Goal: Task Accomplishment & Management: Use online tool/utility

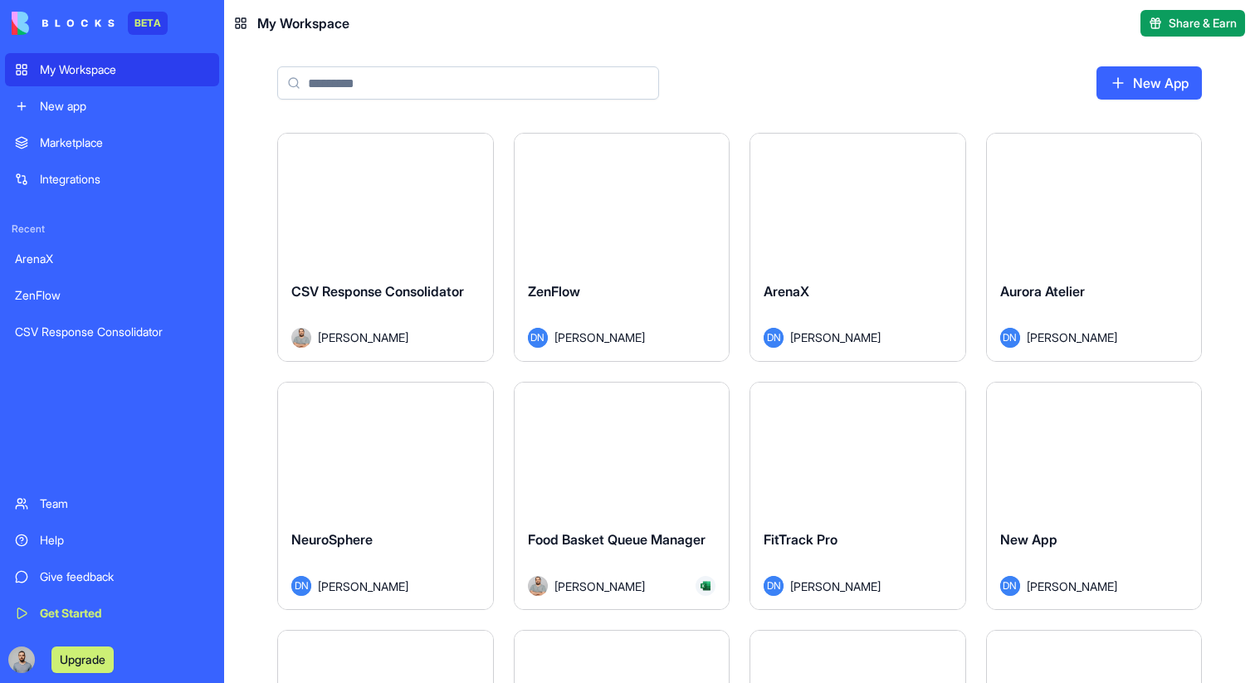
type input "*"
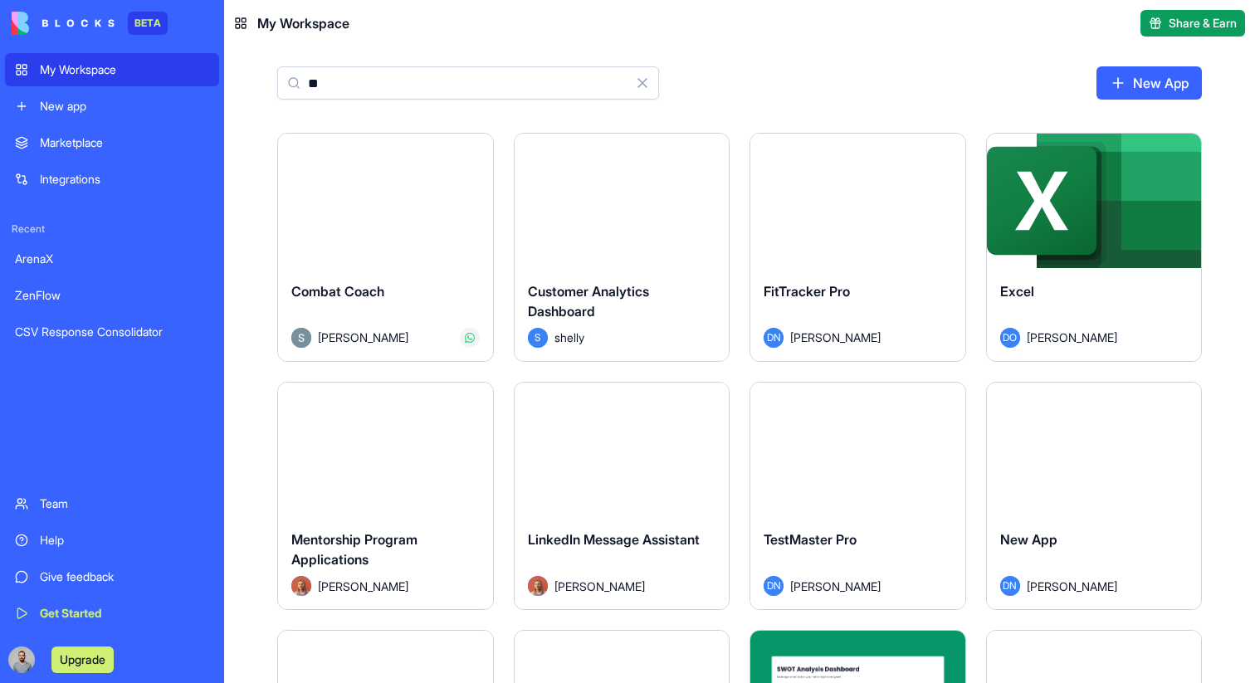
type input "*"
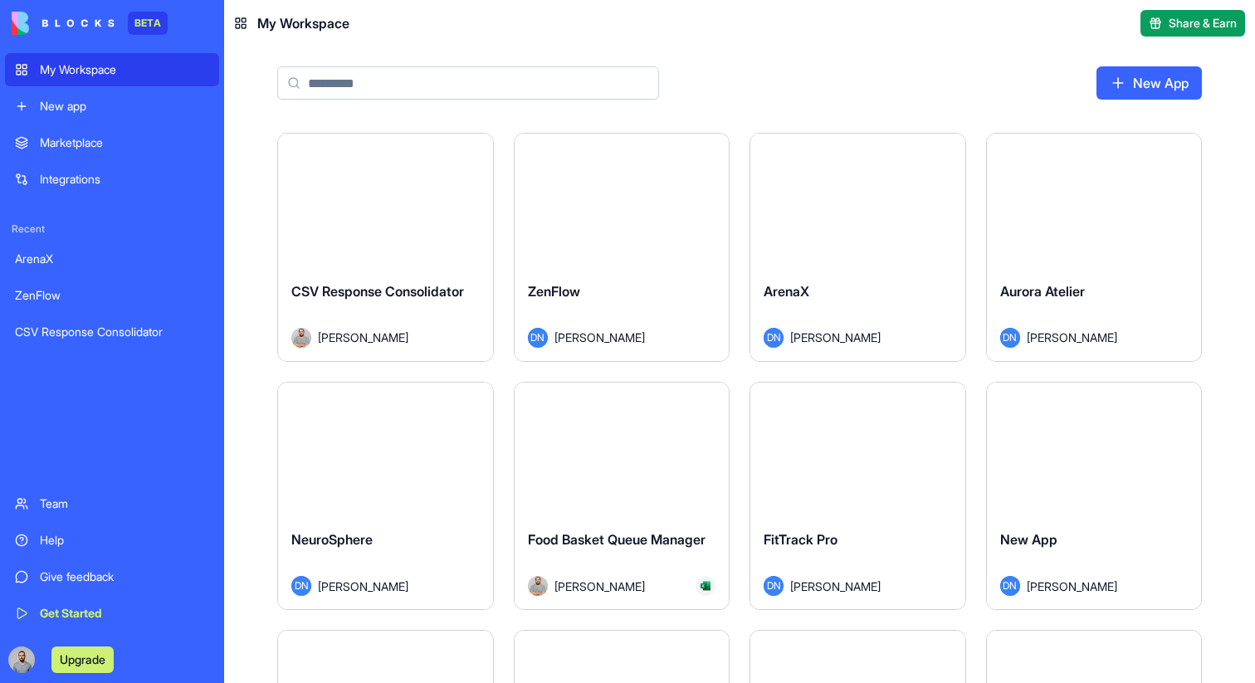
click at [121, 114] on div "New app" at bounding box center [124, 106] width 169 height 17
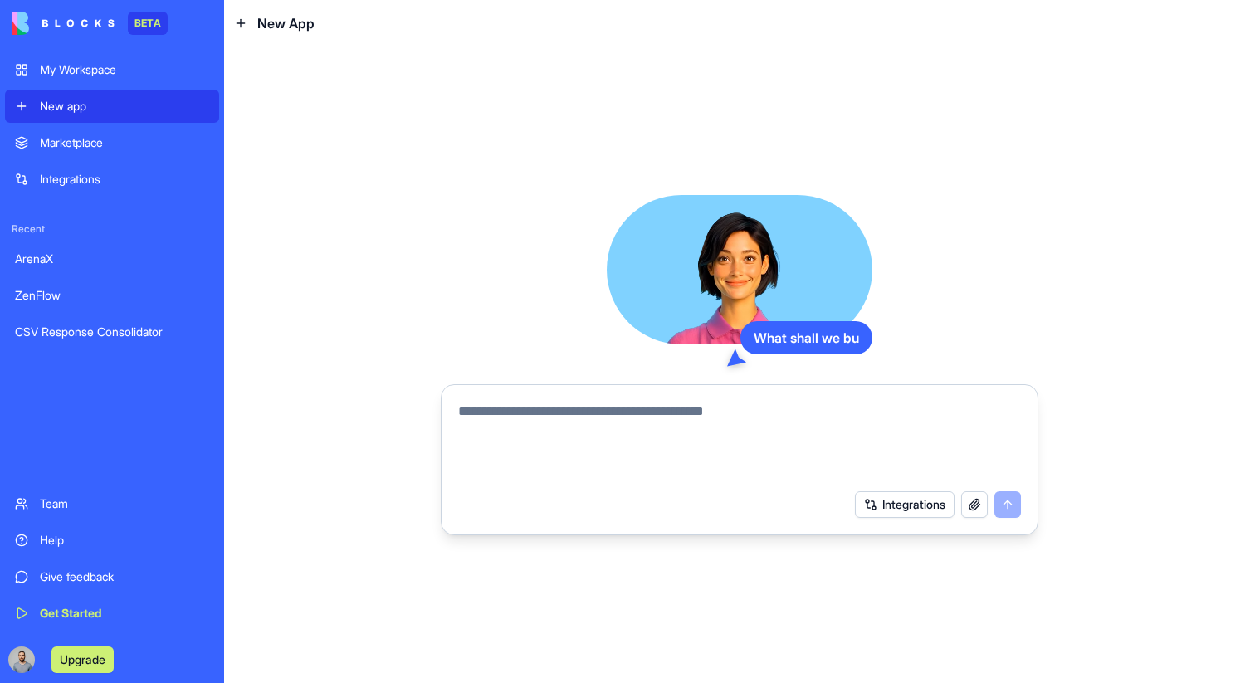
click at [128, 188] on link "Integrations" at bounding box center [112, 179] width 214 height 33
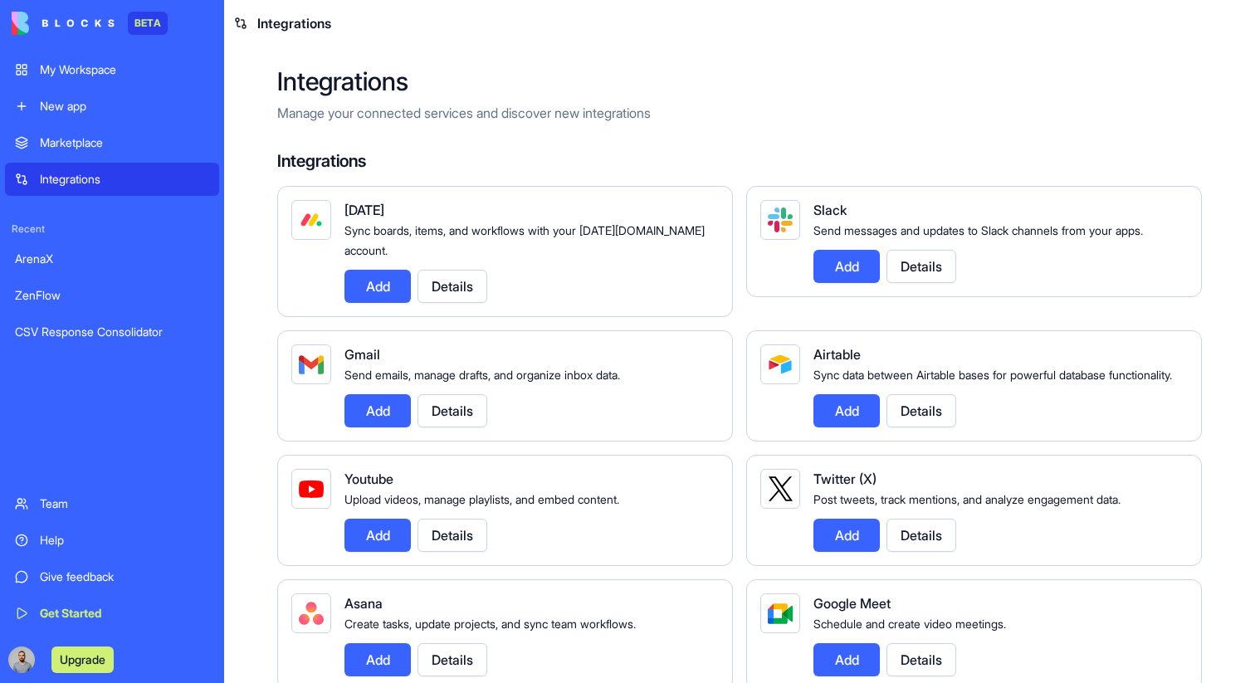
click at [143, 105] on div "New app" at bounding box center [124, 106] width 169 height 17
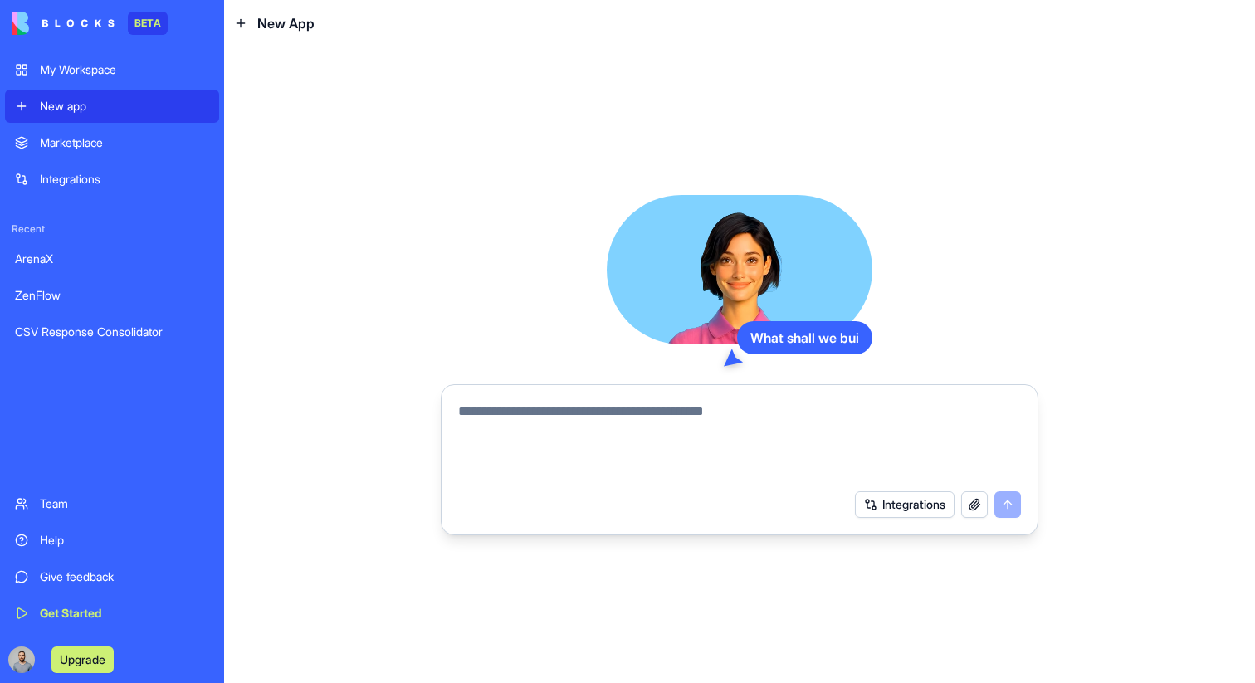
click at [620, 430] on textarea at bounding box center [739, 442] width 563 height 80
click at [160, 76] on div "My Workspace" at bounding box center [124, 69] width 169 height 17
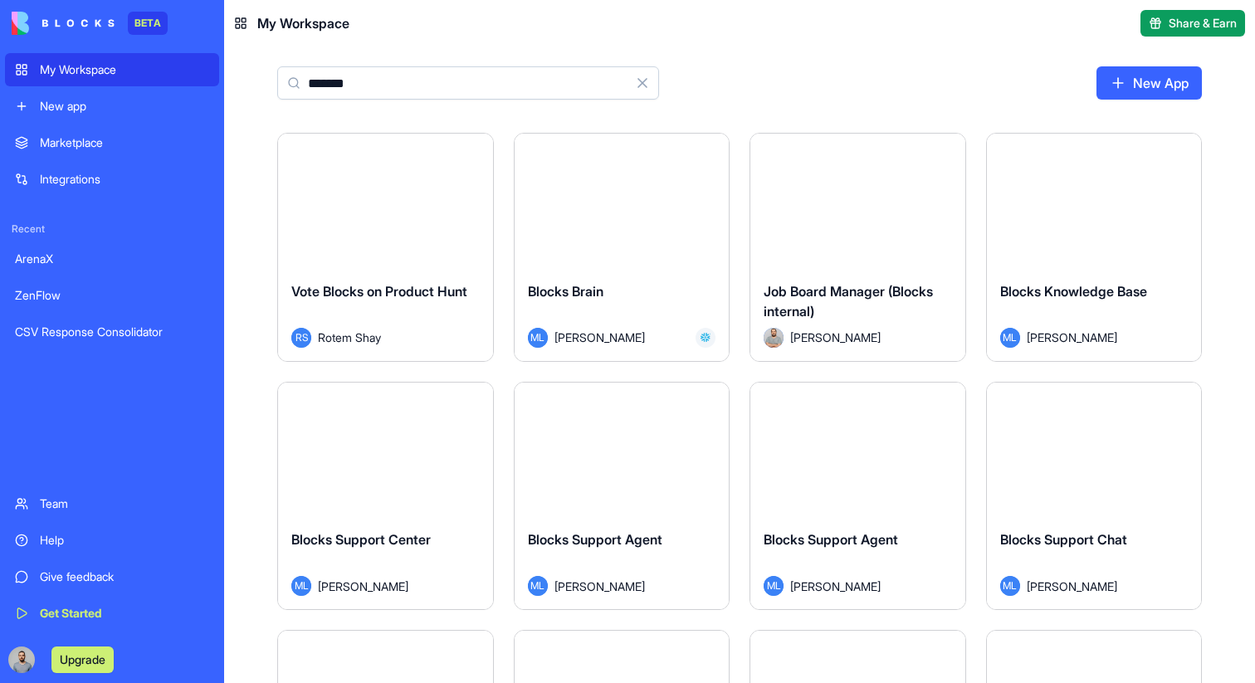
type input "******"
click at [644, 213] on button "Launch" at bounding box center [621, 200] width 124 height 33
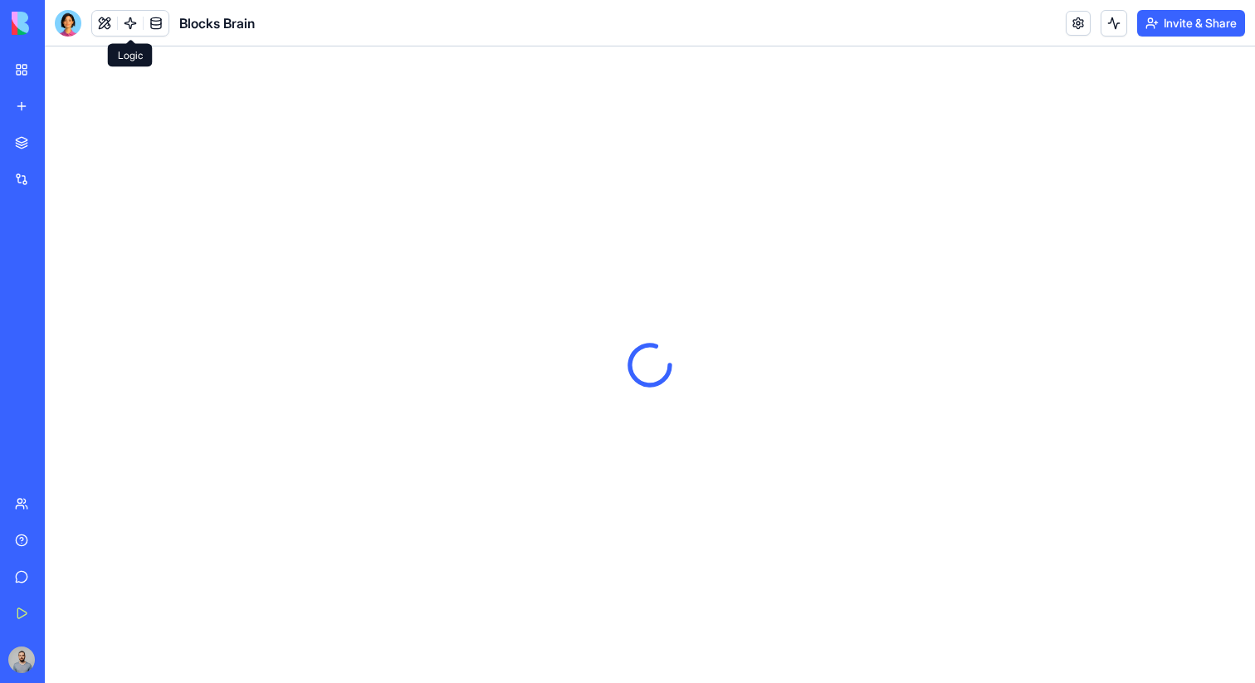
click at [134, 31] on link at bounding box center [130, 23] width 25 height 25
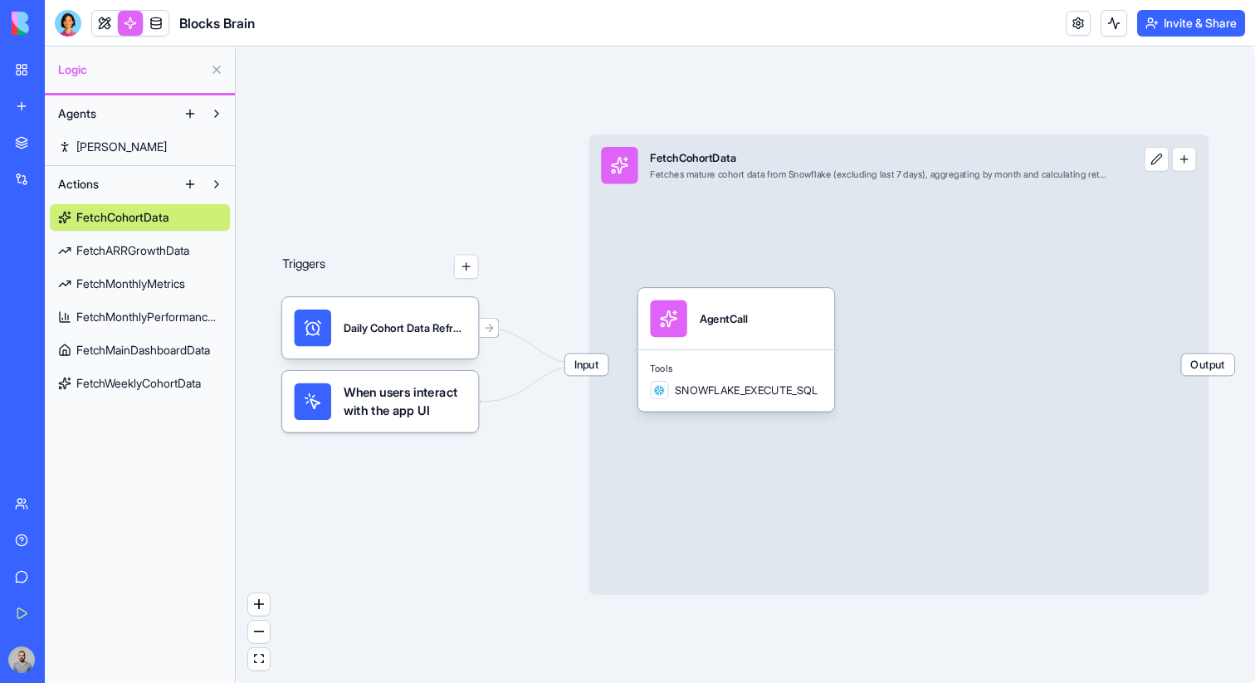
click at [188, 190] on button at bounding box center [190, 184] width 27 height 27
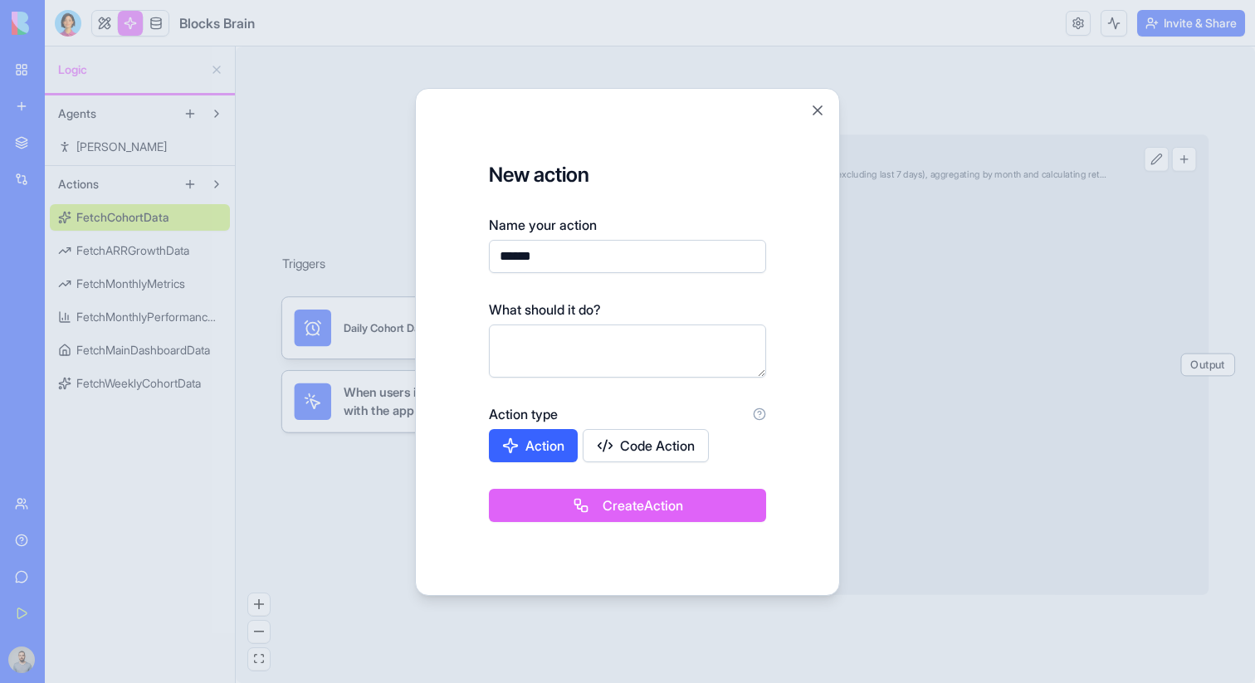
type input "******"
click at [638, 514] on button "Create Action" at bounding box center [627, 505] width 277 height 33
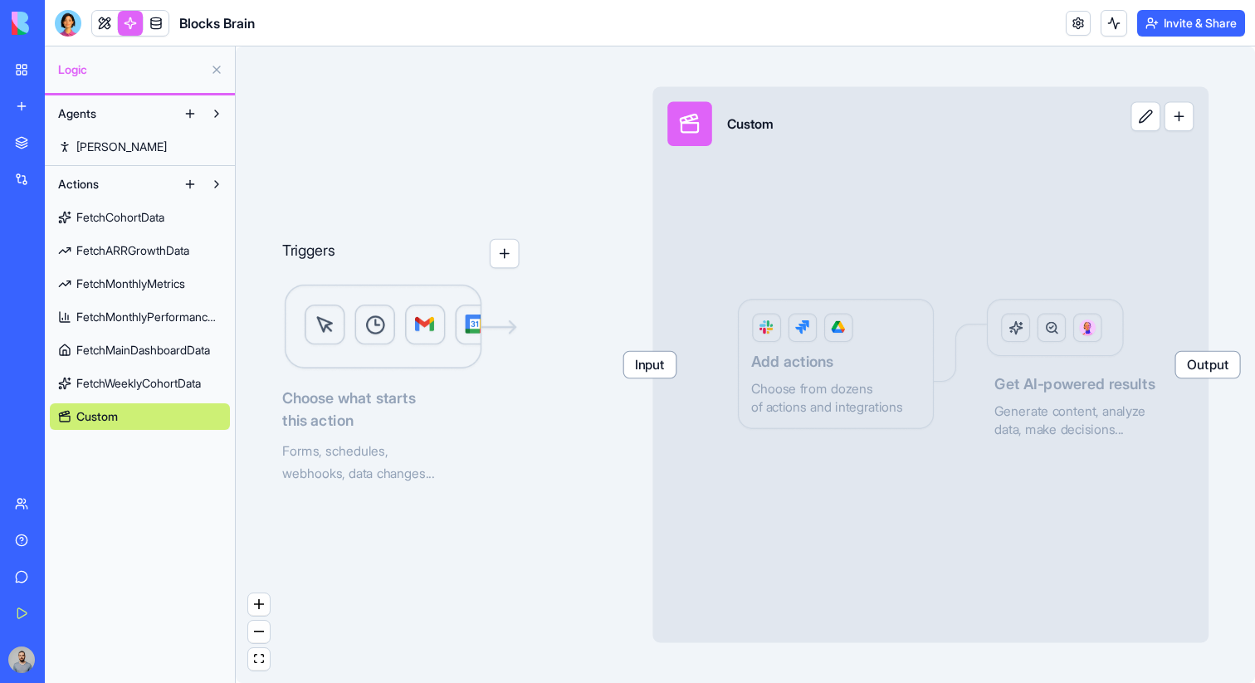
click at [670, 370] on span "Input" at bounding box center [650, 365] width 52 height 26
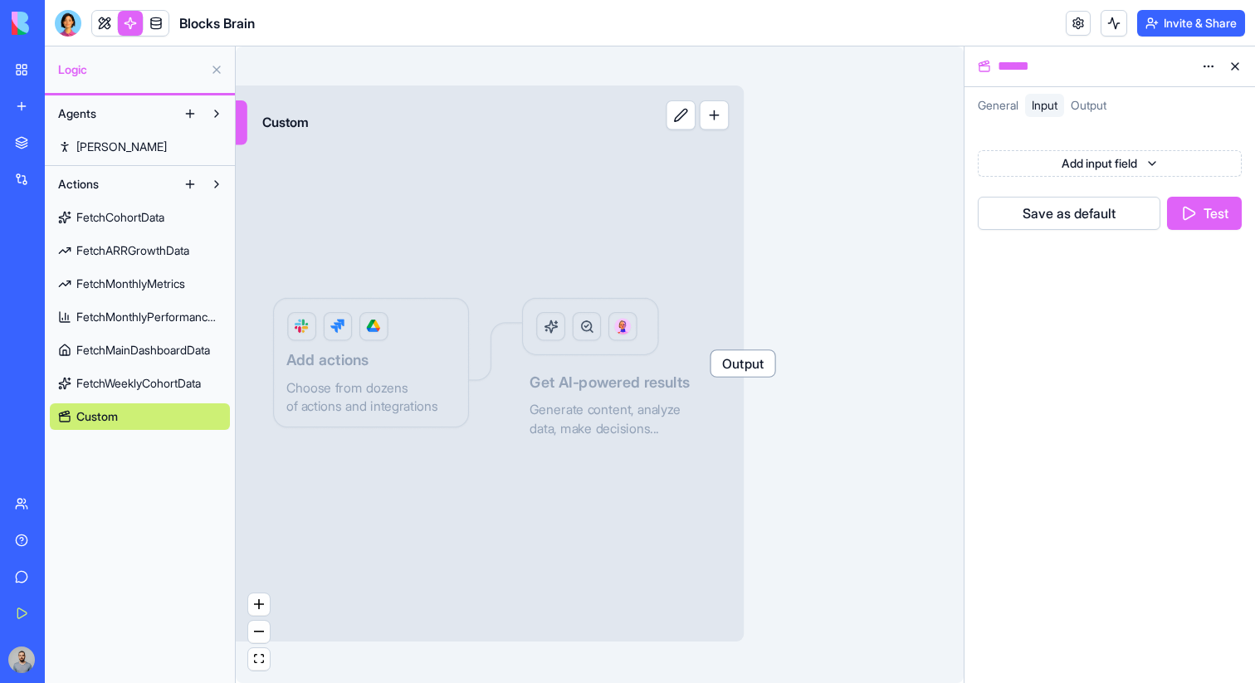
click at [723, 120] on button "button" at bounding box center [714, 115] width 30 height 30
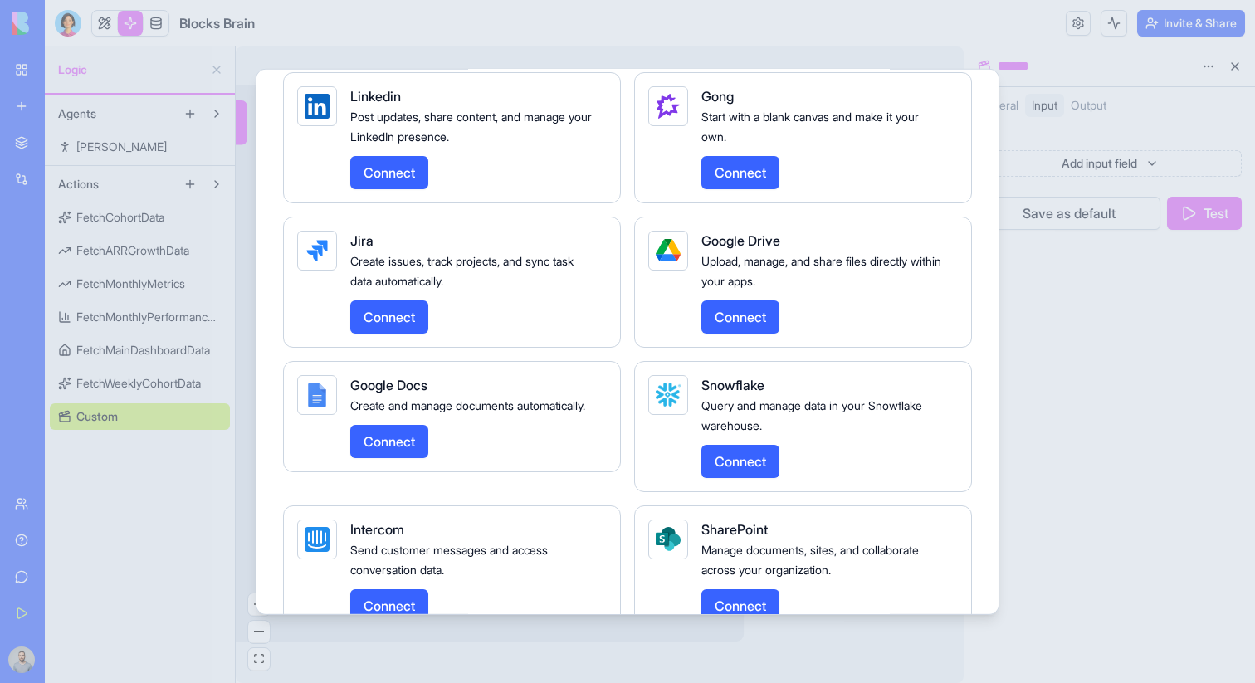
scroll to position [3137, 0]
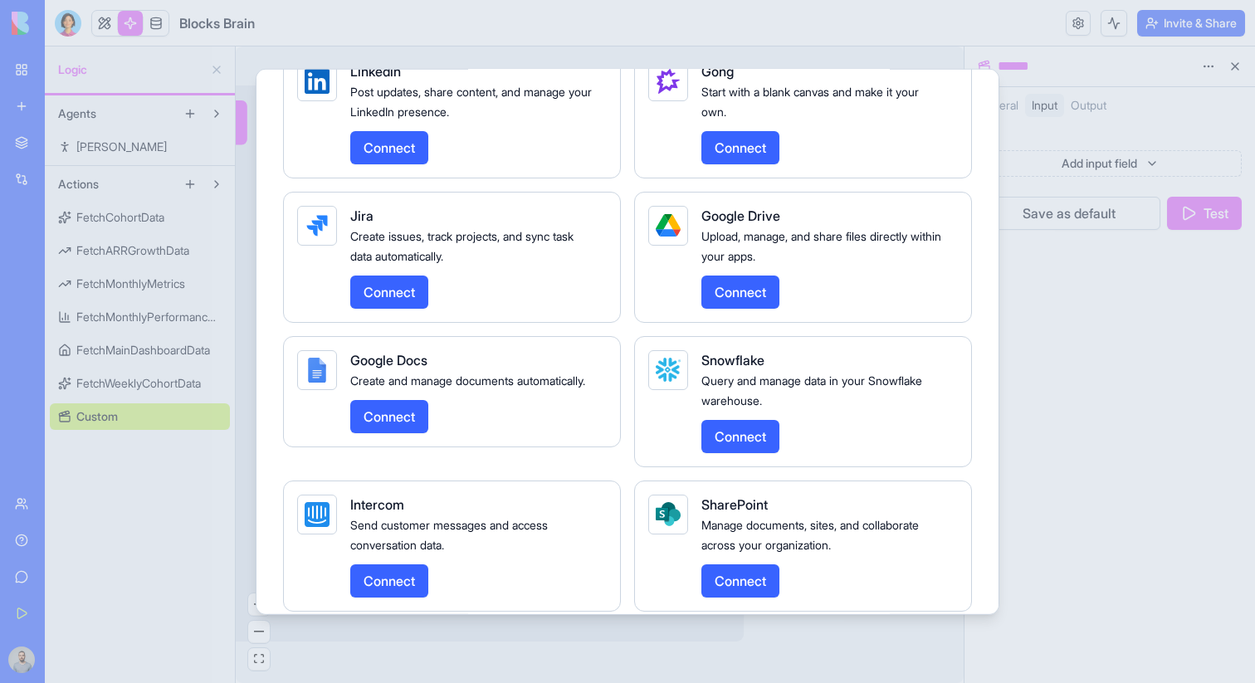
click at [730, 452] on button "Connect" at bounding box center [740, 435] width 78 height 33
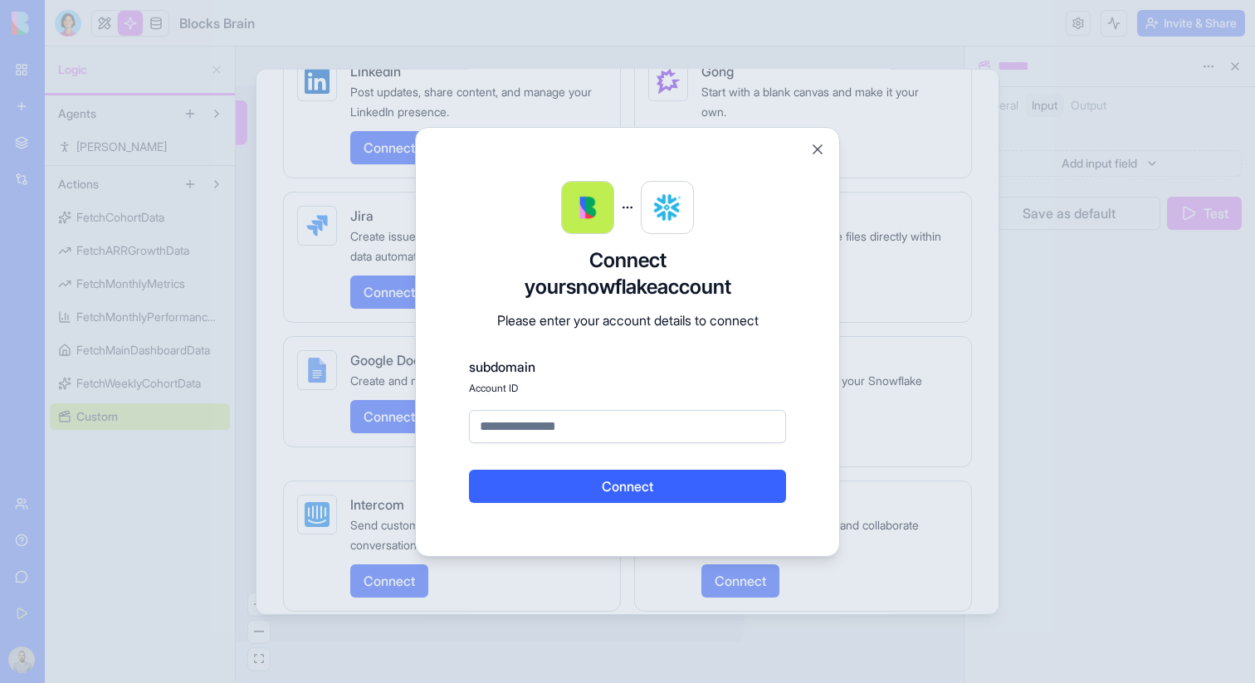
paste input "**********"
type input "**********"
click at [631, 492] on button "Connect" at bounding box center [627, 486] width 317 height 33
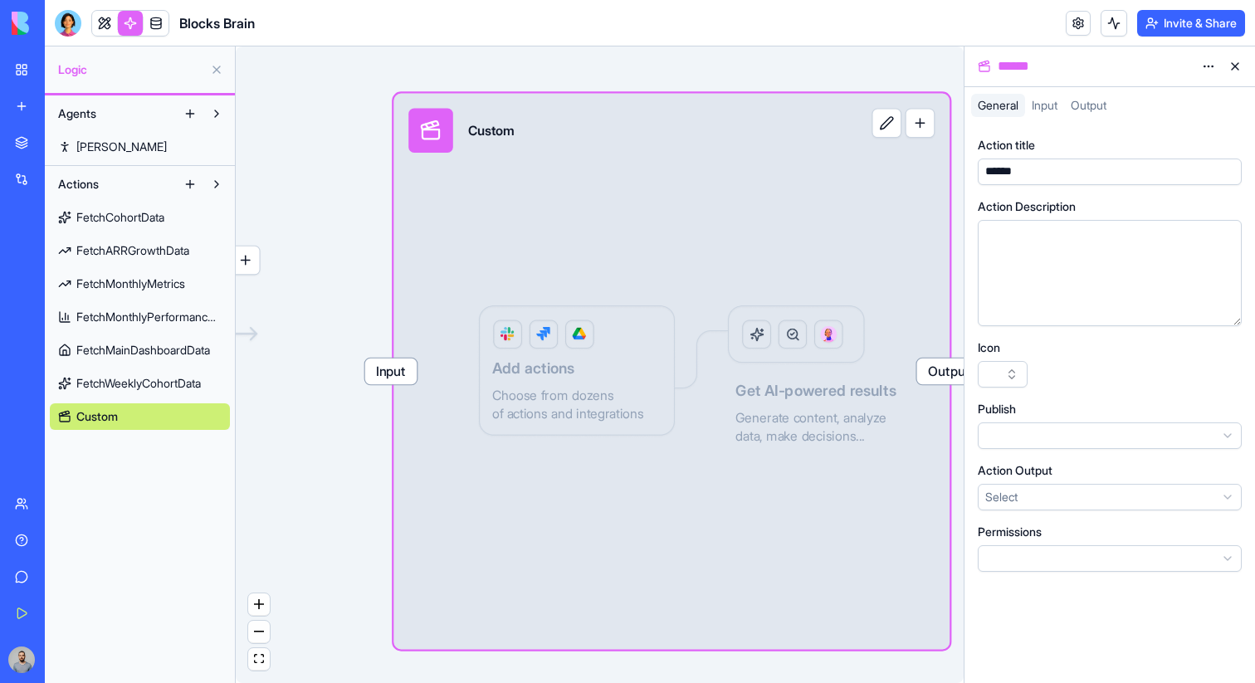
click at [722, 239] on div "Input Custom Output Add actions Choose from dozens of actions and integrations …" at bounding box center [671, 372] width 556 height 556
click at [919, 121] on button "button" at bounding box center [920, 123] width 30 height 30
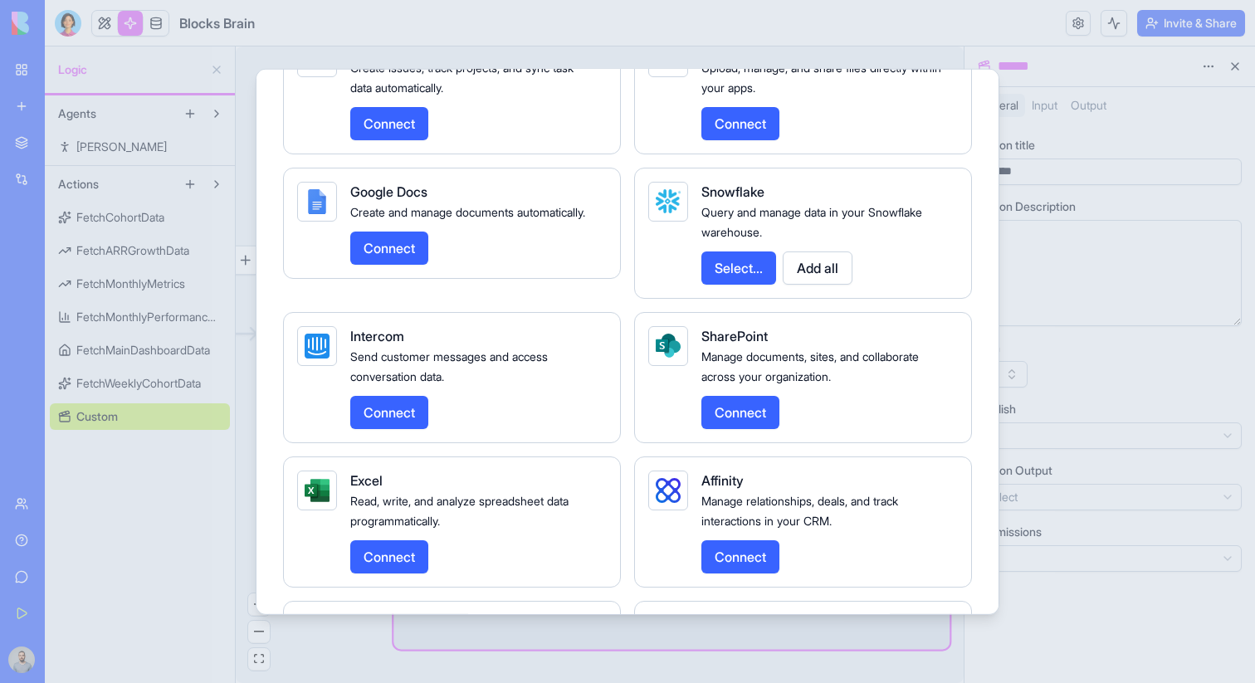
scroll to position [3312, 0]
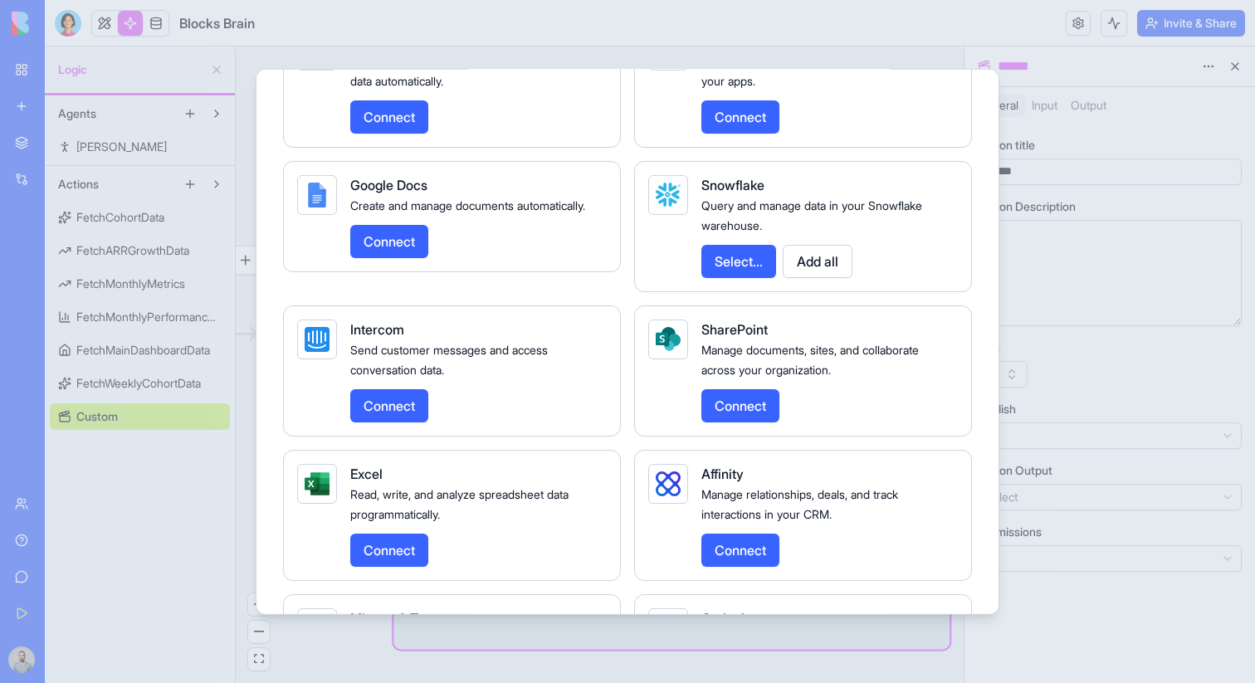
click at [745, 277] on button "Select..." at bounding box center [738, 260] width 75 height 33
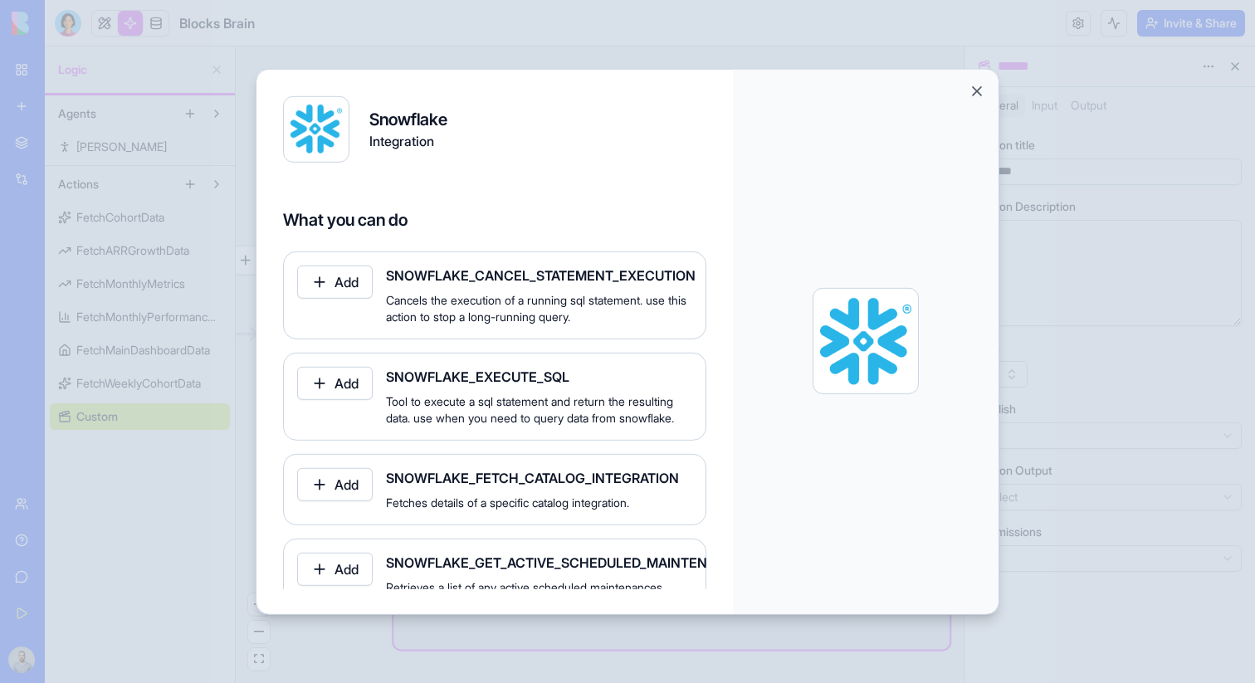
scroll to position [122, 0]
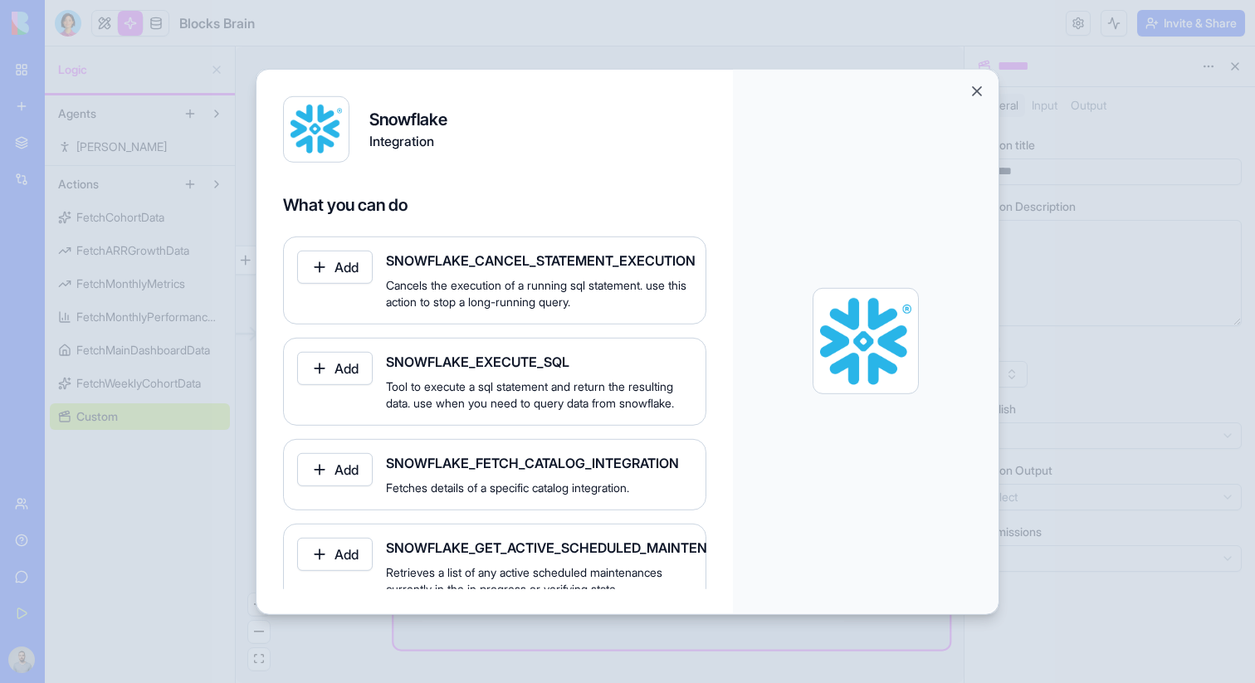
click at [343, 365] on button "Add" at bounding box center [335, 367] width 76 height 33
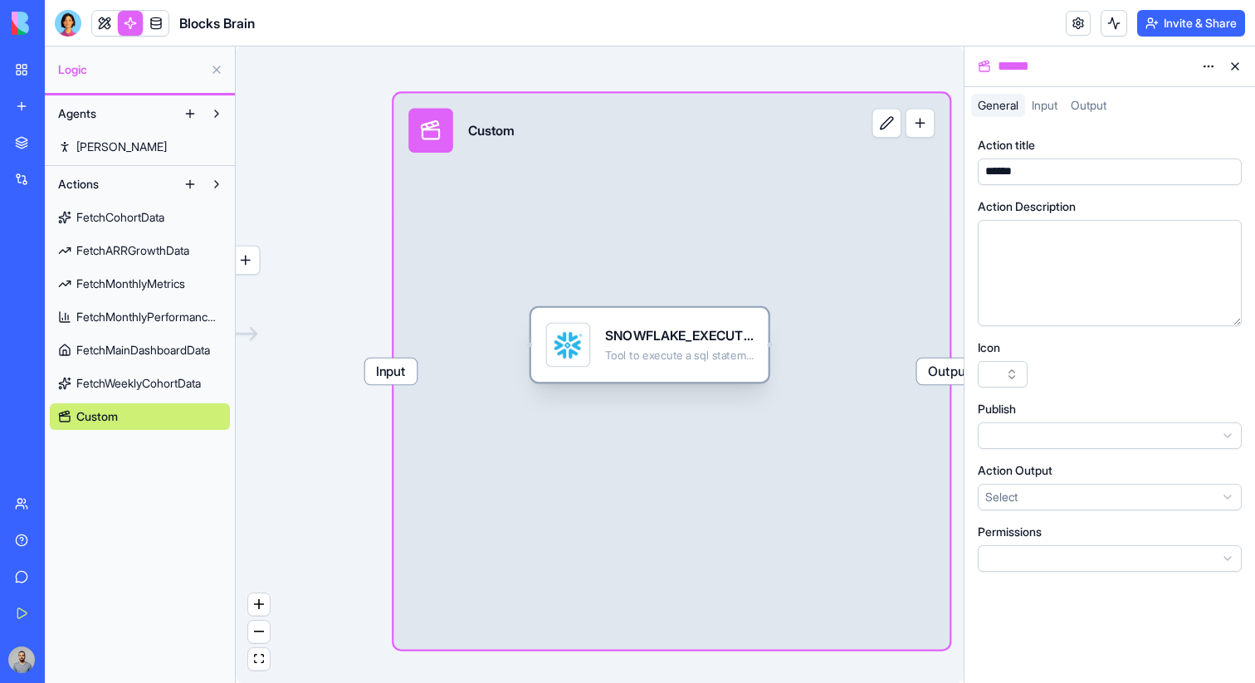
drag, startPoint x: 540, startPoint y: 325, endPoint x: 643, endPoint y: 353, distance: 106.7
click at [646, 354] on div "Tool to execute a sql statement and return the resulting data. use when you nee…" at bounding box center [679, 356] width 149 height 15
click at [642, 353] on div "Tool to execute a sql statement and return the resulting data. use when you nee…" at bounding box center [676, 356] width 149 height 15
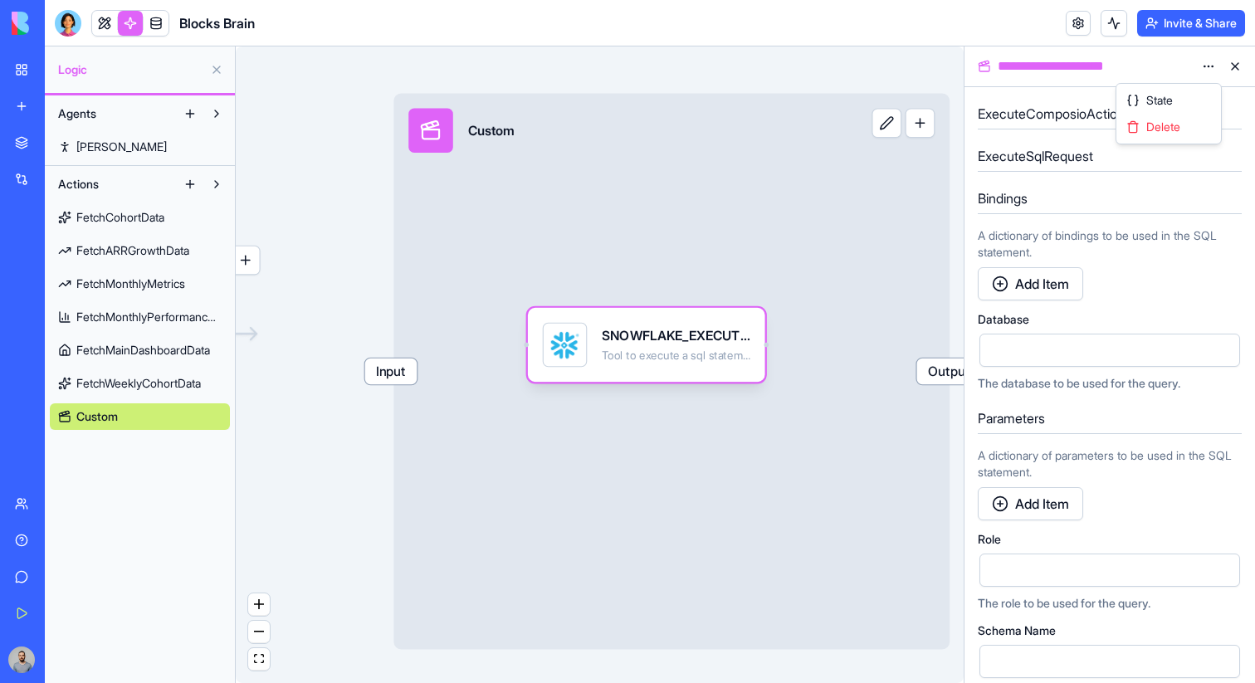
click at [1213, 69] on html "**********" at bounding box center [627, 341] width 1255 height 683
click at [750, 349] on div "SNOWFLAKE_EXECUTE_SQL Tool to execute a sql statement and return the resulting …" at bounding box center [646, 345] width 237 height 74
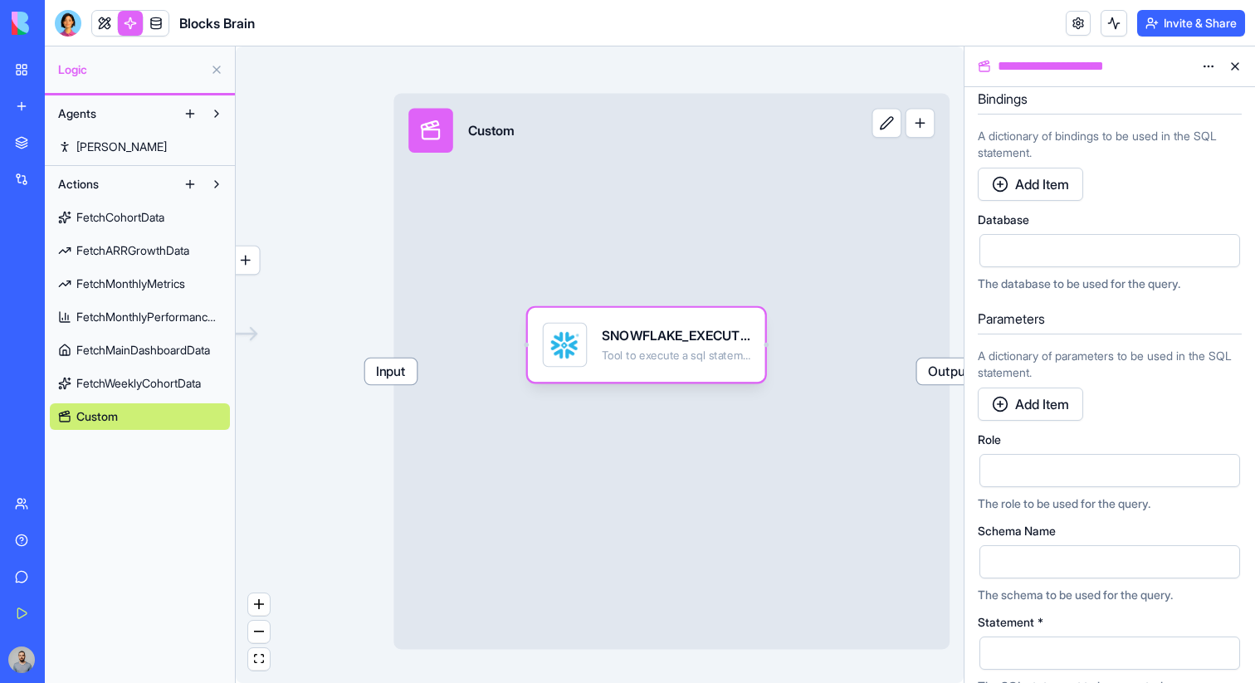
scroll to position [307, 0]
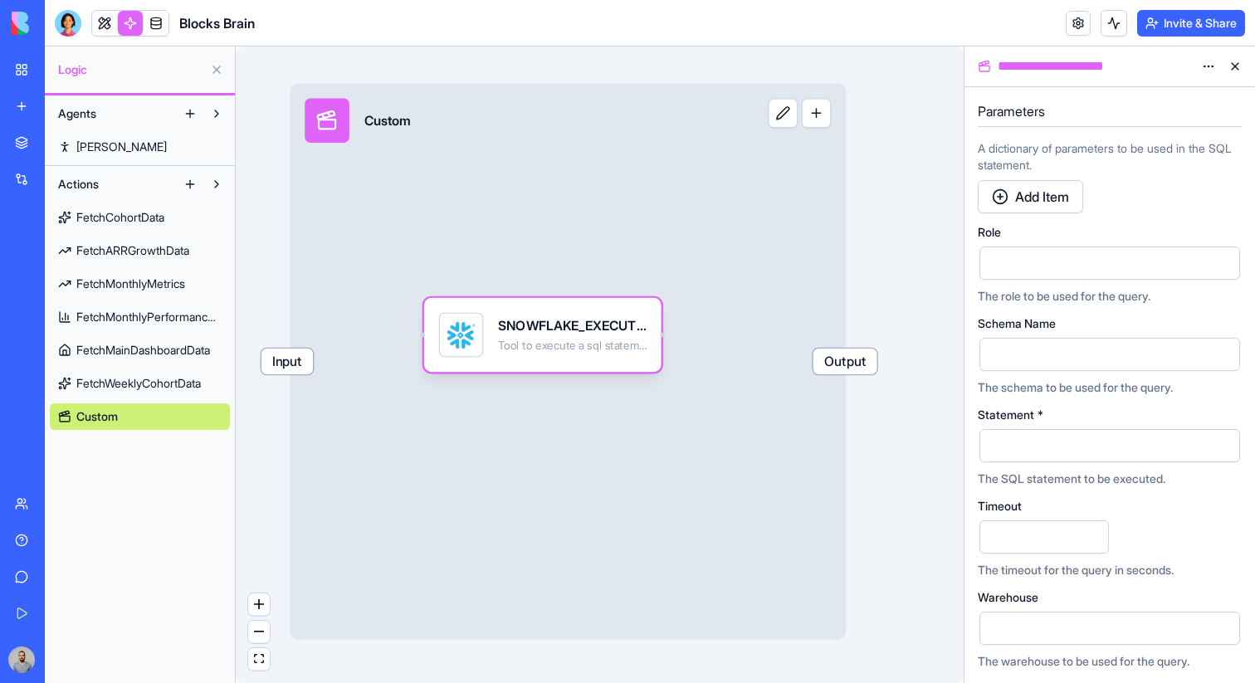
click at [1020, 450] on div at bounding box center [1095, 445] width 221 height 25
click at [1229, 453] on button "button" at bounding box center [1223, 445] width 27 height 27
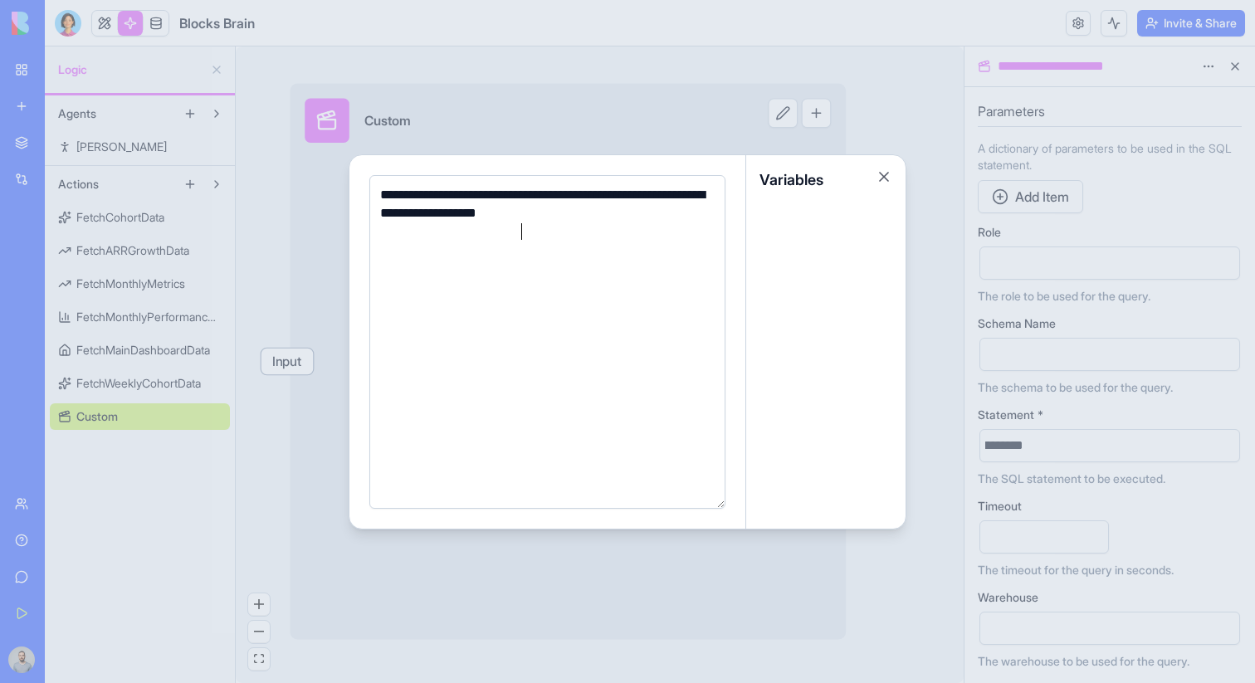
click at [519, 232] on div "**********" at bounding box center [544, 214] width 339 height 56
click at [922, 124] on div at bounding box center [627, 341] width 1255 height 683
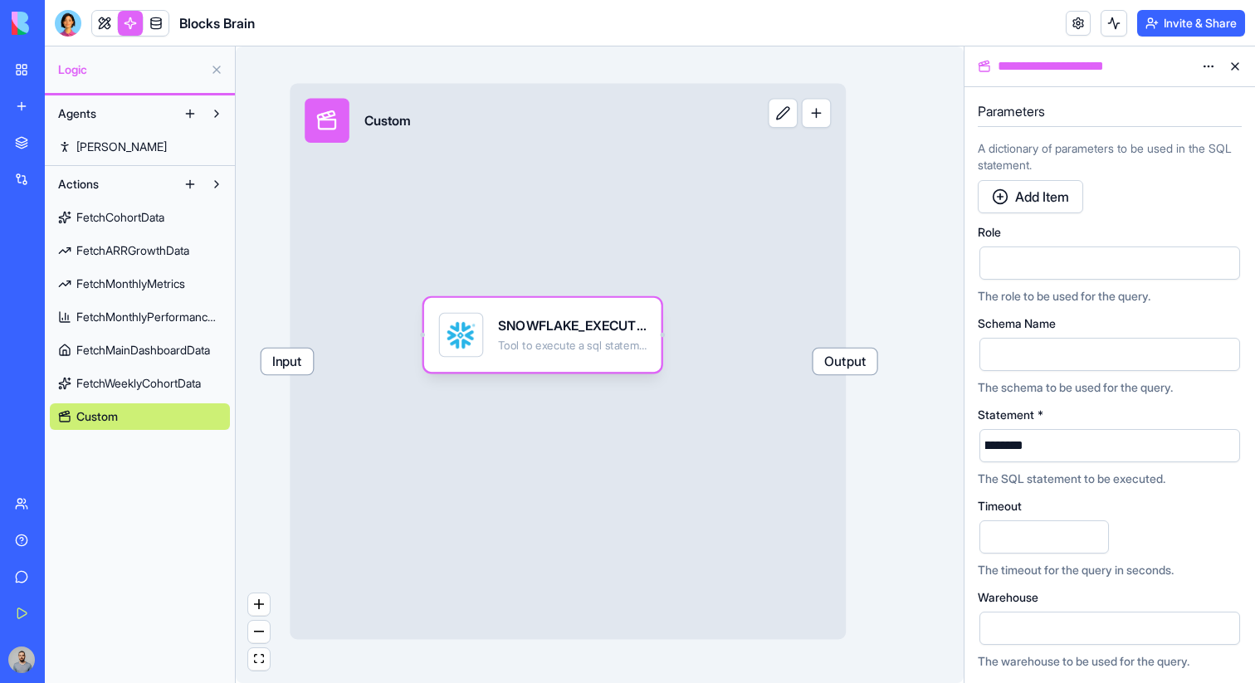
click at [302, 361] on span "Input" at bounding box center [287, 362] width 52 height 26
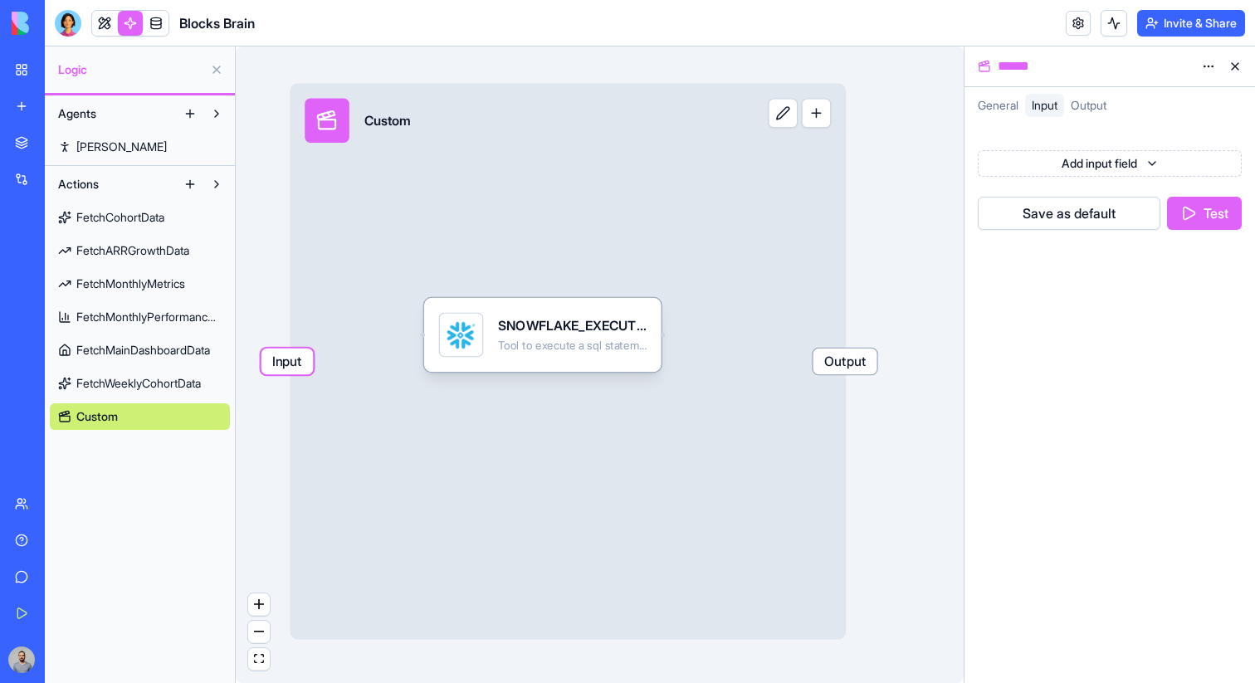
click at [1221, 207] on button "Test" at bounding box center [1204, 213] width 75 height 33
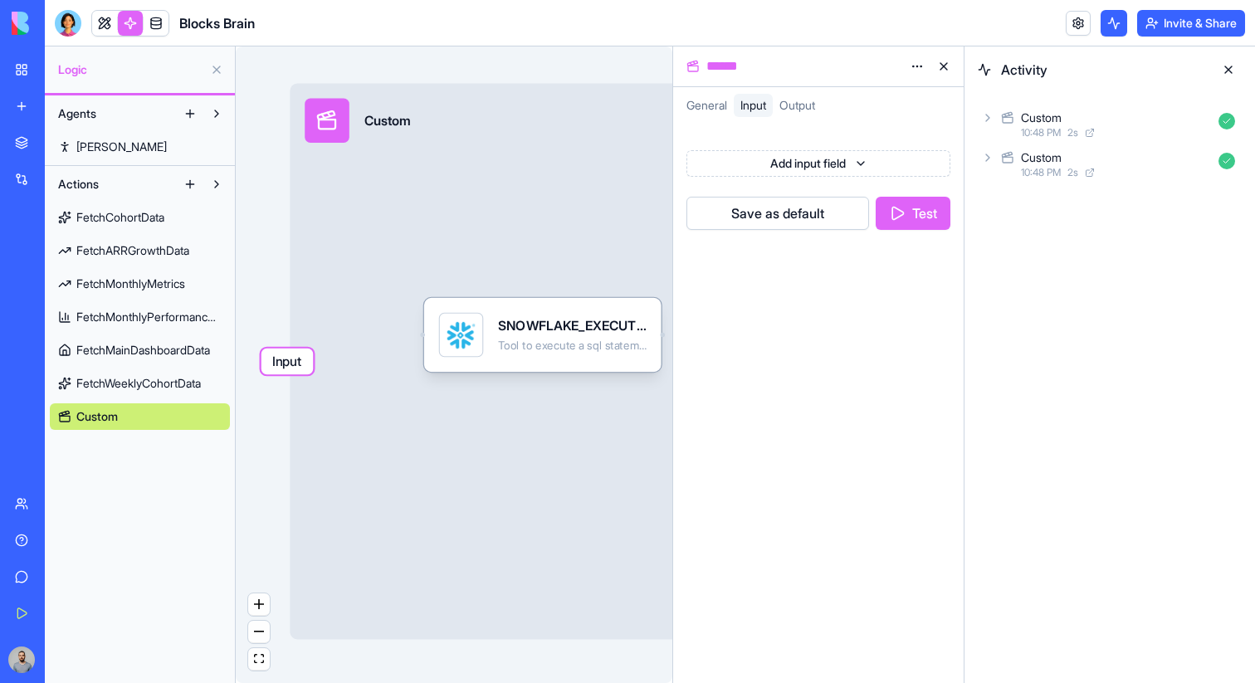
click at [1166, 165] on div "Custom" at bounding box center [1116, 157] width 191 height 17
click at [1144, 232] on div "Output" at bounding box center [1116, 234] width 251 height 30
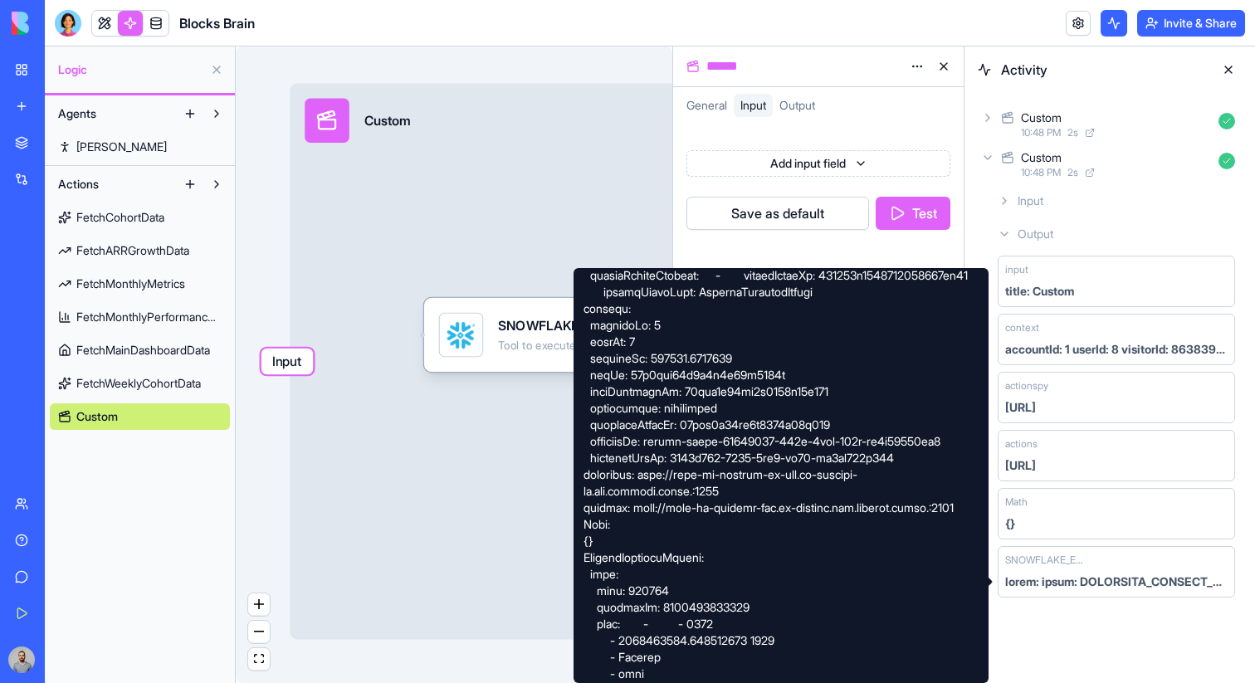
scroll to position [1191, 0]
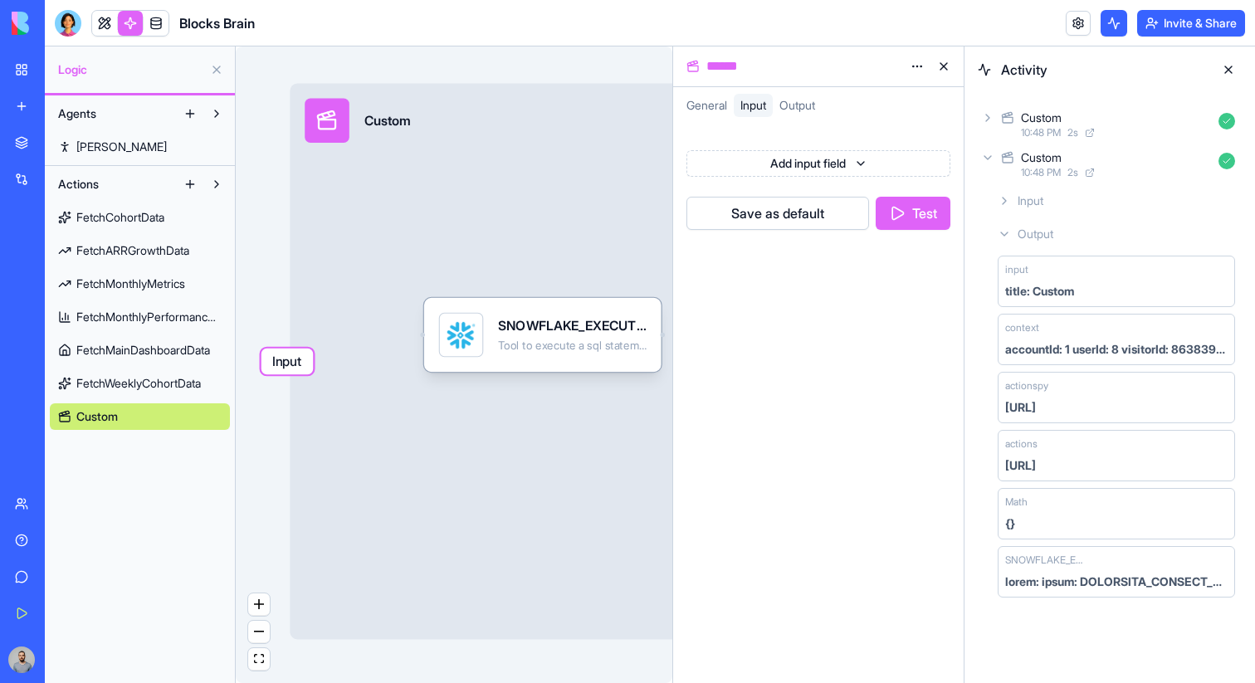
click at [1065, 142] on div "Custom 10:48 PM 2 s" at bounding box center [1109, 124] width 264 height 37
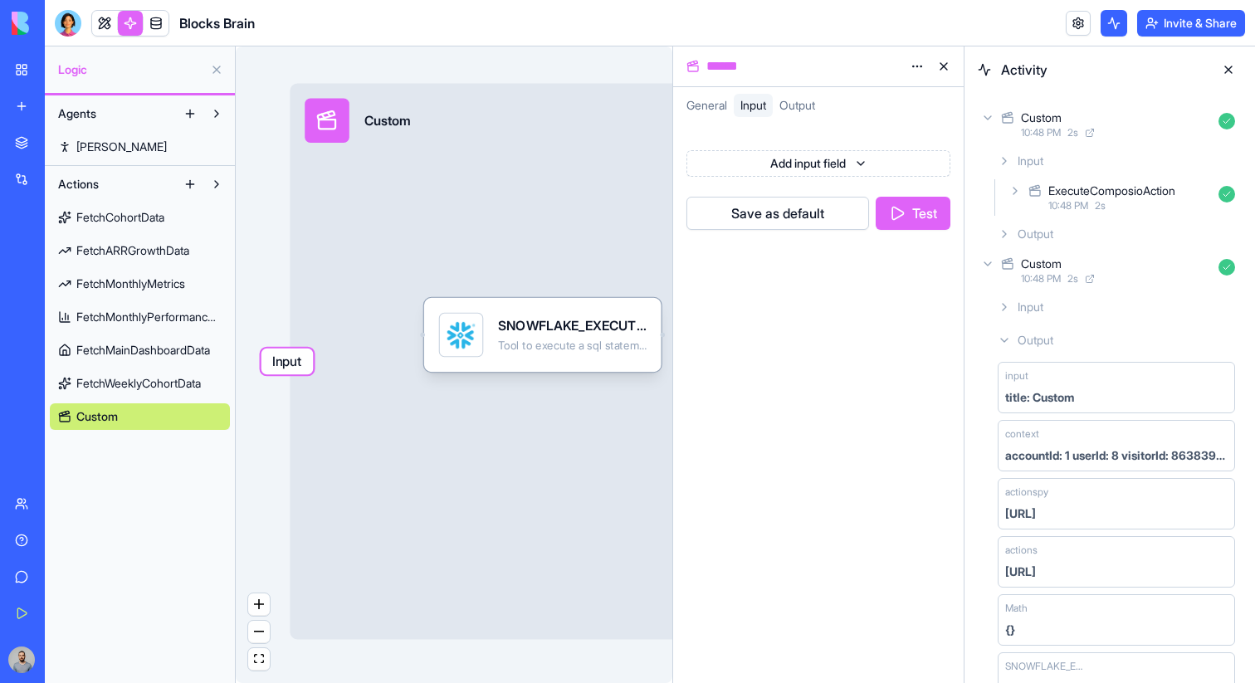
click at [1099, 225] on div "Output" at bounding box center [1116, 234] width 251 height 30
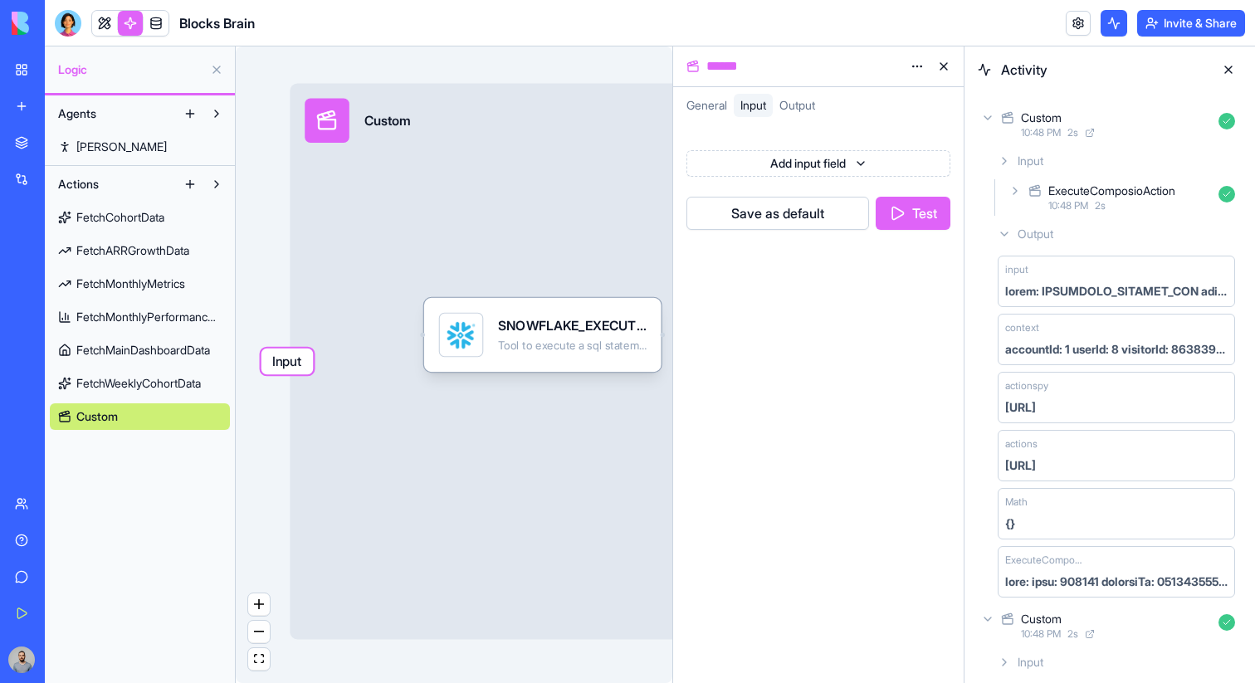
click at [1100, 206] on span "2 s" at bounding box center [1099, 205] width 11 height 13
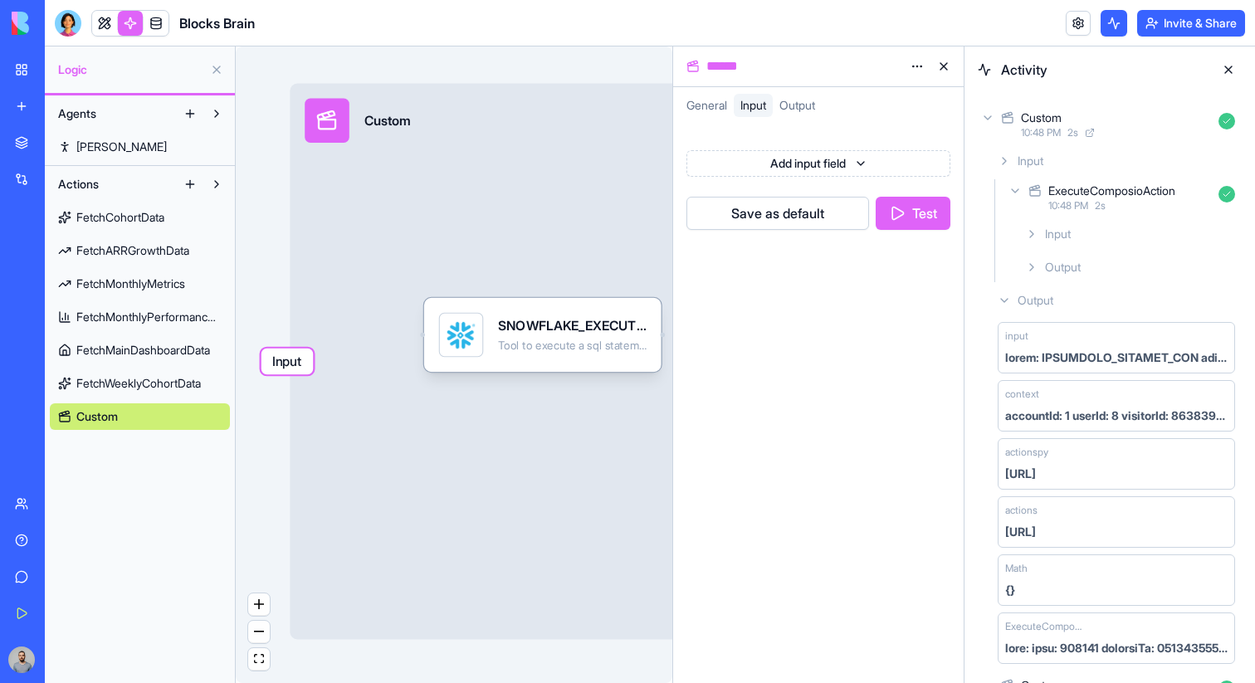
click at [1103, 259] on div "Output" at bounding box center [1129, 267] width 223 height 30
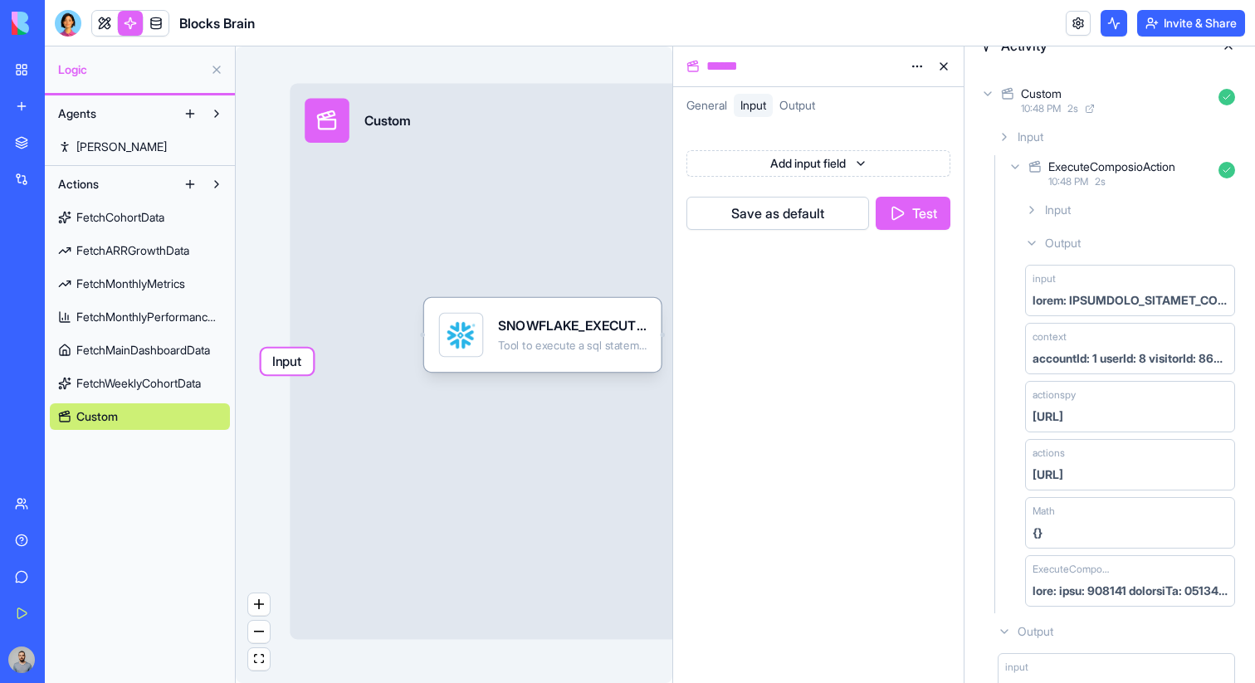
scroll to position [30, 0]
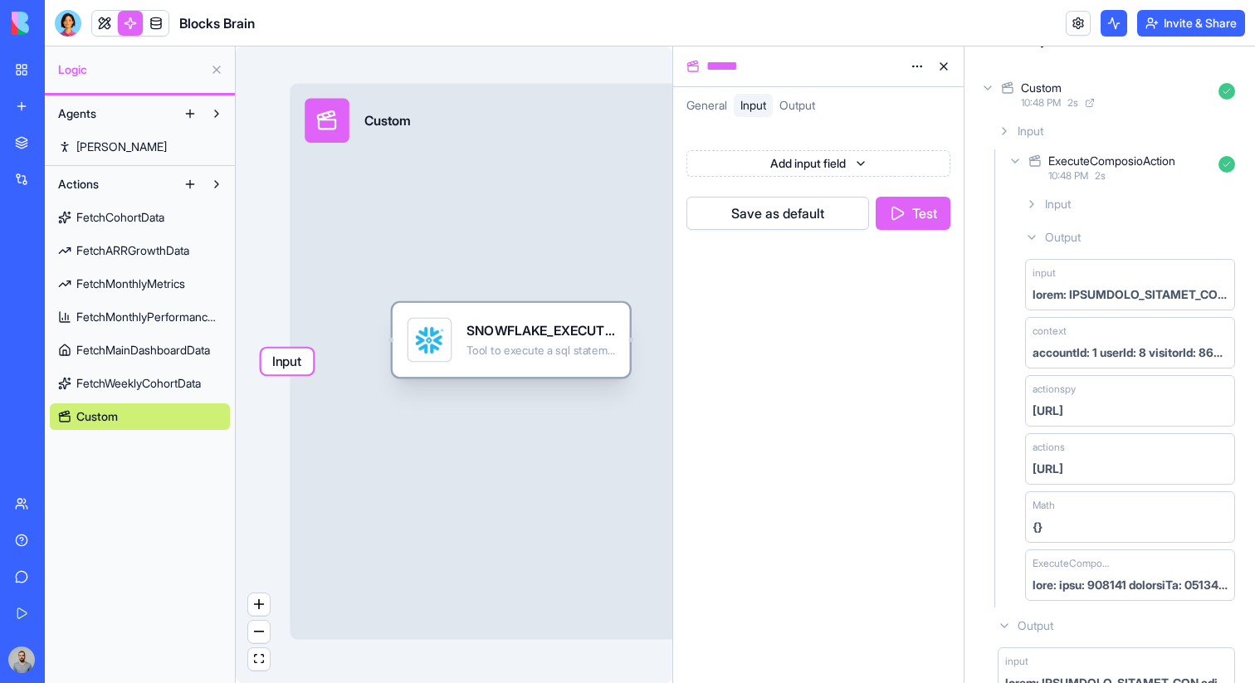
drag, startPoint x: 497, startPoint y: 324, endPoint x: 465, endPoint y: 329, distance: 31.9
click at [465, 329] on div "SNOWFLAKE_EXECUTE_SQL Tool to execute a sql statement and return the resulting …" at bounding box center [510, 340] width 207 height 45
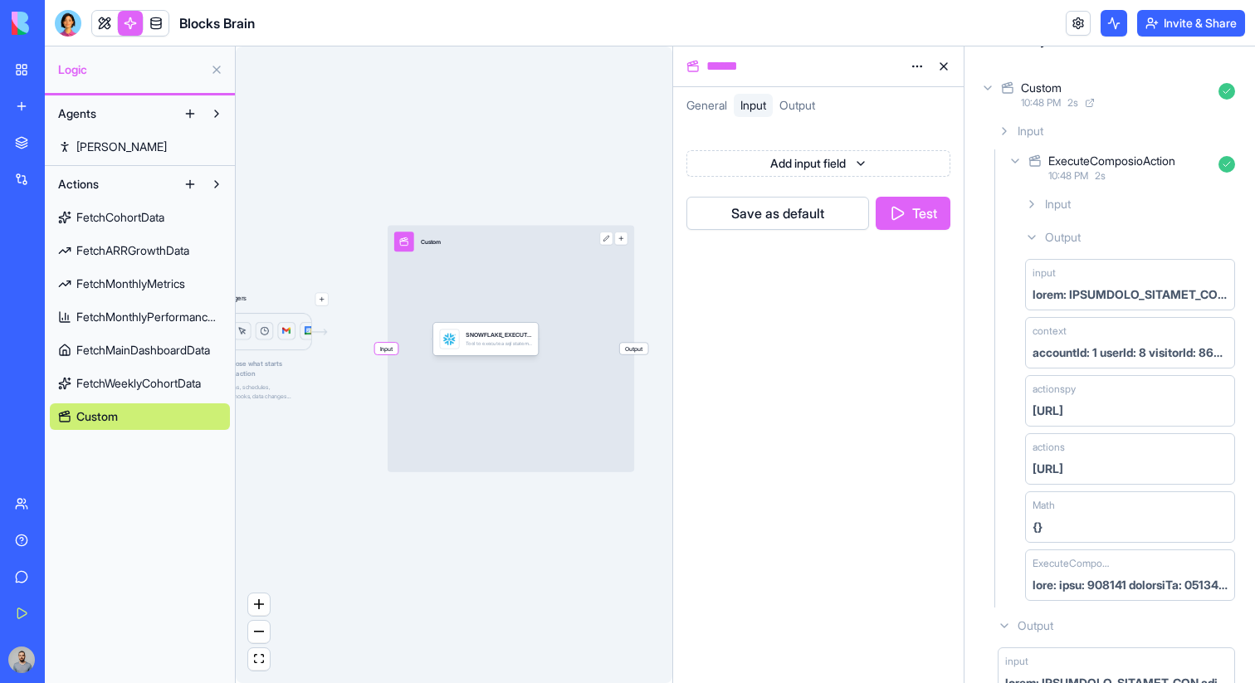
click at [153, 312] on span "FetchMonthlyPerformanceMetrics" at bounding box center [148, 317] width 145 height 17
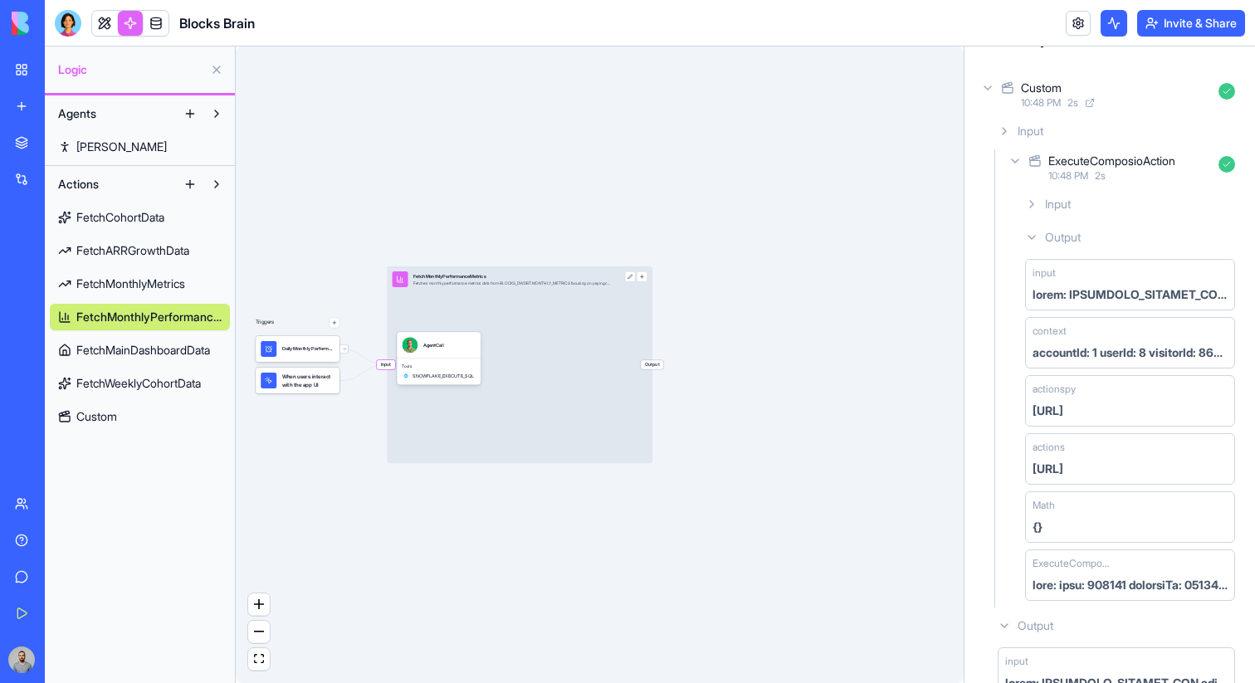
click at [176, 415] on link "Custom" at bounding box center [140, 416] width 180 height 27
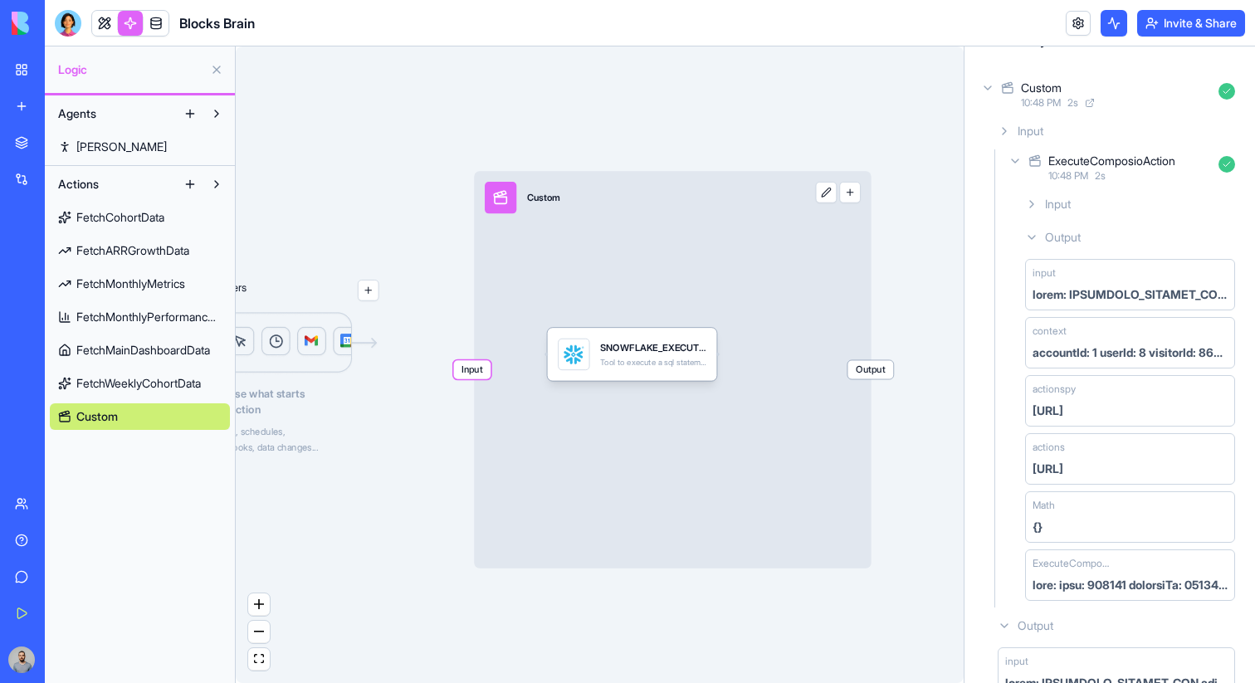
click at [762, 298] on div "Input Custom Output" at bounding box center [672, 369] width 397 height 397
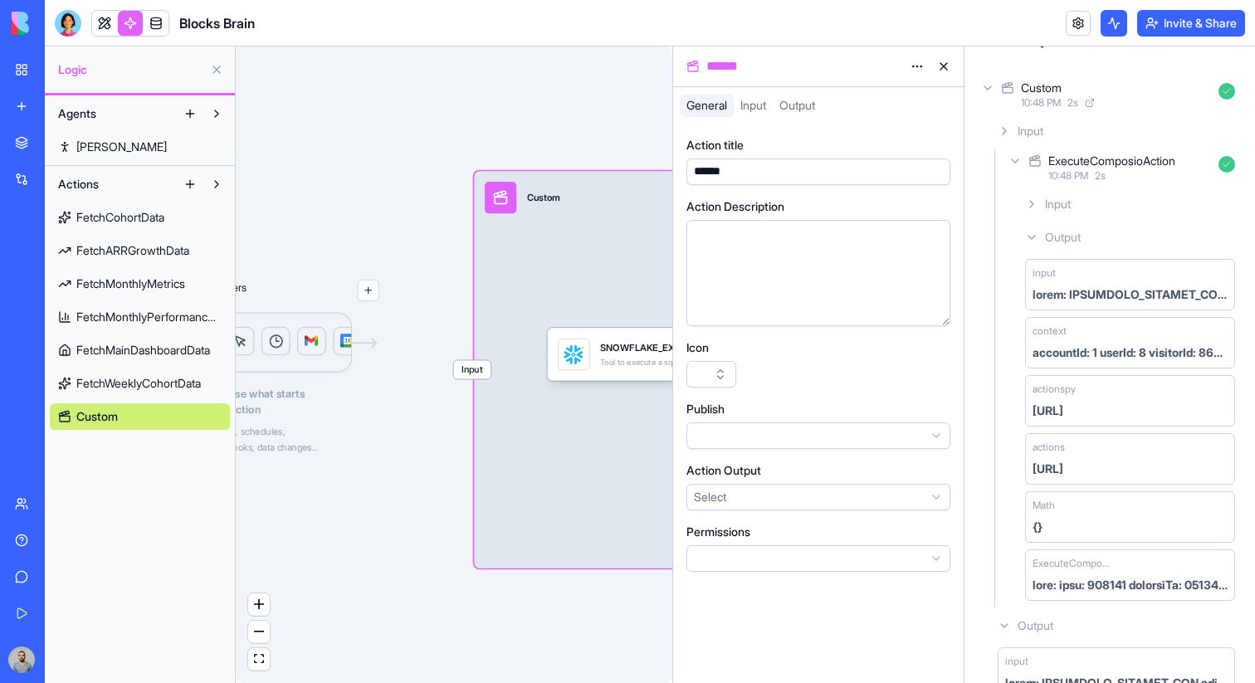
click at [743, 67] on div "******" at bounding box center [803, 66] width 201 height 20
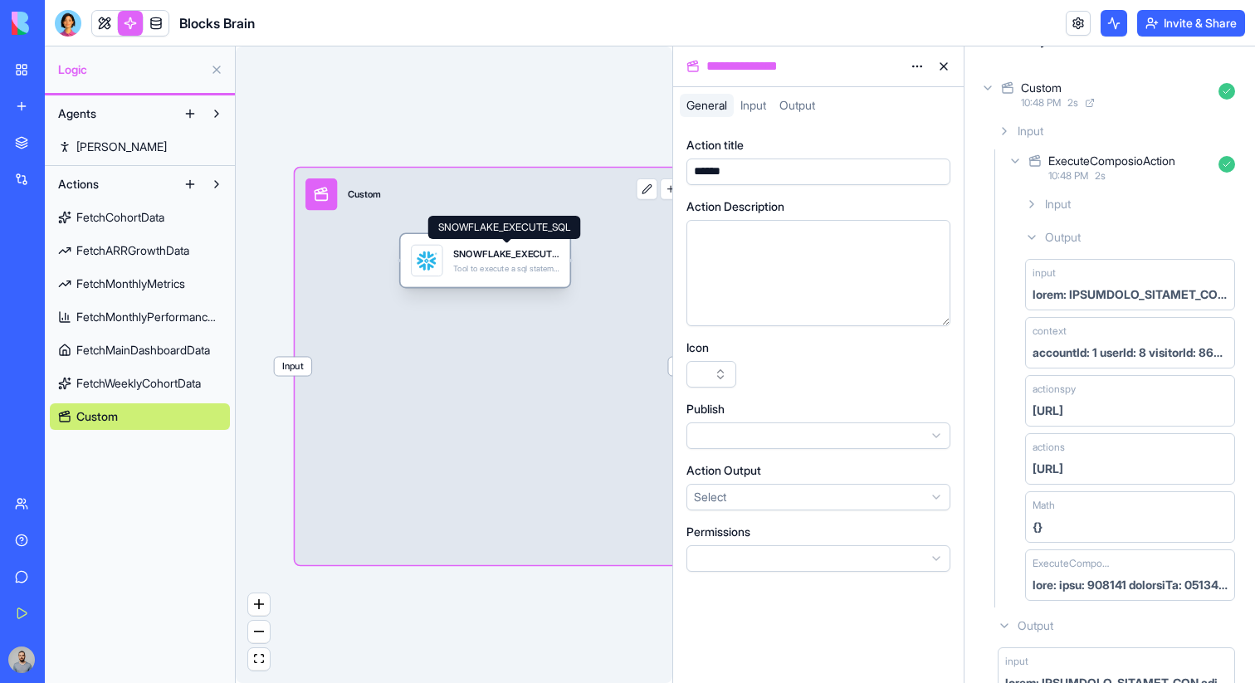
drag, startPoint x: 509, startPoint y: 353, endPoint x: 542, endPoint y: 249, distance: 108.7
click at [542, 249] on div "SNOWFLAKE_EXECUTE_SQL Tool to execute a sql statement and return the resulting …" at bounding box center [506, 261] width 106 height 32
click at [542, 249] on div "SNOWFLAKE_EXECUTE_SQL" at bounding box center [506, 253] width 106 height 13
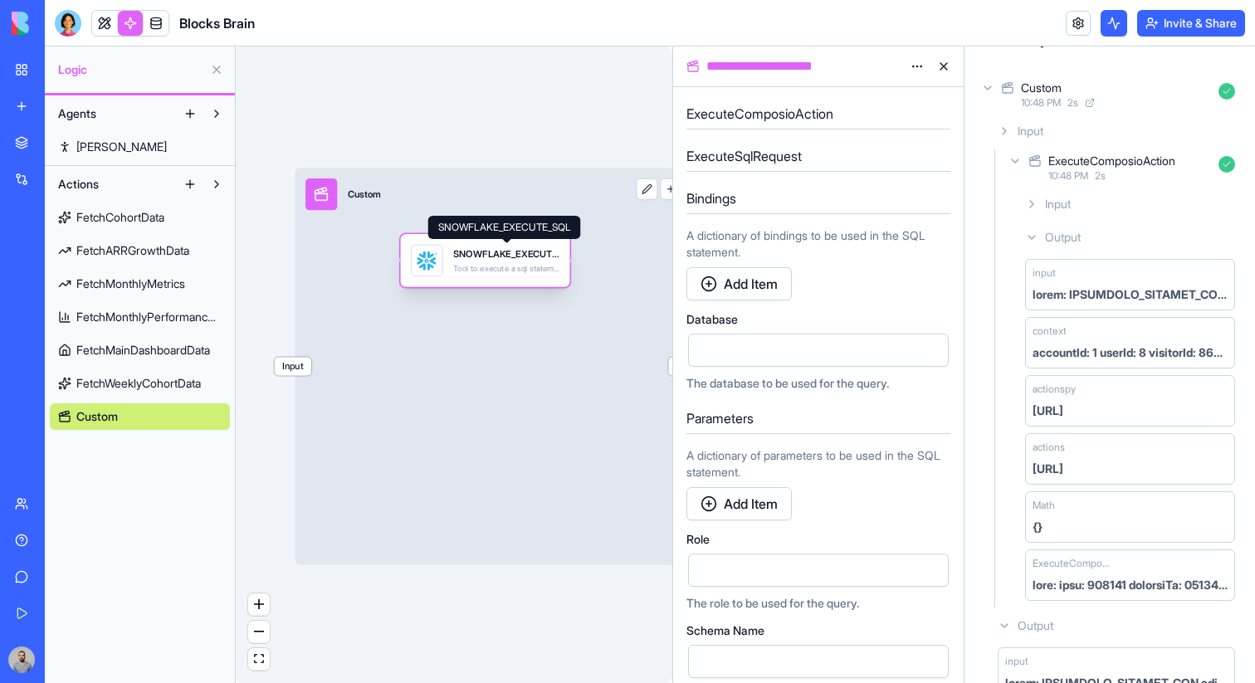
click at [555, 259] on div "SNOWFLAKE_EXECUTE_SQL" at bounding box center [506, 253] width 106 height 13
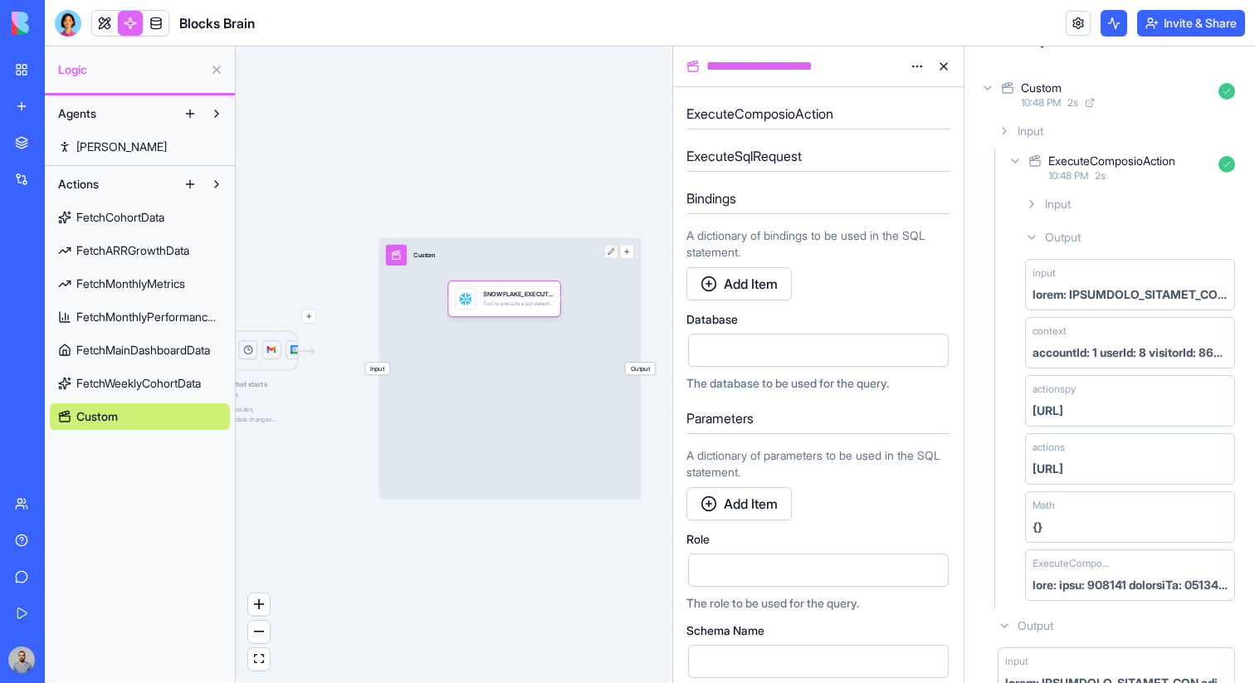
click at [919, 69] on html "**********" at bounding box center [627, 341] width 1255 height 683
click at [532, 314] on div "SNOWFLAKE_EXECUTE_SQL Tool to execute a sql statement and return the resulting …" at bounding box center [518, 305] width 70 height 21
click at [812, 62] on div "**********" at bounding box center [803, 66] width 201 height 20
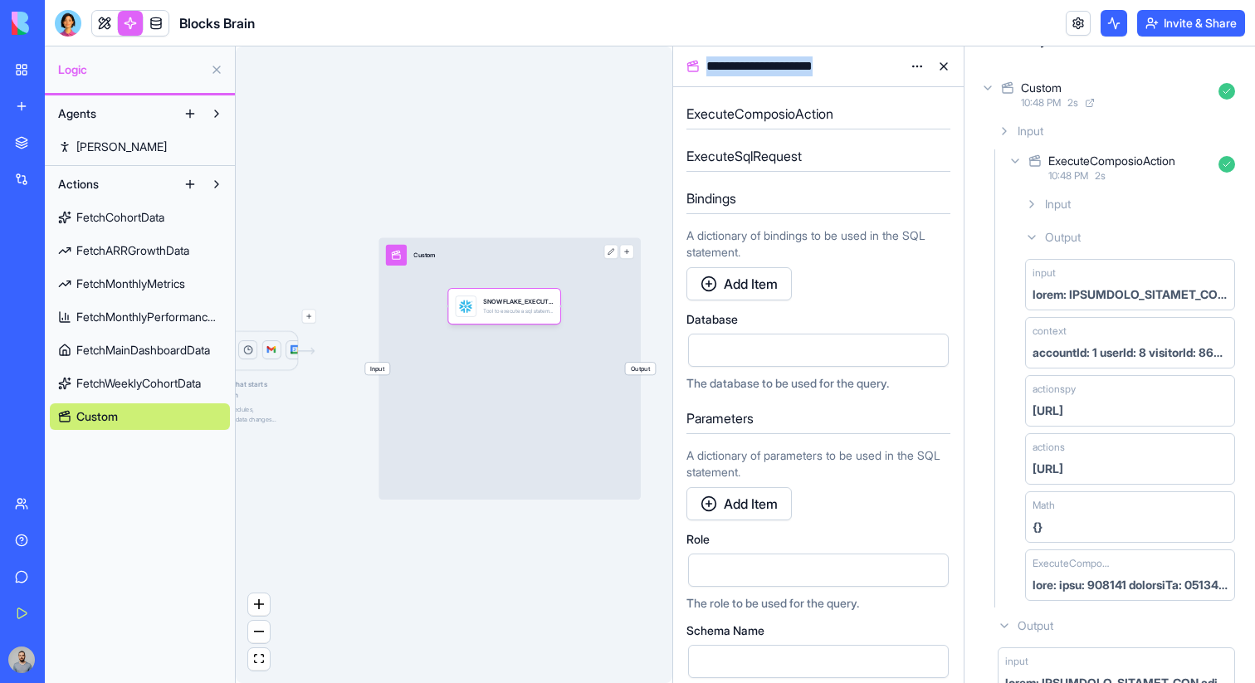
click at [812, 62] on div "**********" at bounding box center [803, 66] width 201 height 20
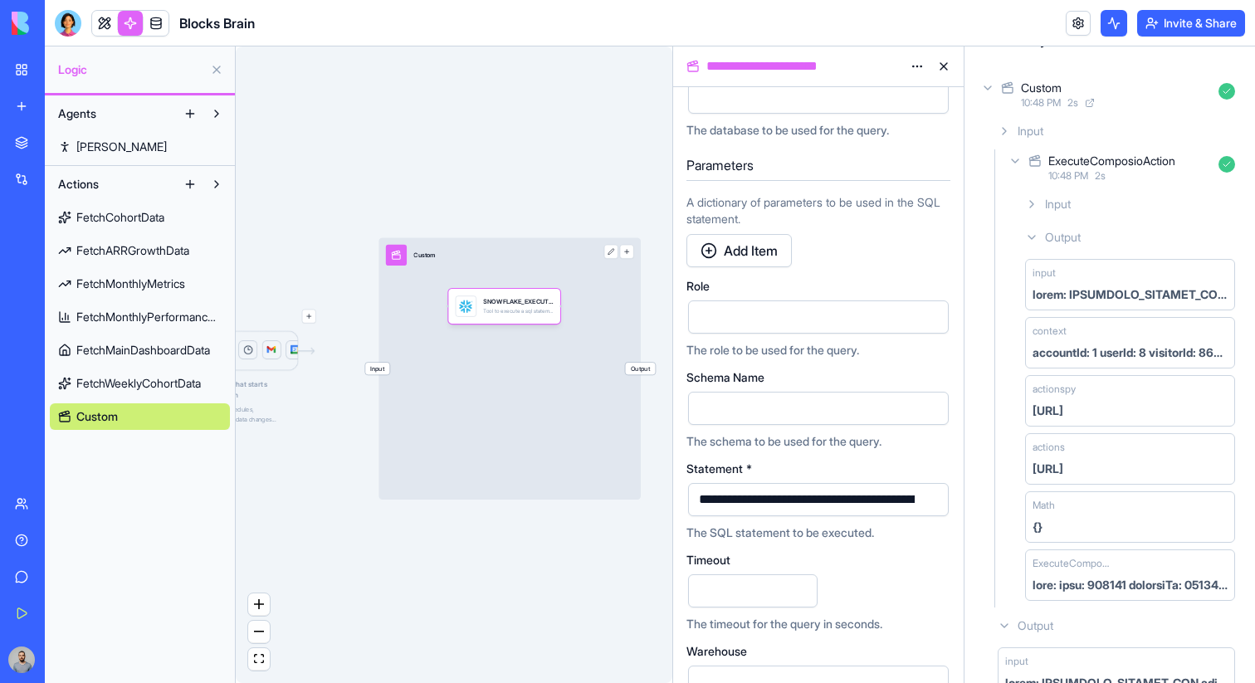
scroll to position [307, 0]
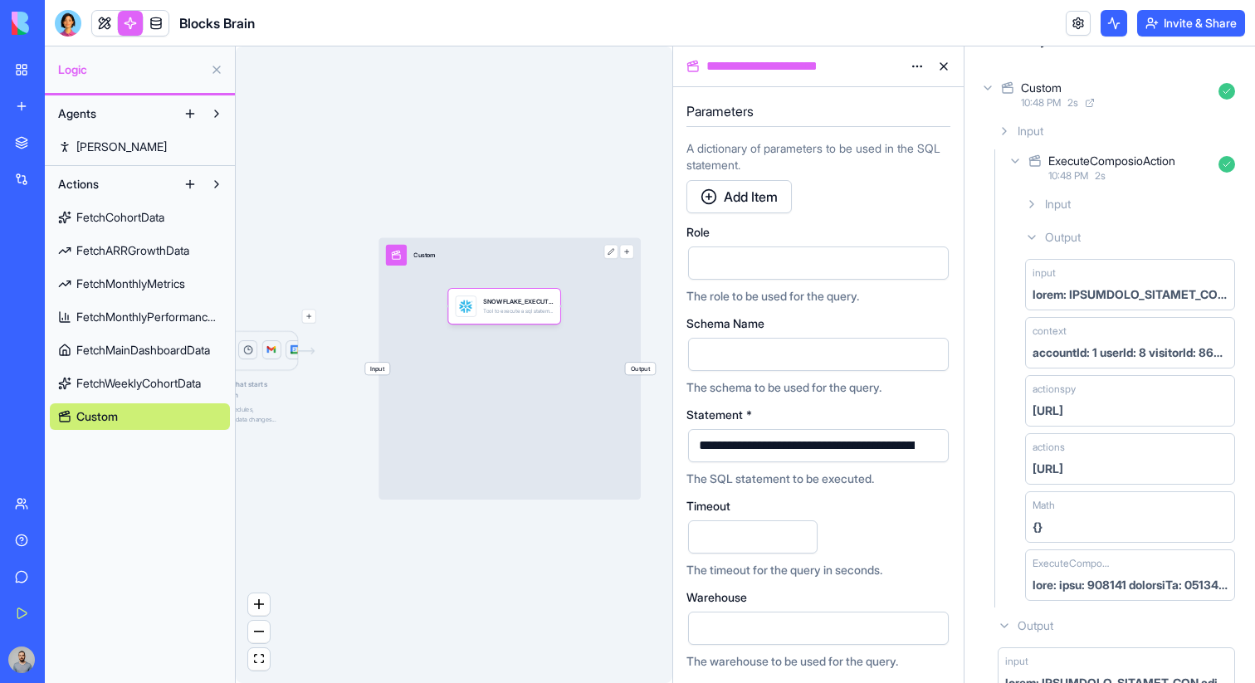
click at [924, 442] on button "button" at bounding box center [932, 445] width 27 height 27
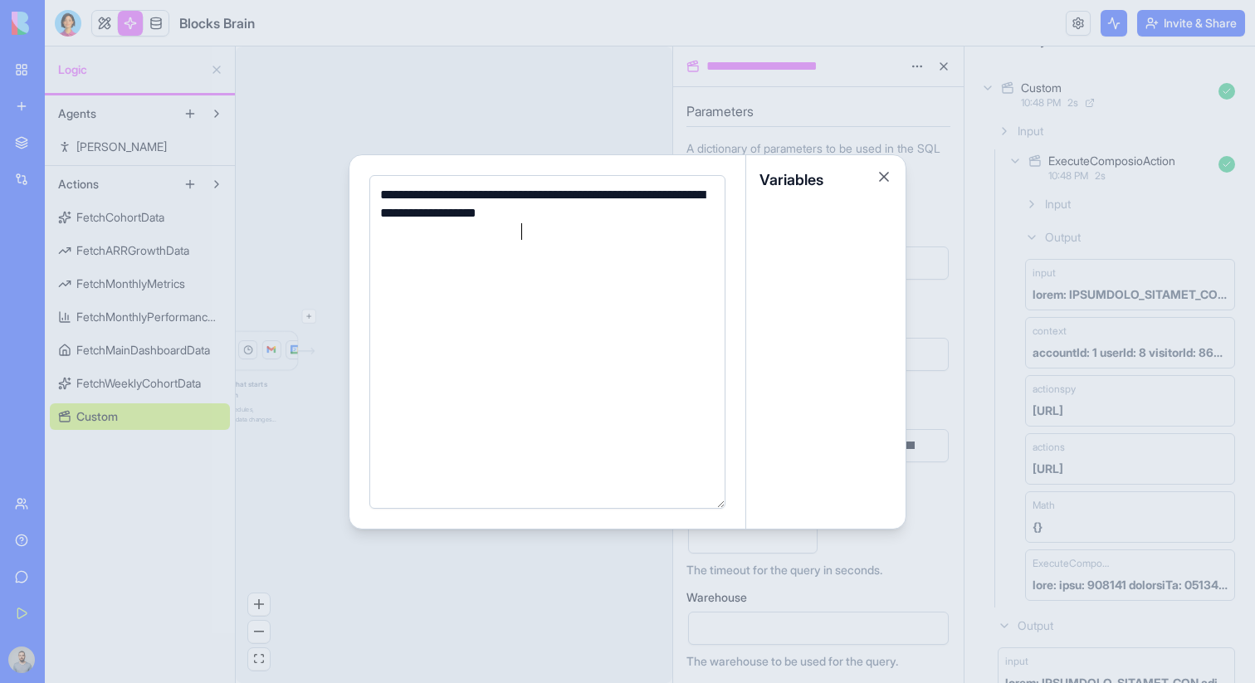
click at [523, 228] on div "**********" at bounding box center [544, 214] width 339 height 56
click at [733, 94] on div at bounding box center [627, 341] width 1255 height 683
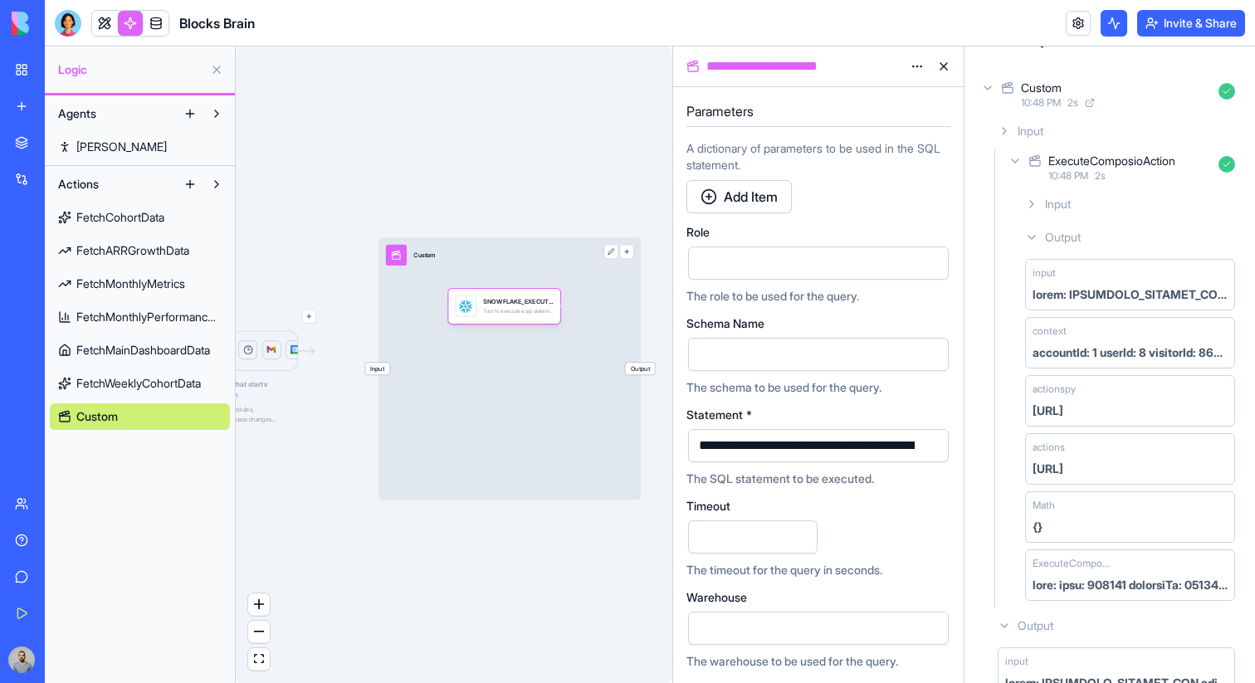
click at [373, 367] on span "Input" at bounding box center [377, 369] width 24 height 12
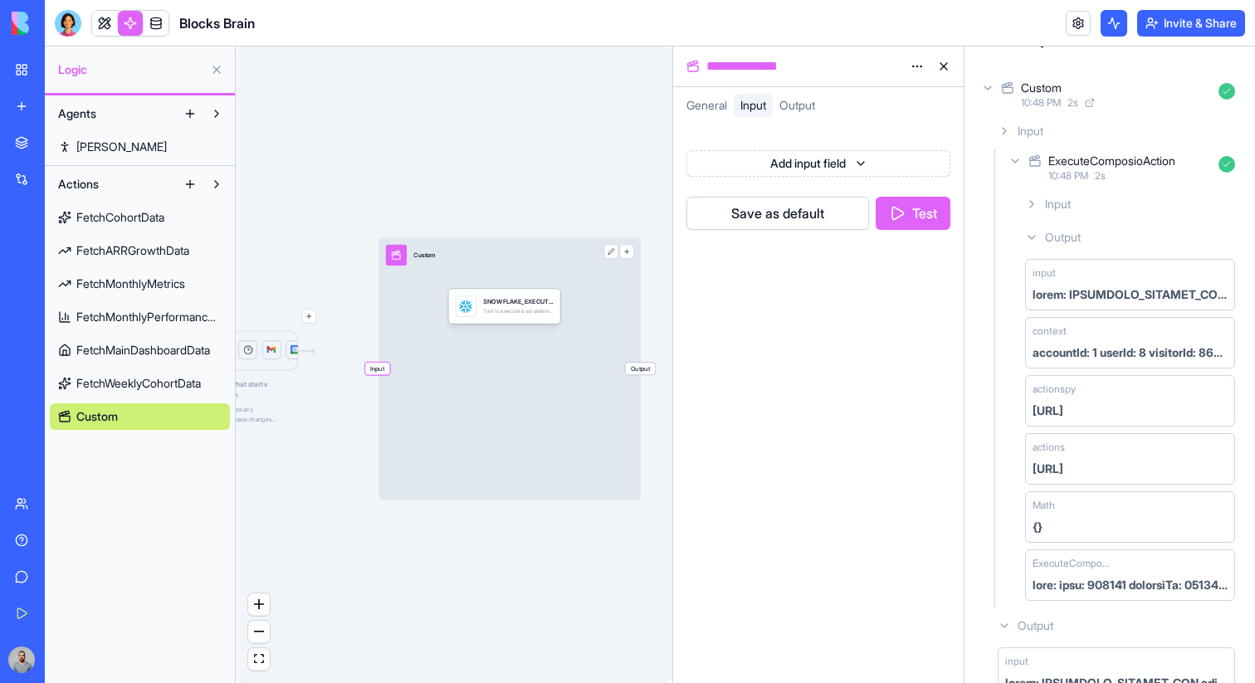
click at [802, 314] on div "Add input field Save as default Test" at bounding box center [818, 403] width 290 height 559
click at [781, 70] on div "**********" at bounding box center [803, 66] width 201 height 20
click at [725, 119] on div "General Input Output" at bounding box center [818, 109] width 290 height 30
click at [508, 290] on div "SNOWFLAKE_EXECUTE_SQL Tool to execute a sql statement and return the resulting …" at bounding box center [504, 306] width 112 height 35
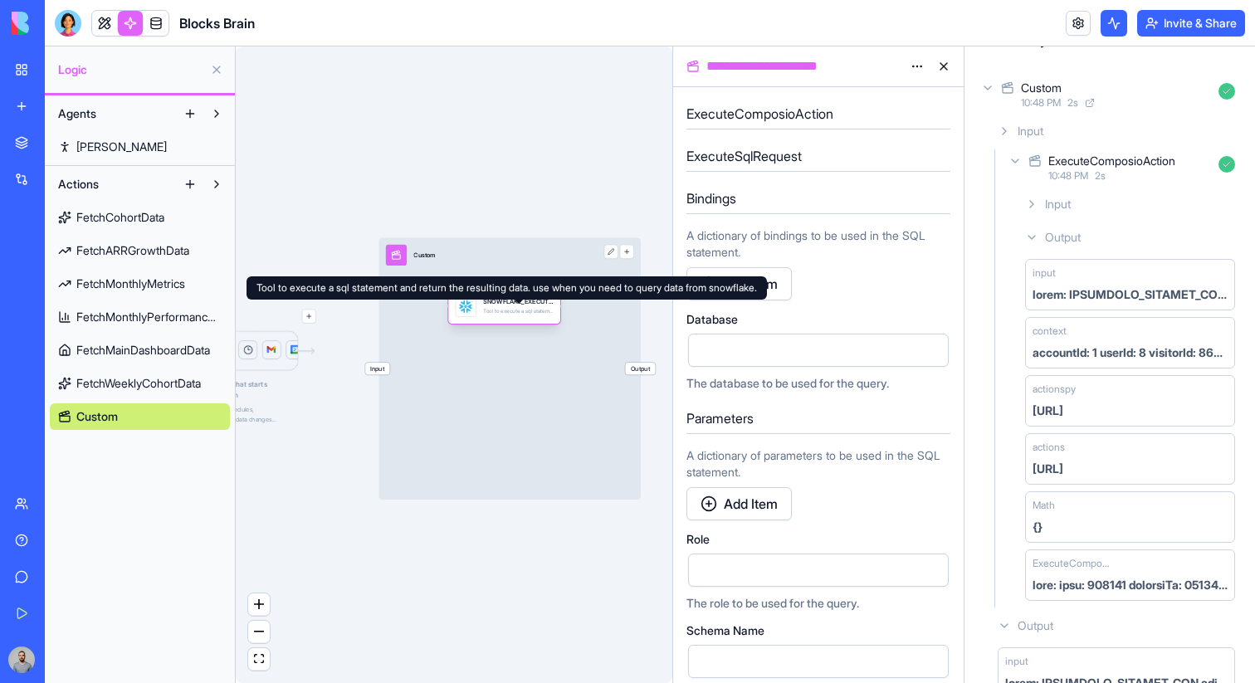
click at [522, 313] on div "Tool to execute a sql statement and return the resulting data. use when you nee…" at bounding box center [518, 311] width 70 height 7
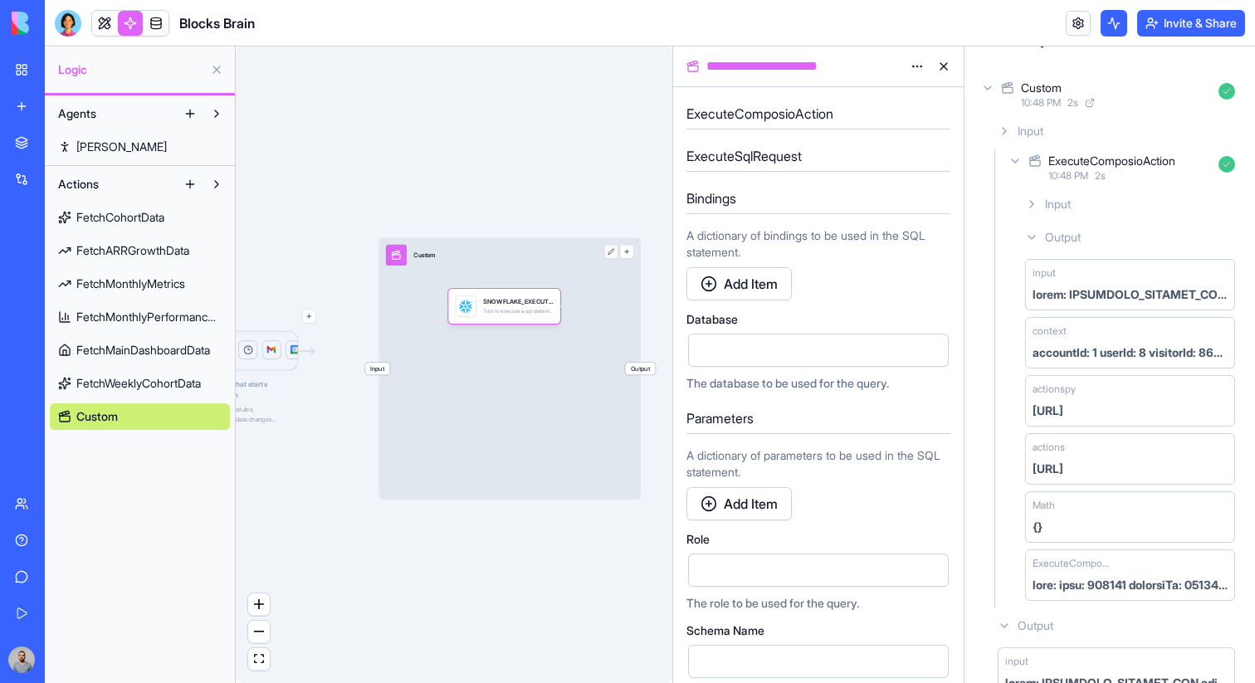
click at [484, 358] on div "Input Custom Output" at bounding box center [509, 368] width 262 height 262
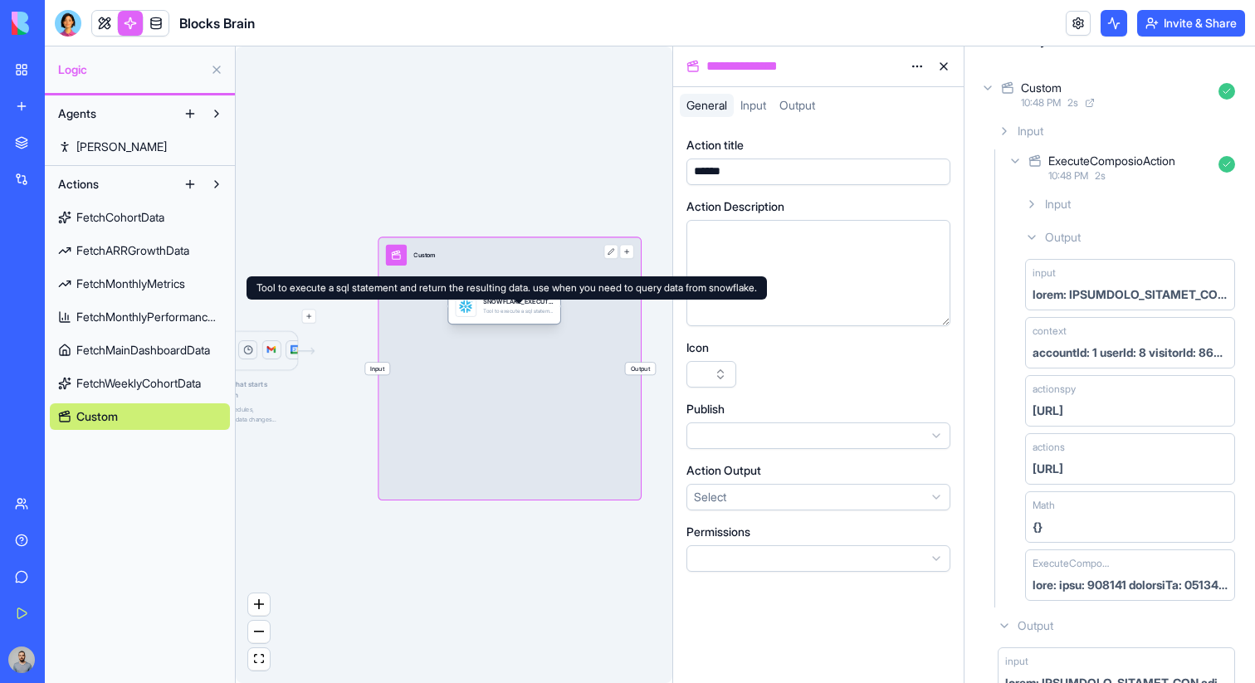
click at [496, 308] on div "Tool to execute a sql statement and return the resulting data. use when you nee…" at bounding box center [518, 311] width 70 height 7
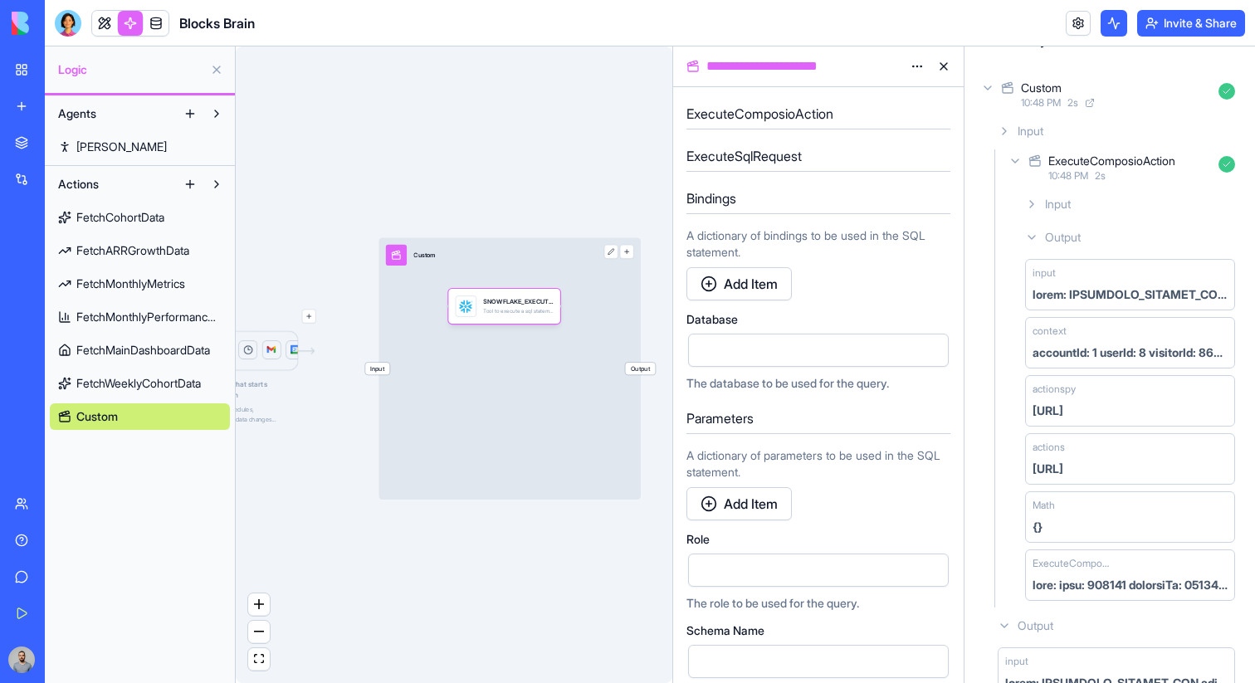
click at [558, 350] on div "Input Custom Output" at bounding box center [509, 368] width 262 height 262
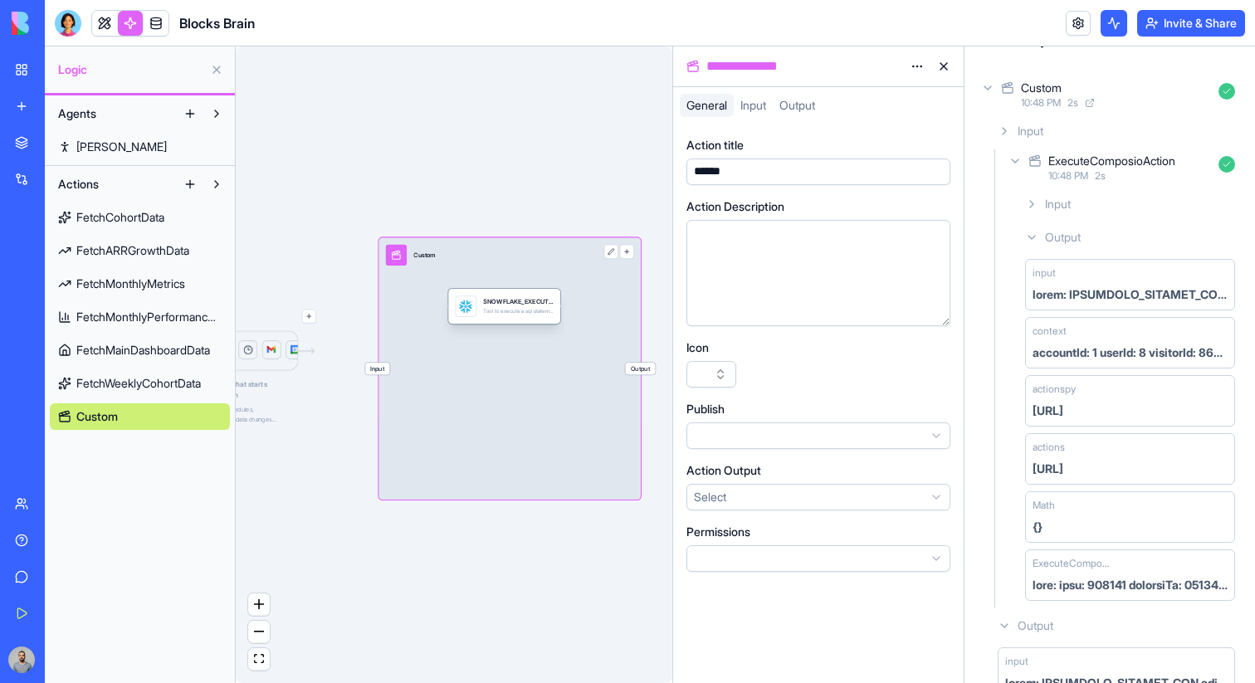
click at [534, 315] on div "SNOWFLAKE_EXECUTE_SQL Tool to execute a sql statement and return the resulting …" at bounding box center [518, 305] width 70 height 21
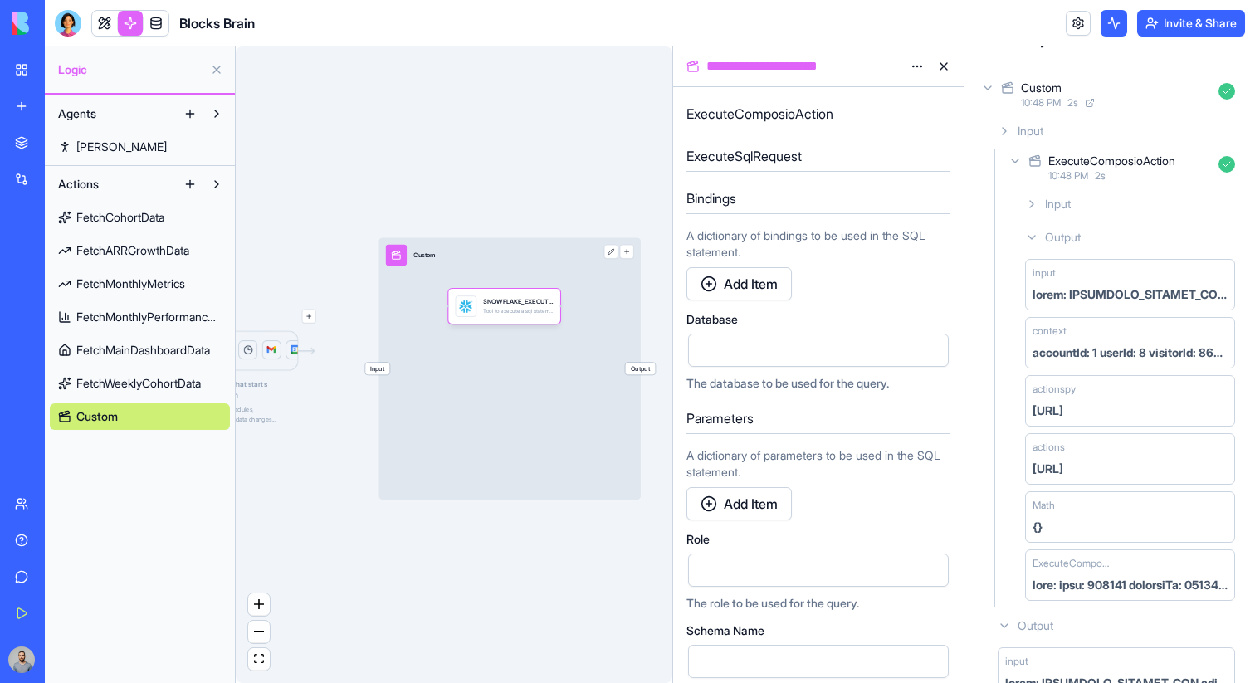
click at [167, 375] on span "FetchWeeklyCohortData" at bounding box center [138, 383] width 124 height 17
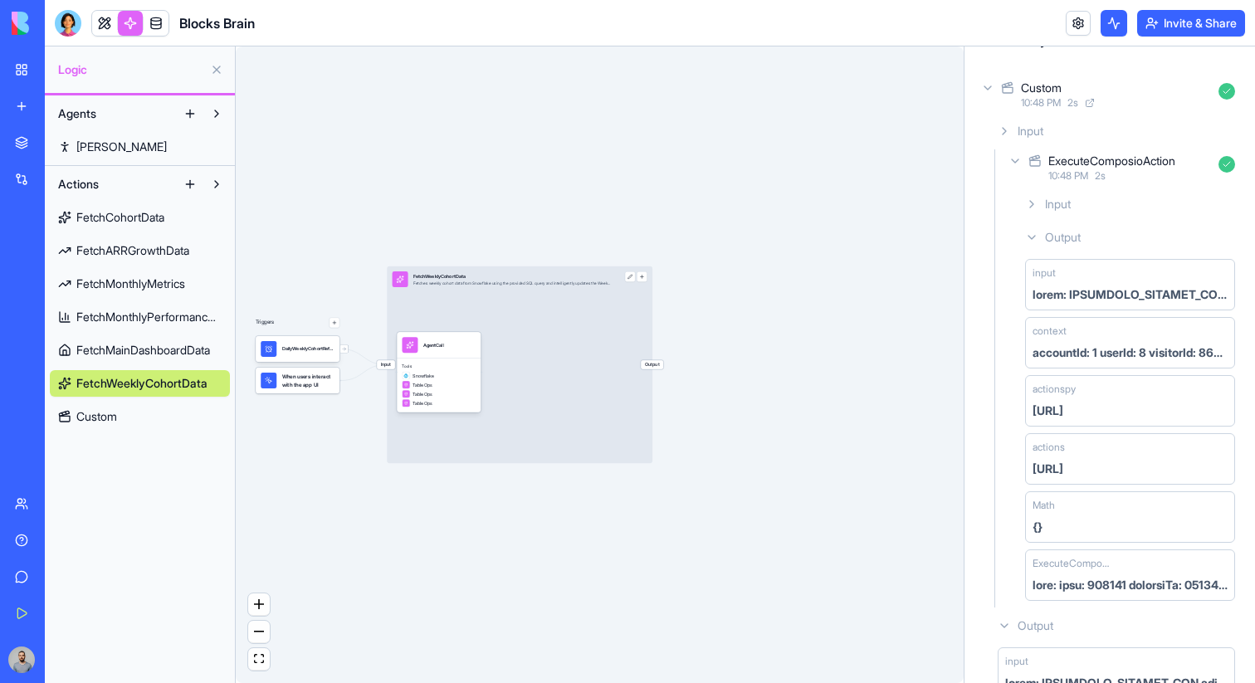
click at [159, 418] on link "Custom" at bounding box center [140, 416] width 180 height 27
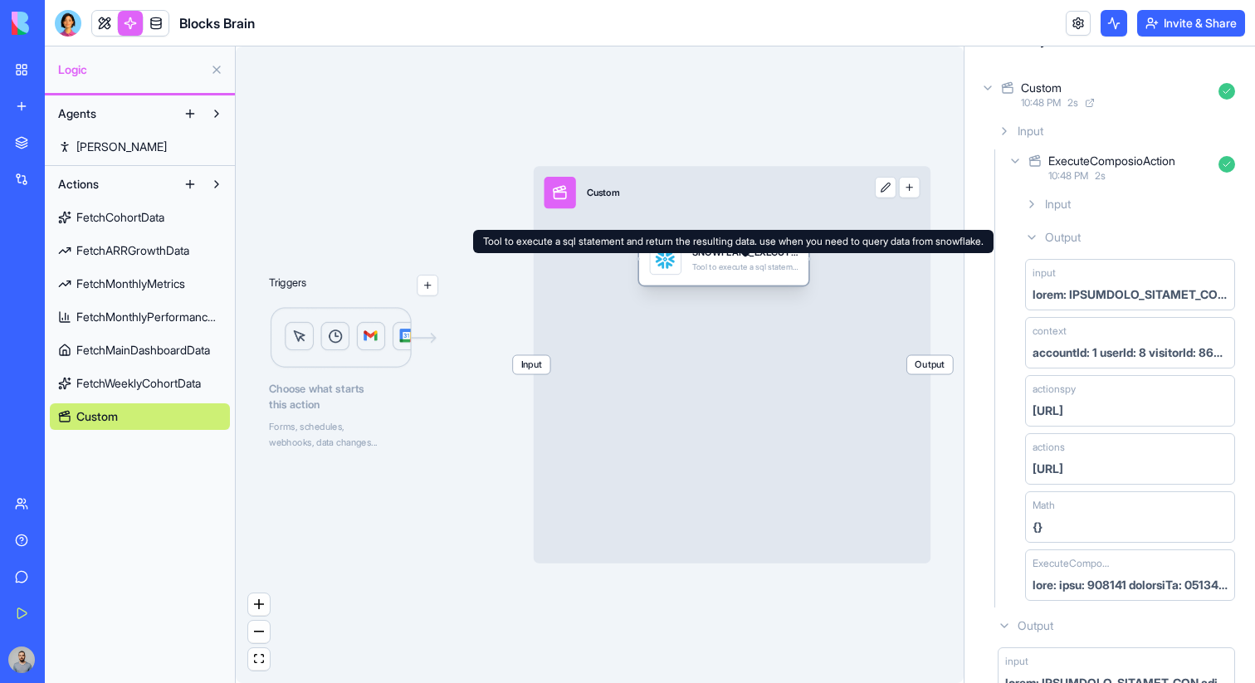
click at [729, 269] on div "Tool to execute a sql statement and return the resulting data. use when you nee…" at bounding box center [745, 266] width 106 height 11
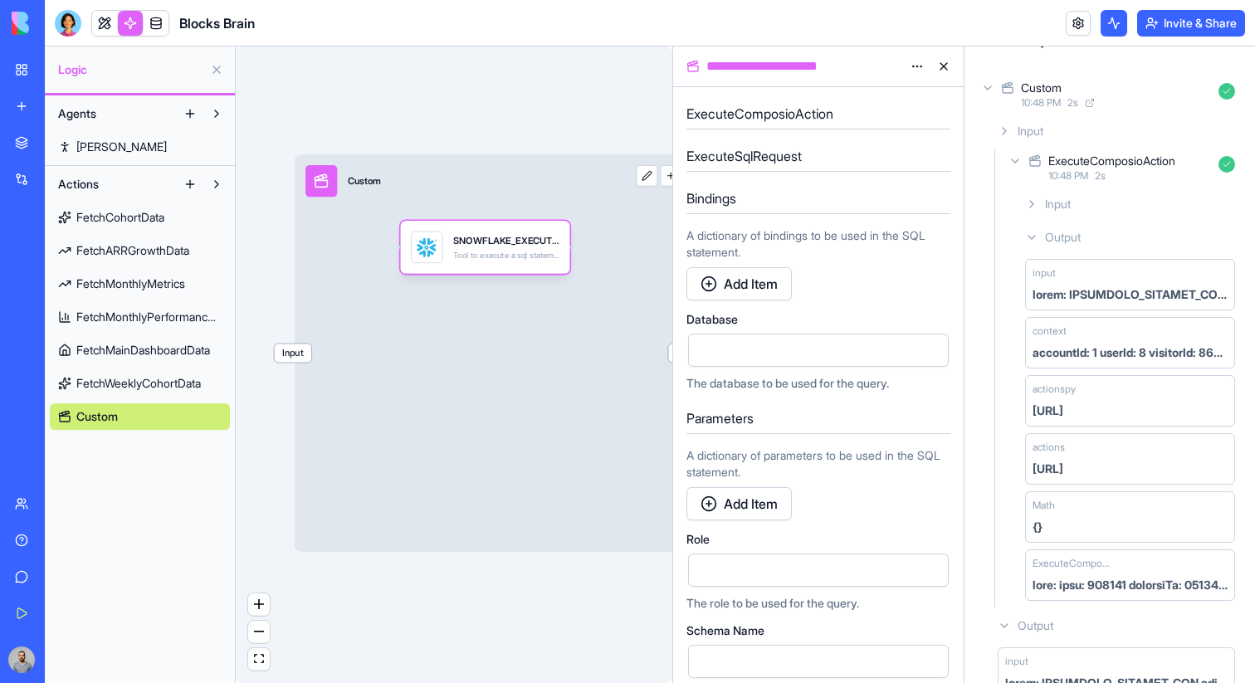
click at [299, 351] on span "Input" at bounding box center [293, 353] width 37 height 18
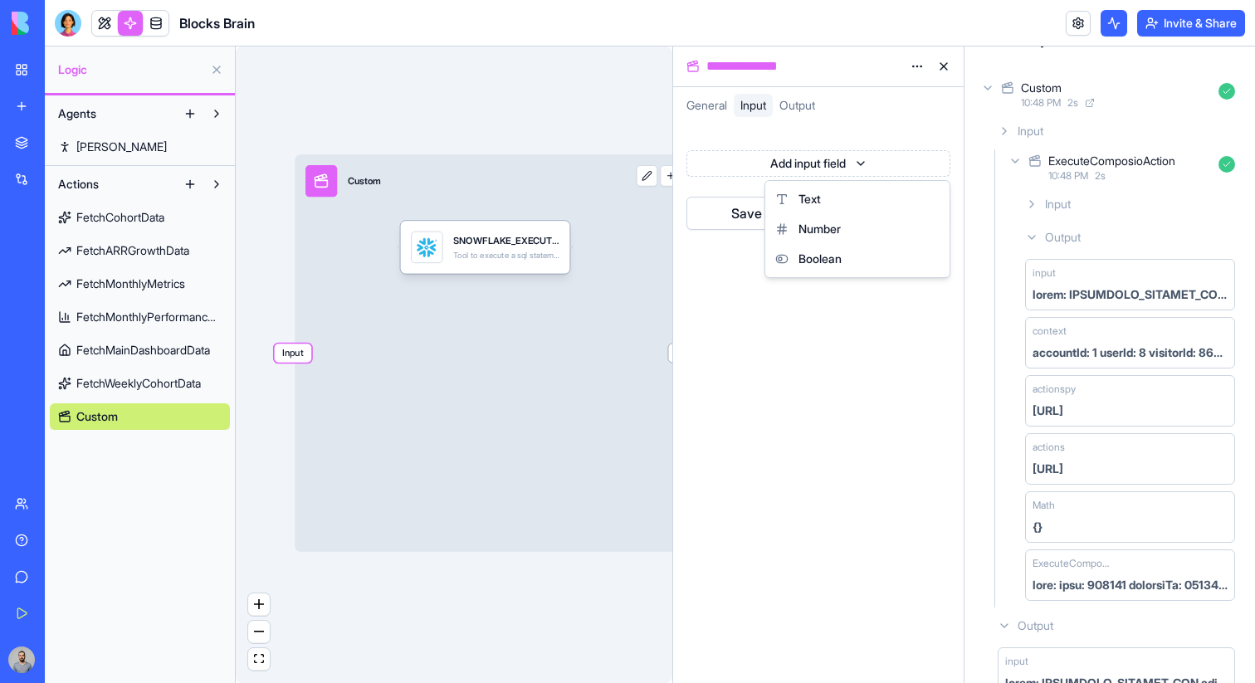
click at [792, 162] on html "**********" at bounding box center [627, 341] width 1255 height 683
click at [844, 224] on div "Number" at bounding box center [857, 229] width 178 height 30
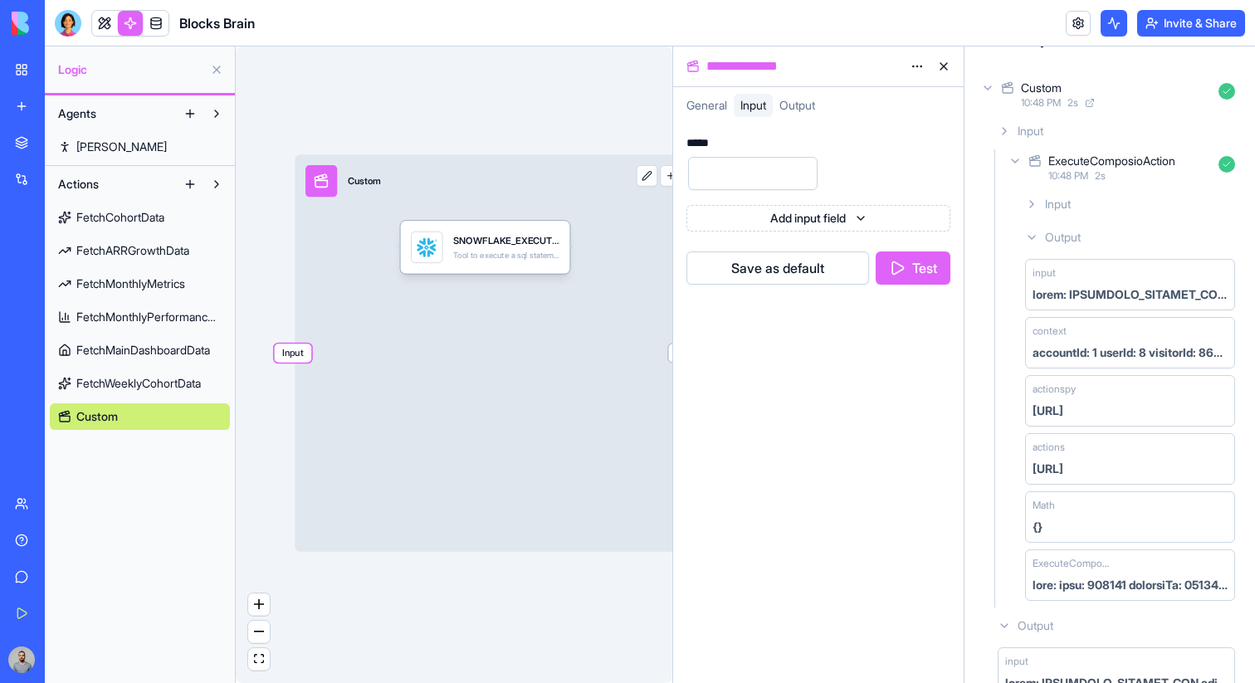
click at [705, 145] on div "*****" at bounding box center [700, 143] width 28 height 12
click at [715, 178] on accountId "number" at bounding box center [752, 173] width 129 height 33
type accountId "*"
click at [817, 281] on button "Save as default" at bounding box center [777, 267] width 183 height 33
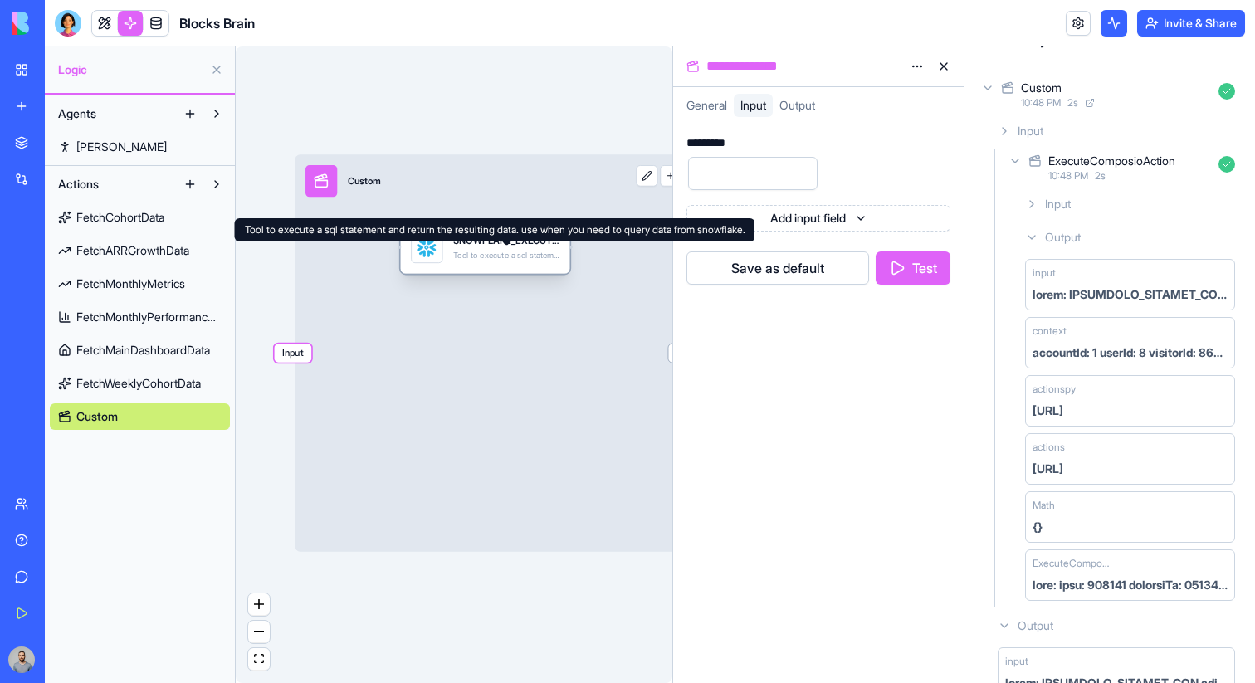
click at [508, 260] on div "Tool to execute a sql statement and return the resulting data. use when you nee…" at bounding box center [506, 255] width 106 height 11
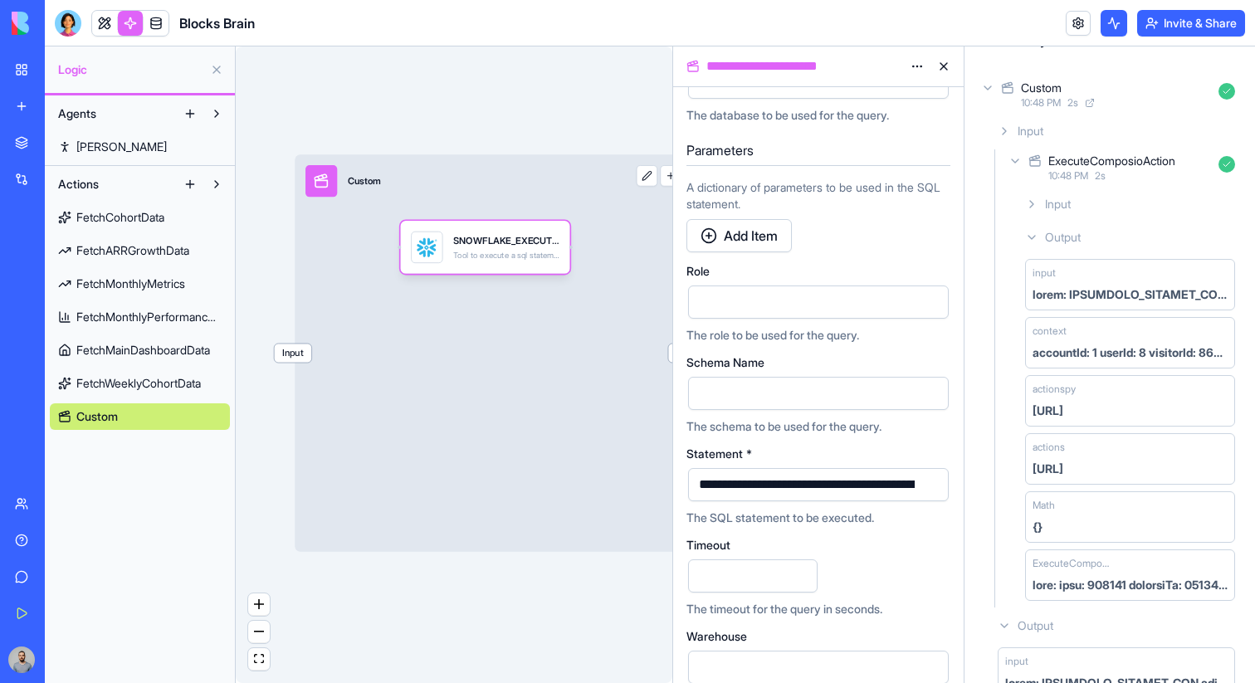
scroll to position [307, 0]
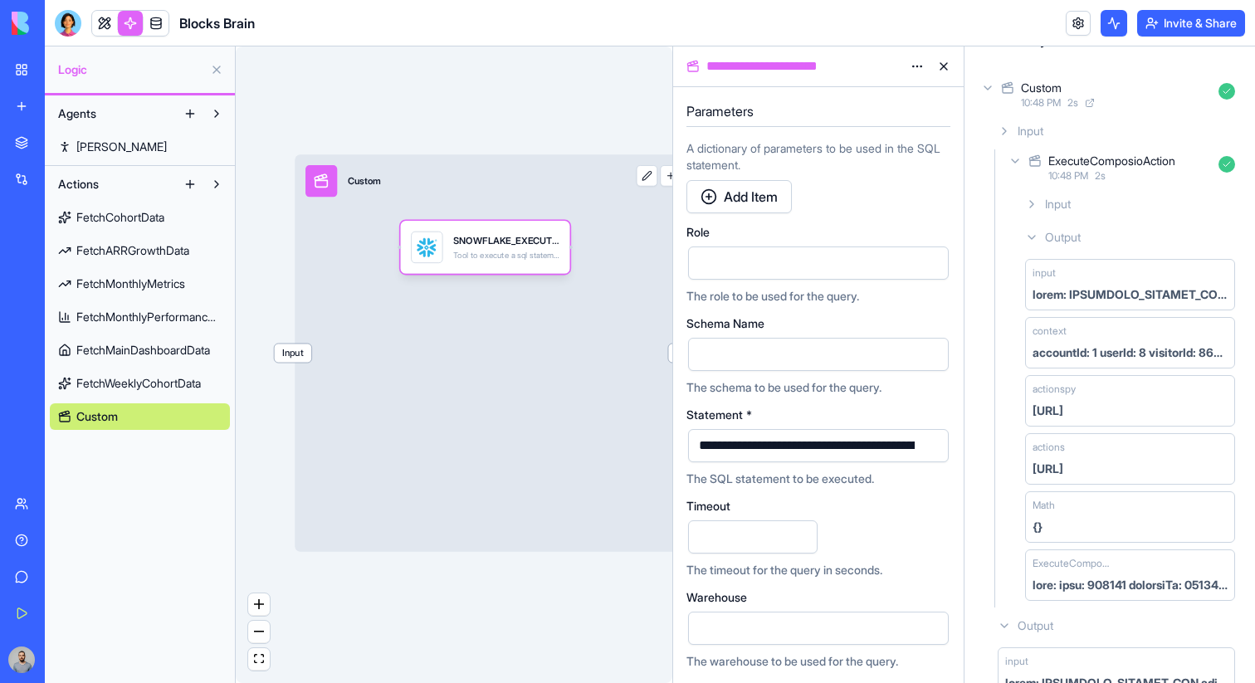
click at [928, 445] on button "button" at bounding box center [932, 445] width 27 height 27
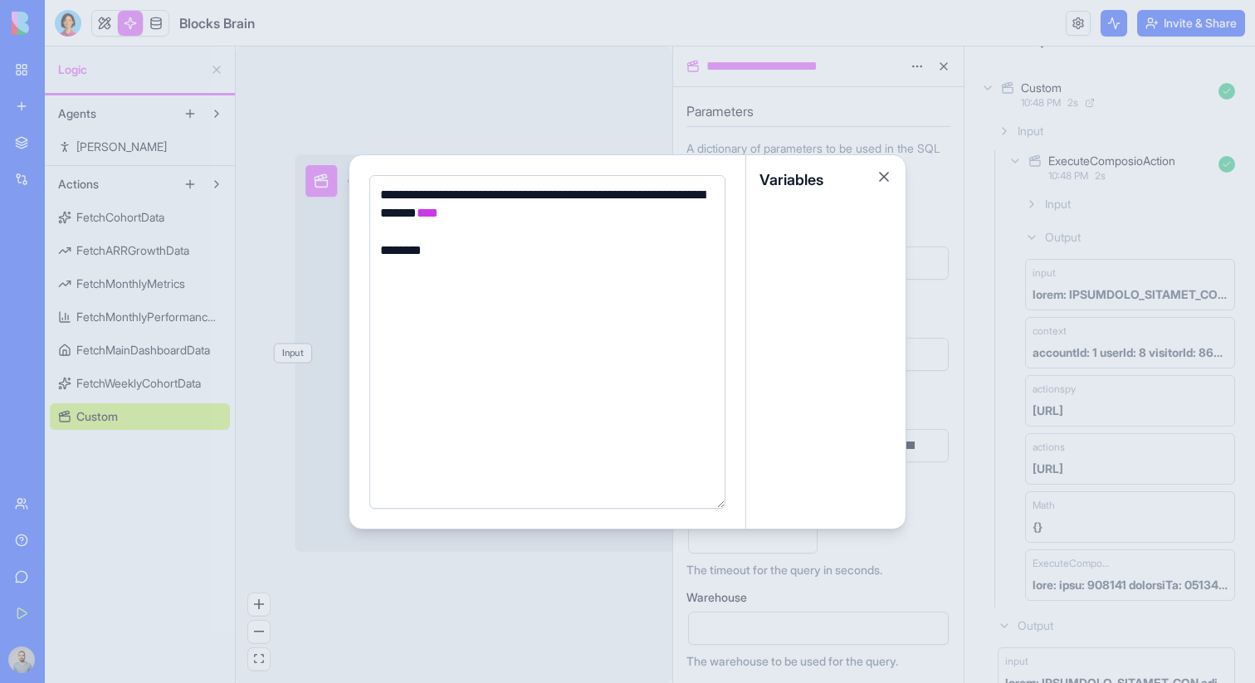
click at [1001, 313] on div at bounding box center [627, 341] width 1255 height 683
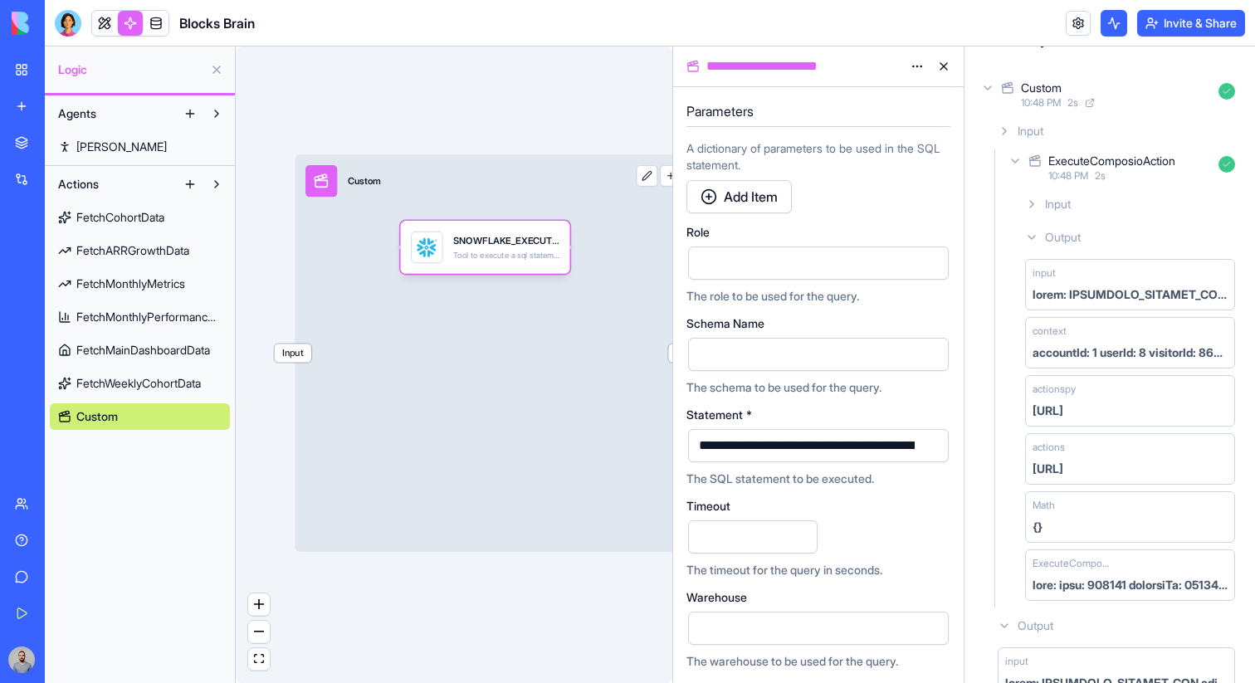
click at [91, 382] on span "FetchWeeklyCohortData" at bounding box center [138, 383] width 124 height 17
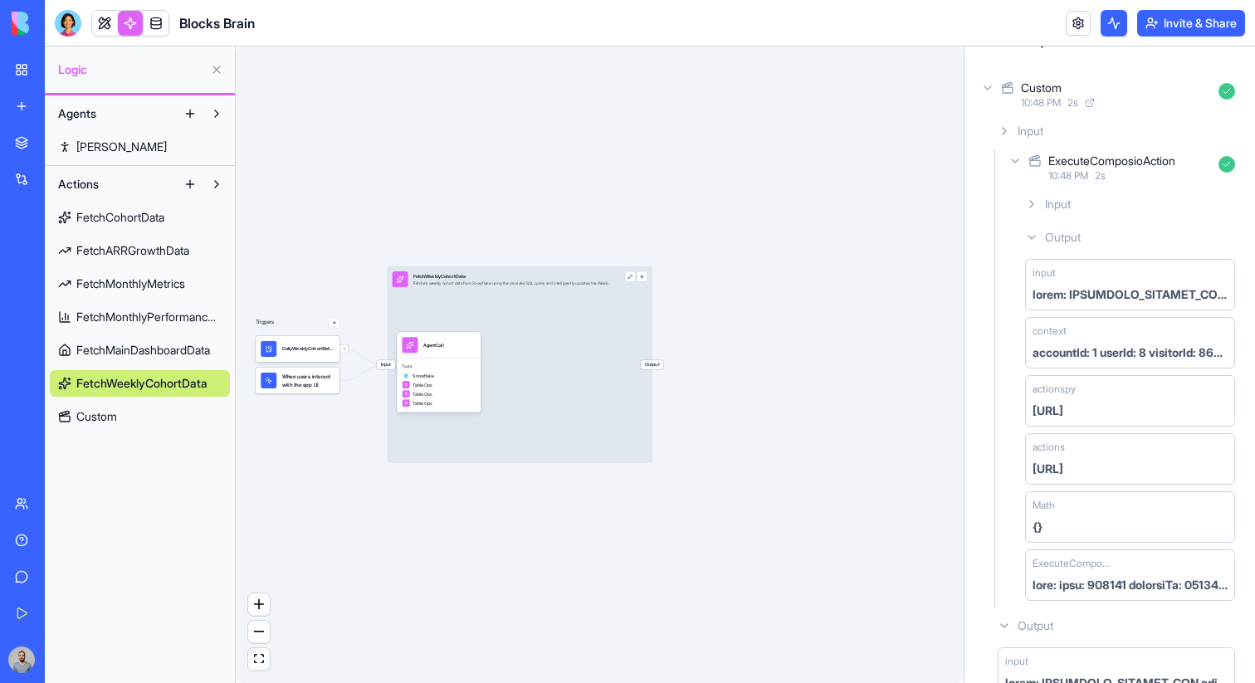
click at [138, 408] on link "Custom" at bounding box center [140, 416] width 180 height 27
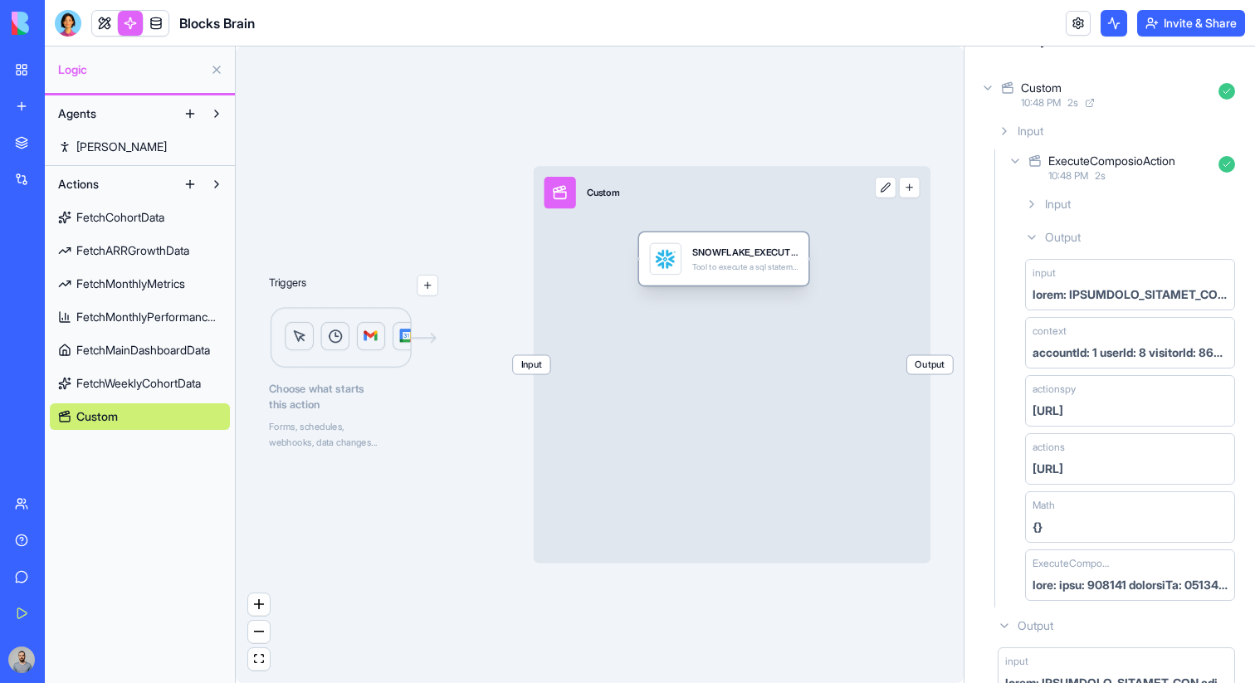
click at [750, 282] on div "SNOWFLAKE_EXECUTE_SQL Tool to execute a sql statement and return the resulting …" at bounding box center [723, 258] width 169 height 53
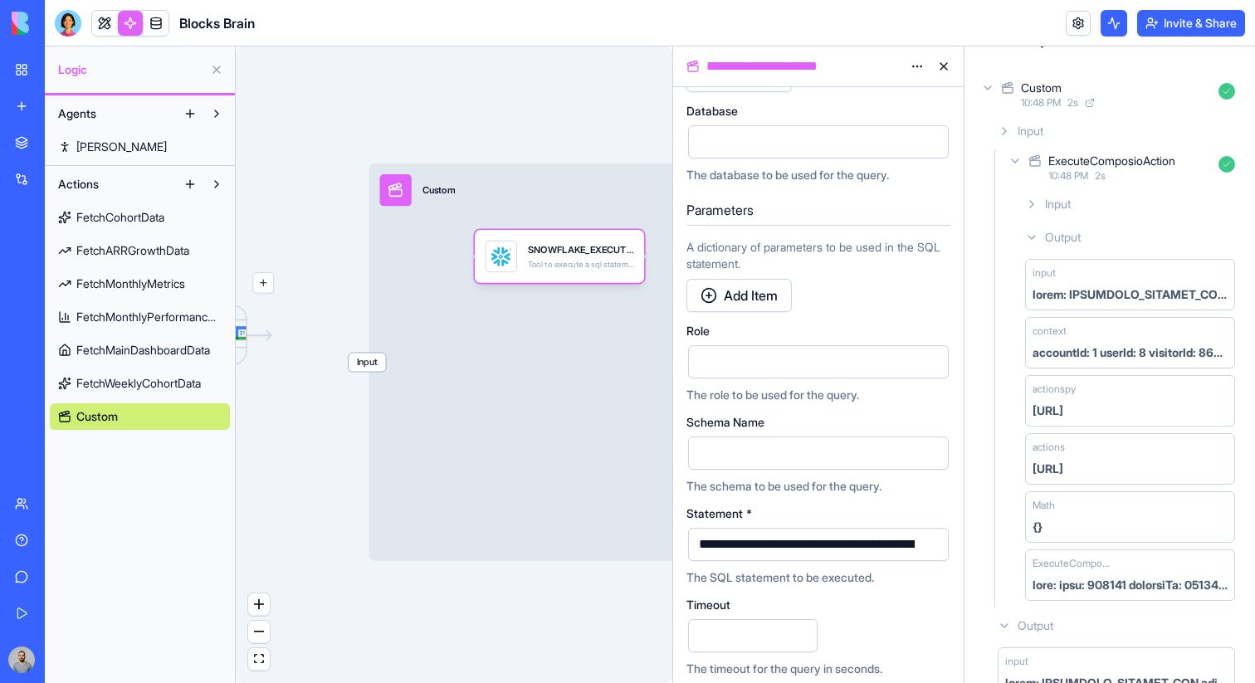
scroll to position [307, 0]
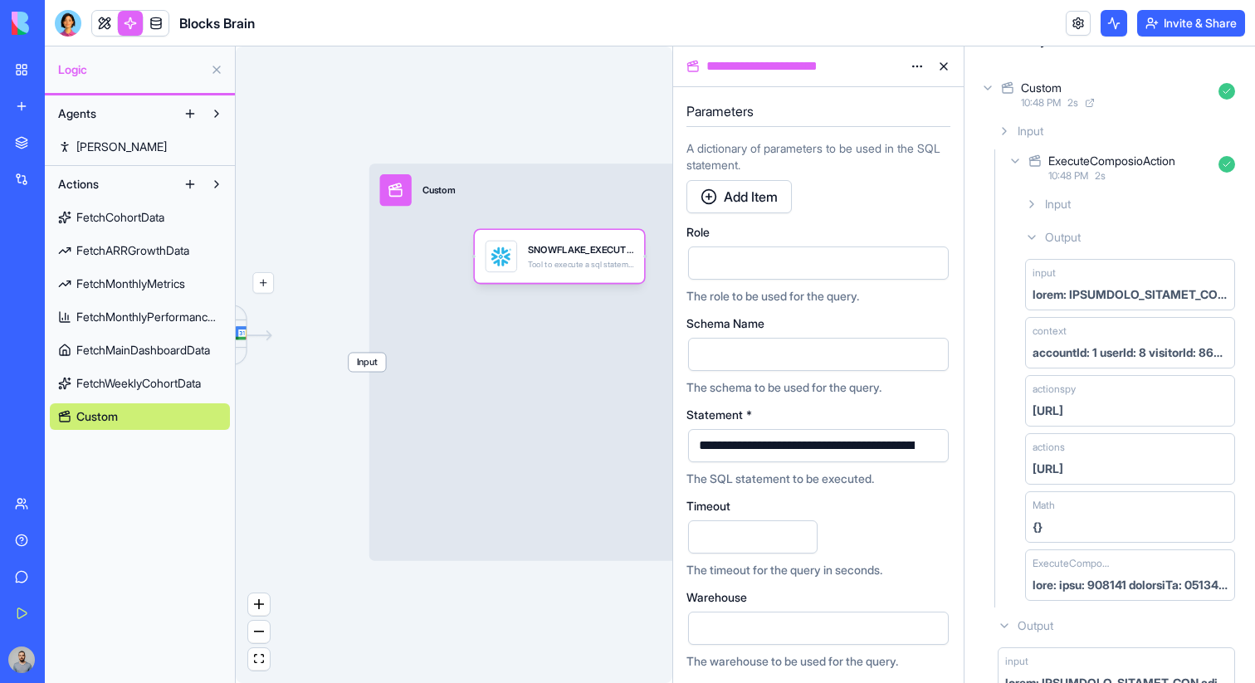
click at [937, 441] on button "button" at bounding box center [932, 445] width 27 height 27
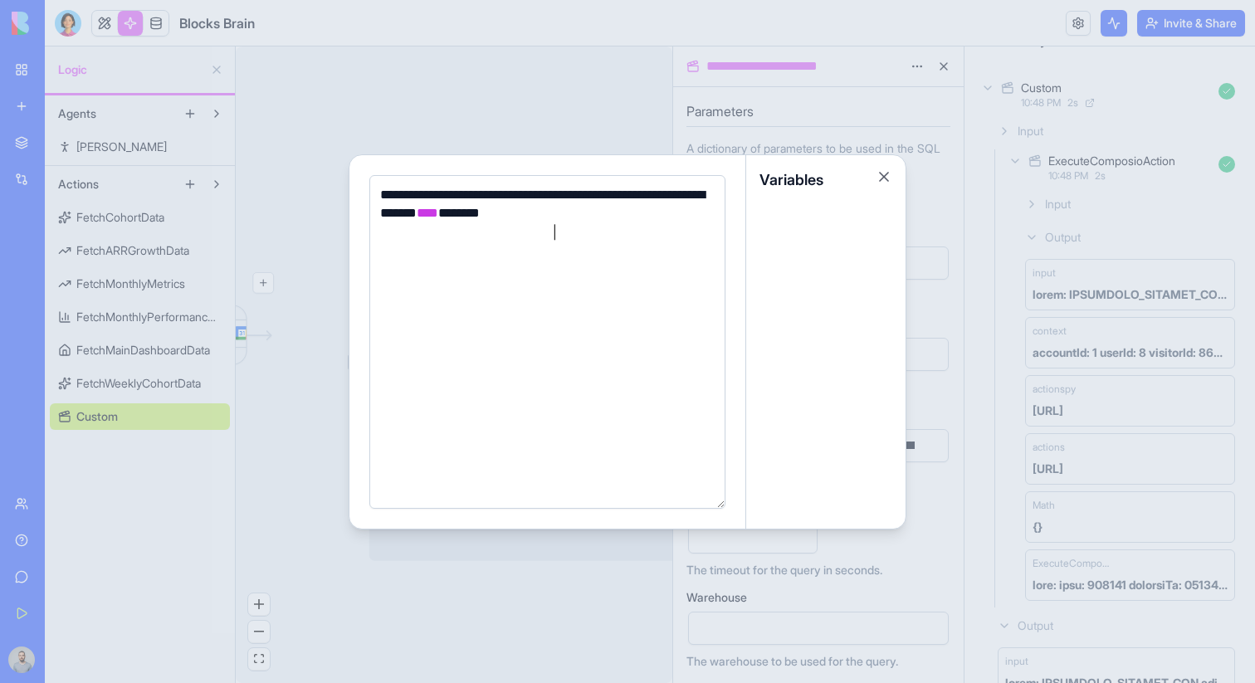
click at [438, 219] on span "****" at bounding box center [428, 213] width 22 height 12
click at [966, 226] on div at bounding box center [627, 341] width 1255 height 683
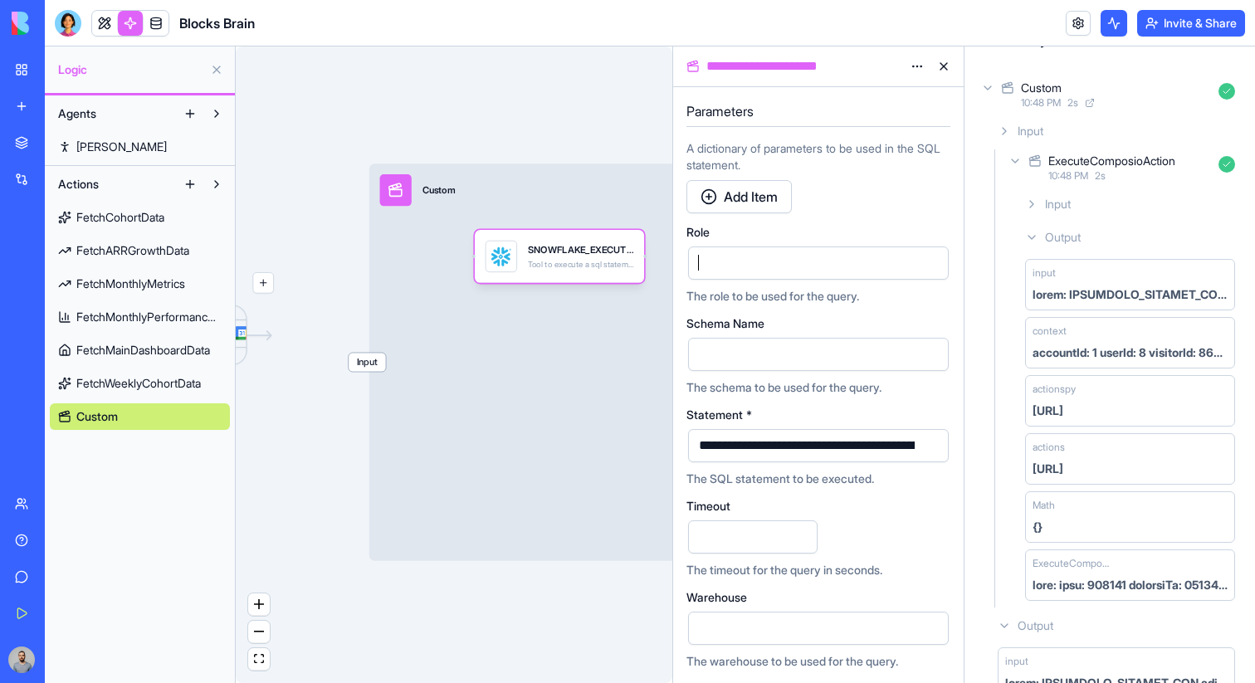
click at [851, 262] on div at bounding box center [804, 263] width 221 height 25
click at [374, 365] on span "Input" at bounding box center [367, 362] width 37 height 18
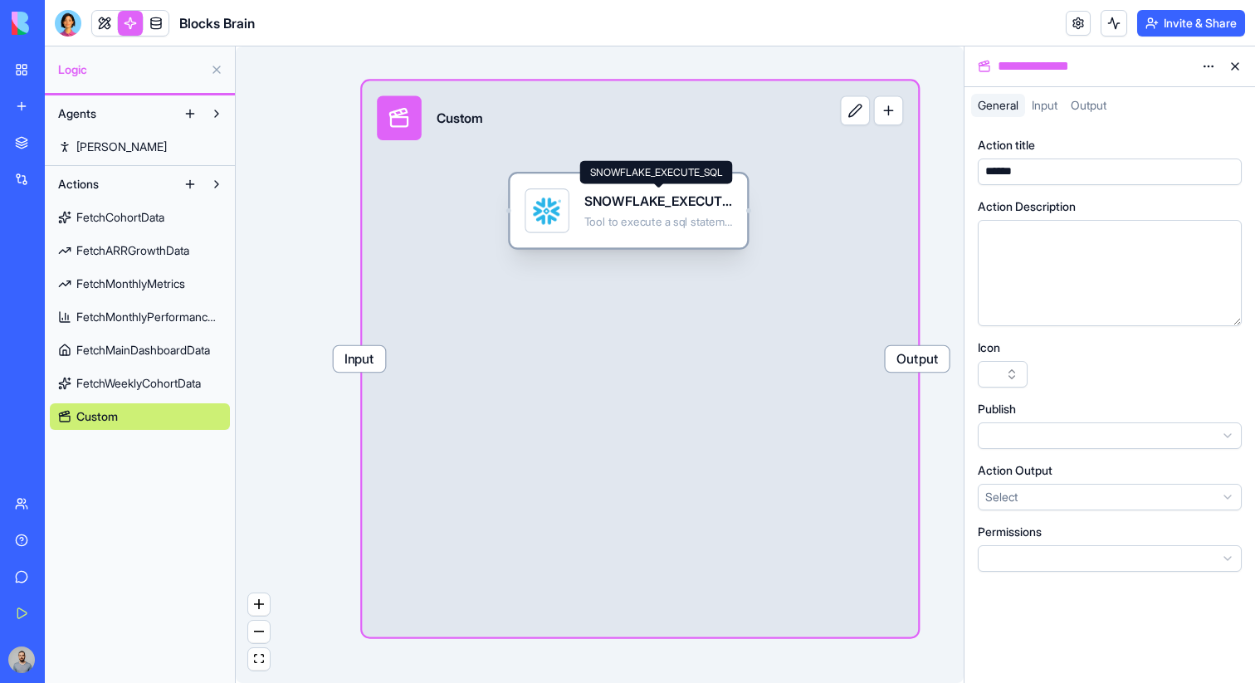
click at [636, 209] on div "SNOWFLAKE_EXECUTE_SQL" at bounding box center [658, 202] width 149 height 18
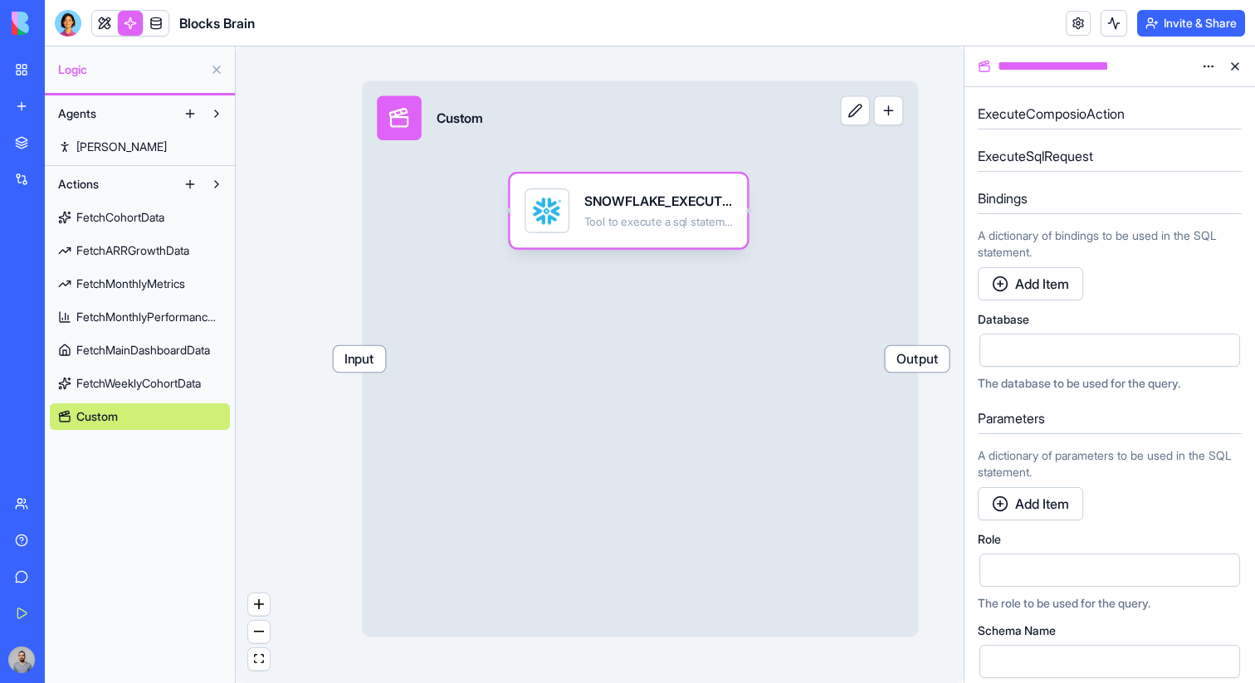
click at [1041, 352] on div at bounding box center [1095, 350] width 221 height 25
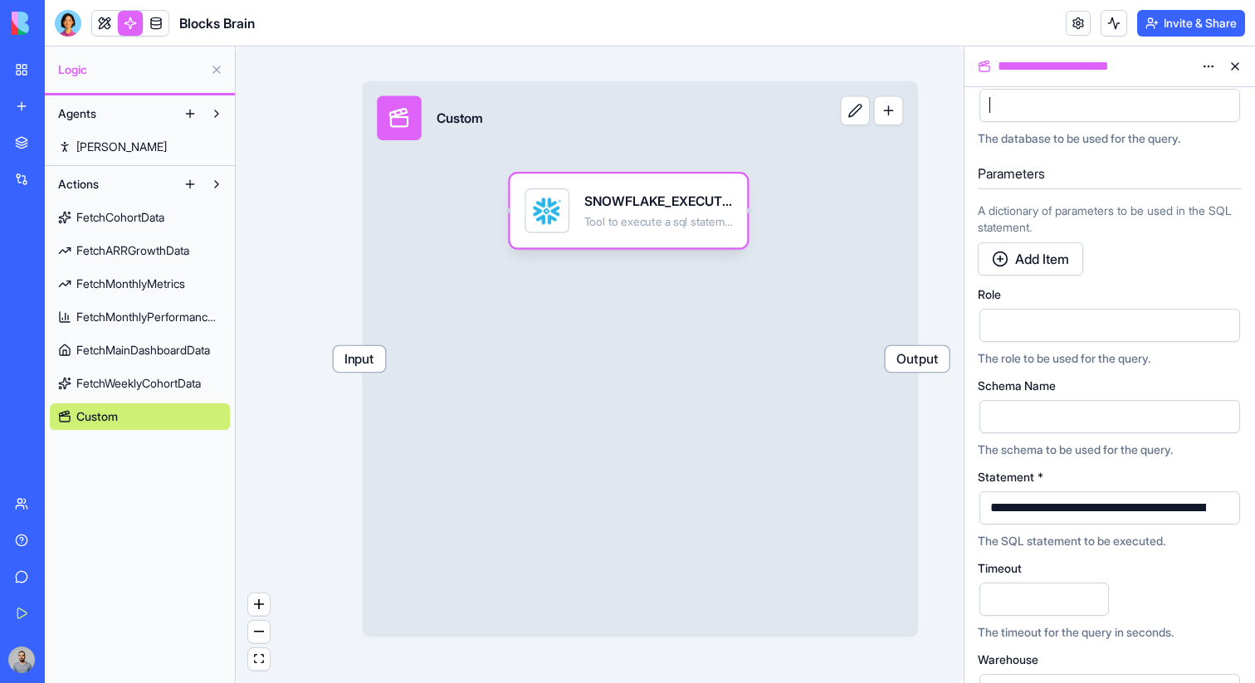
scroll to position [307, 0]
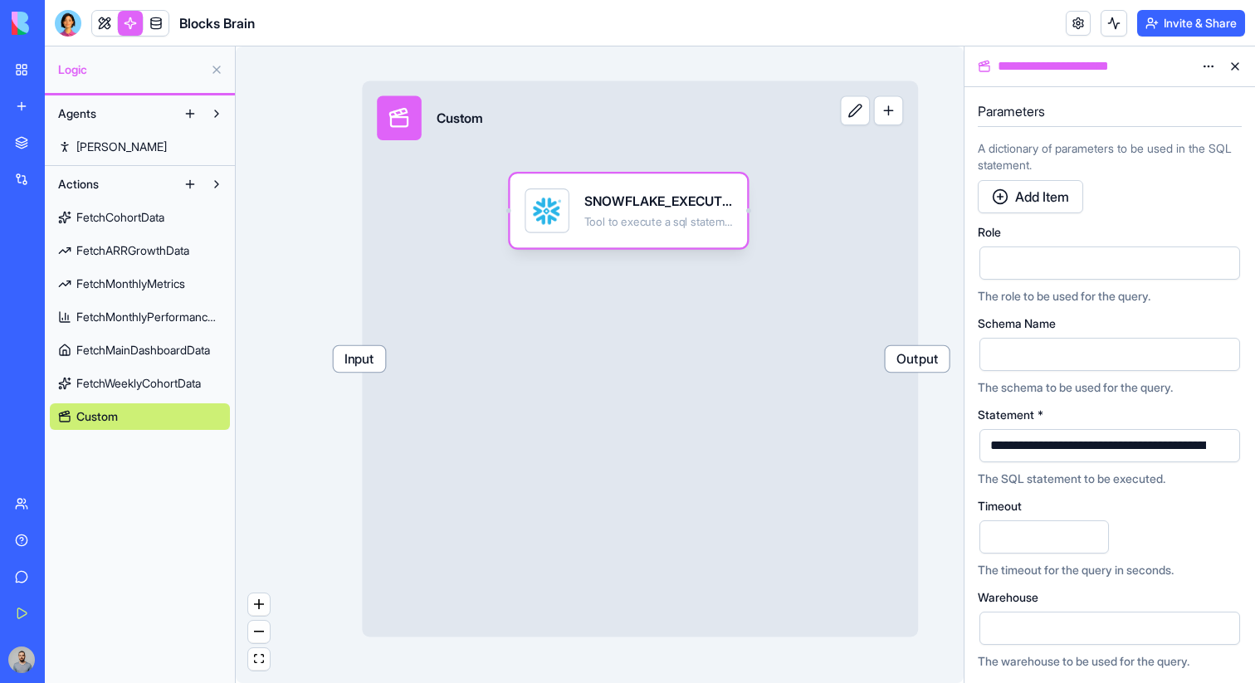
click at [1226, 446] on button "button" at bounding box center [1223, 445] width 27 height 27
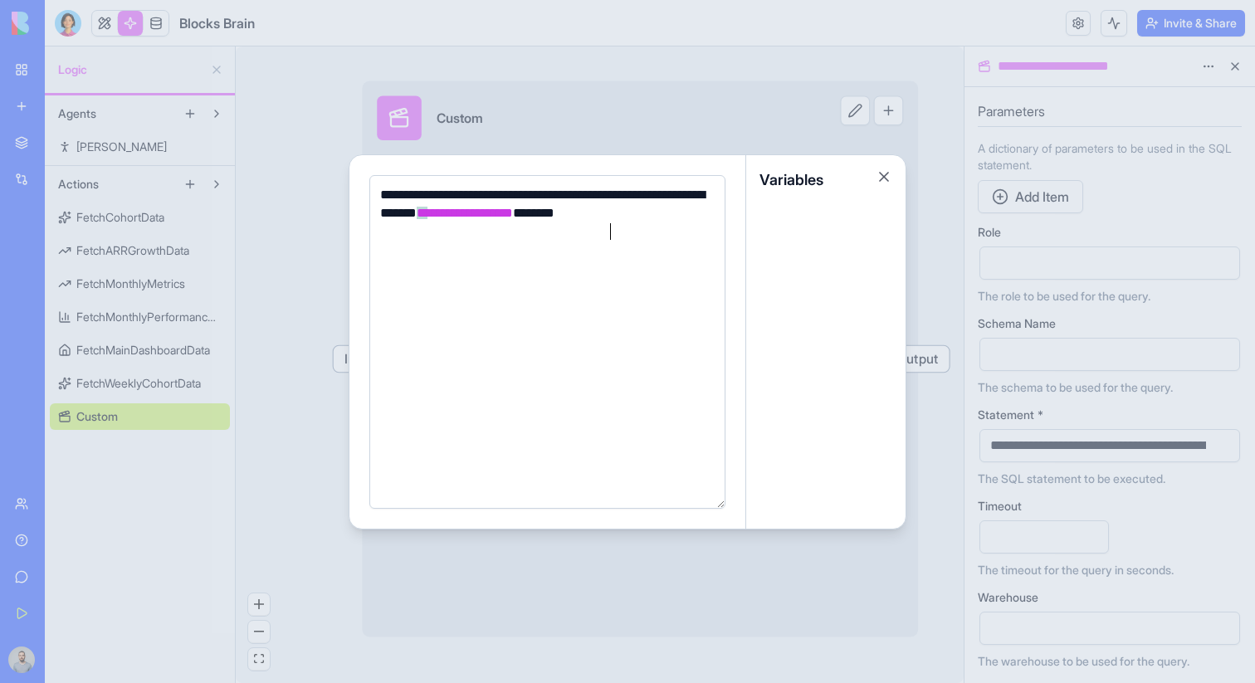
click at [611, 236] on div "**********" at bounding box center [544, 214] width 339 height 56
click at [363, 88] on div at bounding box center [627, 341] width 1255 height 683
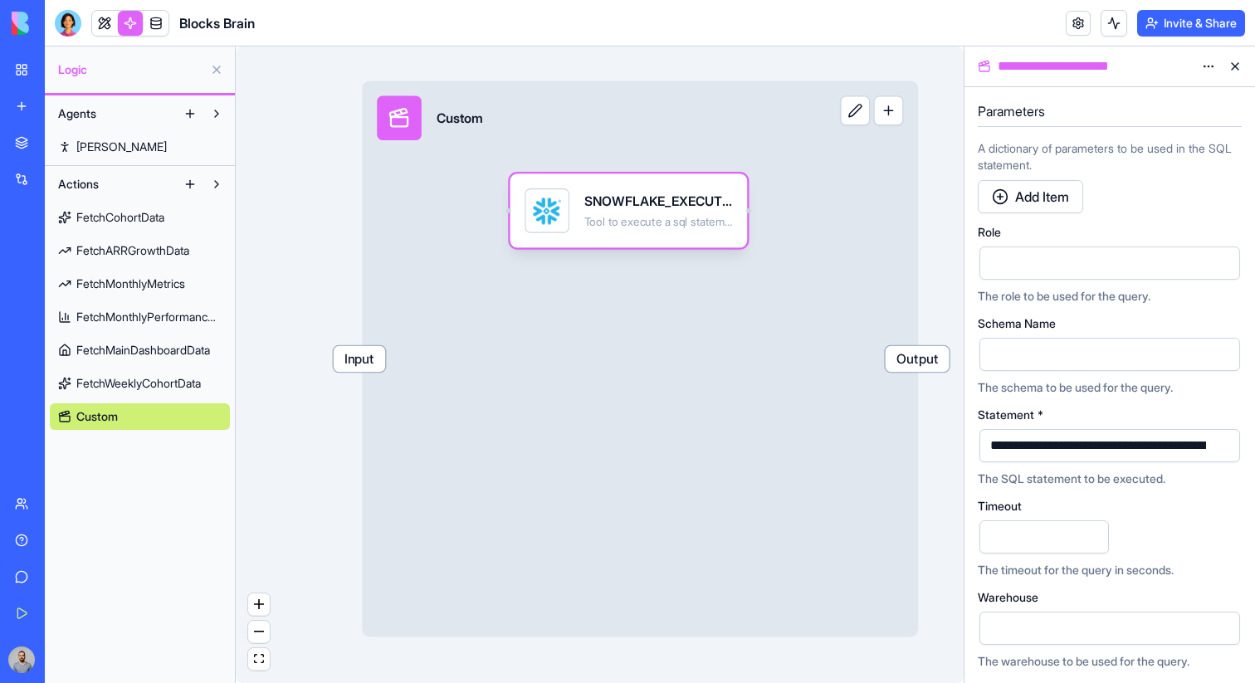
click at [382, 357] on span "Input" at bounding box center [360, 359] width 52 height 26
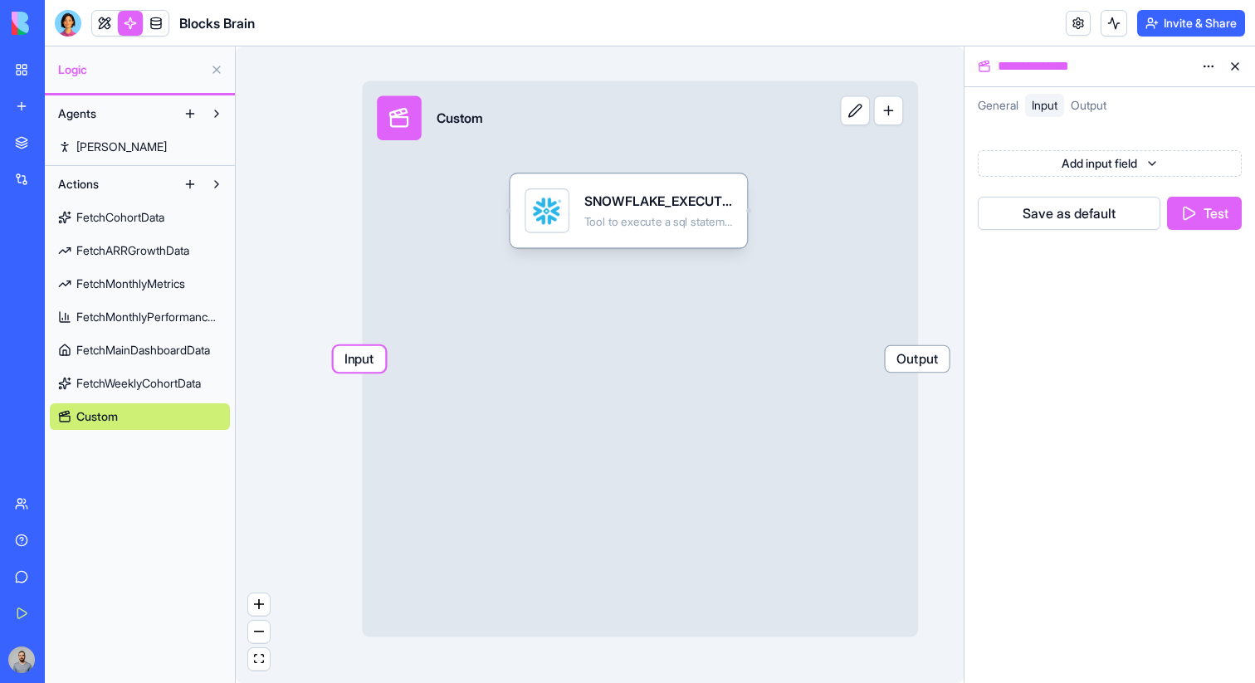
click at [1187, 213] on button "Test" at bounding box center [1204, 213] width 75 height 33
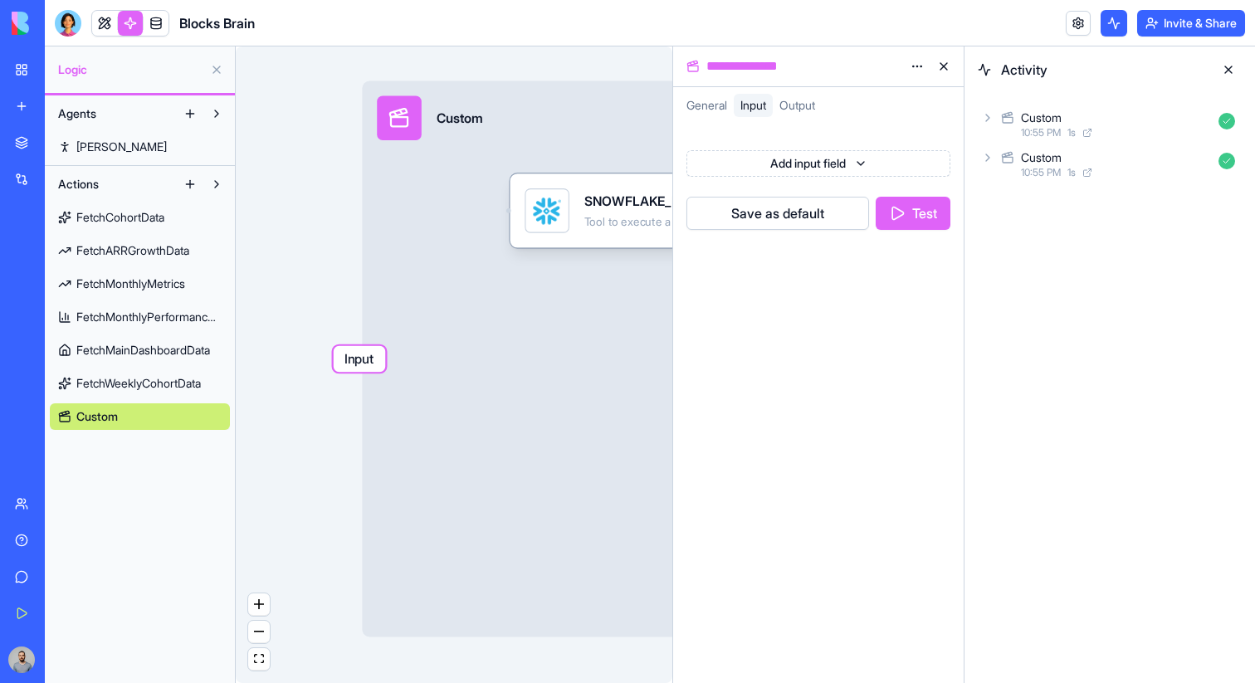
click at [1130, 135] on div "10:55 PM 1 s" at bounding box center [1116, 132] width 191 height 13
click at [1146, 209] on div "10:55 PM 1 s" at bounding box center [1129, 205] width 163 height 13
click at [1146, 237] on div "Input" at bounding box center [1129, 234] width 223 height 30
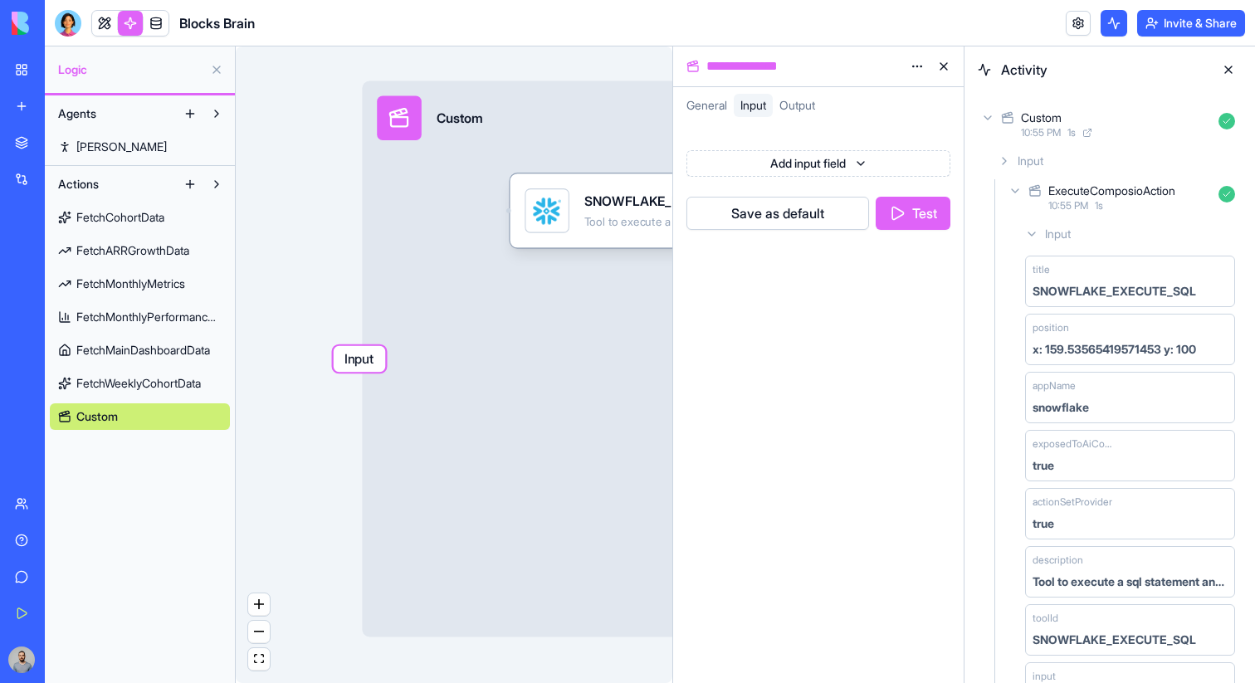
click at [1146, 237] on div "Input" at bounding box center [1129, 234] width 223 height 30
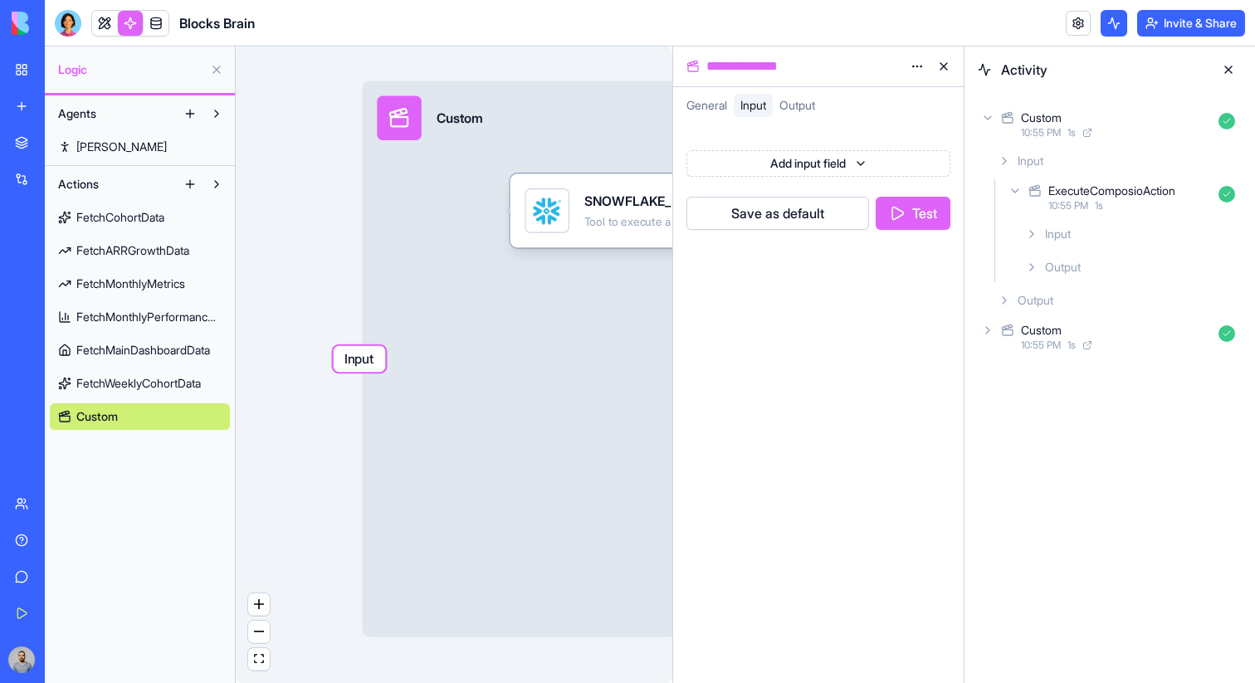
click at [1146, 273] on div "Output" at bounding box center [1129, 267] width 223 height 30
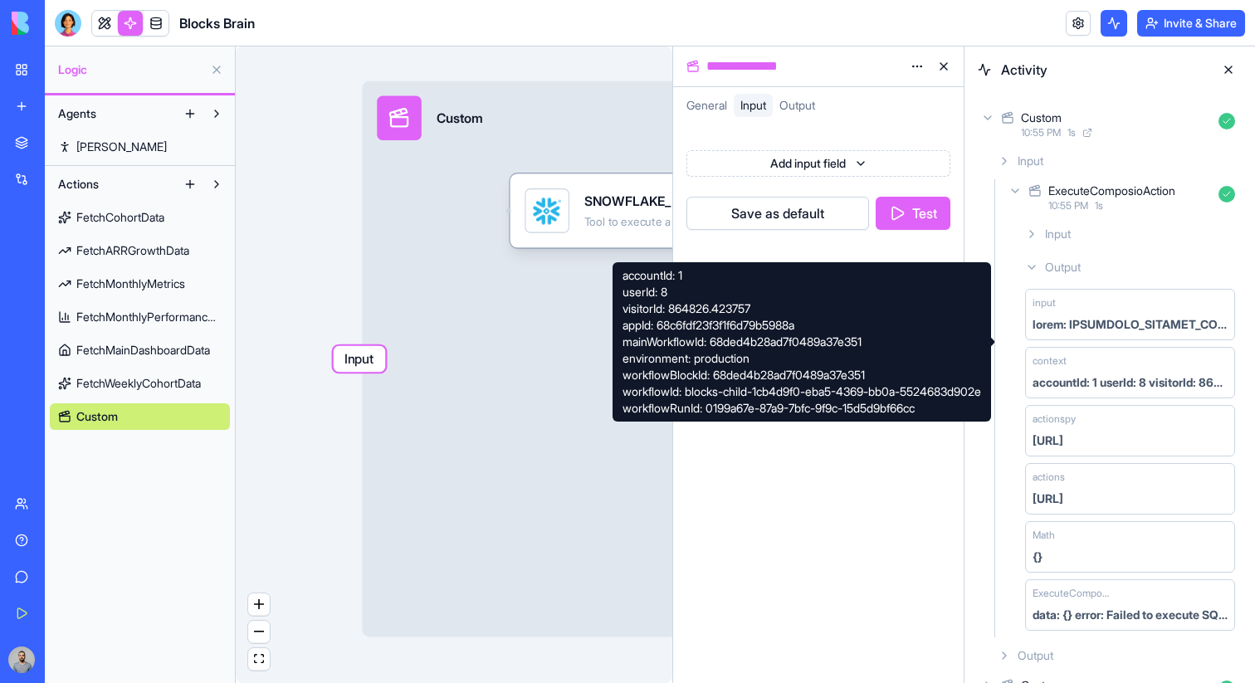
scroll to position [41, 0]
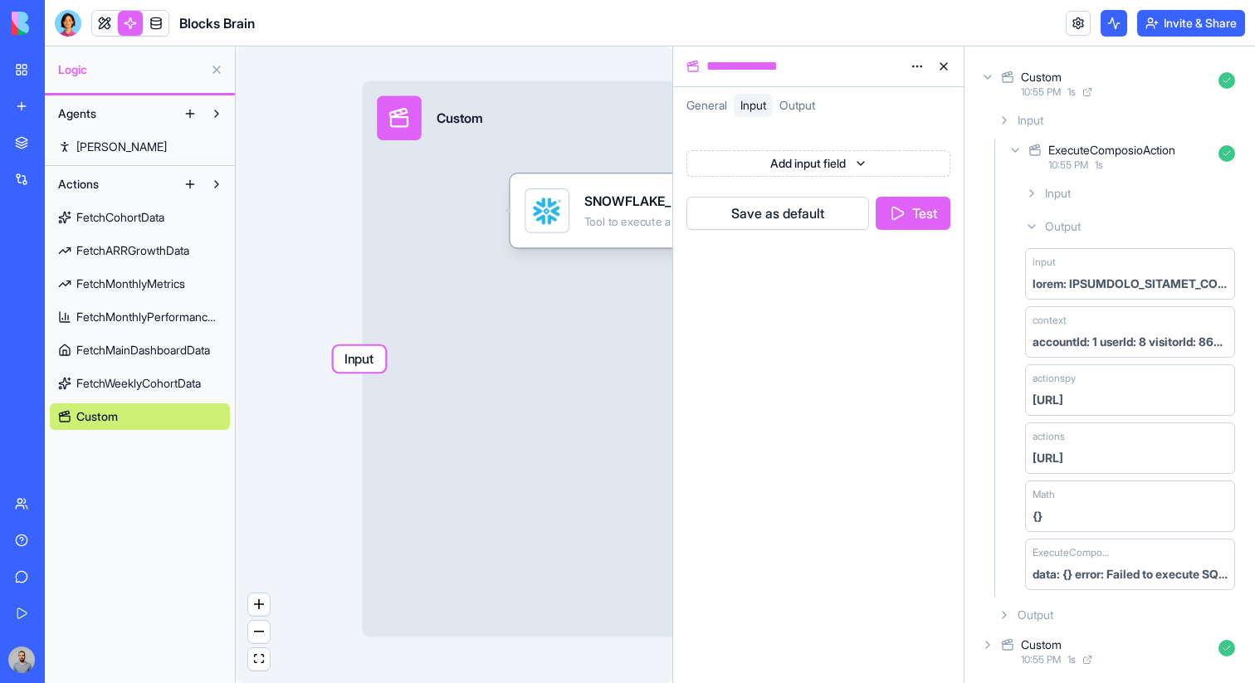
click at [1111, 204] on div "Input" at bounding box center [1129, 193] width 223 height 30
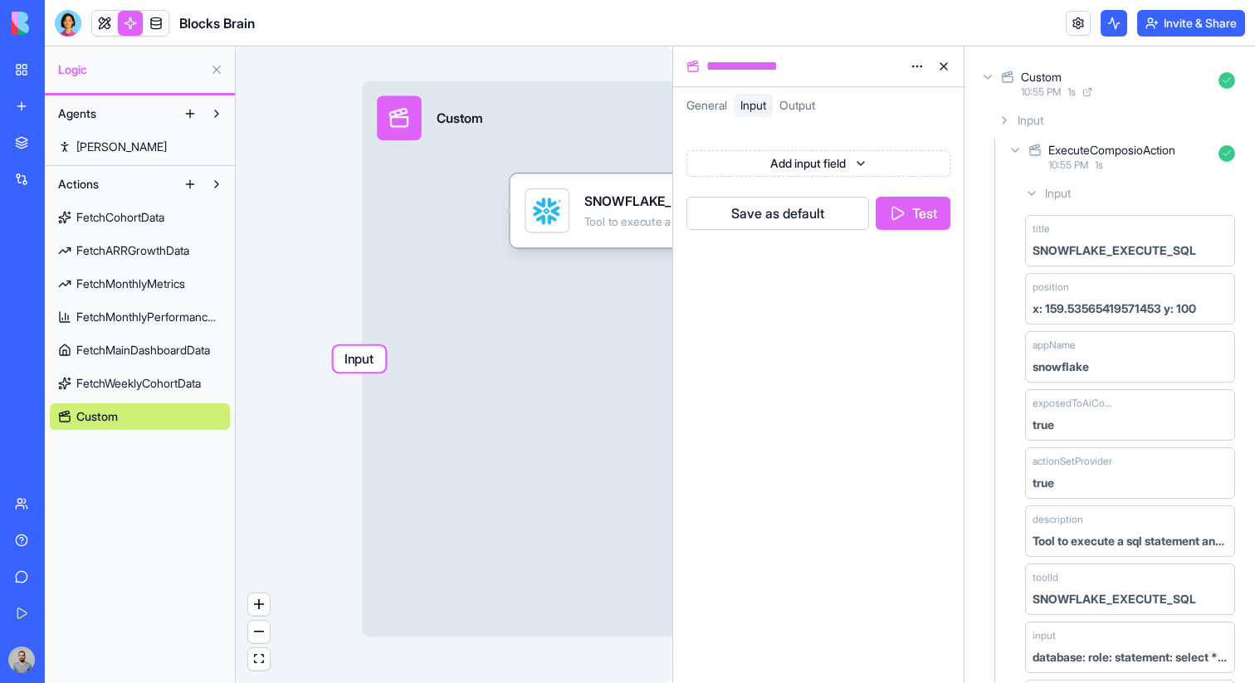
click at [1114, 202] on div "Input" at bounding box center [1129, 193] width 223 height 30
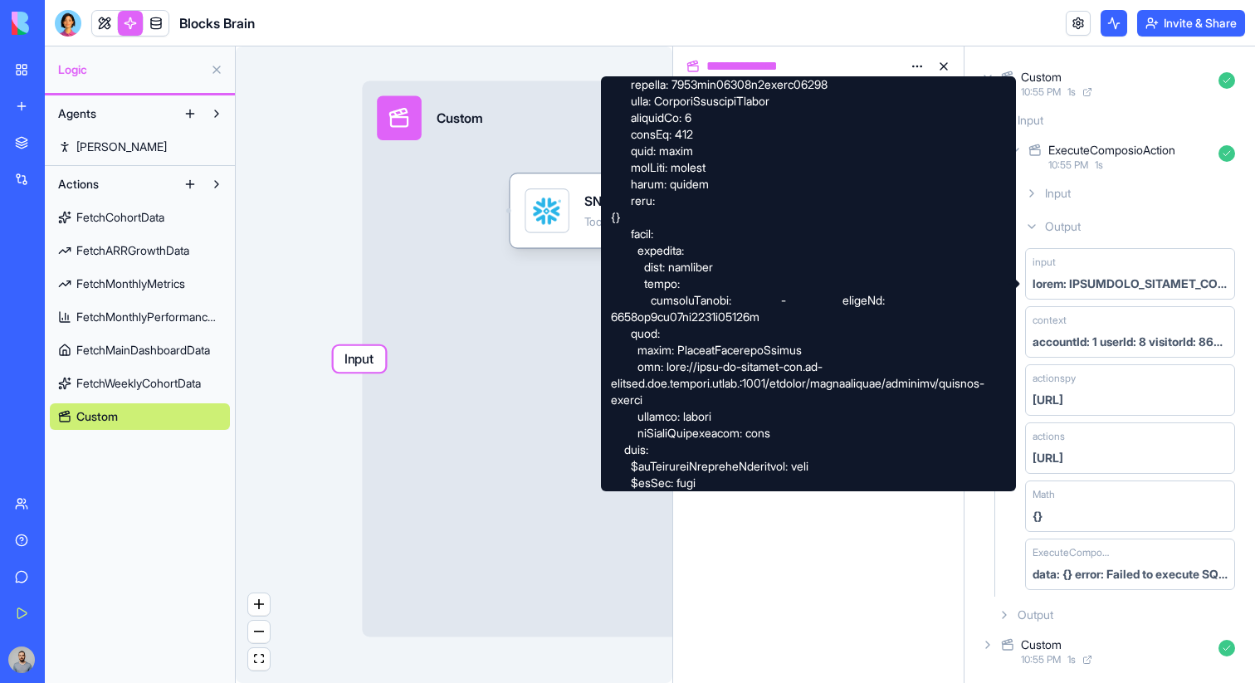
scroll to position [608, 0]
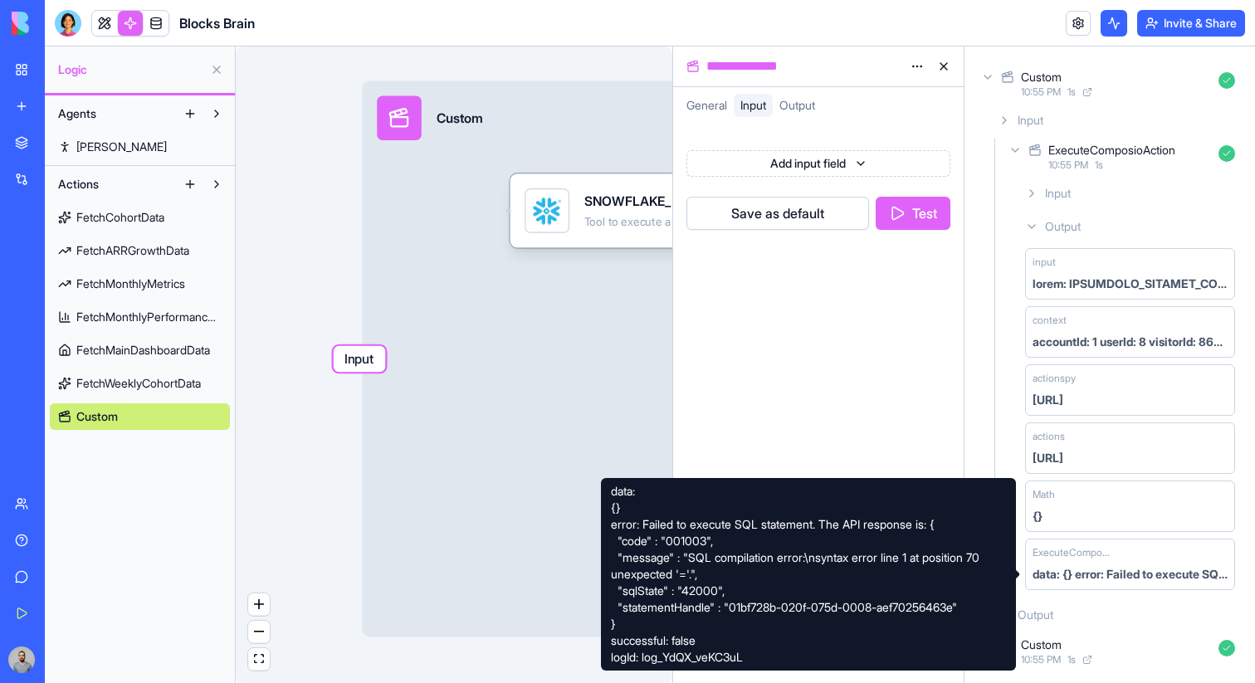
click at [1083, 621] on div "Output" at bounding box center [1116, 615] width 251 height 30
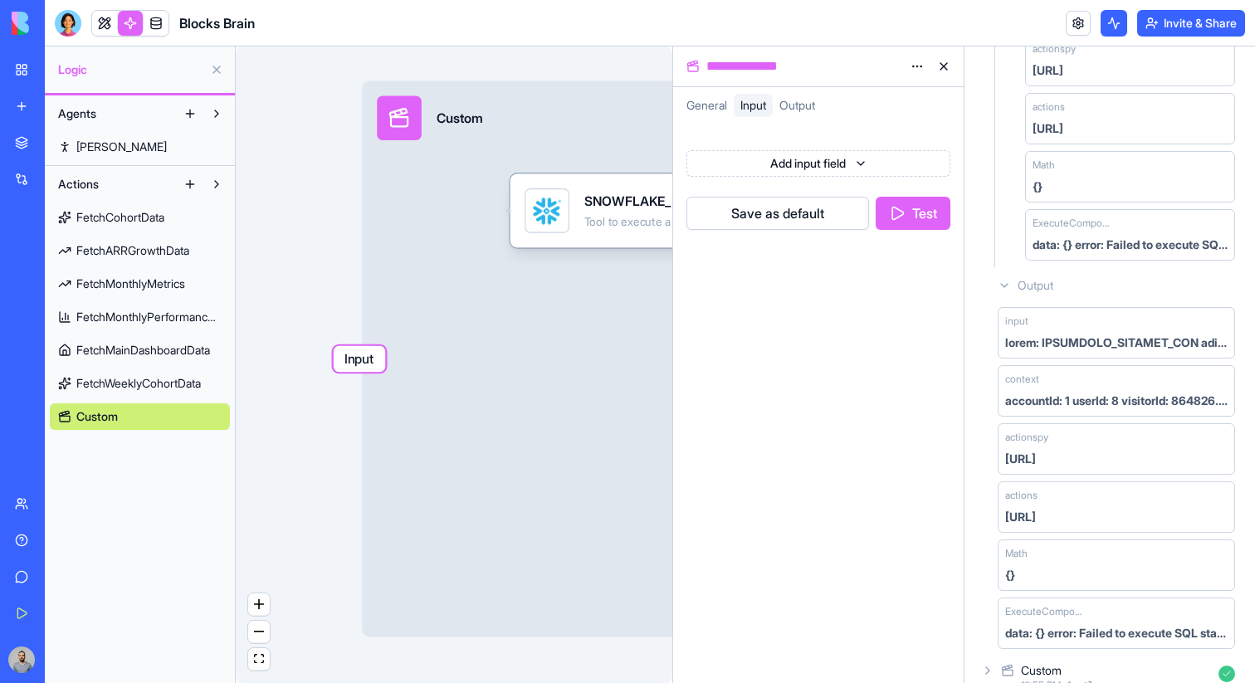
scroll to position [396, 0]
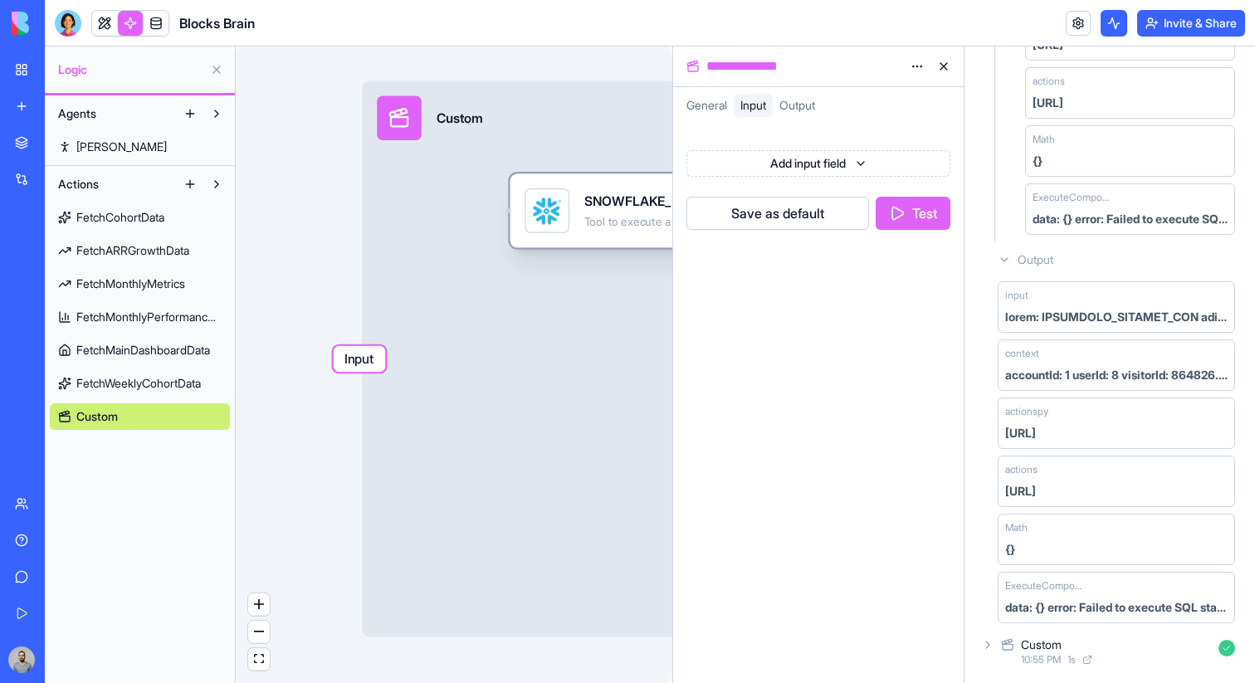
click at [602, 240] on div "SNOWFLAKE_EXECUTE_SQL Tool to execute a sql statement and return the resulting …" at bounding box center [627, 210] width 237 height 74
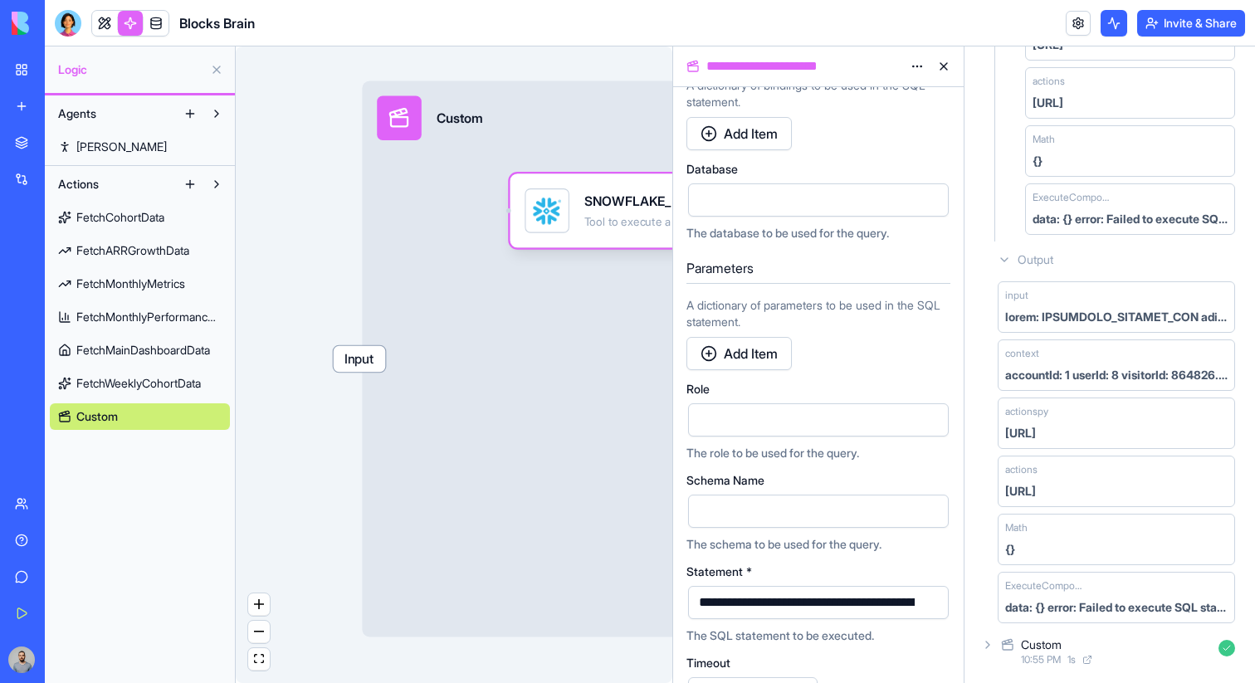
scroll to position [307, 0]
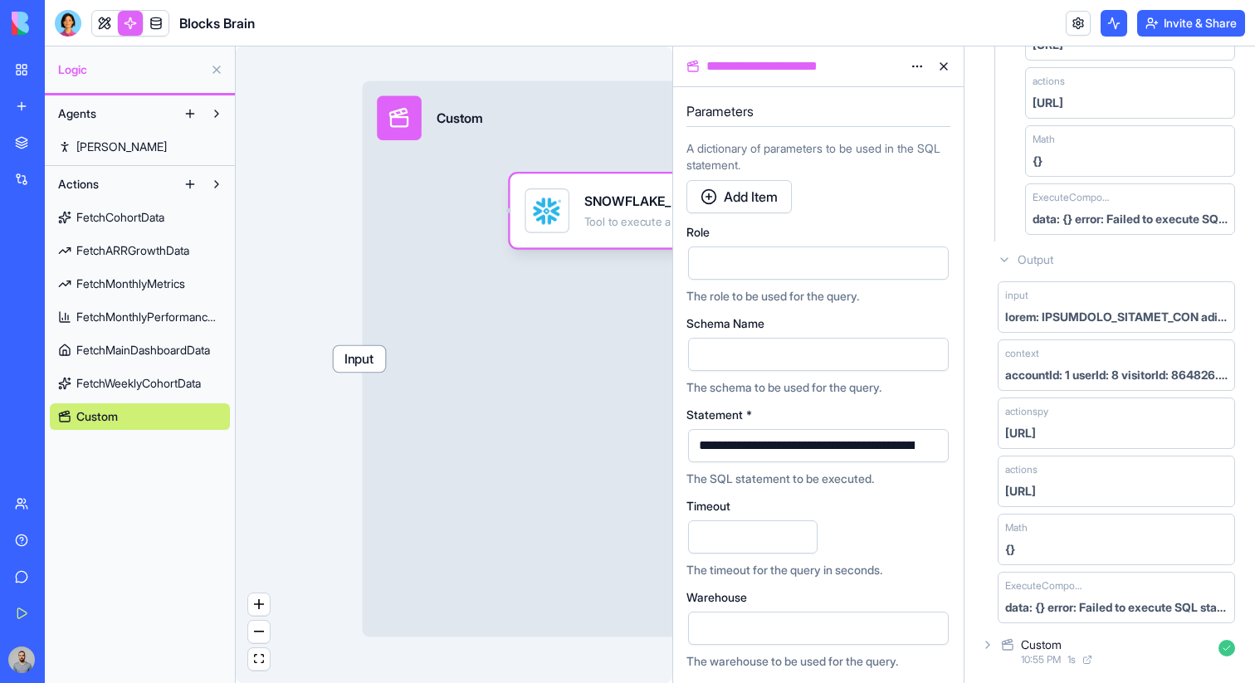
click at [924, 444] on button "button" at bounding box center [932, 445] width 27 height 27
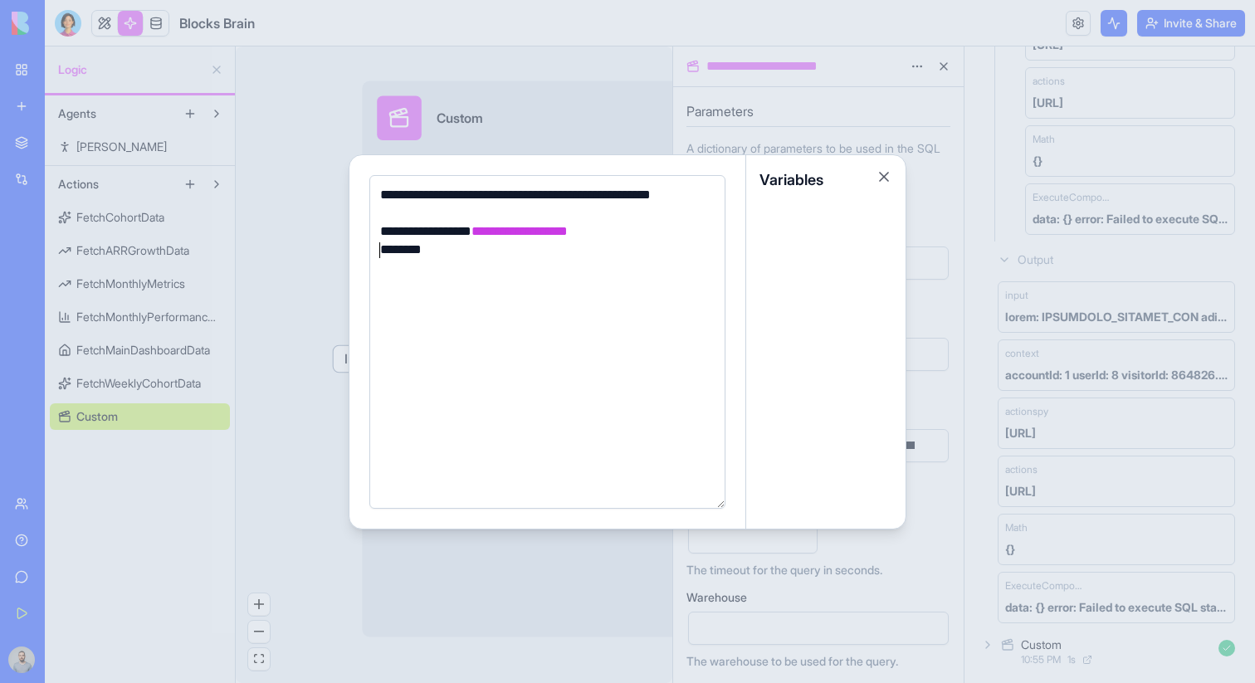
click at [961, 170] on div at bounding box center [627, 341] width 1255 height 683
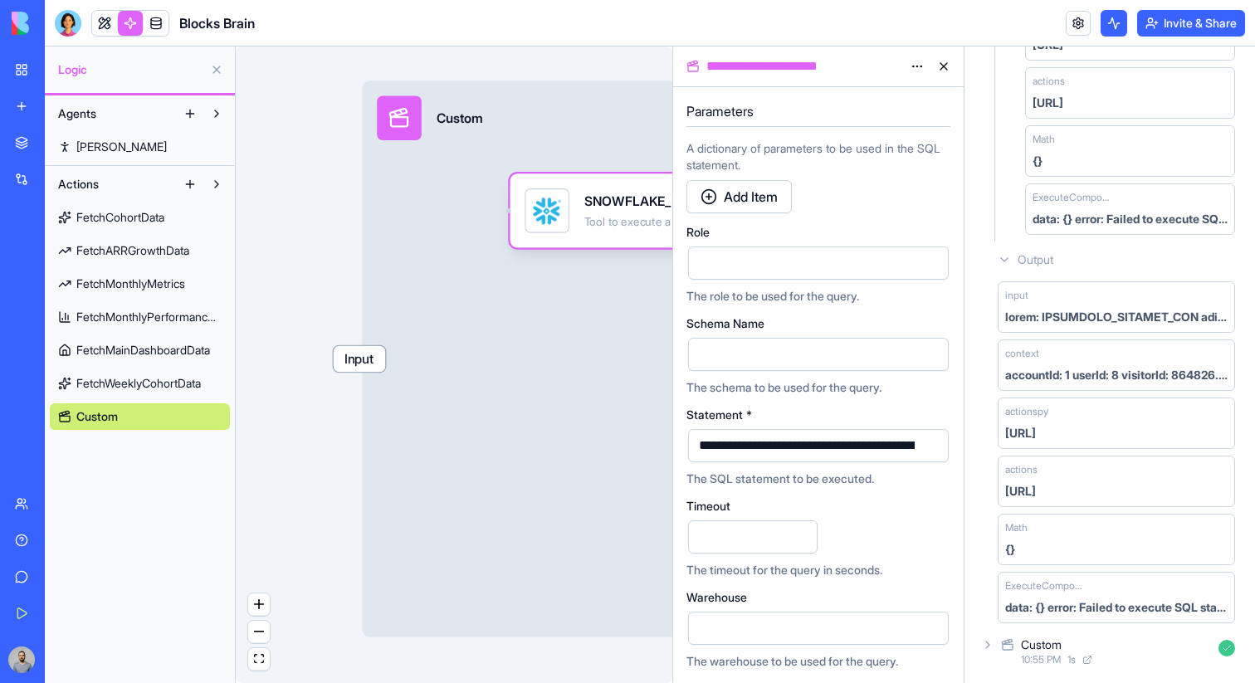
click at [356, 361] on span "Input" at bounding box center [360, 359] width 52 height 26
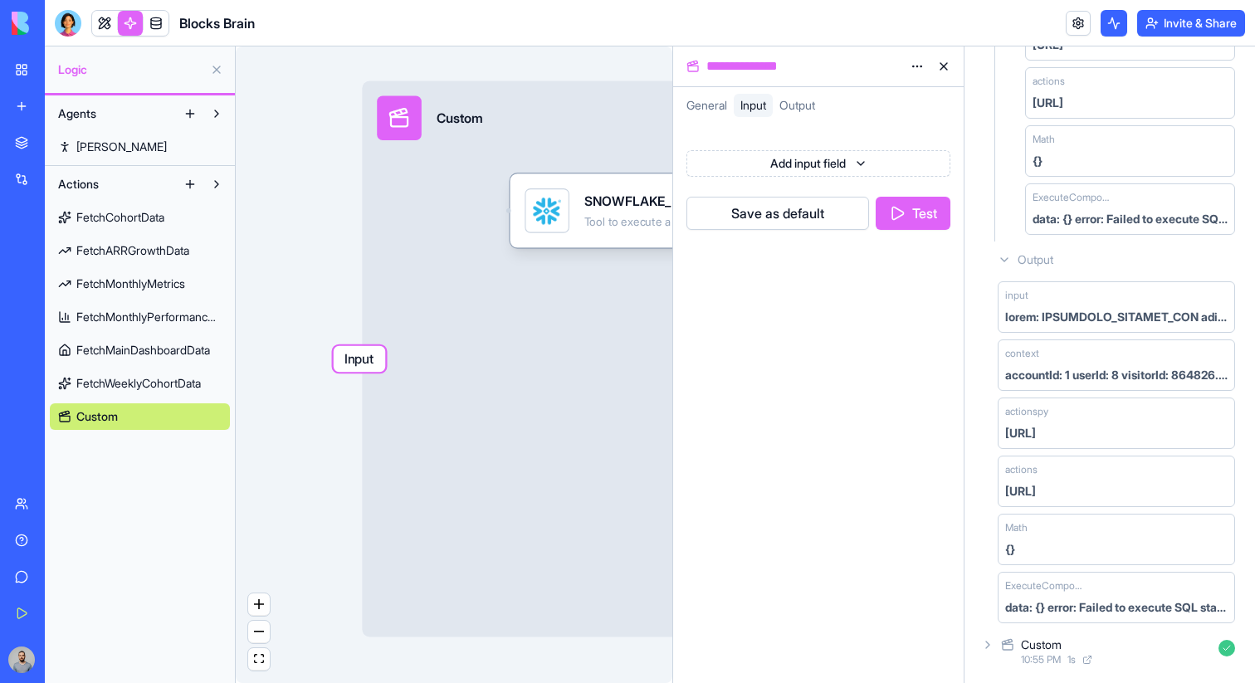
click at [926, 208] on button "Test" at bounding box center [912, 213] width 75 height 33
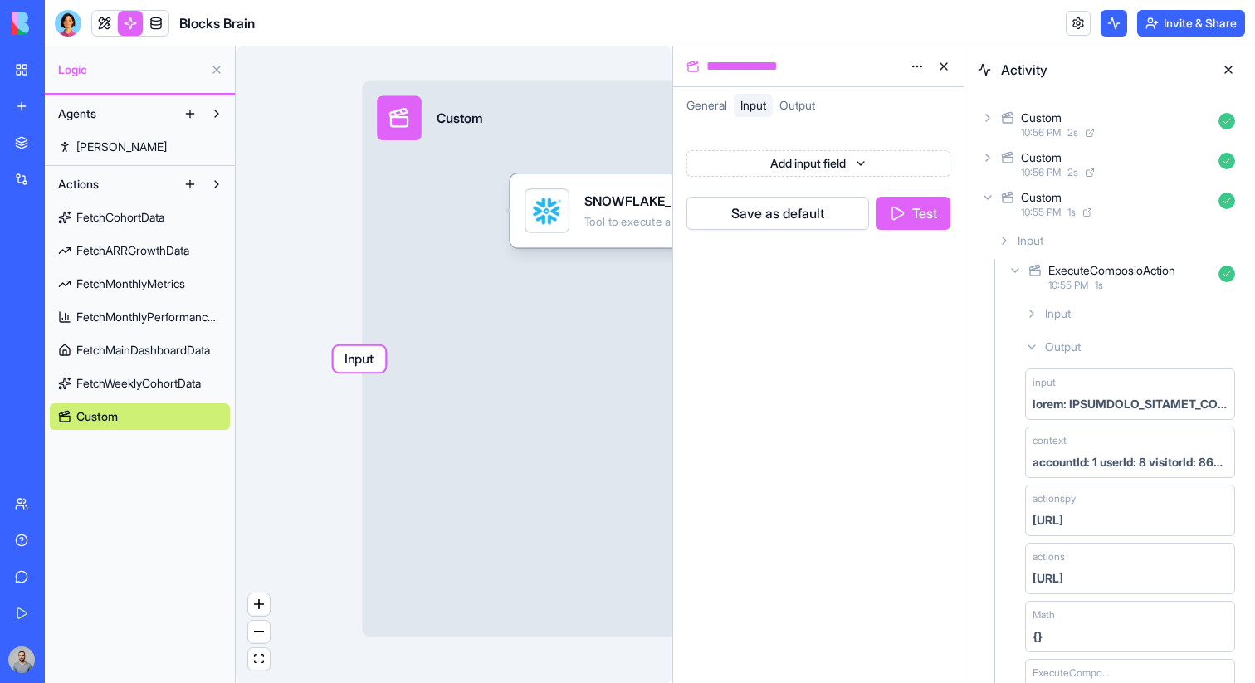
click at [602, 310] on div "Input Custom Output" at bounding box center [640, 359] width 556 height 556
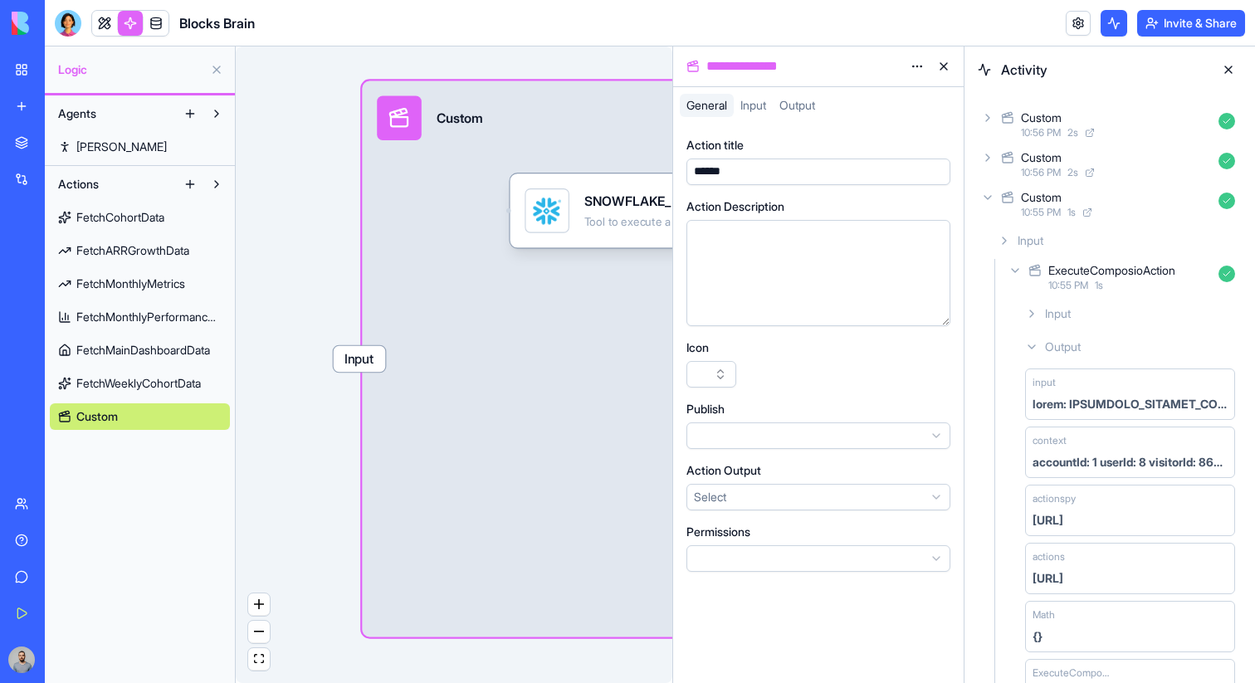
click at [372, 362] on span "Input" at bounding box center [360, 359] width 52 height 26
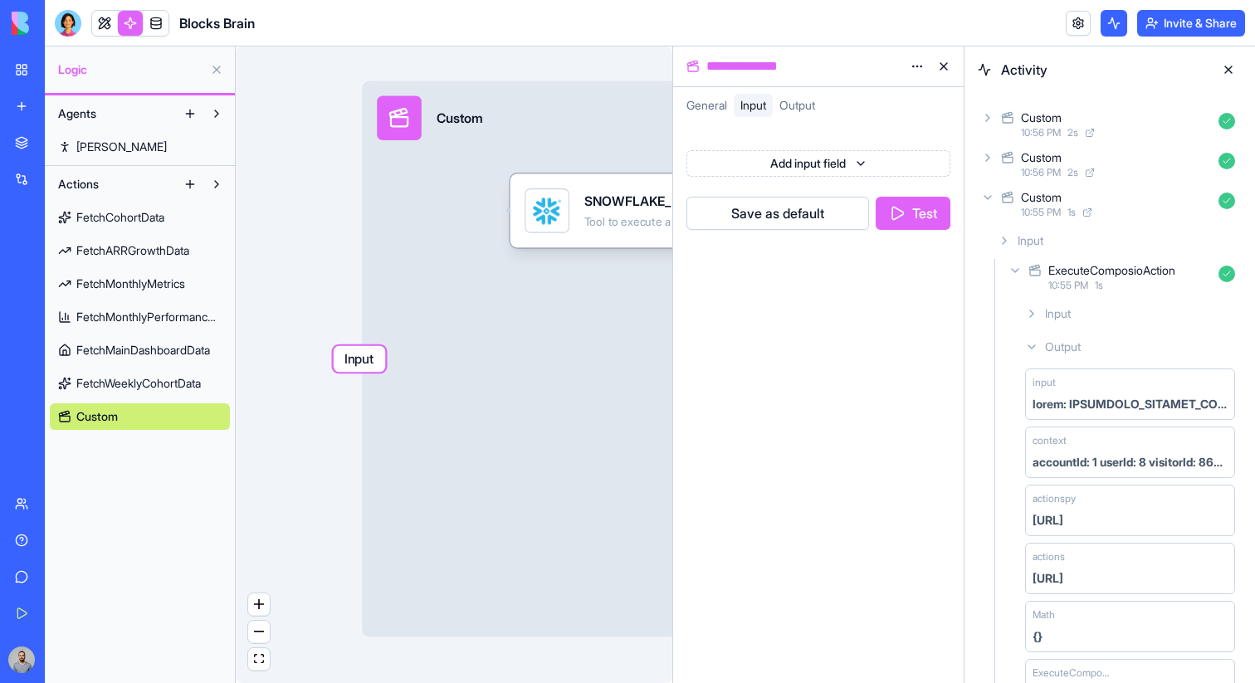
click at [871, 158] on html "**********" at bounding box center [627, 341] width 1255 height 683
click at [867, 222] on div "Number" at bounding box center [857, 229] width 178 height 30
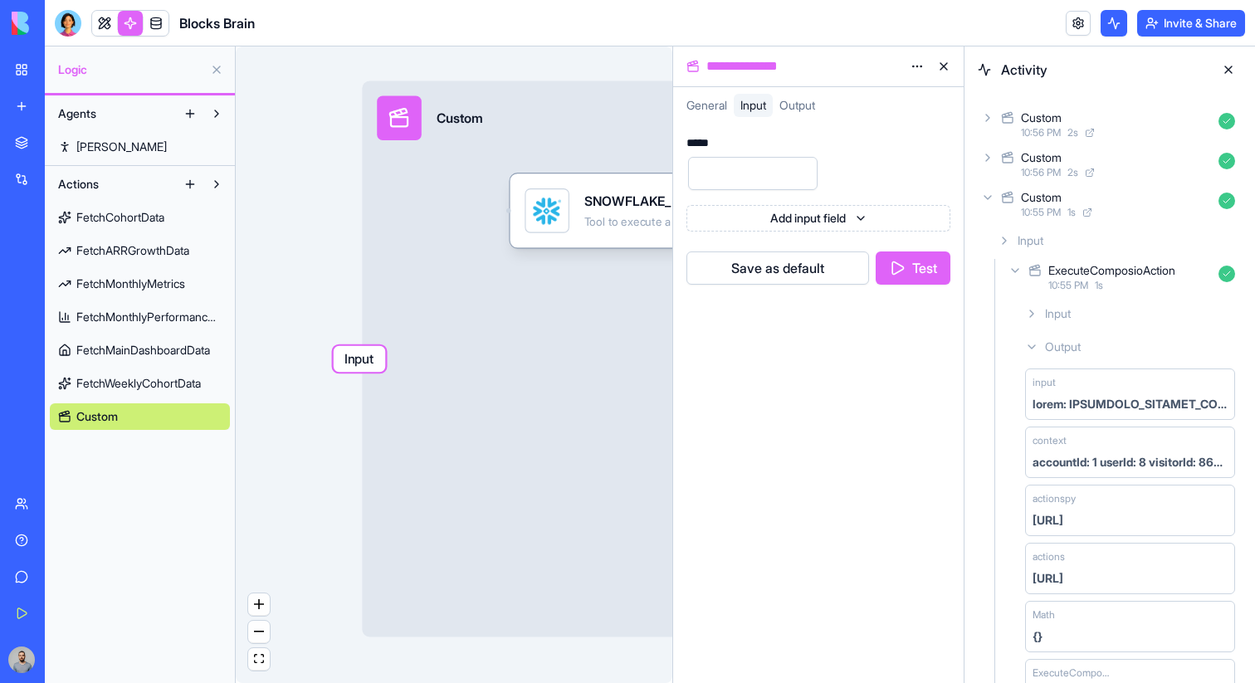
click at [703, 140] on div "*****" at bounding box center [700, 143] width 28 height 12
click at [779, 398] on div "********* Add input field Save as default Test" at bounding box center [818, 403] width 290 height 559
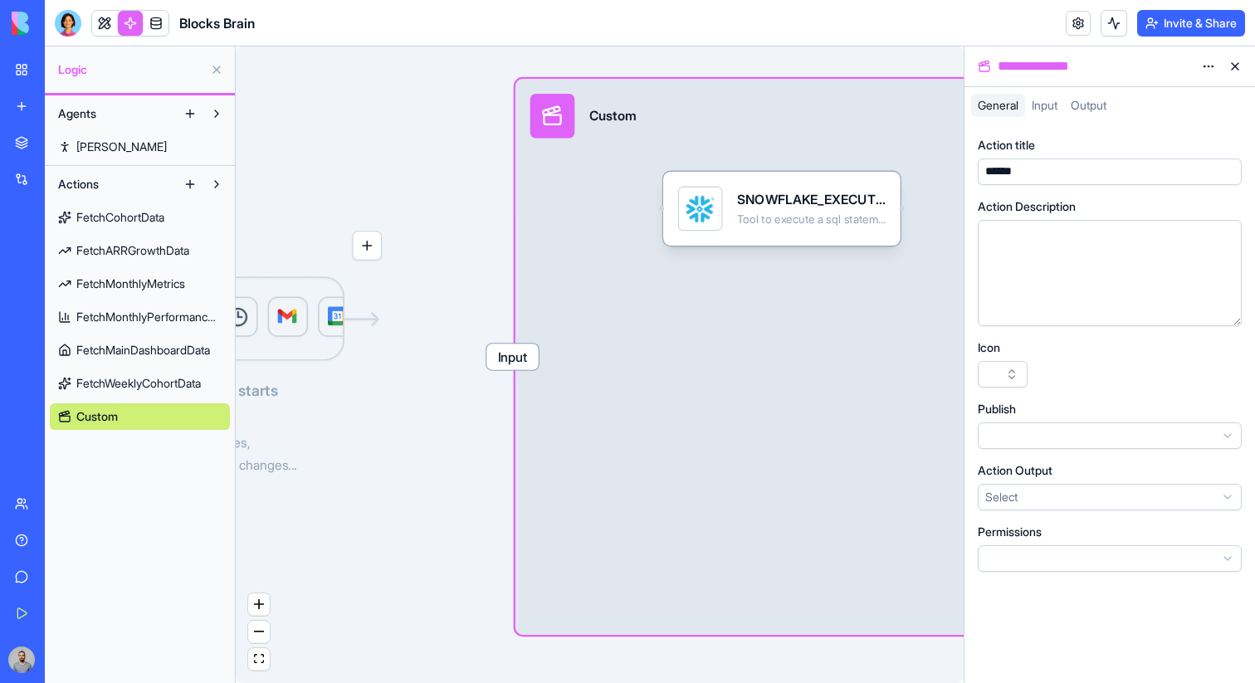
click at [508, 363] on span "Input" at bounding box center [512, 357] width 52 height 26
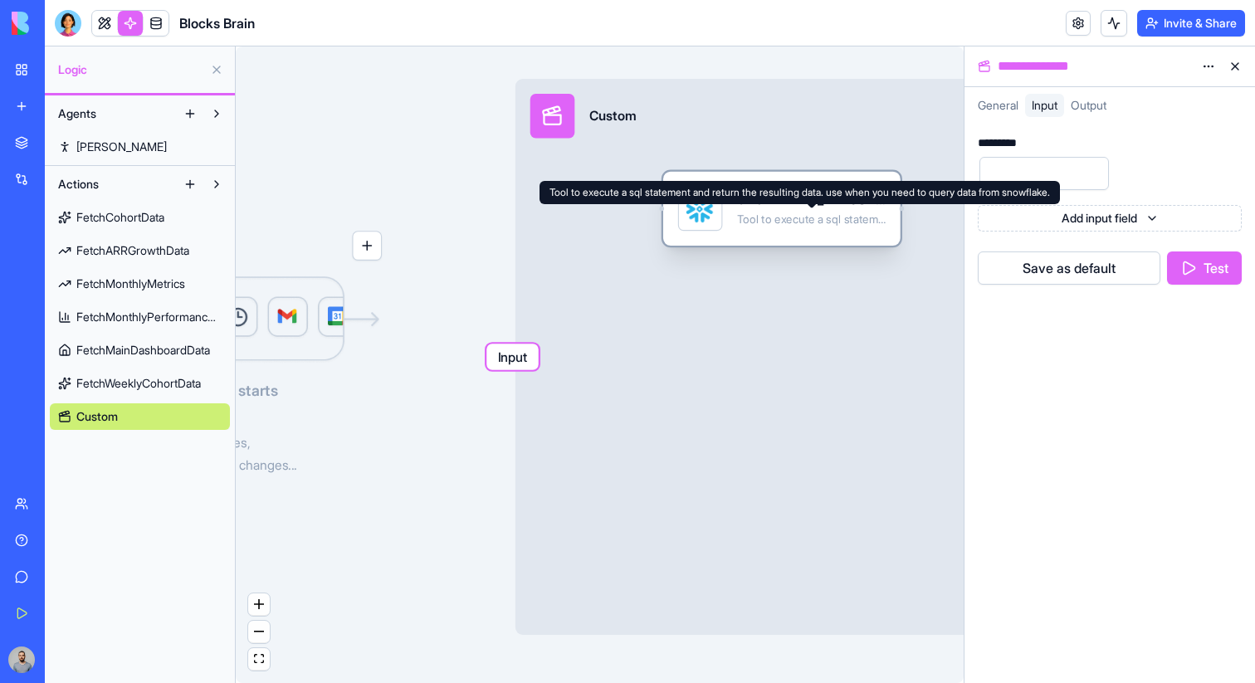
click at [751, 223] on div "Tool to execute a sql statement and return the resulting data. use when you nee…" at bounding box center [811, 219] width 149 height 15
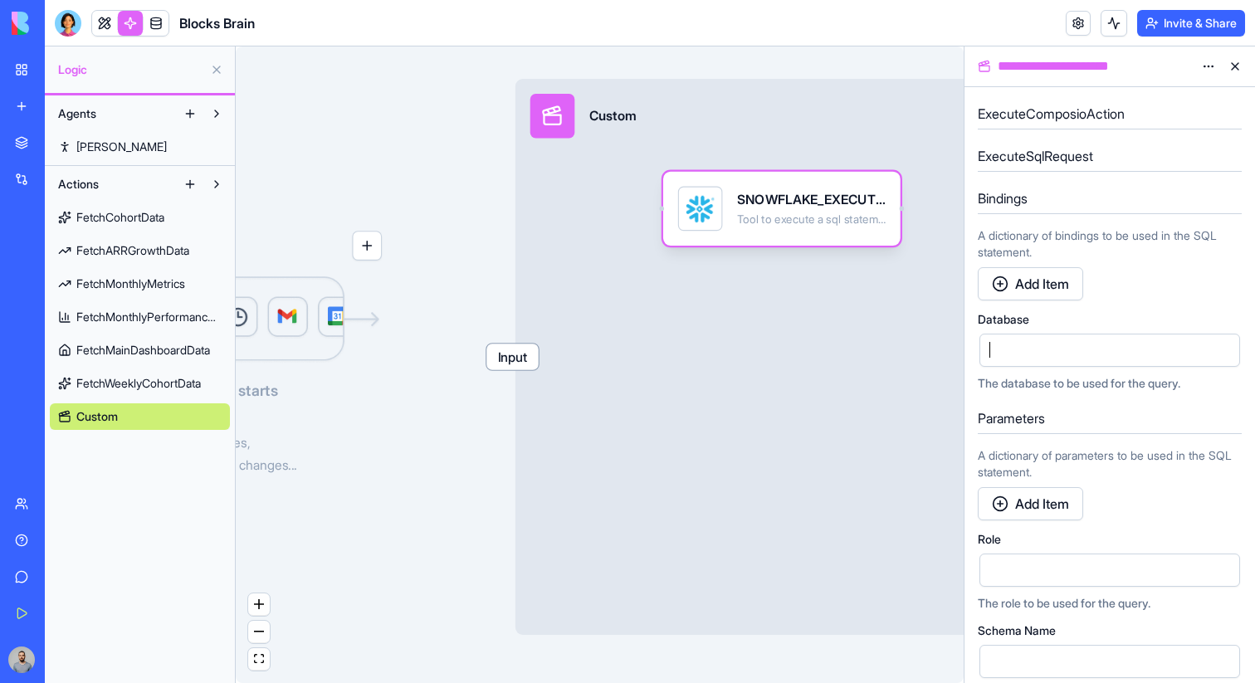
click at [1068, 340] on div at bounding box center [1095, 350] width 221 height 25
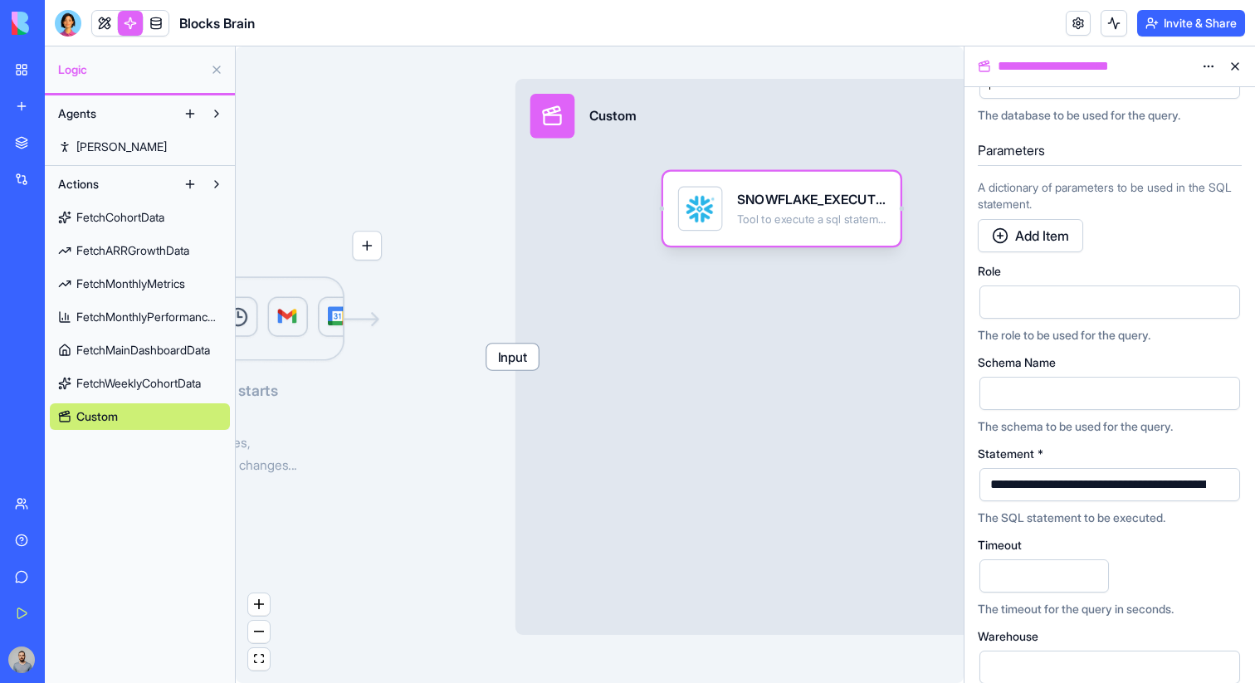
scroll to position [307, 0]
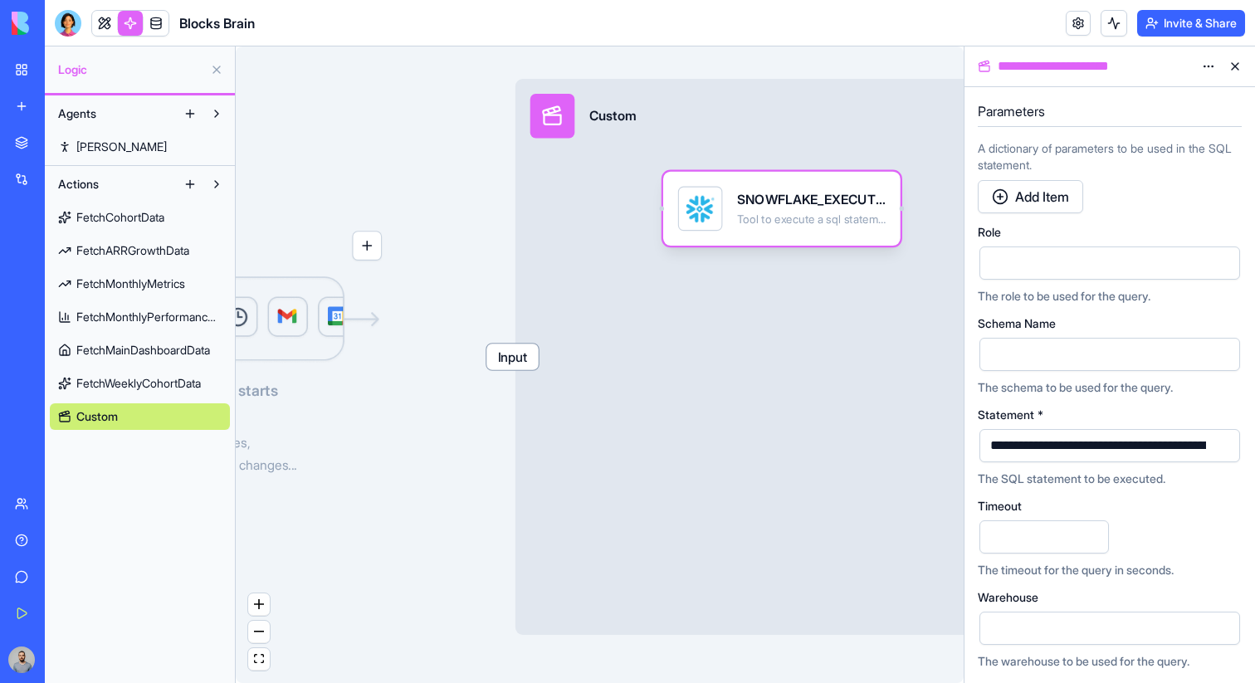
click at [1223, 455] on button "button" at bounding box center [1223, 445] width 27 height 27
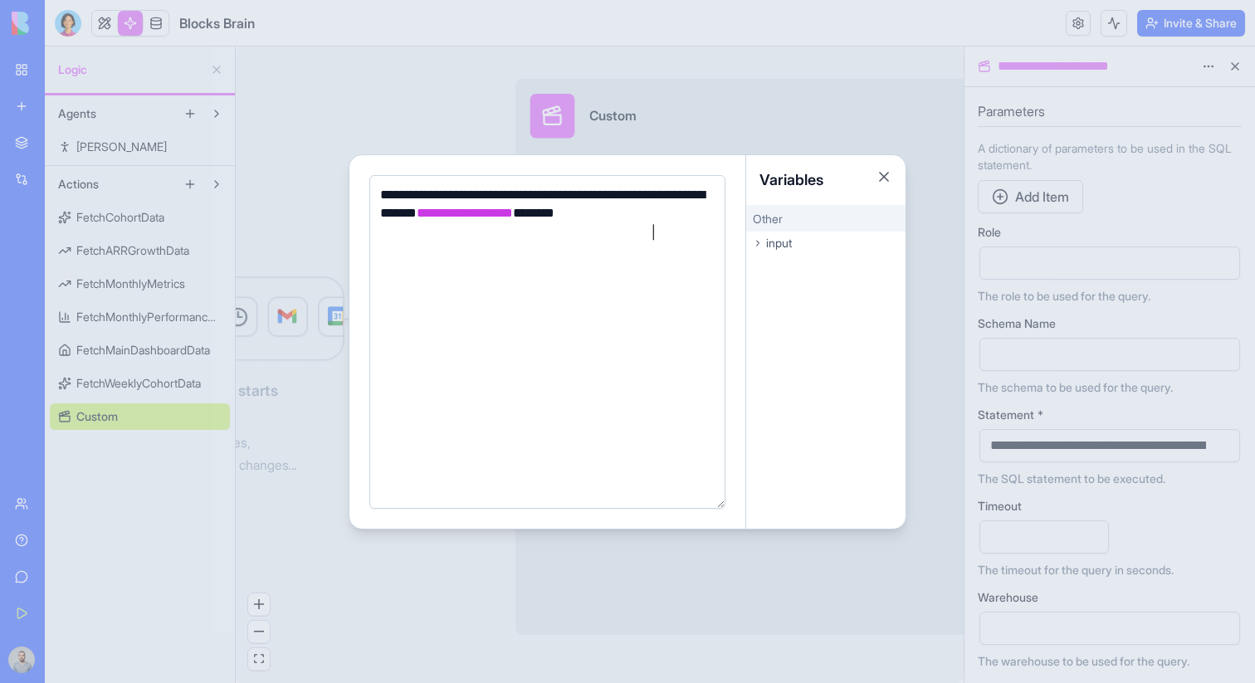
click at [487, 235] on div "**********" at bounding box center [544, 214] width 339 height 56
click at [828, 250] on div "input" at bounding box center [825, 243] width 159 height 23
click at [827, 261] on div "accountId" at bounding box center [825, 268] width 159 height 20
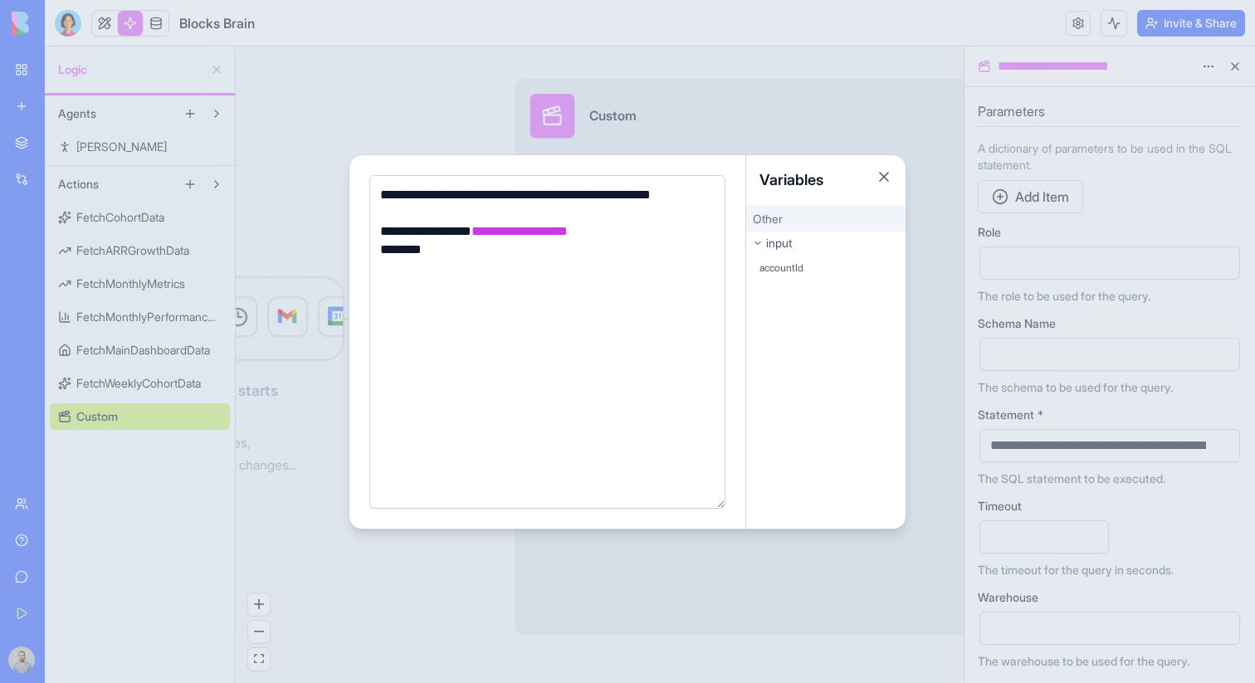
click at [962, 254] on div at bounding box center [627, 341] width 1255 height 683
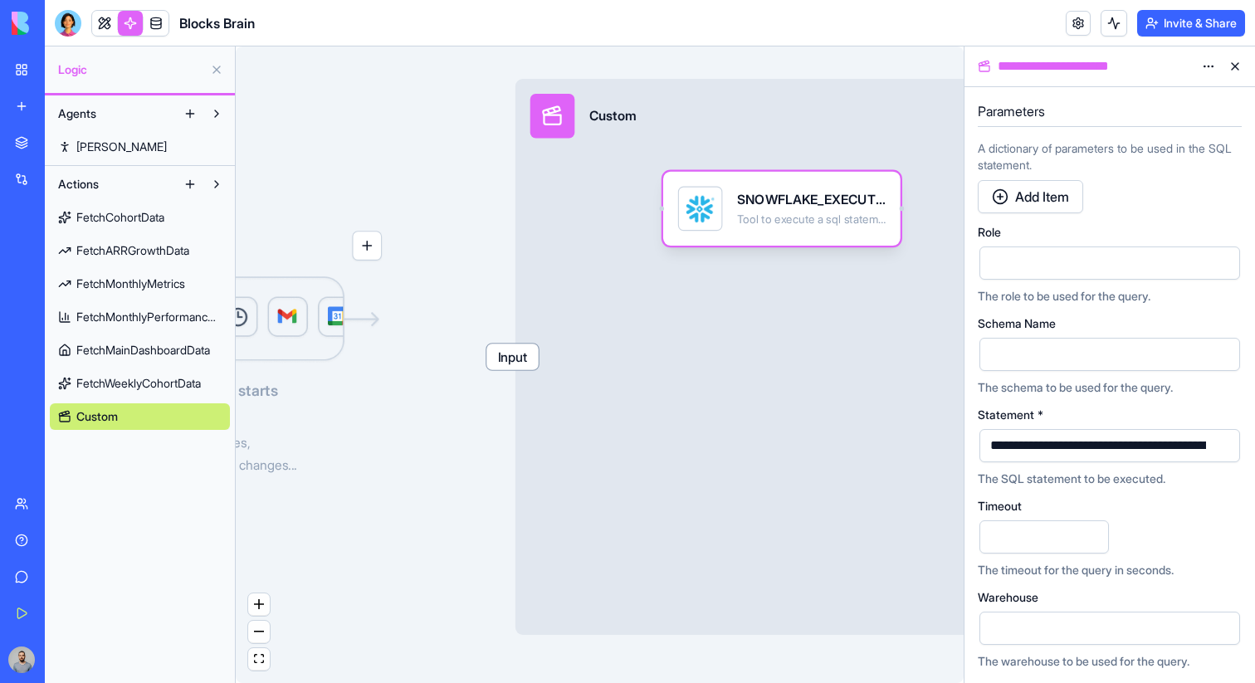
click at [496, 366] on span "Input" at bounding box center [512, 357] width 52 height 26
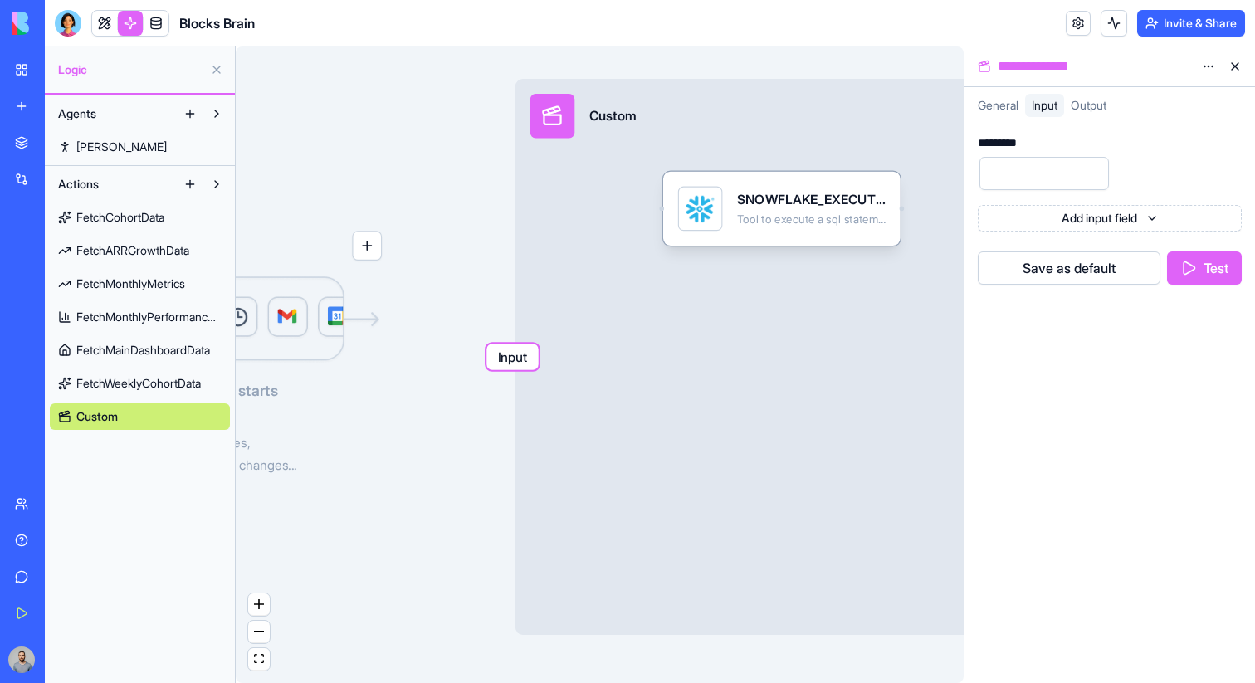
click at [1056, 188] on input "number" at bounding box center [1043, 173] width 129 height 33
type input "*"
click at [1084, 271] on button "Save as default" at bounding box center [1068, 267] width 183 height 33
click at [1216, 266] on button "Test" at bounding box center [1204, 267] width 75 height 33
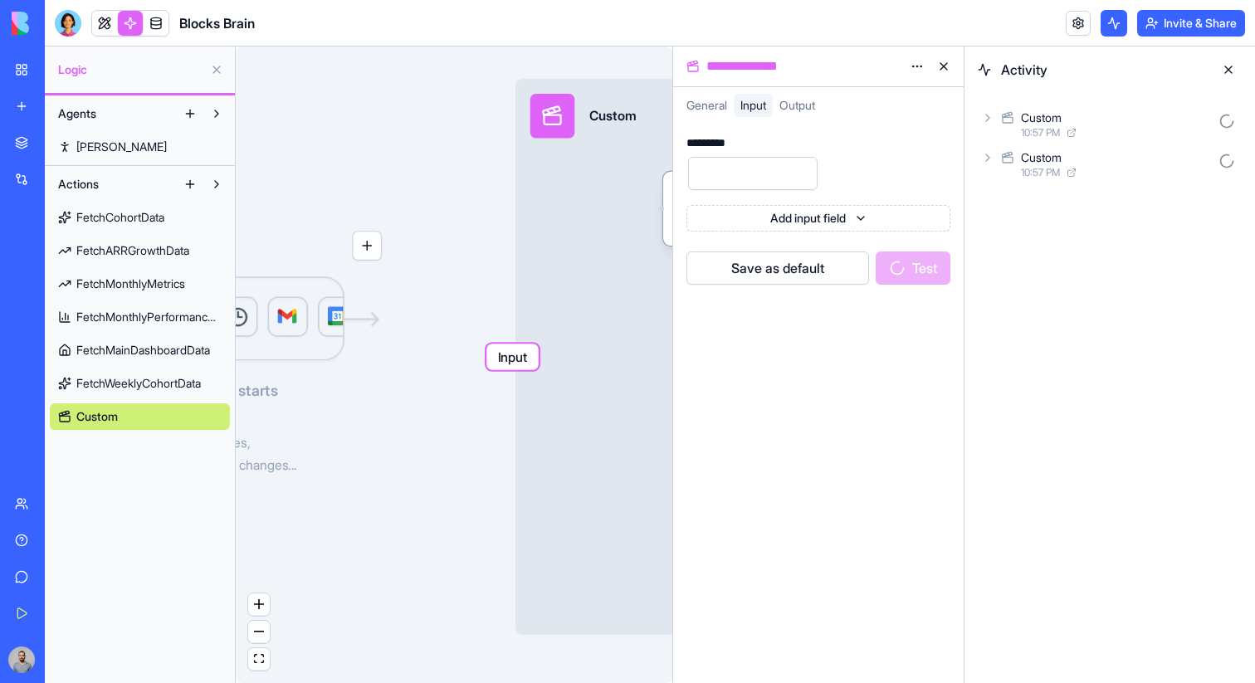
click at [1172, 121] on div "Custom" at bounding box center [1116, 118] width 191 height 17
click at [1178, 201] on div "10:57 PM" at bounding box center [1129, 205] width 163 height 13
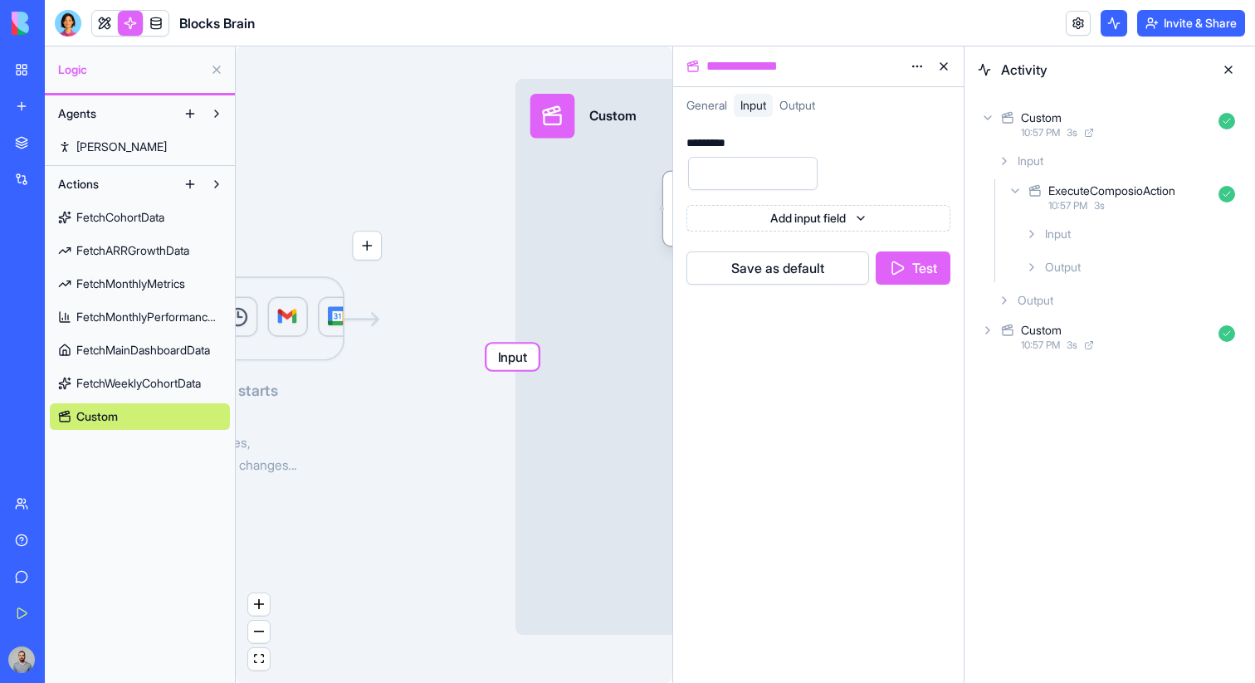
click at [1165, 255] on div "Output" at bounding box center [1129, 267] width 223 height 30
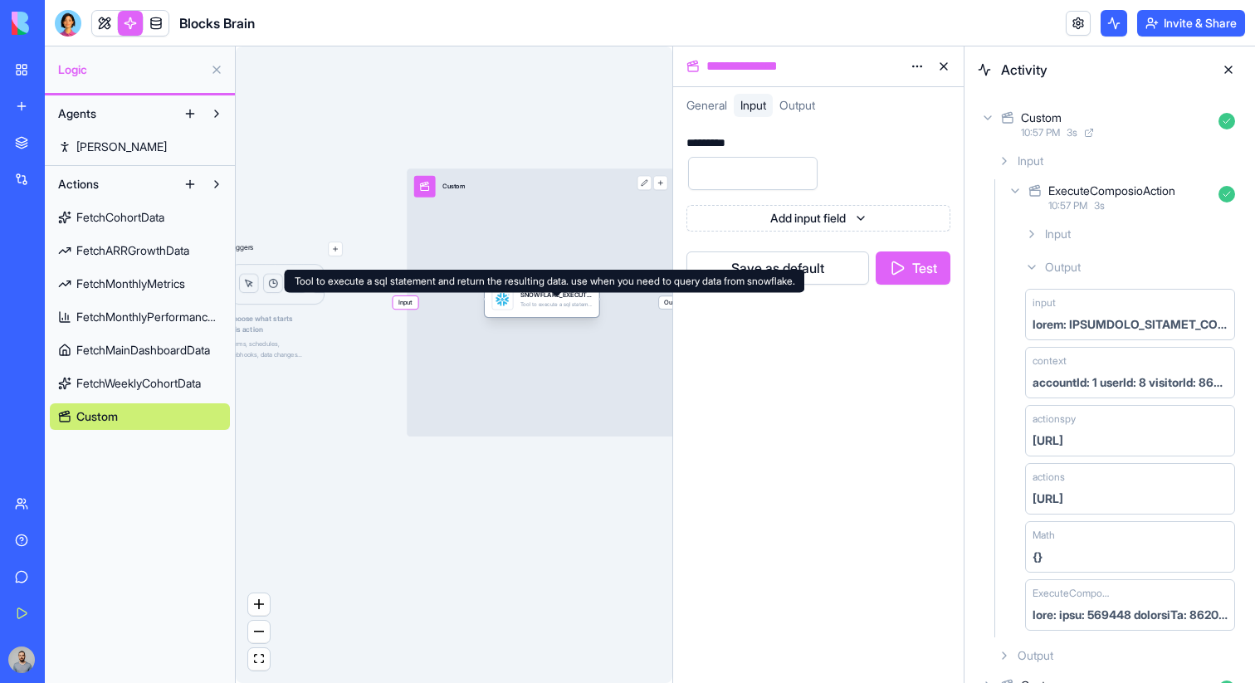
drag, startPoint x: 570, startPoint y: 237, endPoint x: 577, endPoint y: 305, distance: 68.4
click at [577, 305] on div "Tool to execute a sql statement and return the resulting data. use when you nee…" at bounding box center [555, 304] width 71 height 7
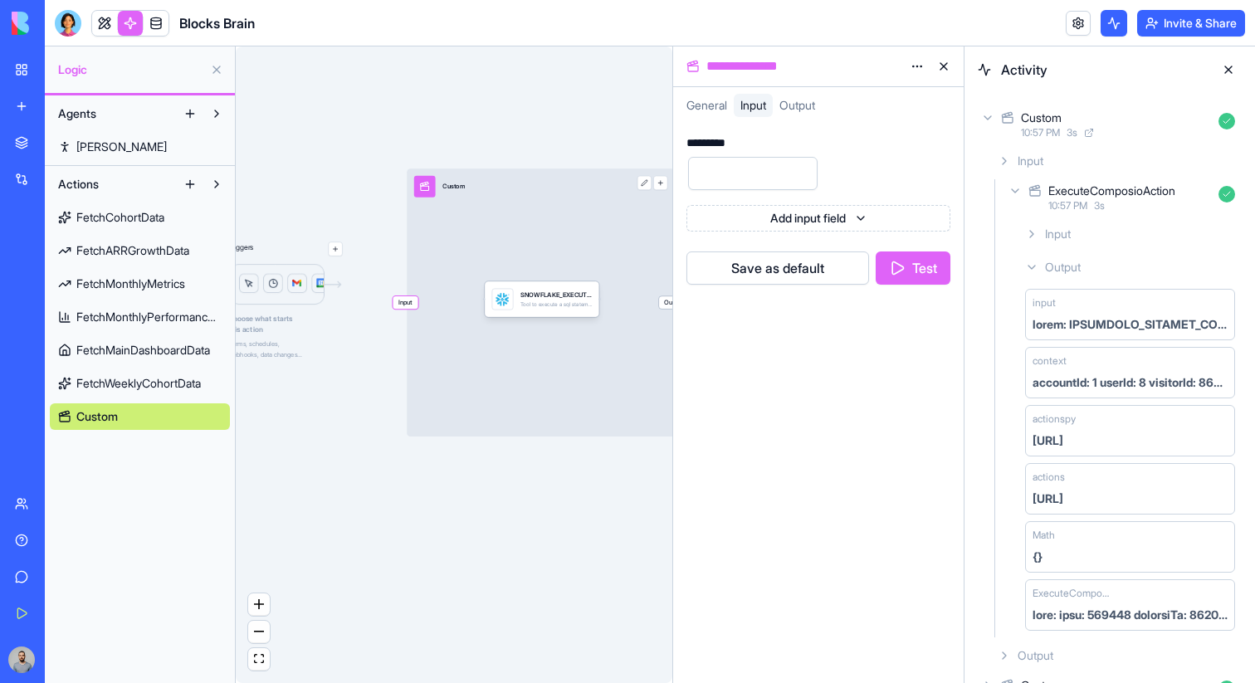
click at [541, 207] on div "Input Custom Output" at bounding box center [541, 302] width 268 height 268
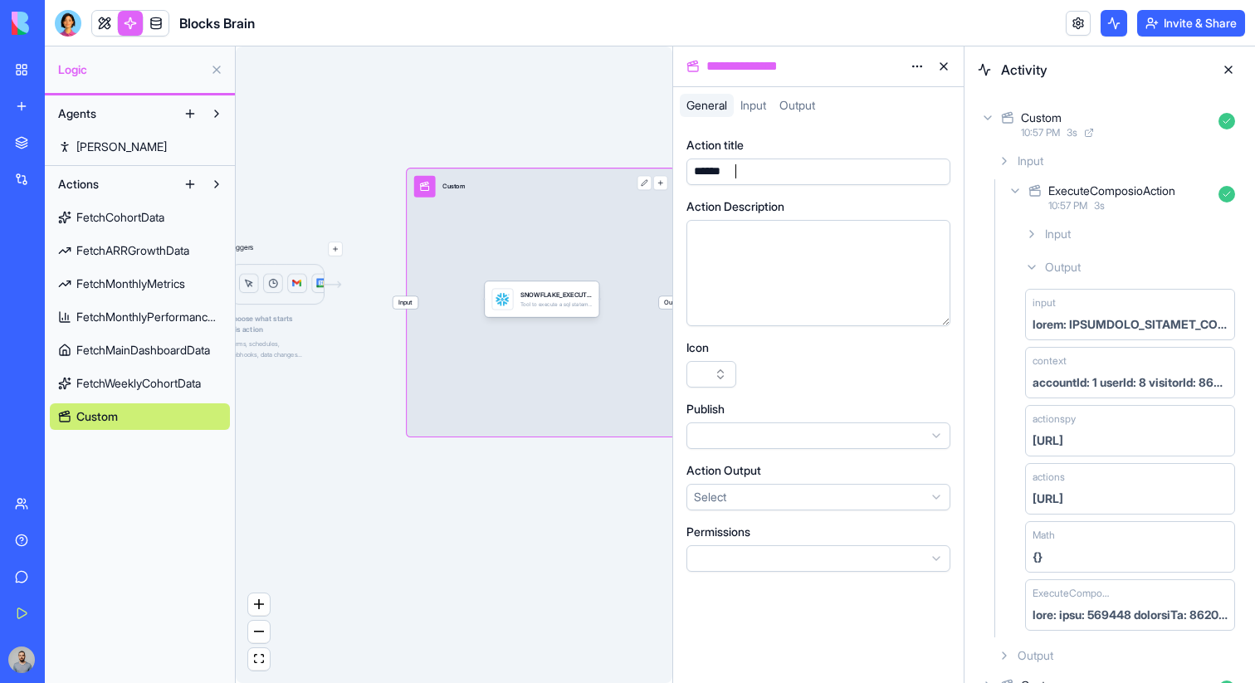
click at [748, 174] on div "******" at bounding box center [802, 172] width 227 height 18
click at [758, 67] on div "**********" at bounding box center [803, 66] width 201 height 20
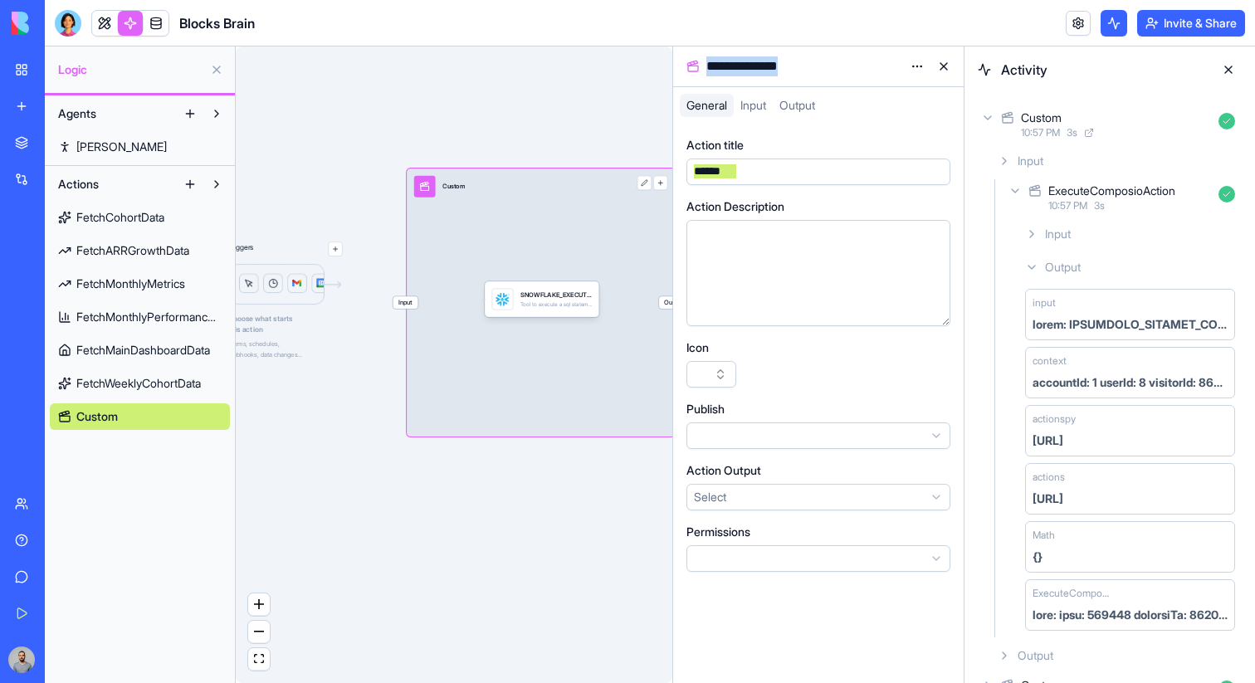
copy div "**********"
click at [755, 165] on div "******" at bounding box center [802, 172] width 227 height 18
click at [626, 363] on div "Input GetAccountSubscription Output" at bounding box center [541, 302] width 268 height 268
click at [570, 314] on div "SNOWFLAKE_EXECUTE_SQL Tool to execute a sql statement and return the resulting …" at bounding box center [542, 299] width 115 height 36
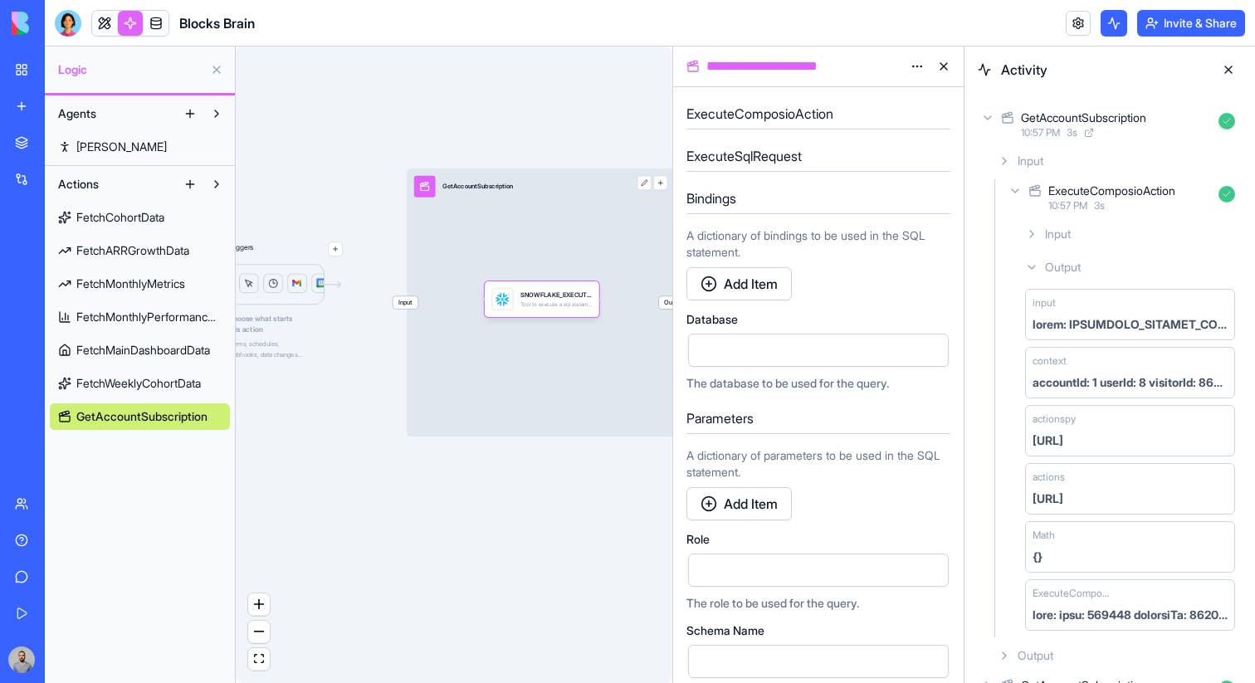
click at [167, 416] on span "GetAccountSubscription" at bounding box center [141, 416] width 131 height 17
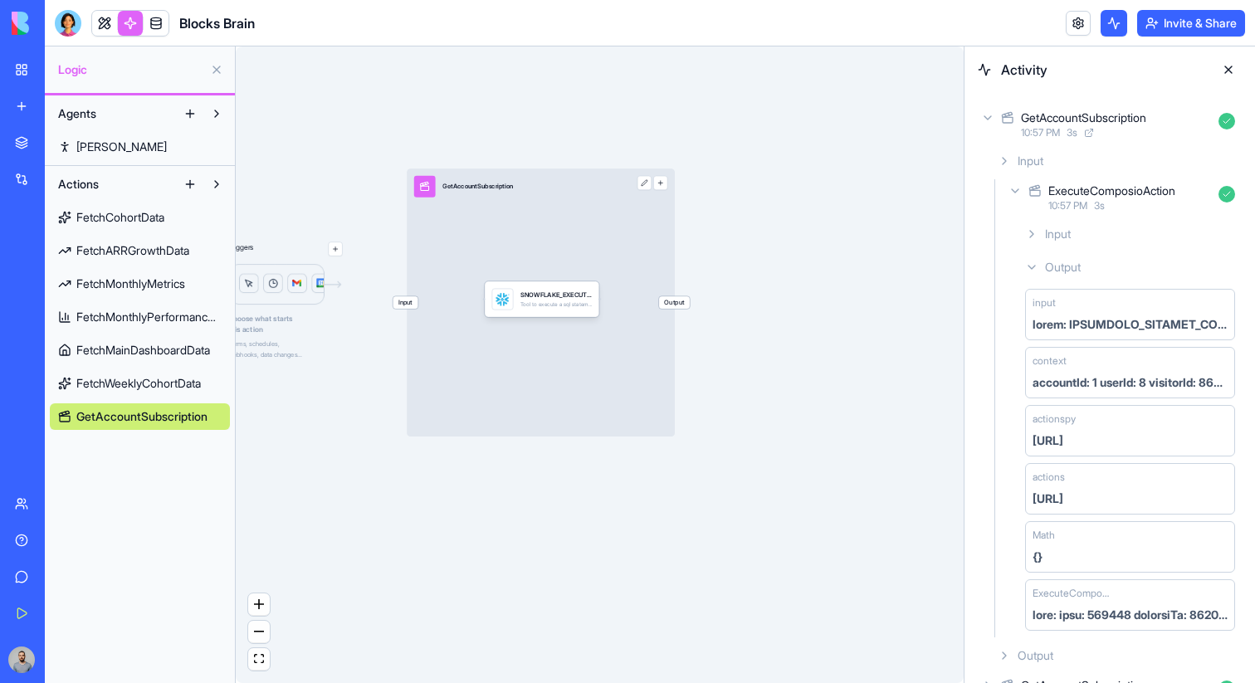
click at [167, 416] on span "GetAccountSubscription" at bounding box center [141, 416] width 131 height 17
click at [482, 368] on div "Input GetAccountSubscription Output" at bounding box center [541, 302] width 268 height 268
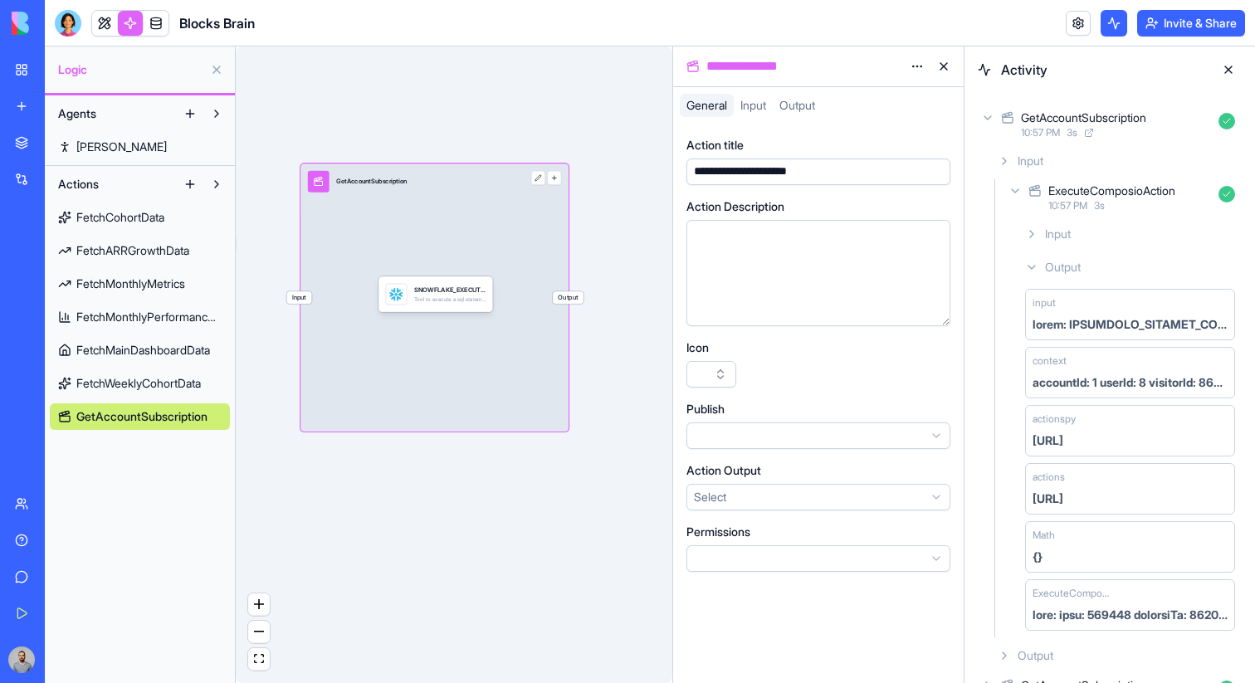
click at [762, 63] on div "**********" at bounding box center [803, 66] width 201 height 20
copy div "**********"
click at [761, 173] on div "**********" at bounding box center [759, 171] width 141 height 17
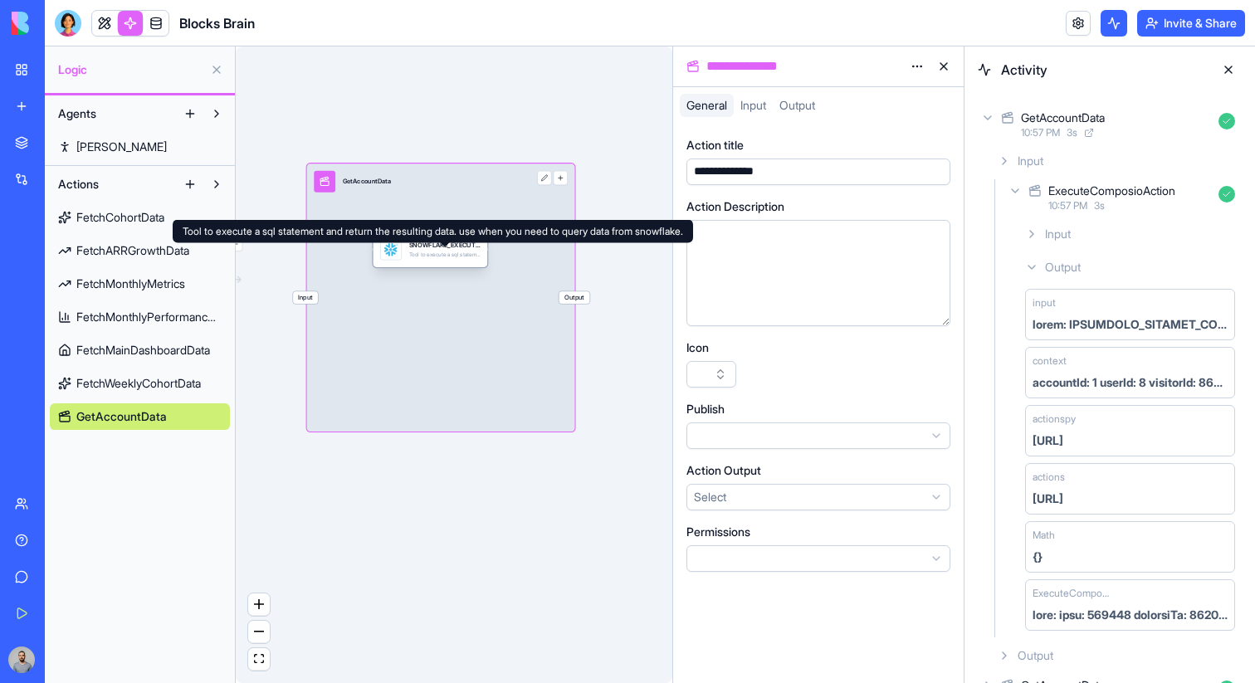
drag, startPoint x: 478, startPoint y: 301, endPoint x: 466, endPoint y: 256, distance: 46.3
click at [466, 256] on div "Tool to execute a sql statement and return the resulting data. use when you nee…" at bounding box center [444, 254] width 71 height 7
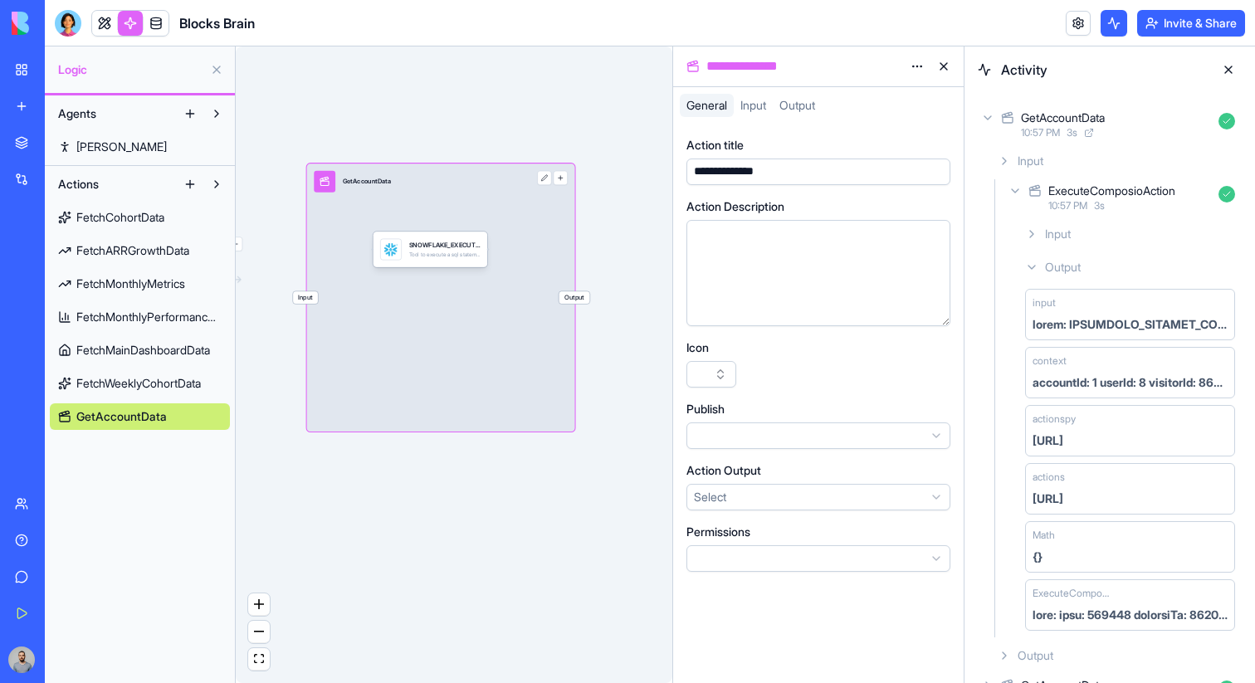
click at [562, 181] on button "button" at bounding box center [560, 178] width 14 height 14
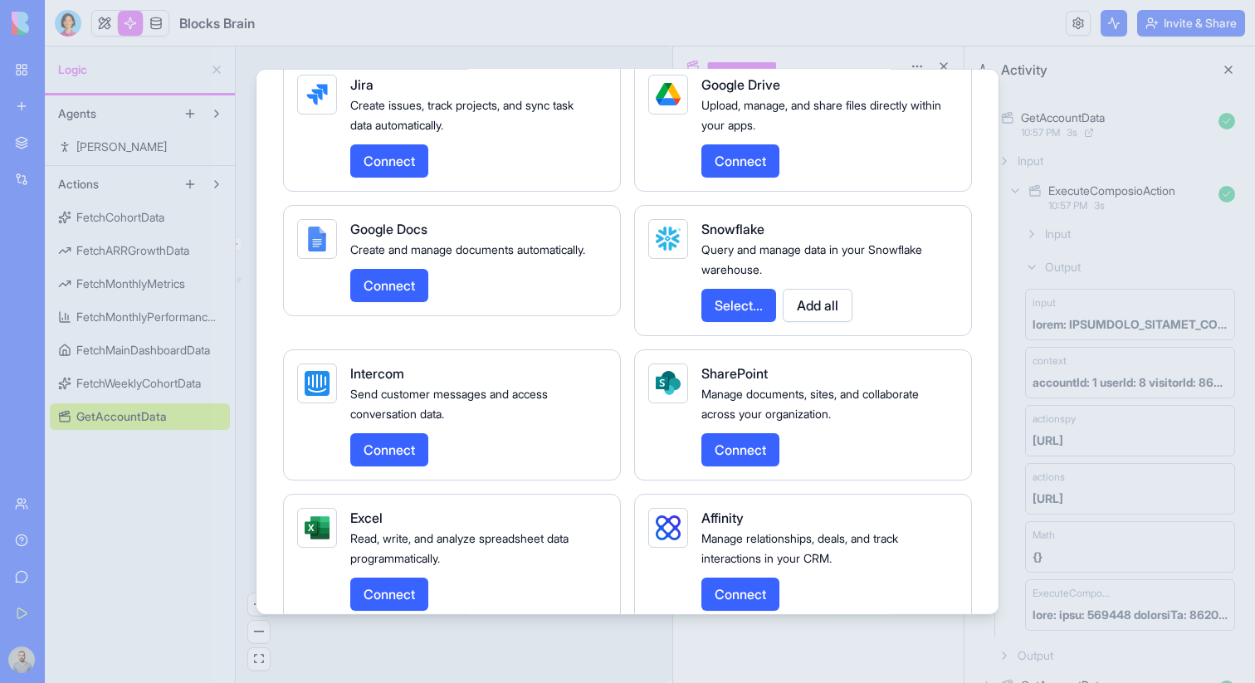
scroll to position [3327, 0]
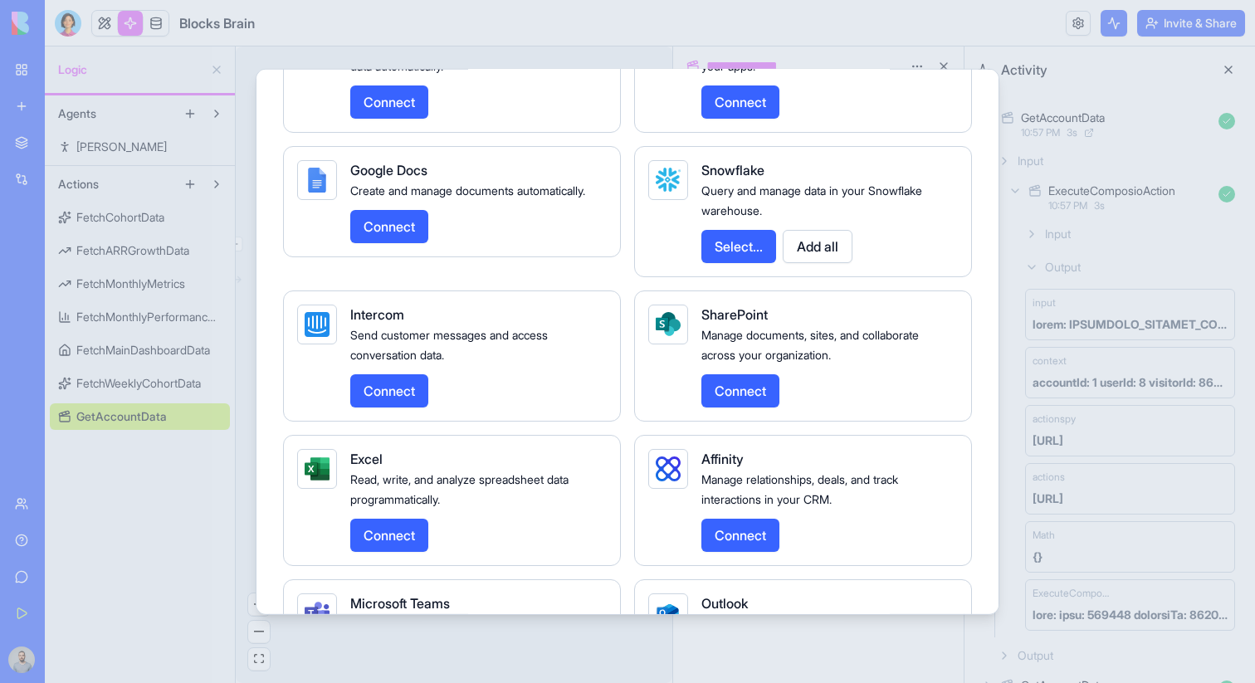
click at [1055, 225] on div at bounding box center [627, 341] width 1255 height 683
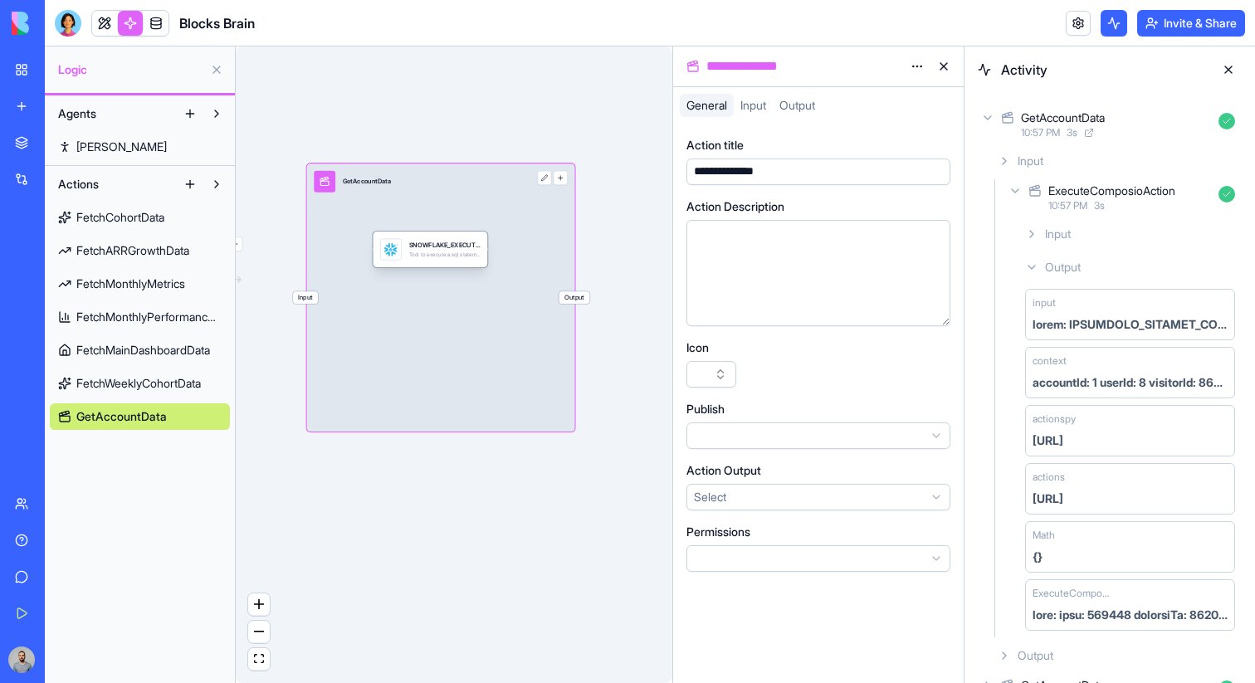
click at [452, 262] on div "SNOWFLAKE_EXECUTE_SQL Tool to execute a sql statement and return the resulting …" at bounding box center [430, 250] width 115 height 36
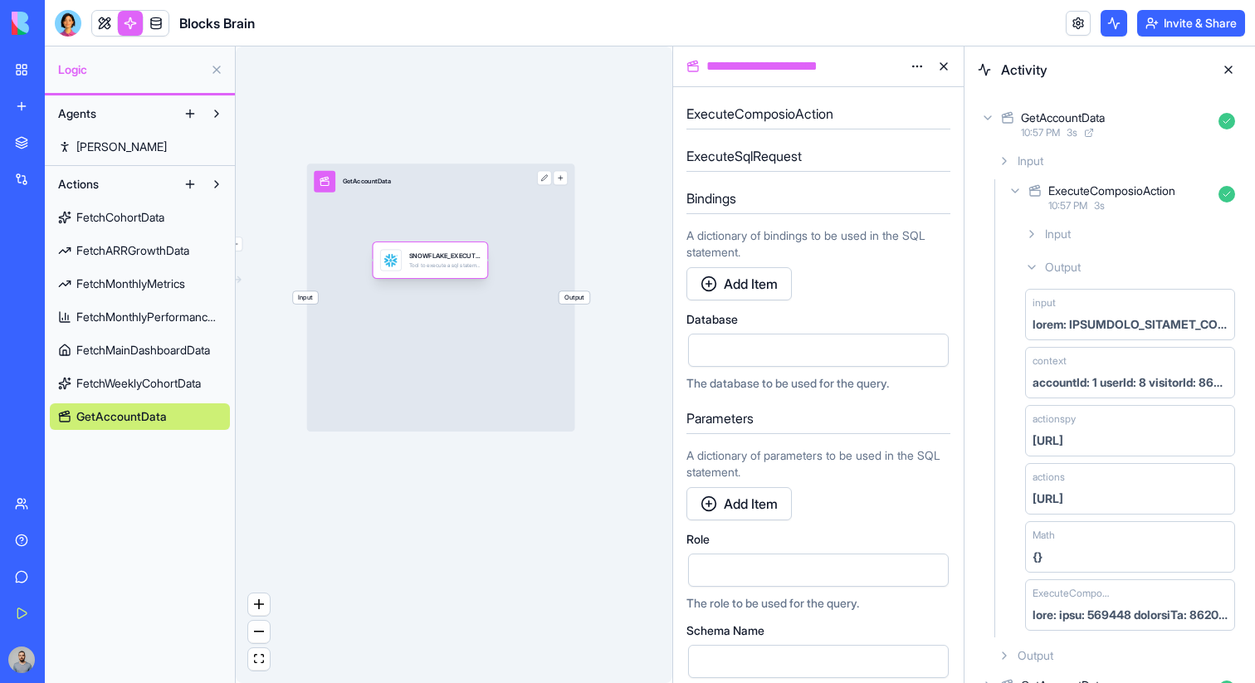
drag, startPoint x: 461, startPoint y: 252, endPoint x: 461, endPoint y: 264, distance: 11.6
click at [461, 264] on div "Tool to execute a sql statement and return the resulting data. use when you nee…" at bounding box center [444, 265] width 71 height 7
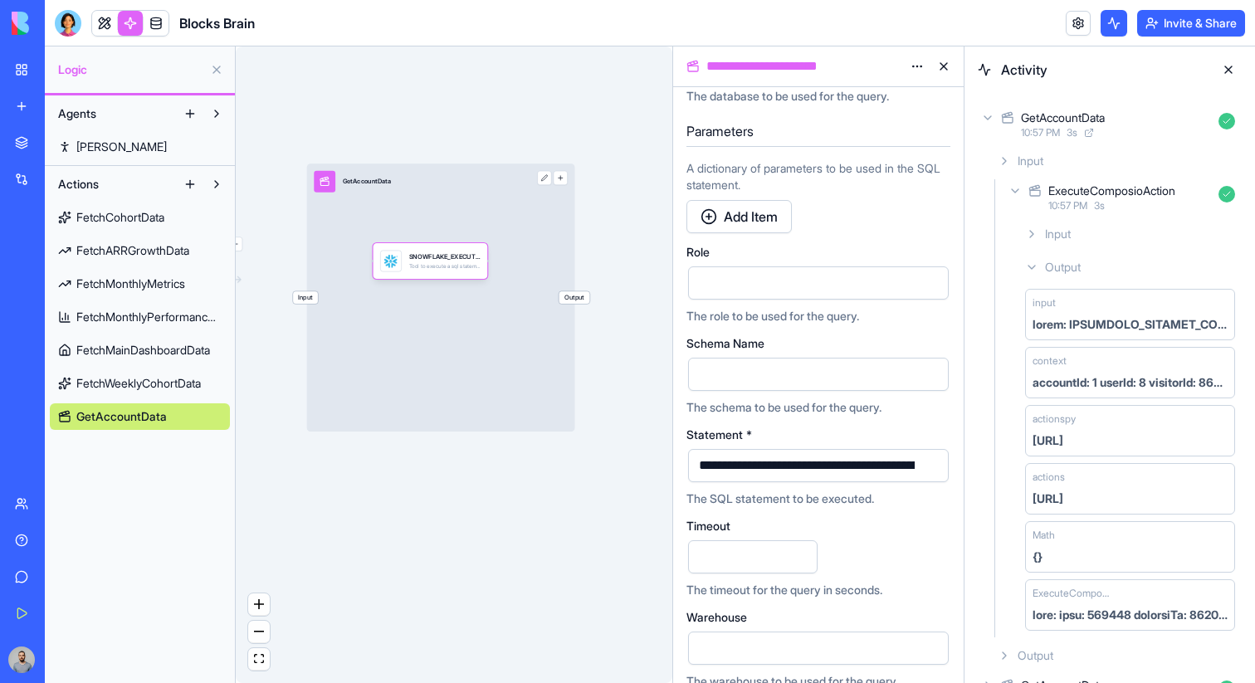
scroll to position [307, 0]
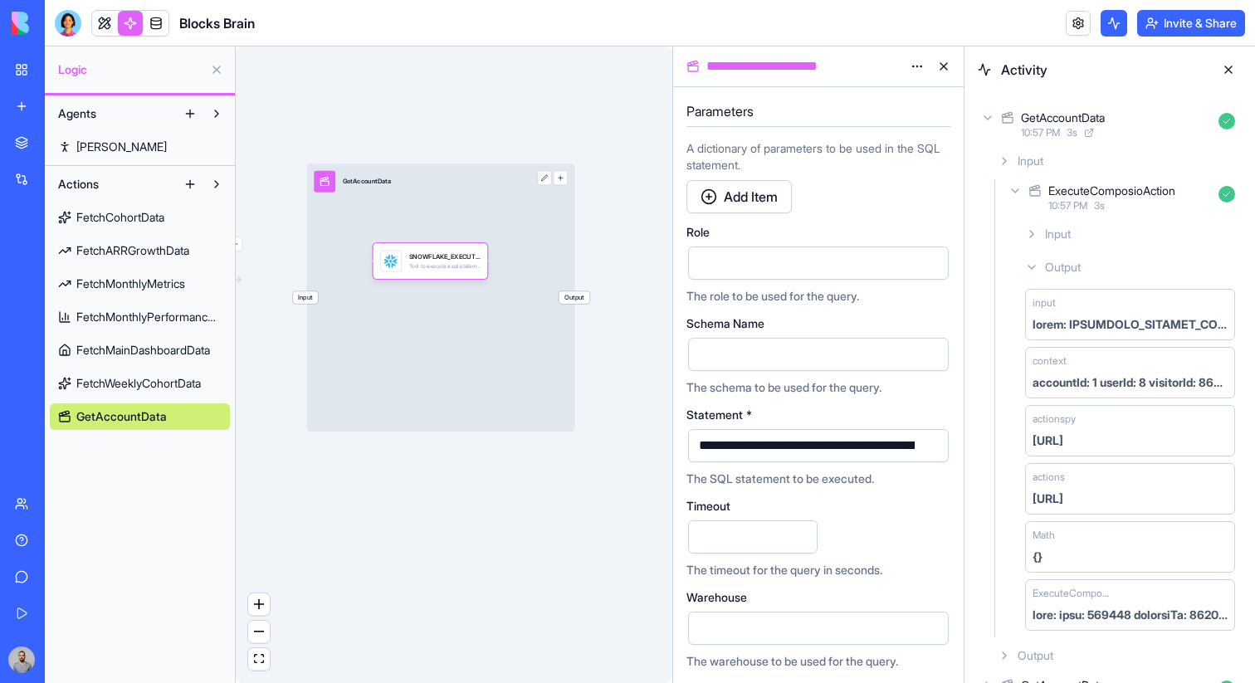
click at [922, 449] on button "button" at bounding box center [932, 445] width 27 height 27
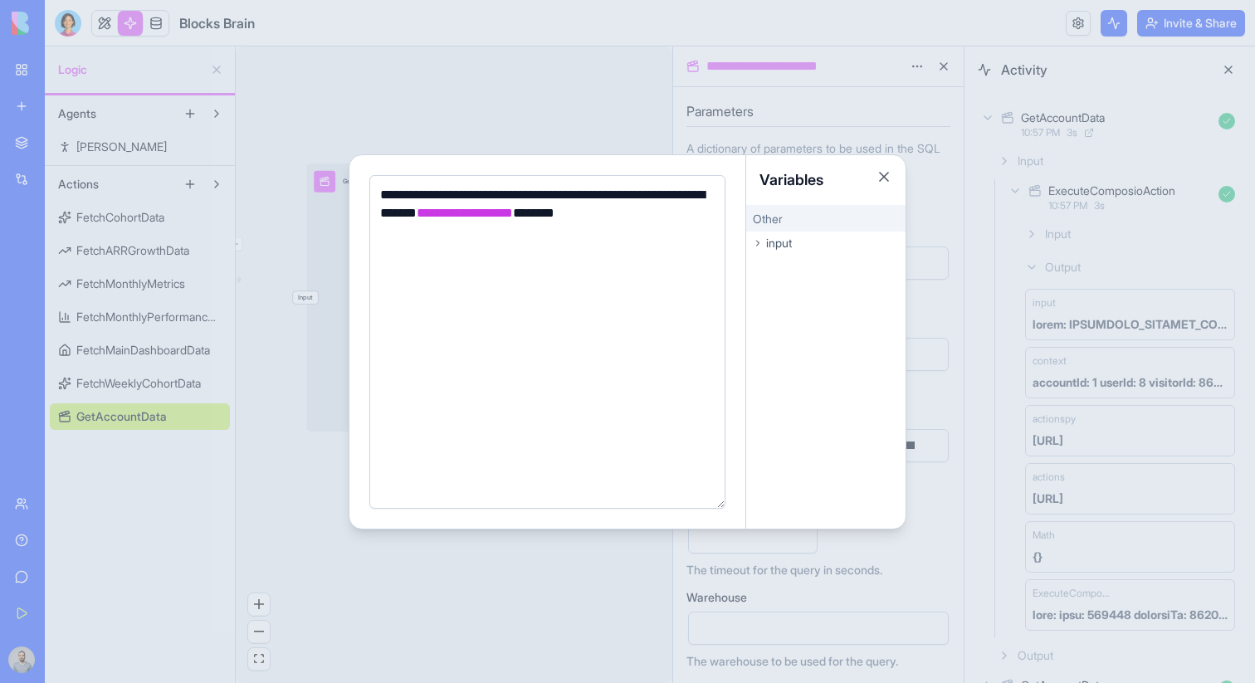
click at [977, 395] on div at bounding box center [627, 341] width 1255 height 683
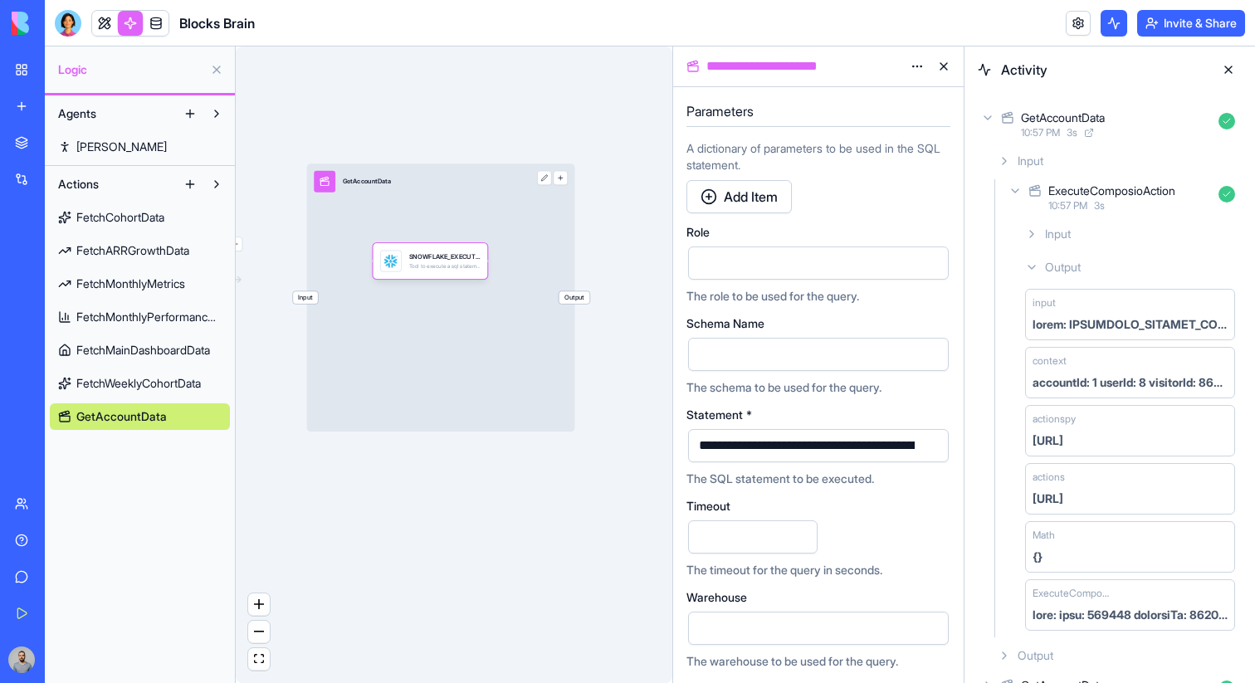
click at [305, 291] on span "Input" at bounding box center [305, 297] width 25 height 12
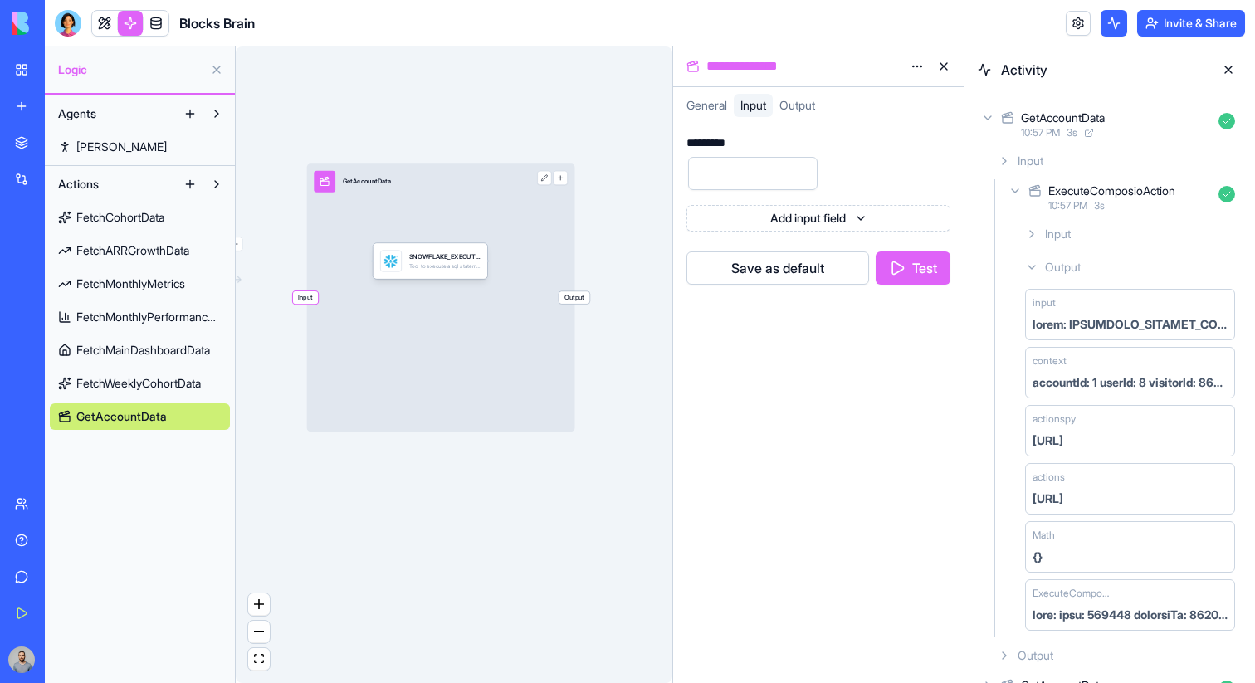
click at [884, 266] on button "Test" at bounding box center [912, 267] width 75 height 33
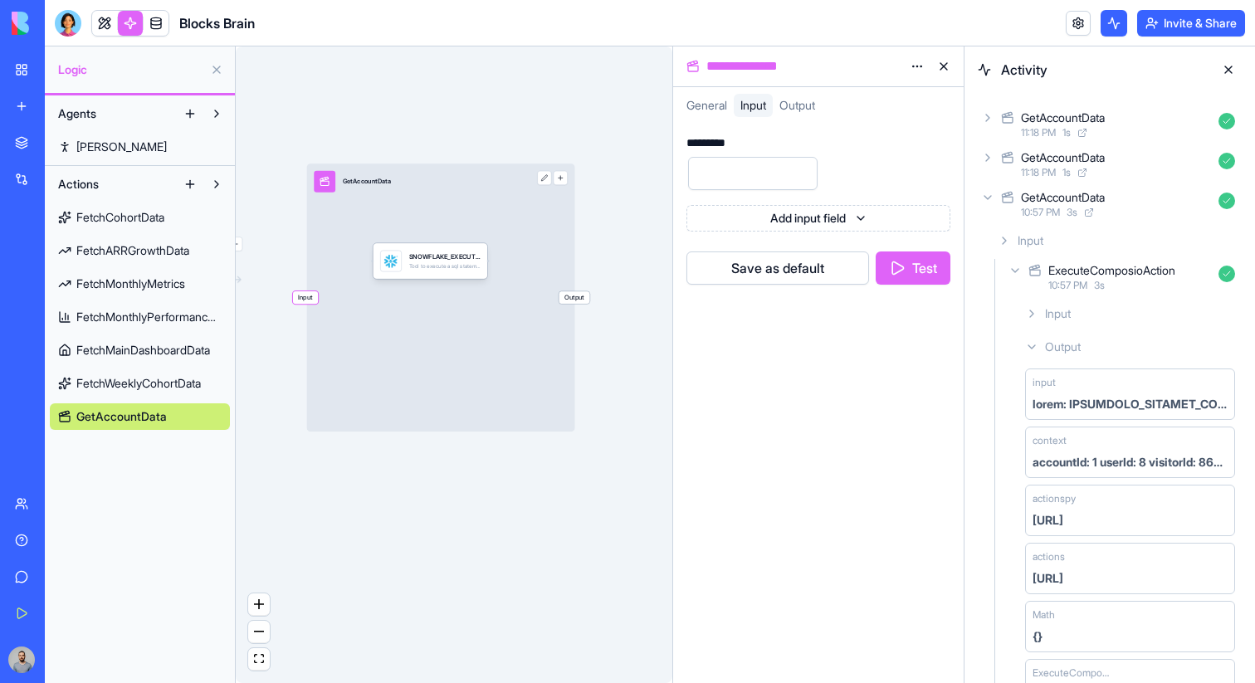
click at [1138, 129] on div "11:18 PM 1 s" at bounding box center [1116, 132] width 191 height 13
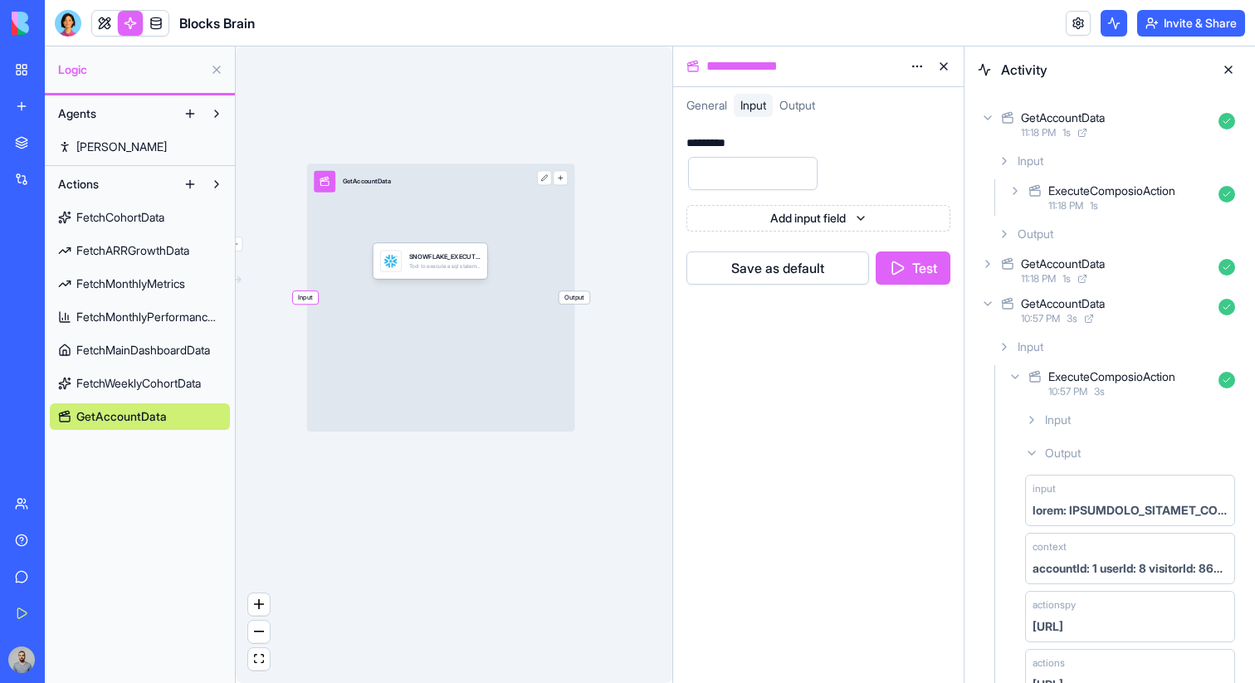
click at [1132, 195] on div "ExecuteComposioAction" at bounding box center [1111, 191] width 127 height 17
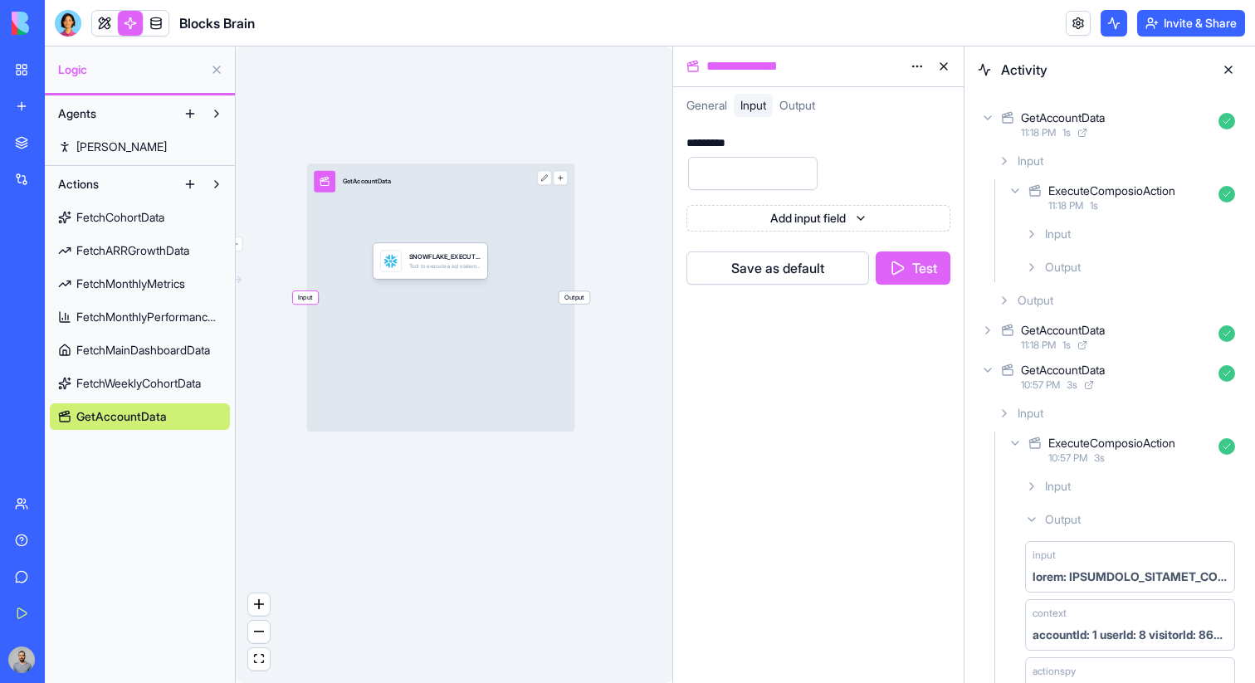
click at [1133, 256] on div "Output" at bounding box center [1129, 267] width 223 height 30
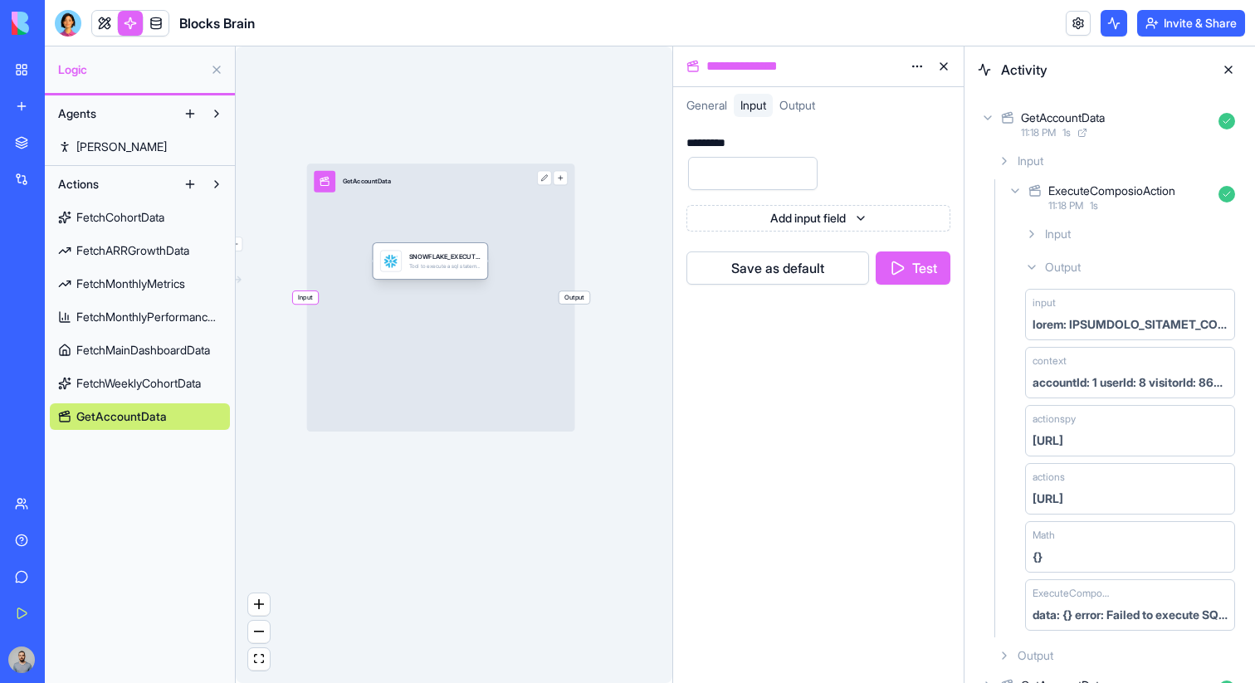
click at [455, 248] on div "SNOWFLAKE_EXECUTE_SQL Tool to execute a sql statement and return the resulting …" at bounding box center [430, 261] width 115 height 36
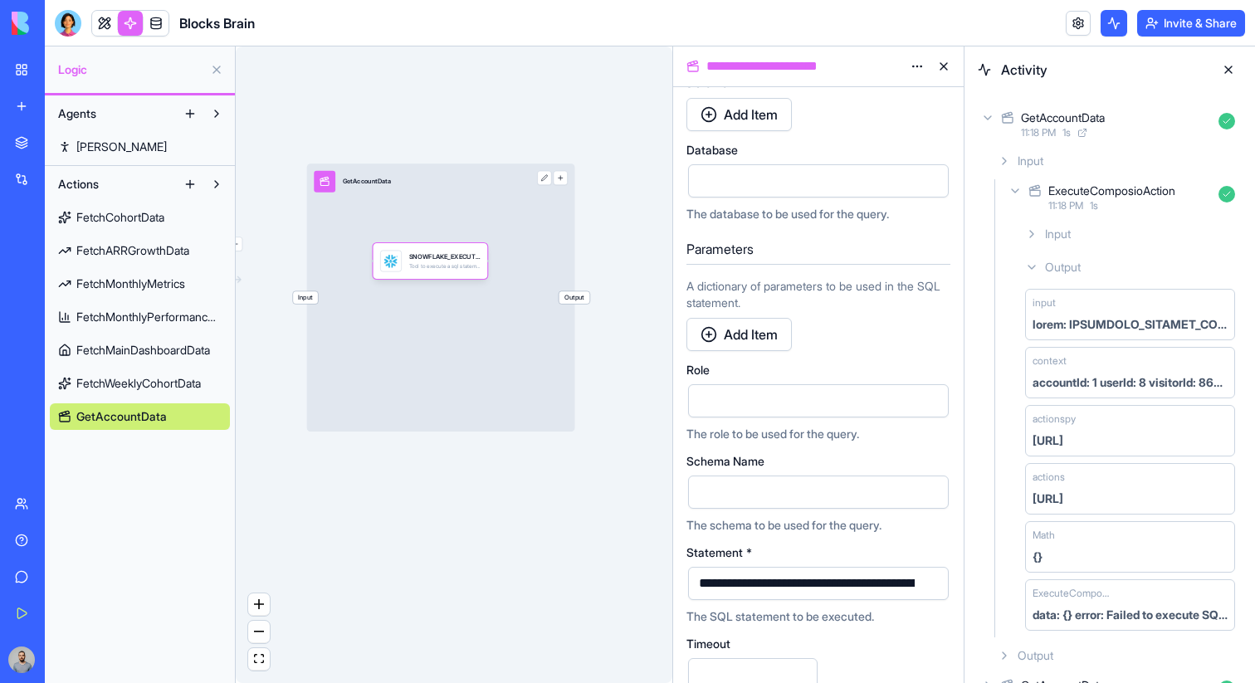
scroll to position [180, 0]
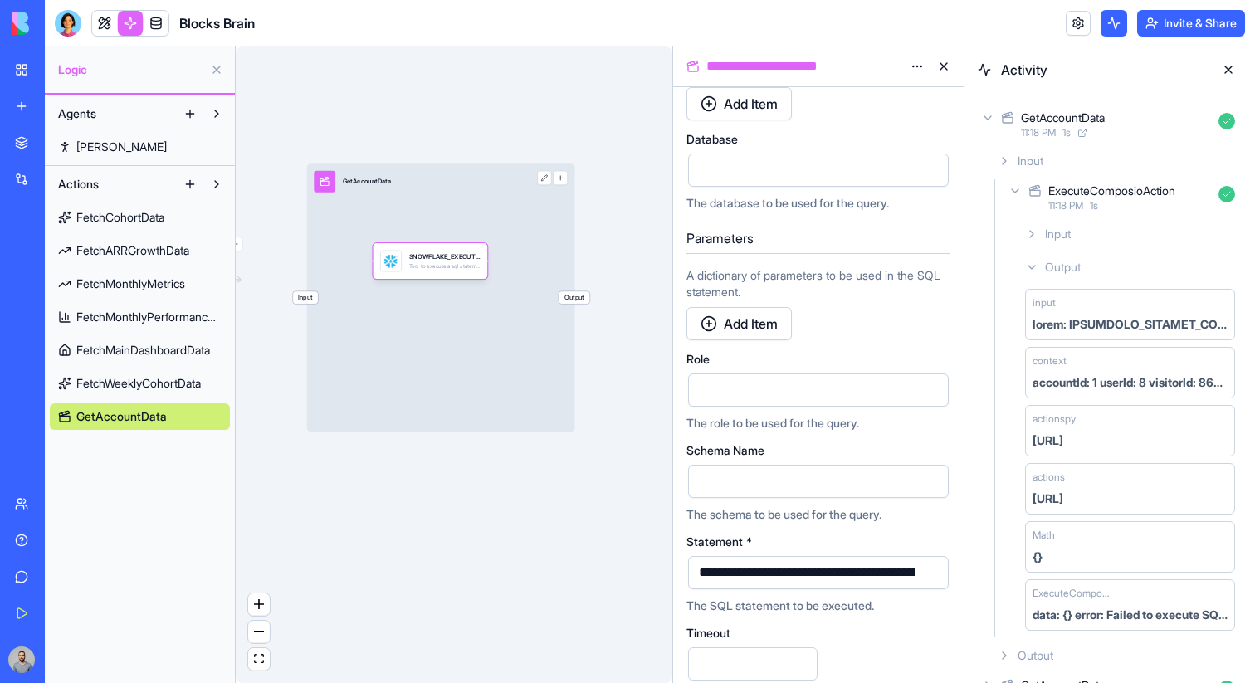
click at [936, 574] on button "button" at bounding box center [932, 572] width 27 height 27
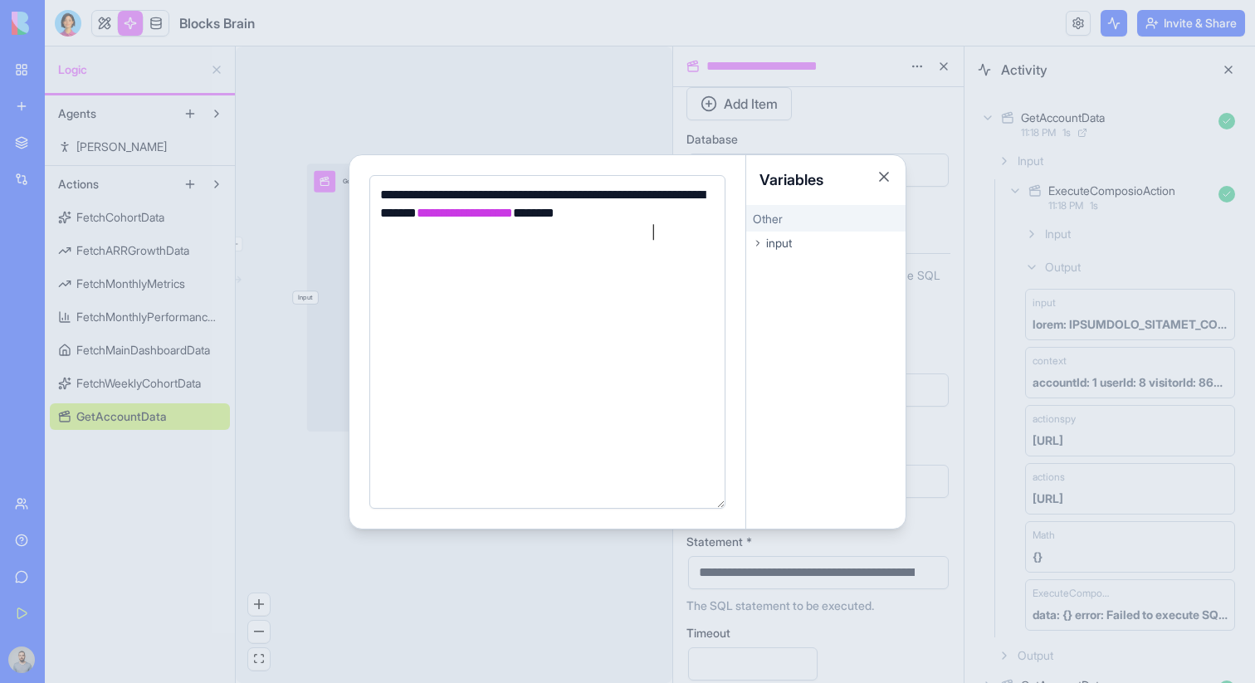
click at [699, 217] on div "**********" at bounding box center [544, 214] width 339 height 56
click at [1175, 374] on div at bounding box center [627, 341] width 1255 height 683
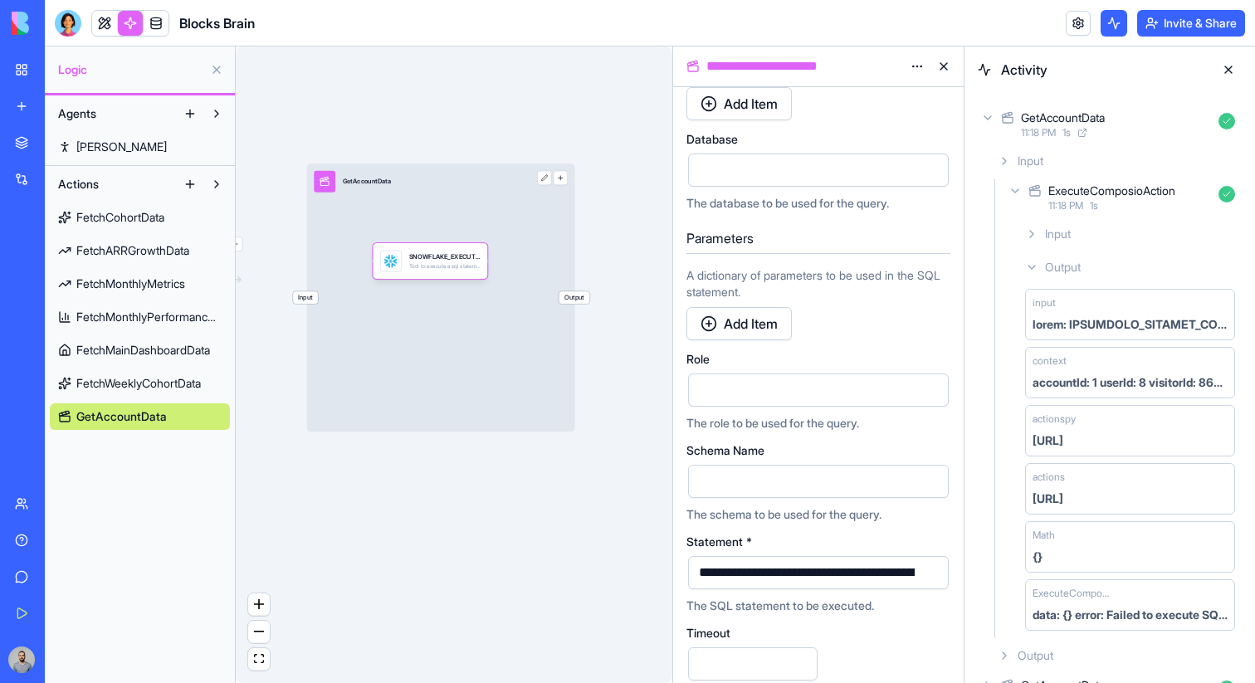
click at [310, 301] on span "Input" at bounding box center [305, 297] width 25 height 12
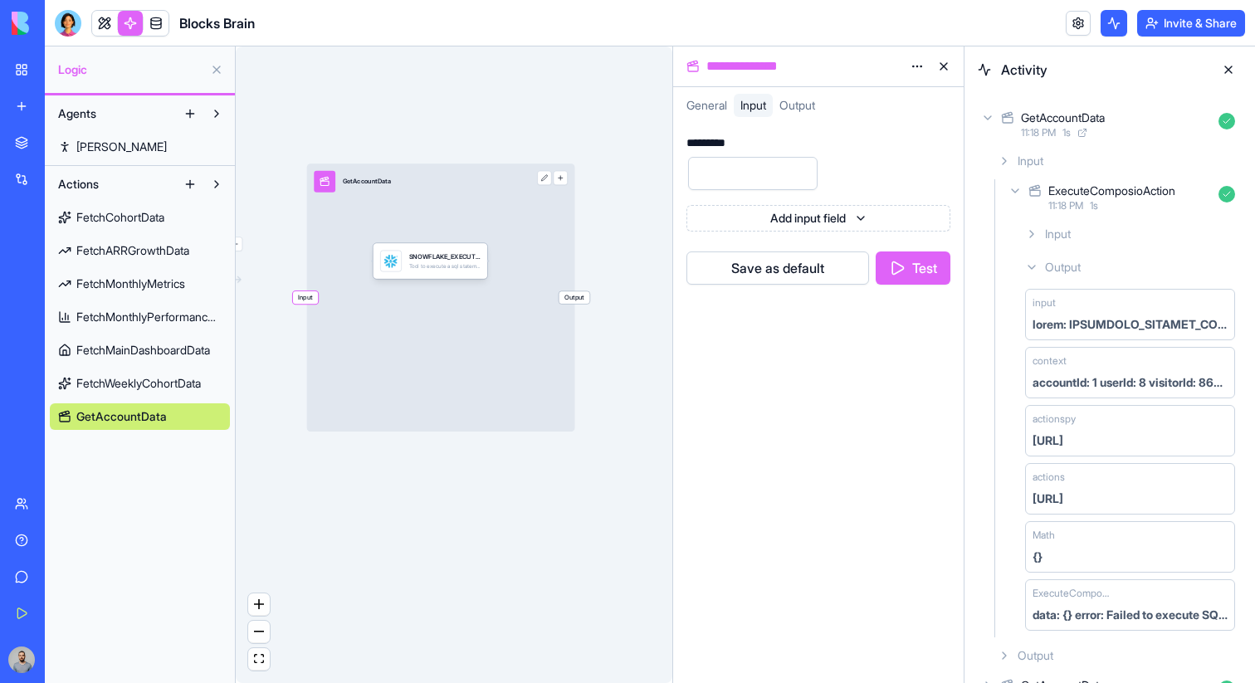
click at [947, 277] on button "Test" at bounding box center [912, 267] width 75 height 33
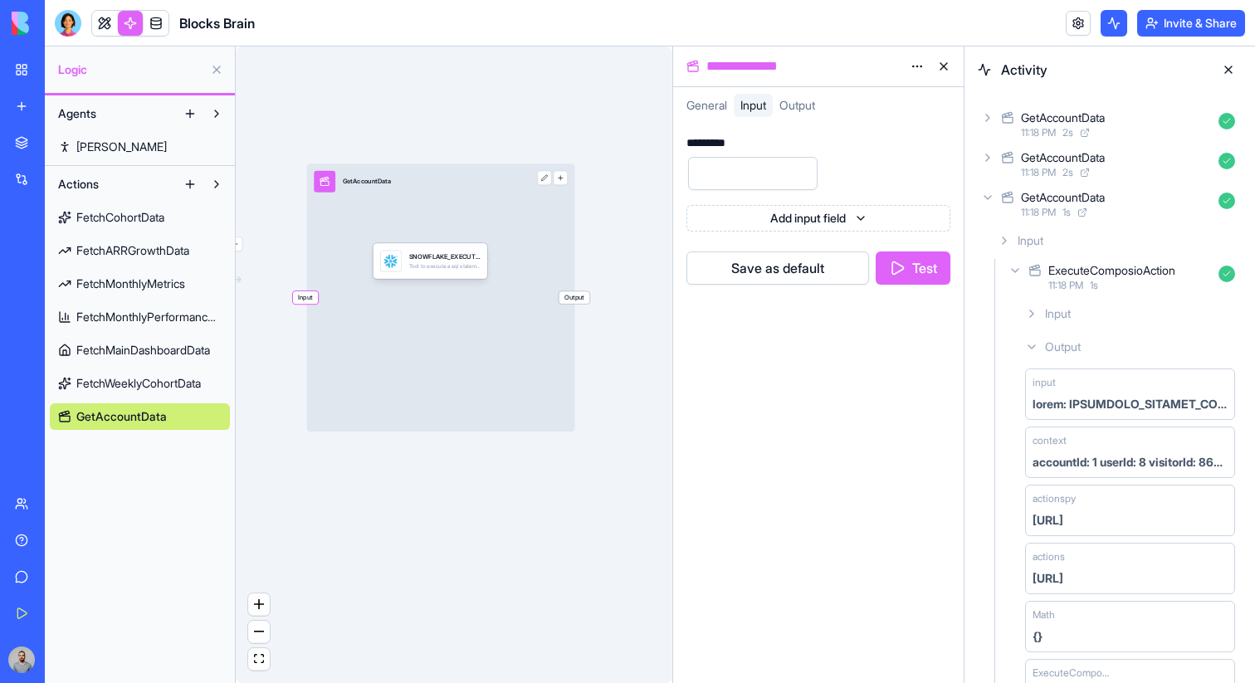
click at [1169, 116] on div "GetAccountData" at bounding box center [1116, 118] width 191 height 17
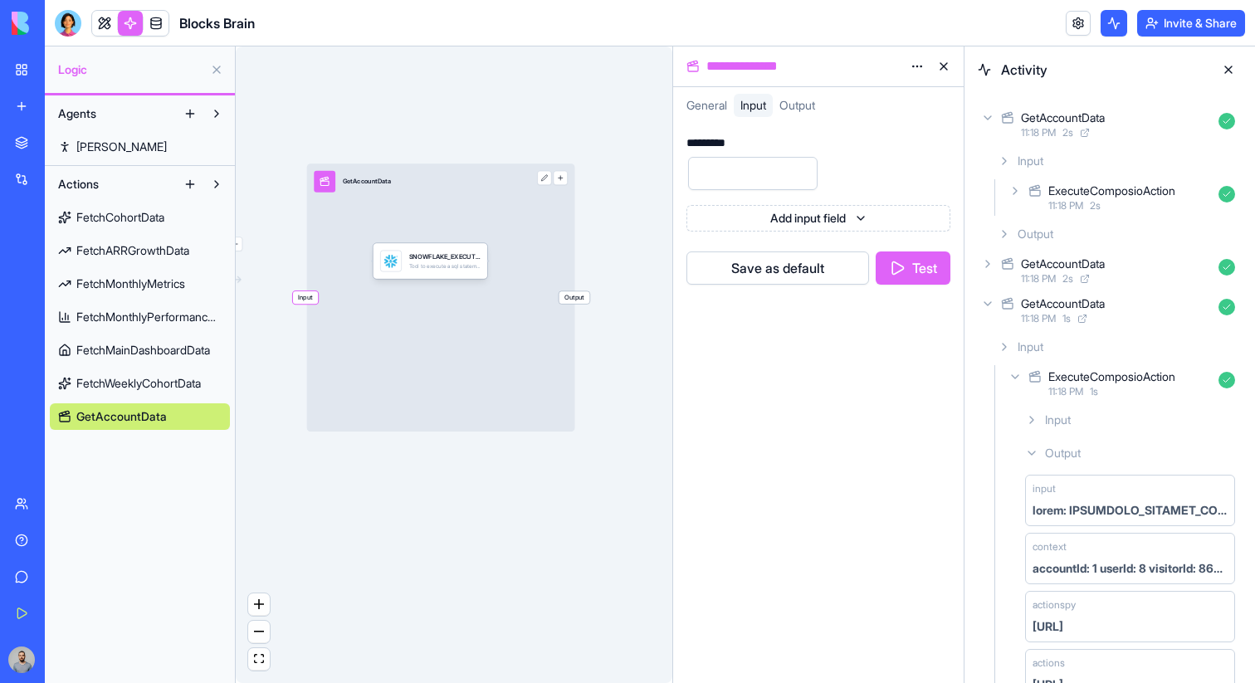
click at [1148, 226] on div "Output" at bounding box center [1116, 234] width 251 height 30
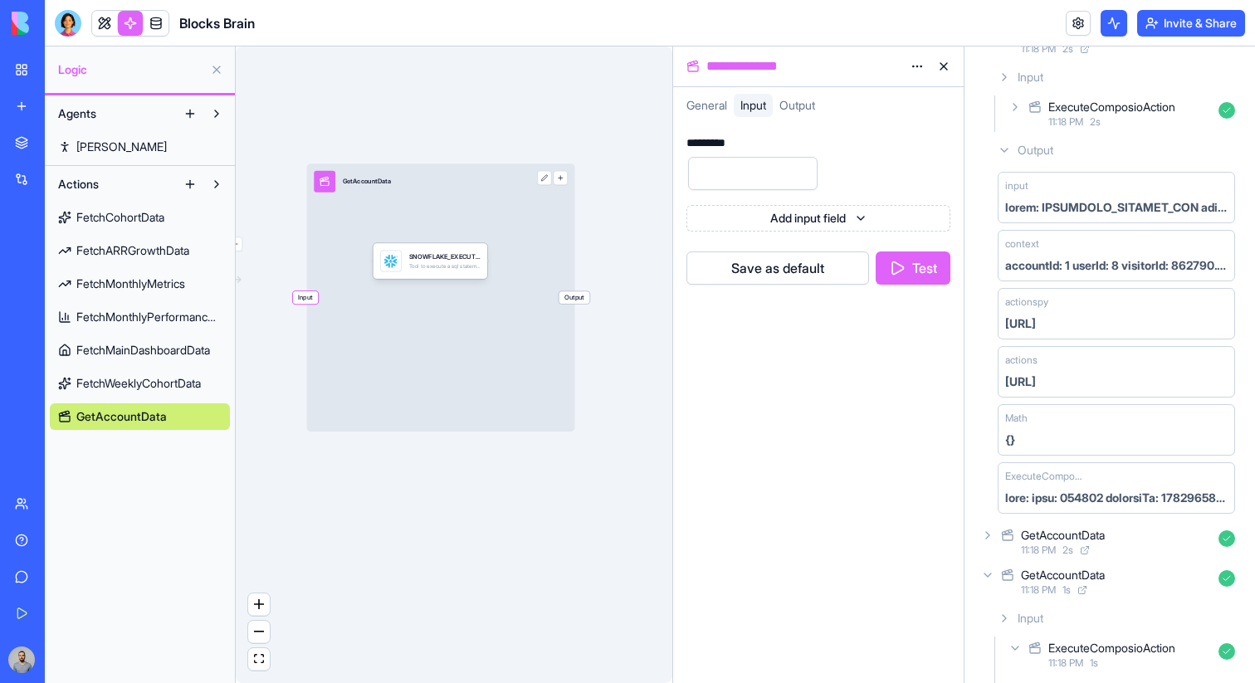
scroll to position [124, 0]
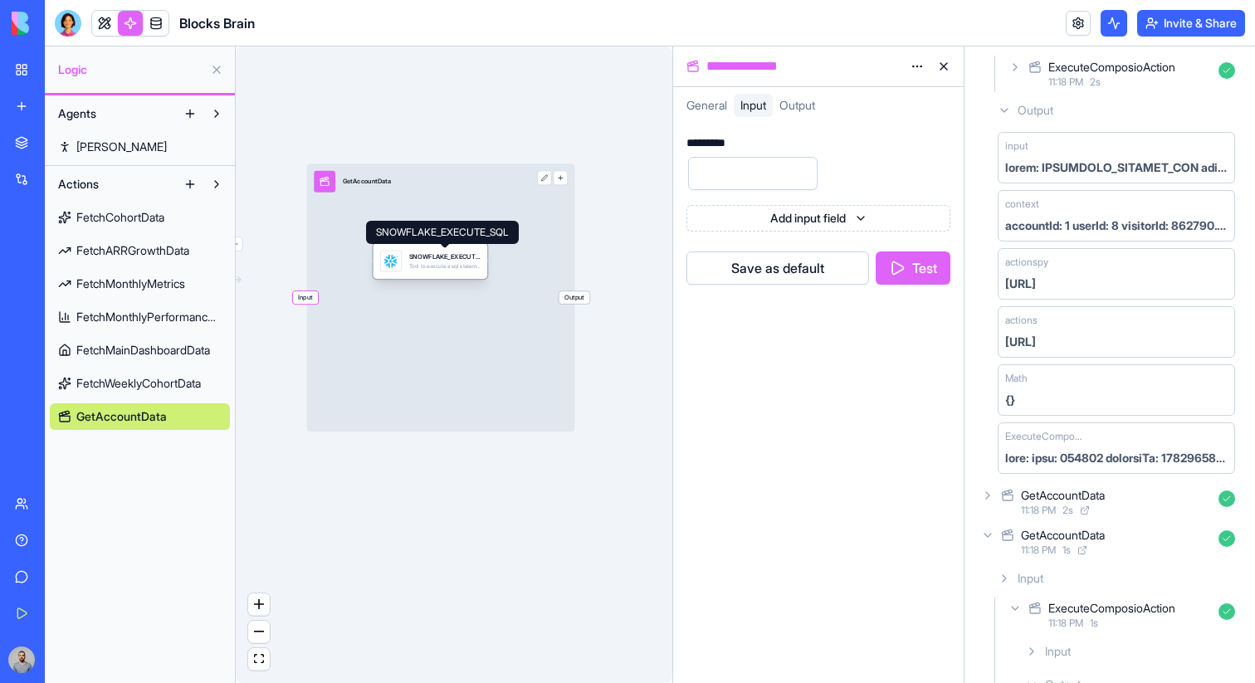
click at [434, 256] on div "SNOWFLAKE_EXECUTE_SQL" at bounding box center [444, 256] width 71 height 9
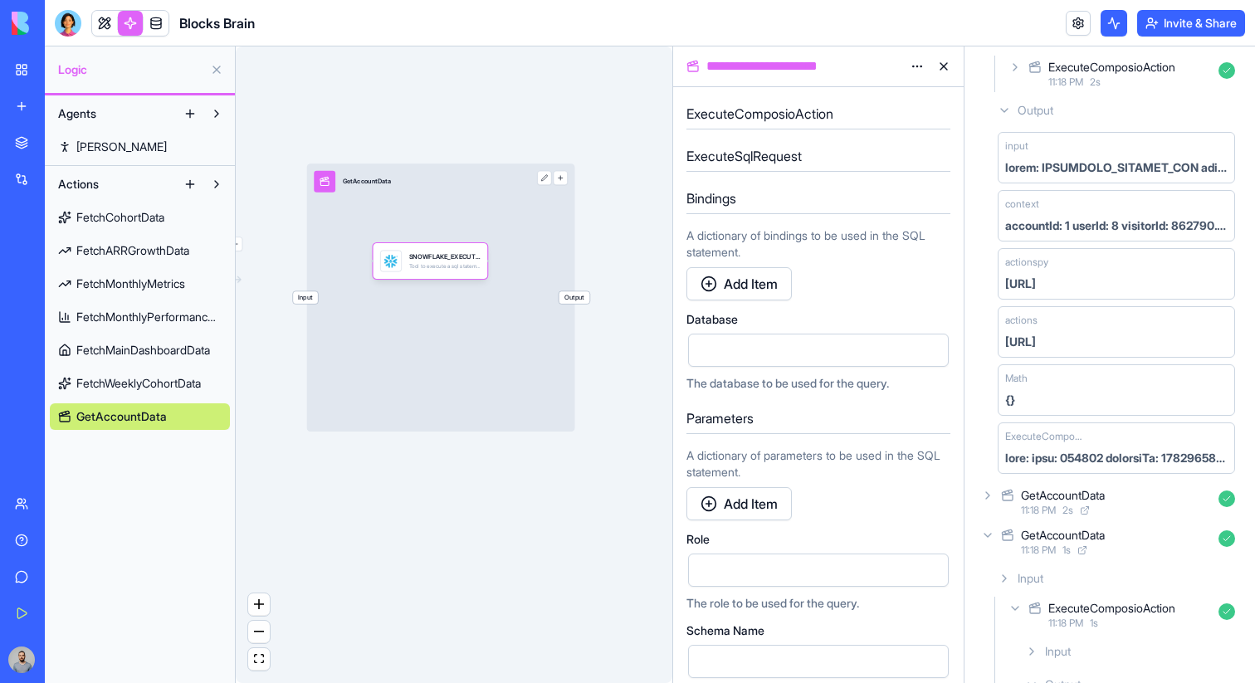
click at [306, 297] on span "Input" at bounding box center [305, 297] width 25 height 12
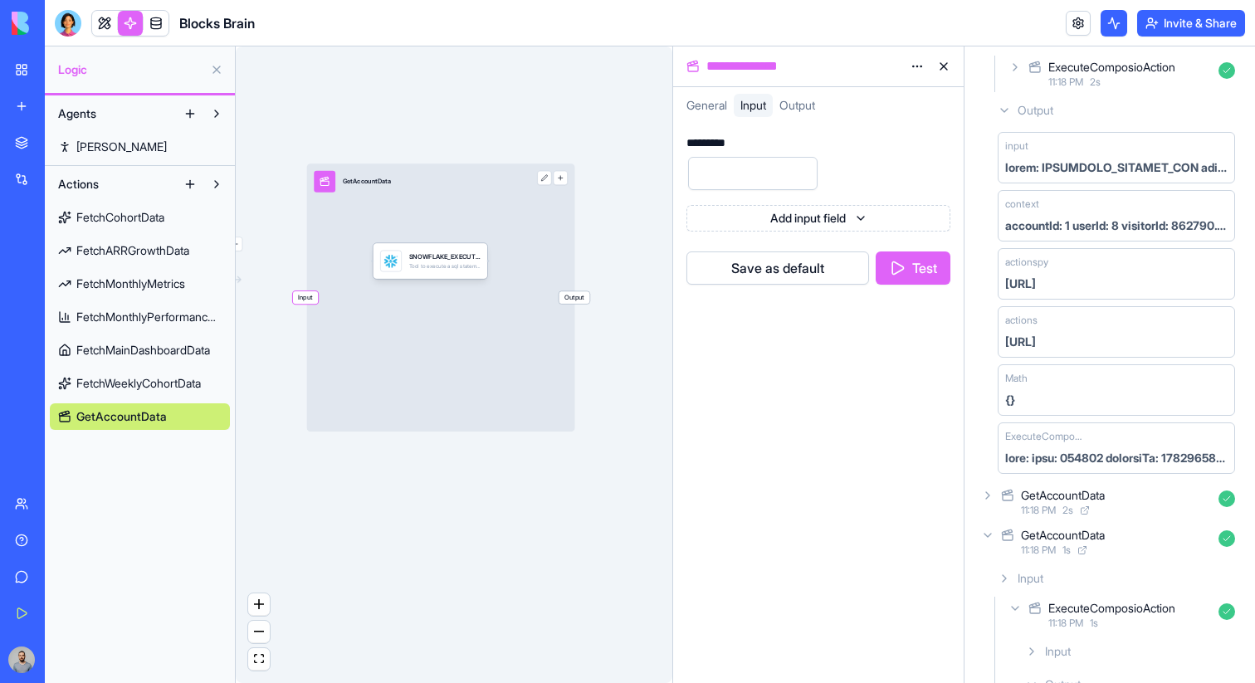
click at [720, 154] on div "********* *" at bounding box center [818, 164] width 264 height 55
click at [720, 160] on input "*" at bounding box center [752, 173] width 129 height 33
paste input "***"
type input "****"
click at [917, 274] on button "Test" at bounding box center [912, 267] width 75 height 33
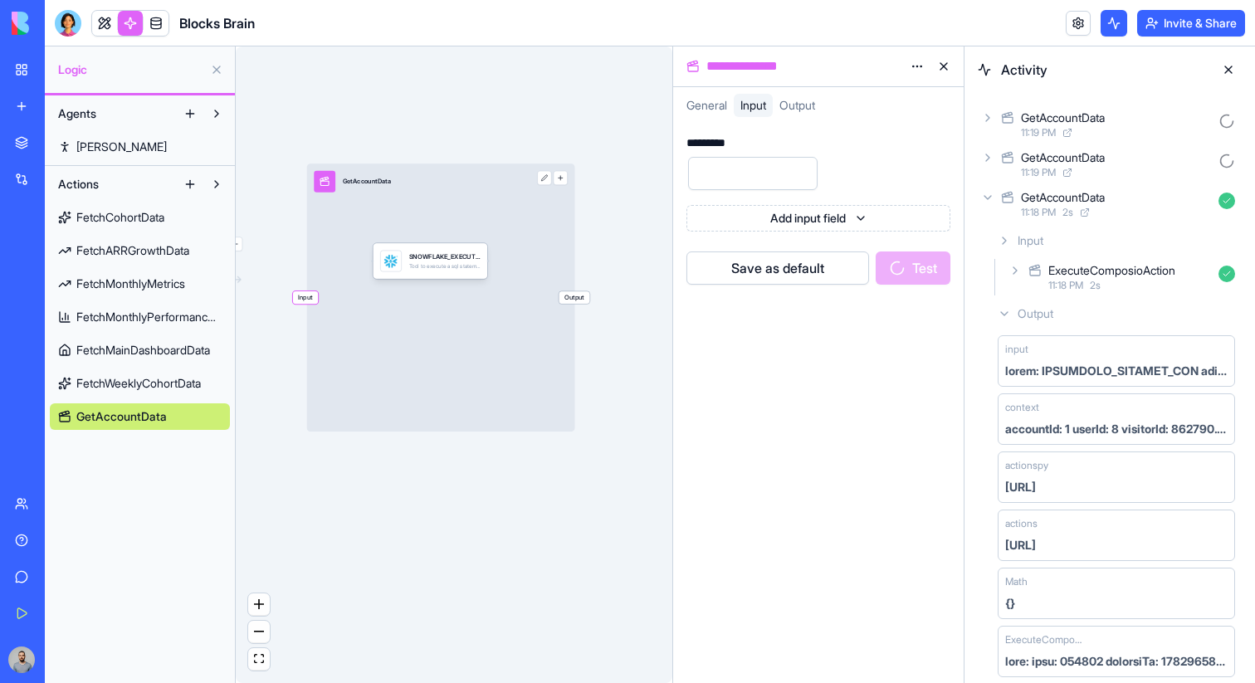
click at [1133, 114] on div "GetAccountData" at bounding box center [1116, 118] width 191 height 17
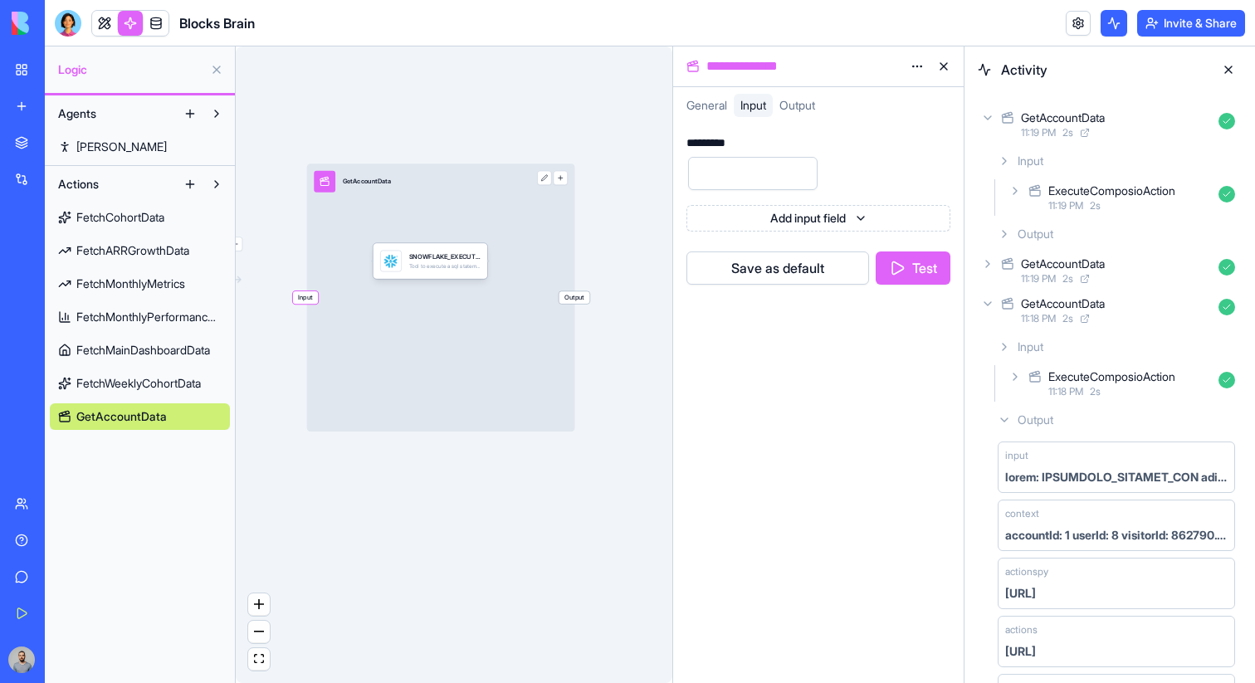
click at [1137, 220] on div "Output" at bounding box center [1116, 234] width 251 height 30
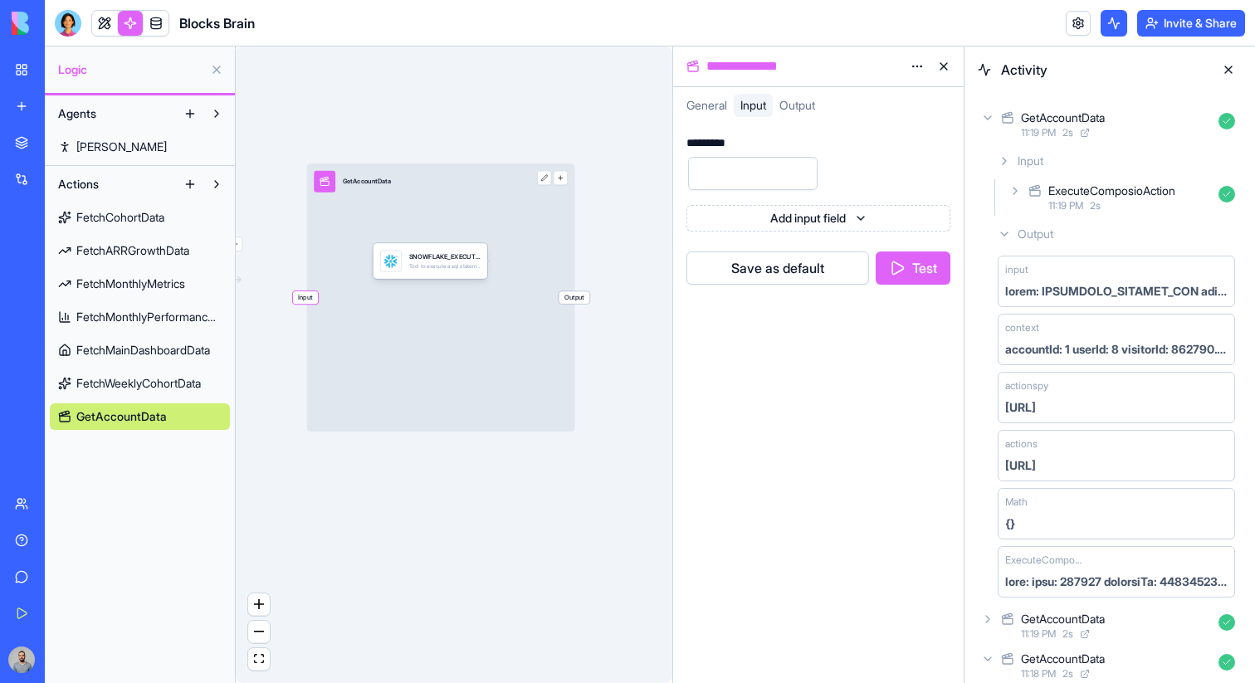
click at [95, 219] on span "FetchCohortData" at bounding box center [120, 217] width 88 height 17
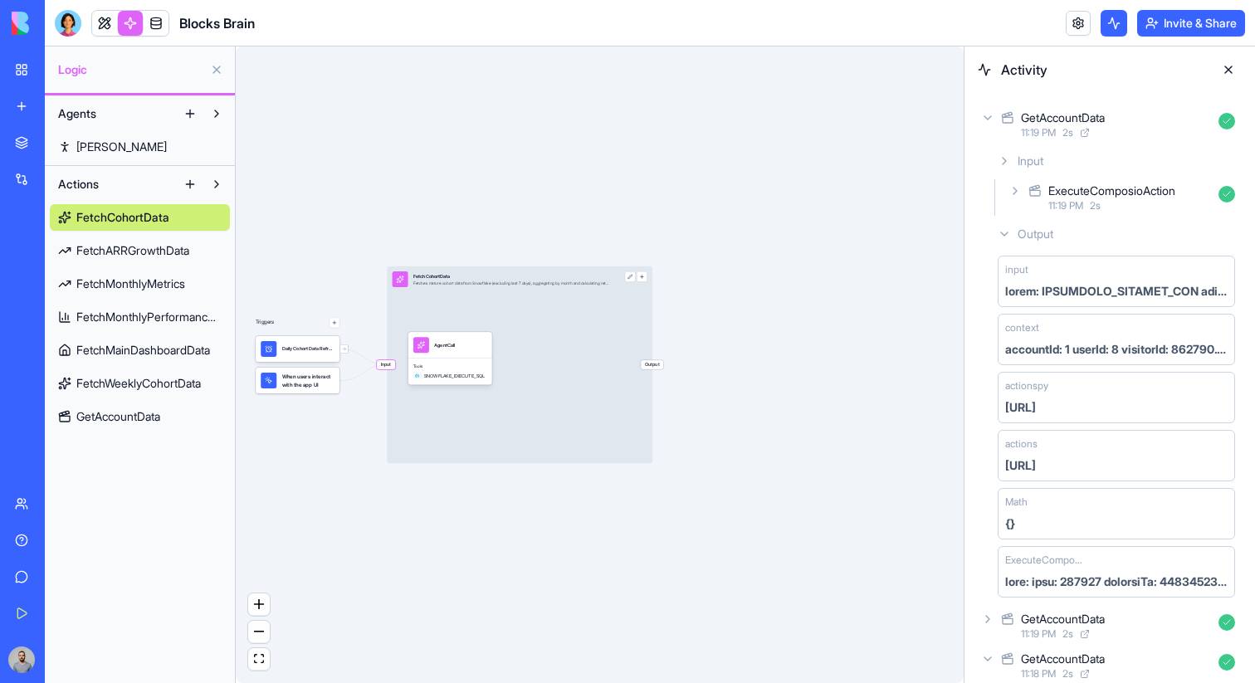
click at [123, 279] on span "FetchMonthlyMetrics" at bounding box center [130, 283] width 109 height 17
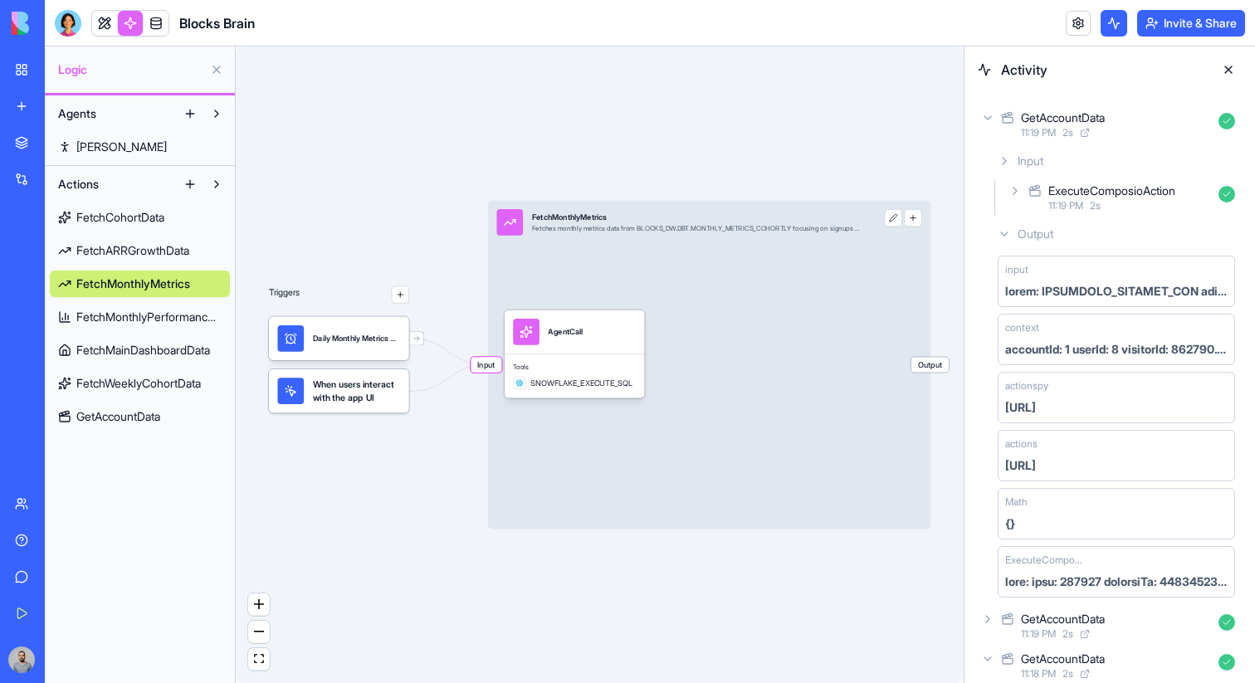
click at [148, 411] on span "GetAccountData" at bounding box center [118, 416] width 84 height 17
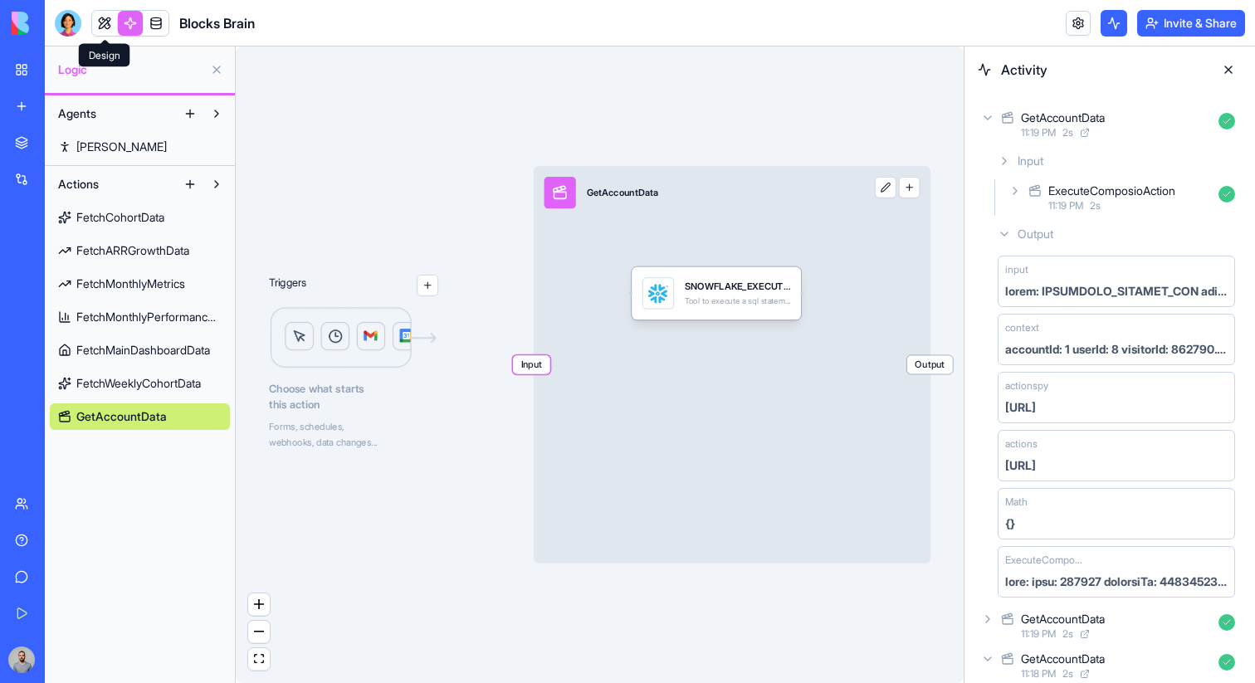
click at [107, 25] on link at bounding box center [104, 23] width 25 height 25
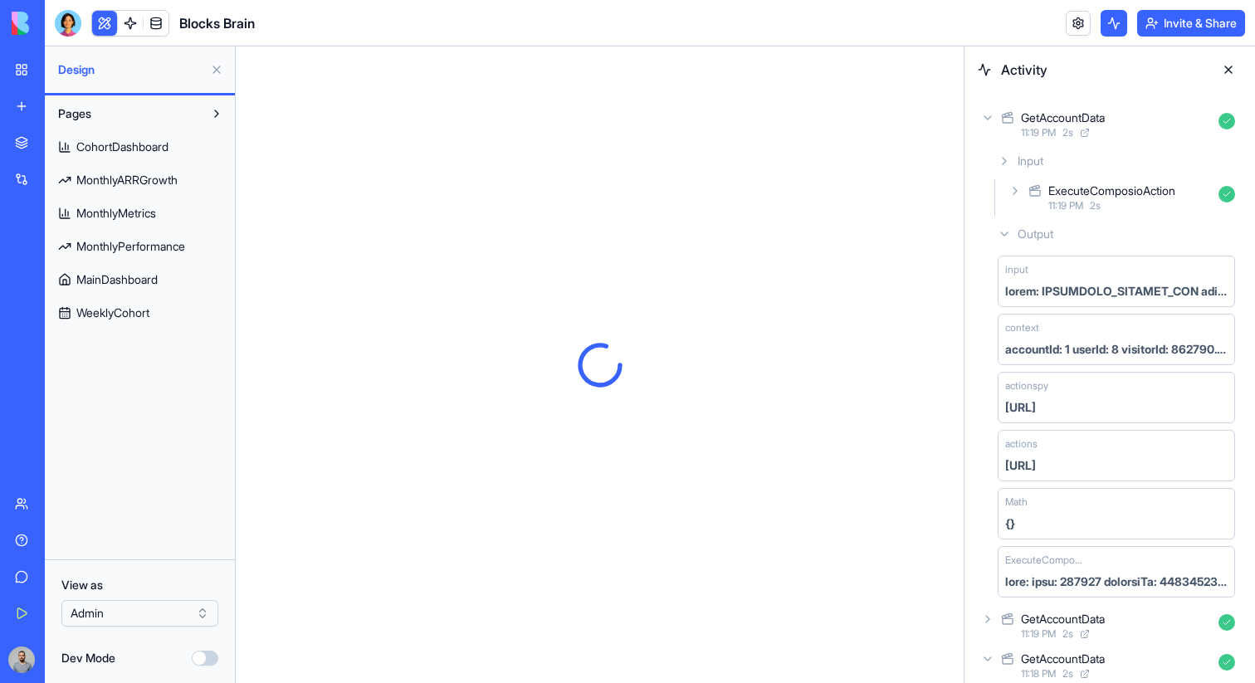
click at [157, 24] on link at bounding box center [156, 23] width 25 height 25
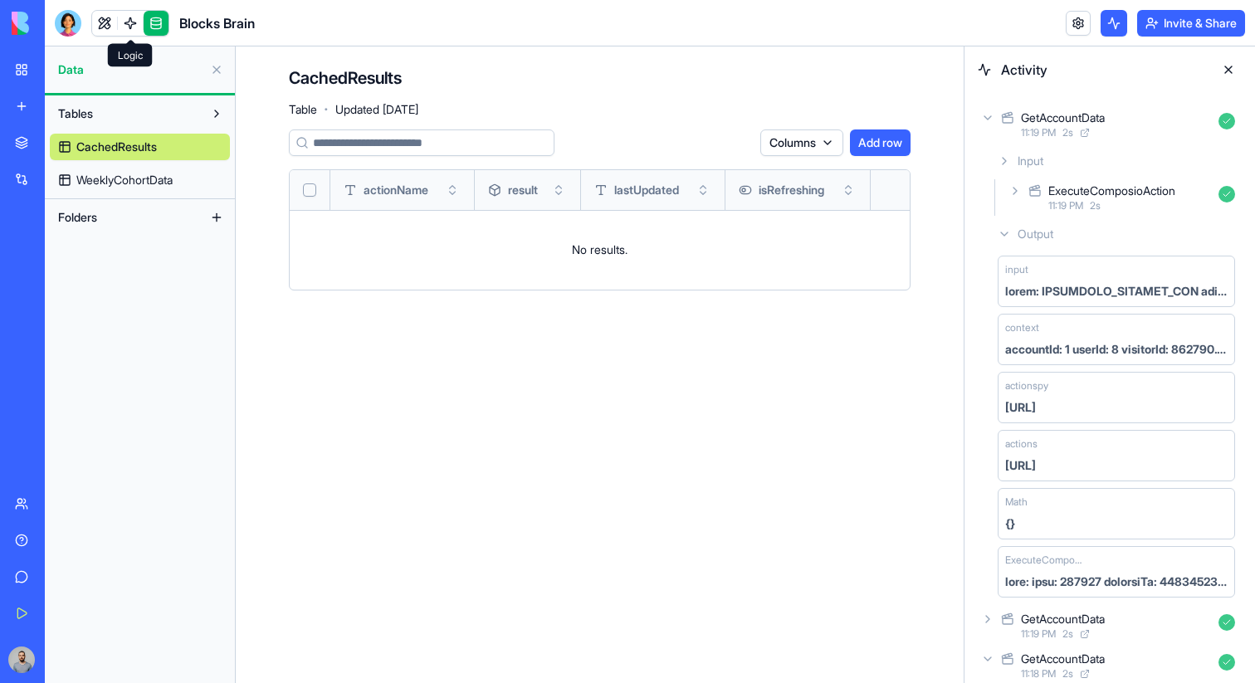
click at [131, 26] on link at bounding box center [130, 23] width 25 height 25
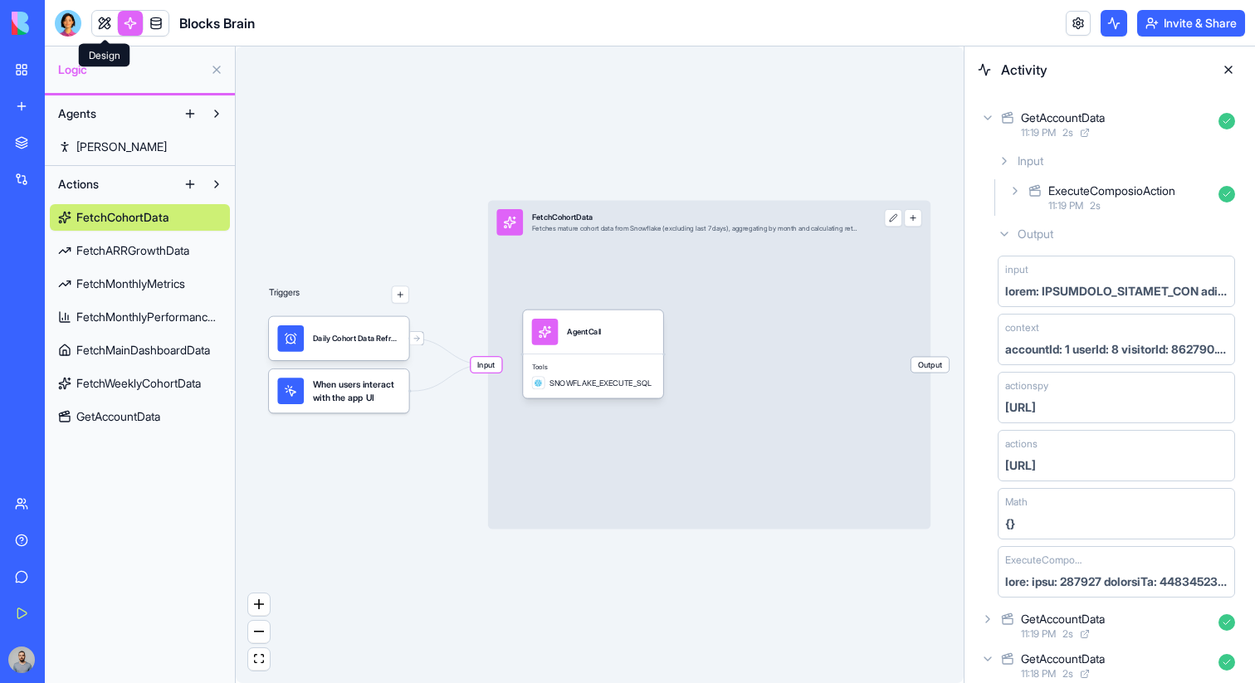
click at [100, 18] on link at bounding box center [104, 23] width 25 height 25
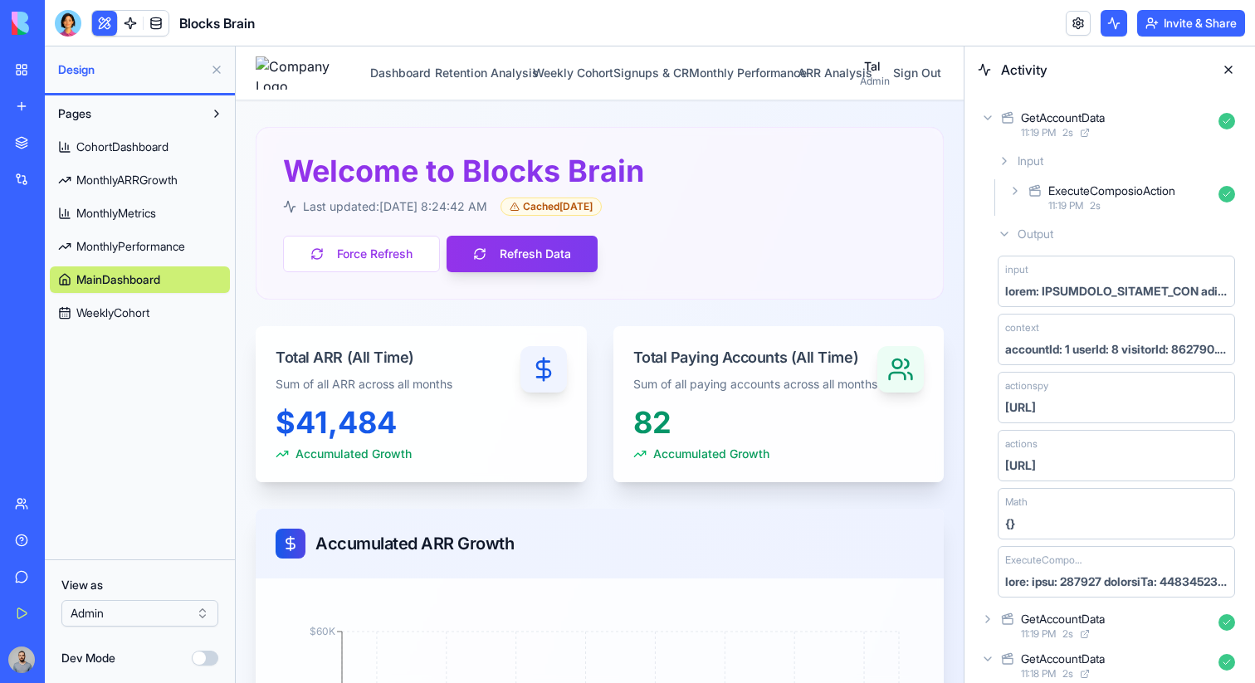
click at [1223, 61] on button at bounding box center [1228, 69] width 27 height 27
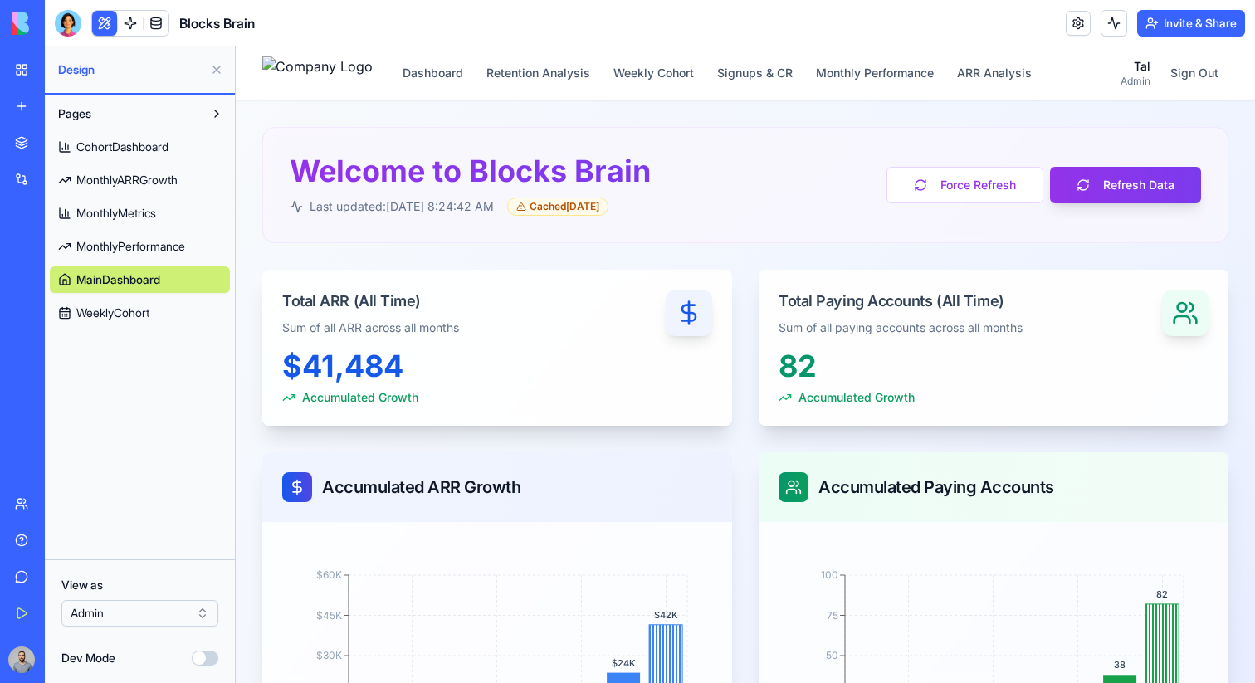
click at [136, 129] on div "CohortDashboard MonthlyARRGrowth MonthlyMetrics MonthlyPerformance MainDashboar…" at bounding box center [140, 226] width 180 height 199
click at [136, 137] on link "CohortDashboard" at bounding box center [140, 147] width 180 height 27
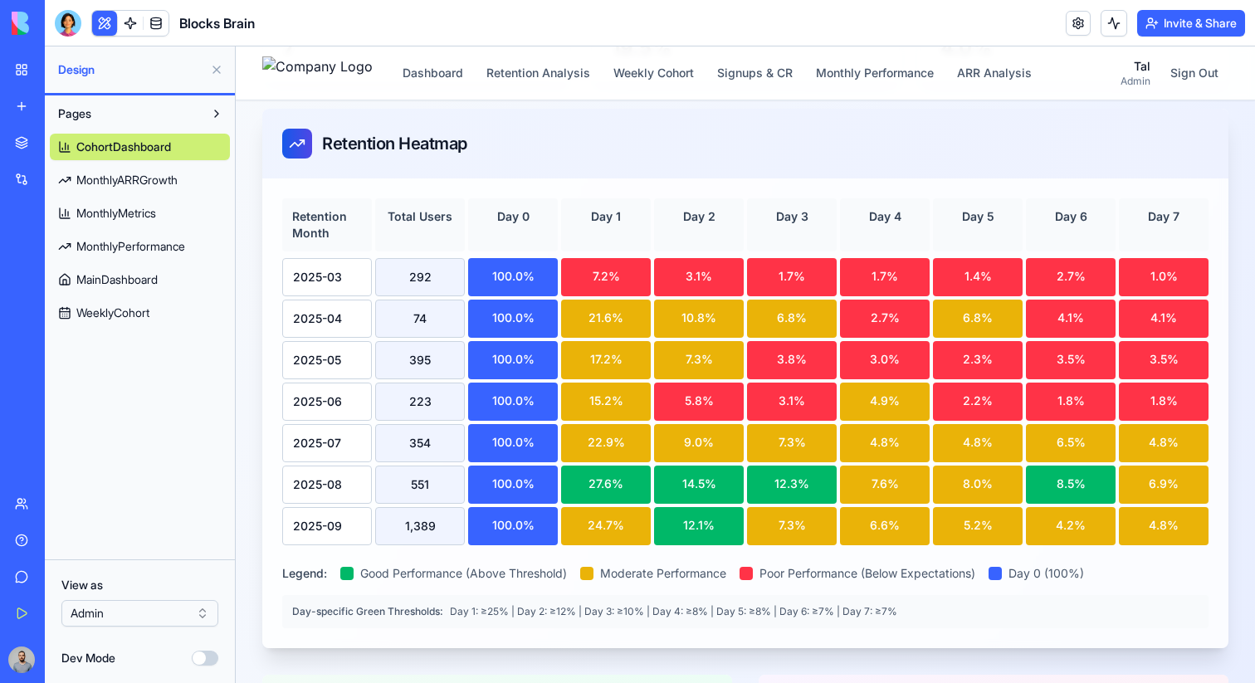
scroll to position [321, 0]
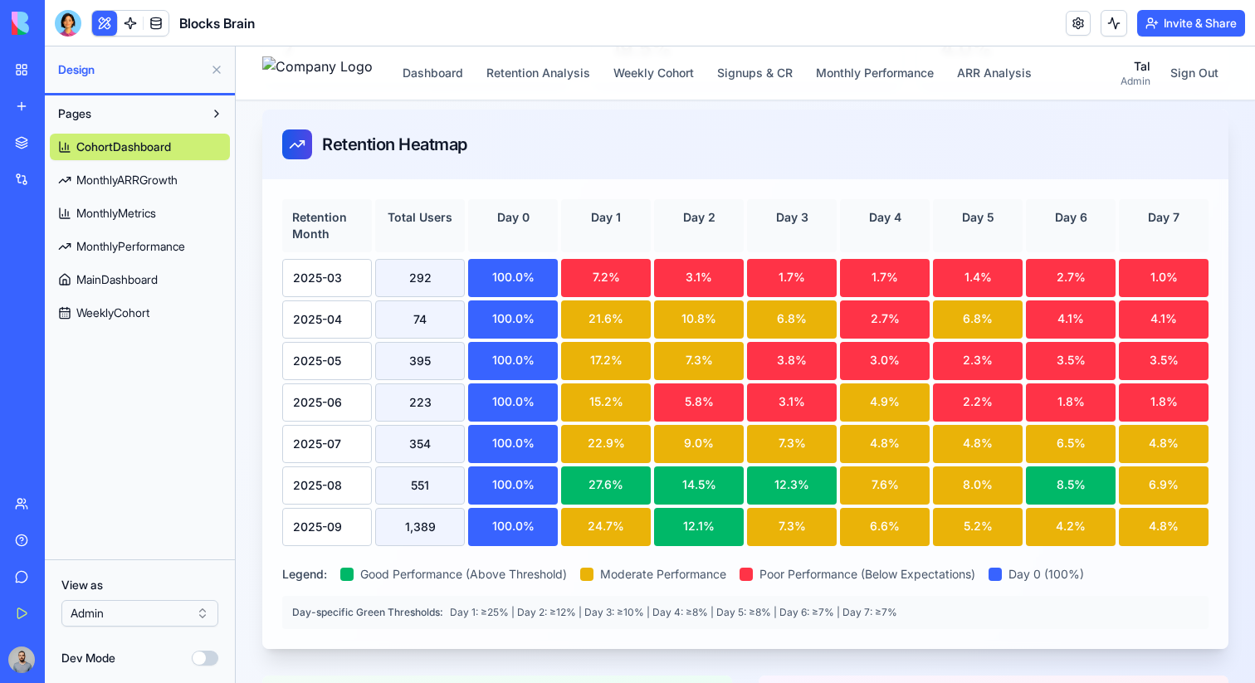
click at [589, 571] on div at bounding box center [586, 574] width 13 height 13
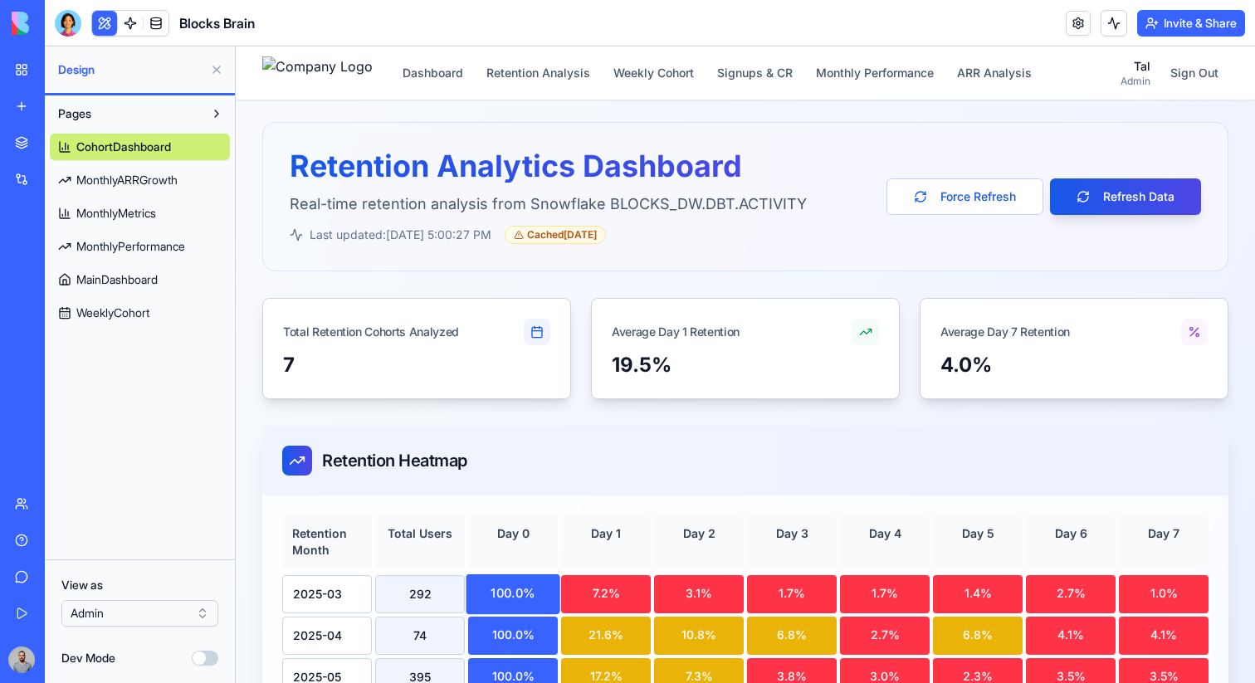
scroll to position [0, 0]
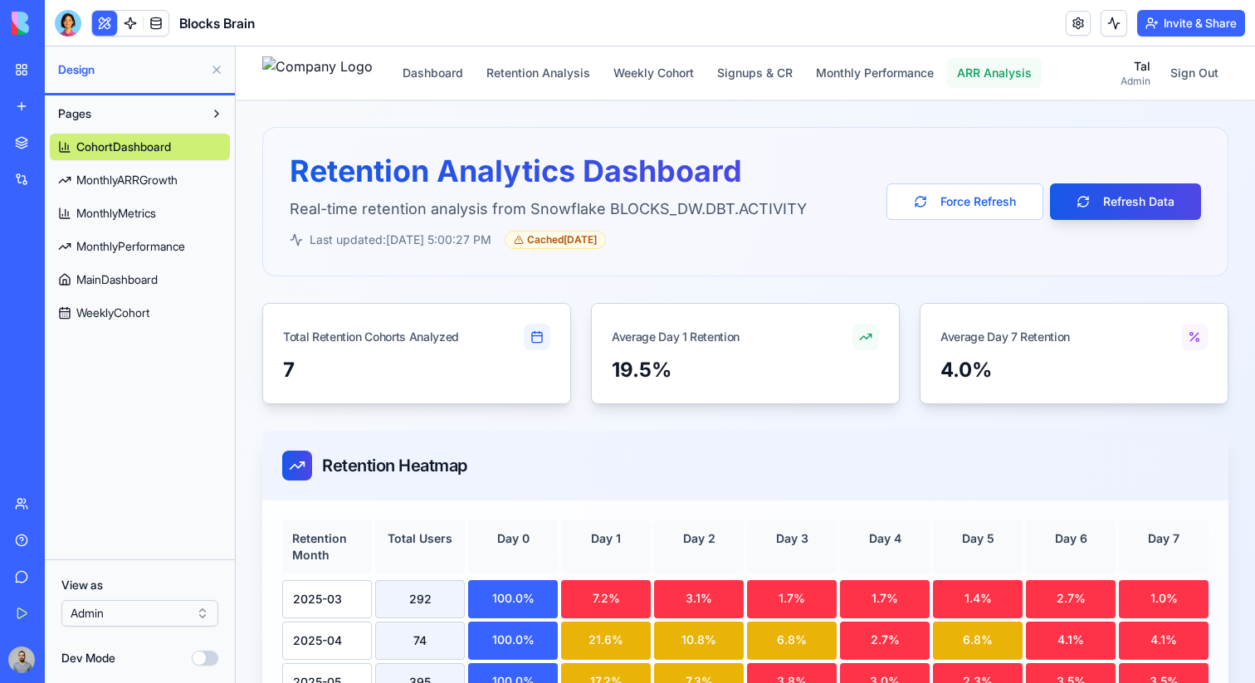
click at [1031, 76] on button "ARR Analysis" at bounding box center [994, 73] width 95 height 30
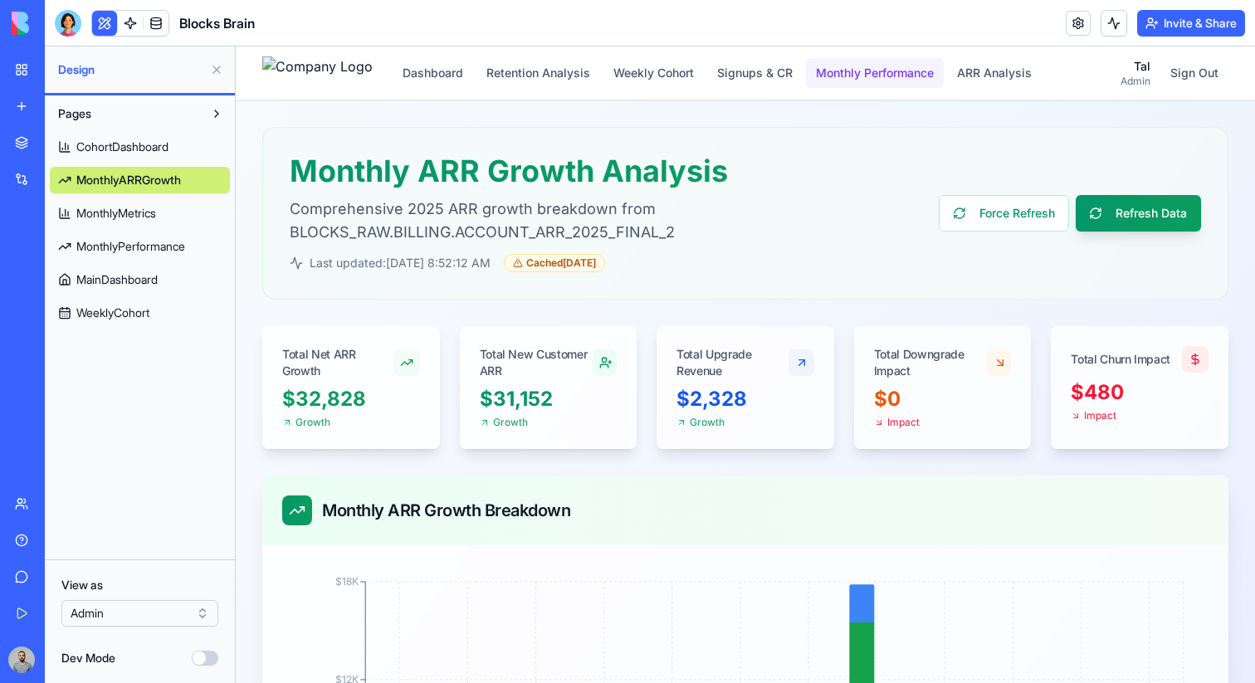
click at [912, 67] on button "Monthly Performance" at bounding box center [875, 73] width 138 height 30
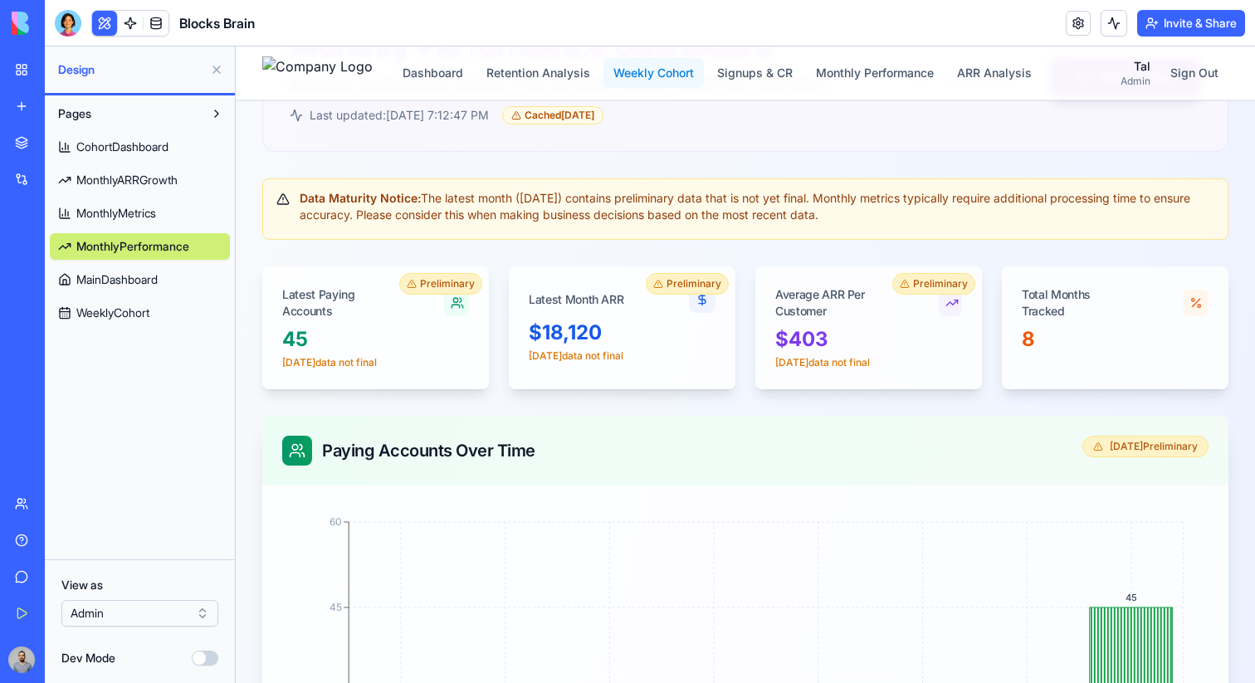
click at [704, 68] on button "Weekly Cohort" at bounding box center [653, 73] width 100 height 30
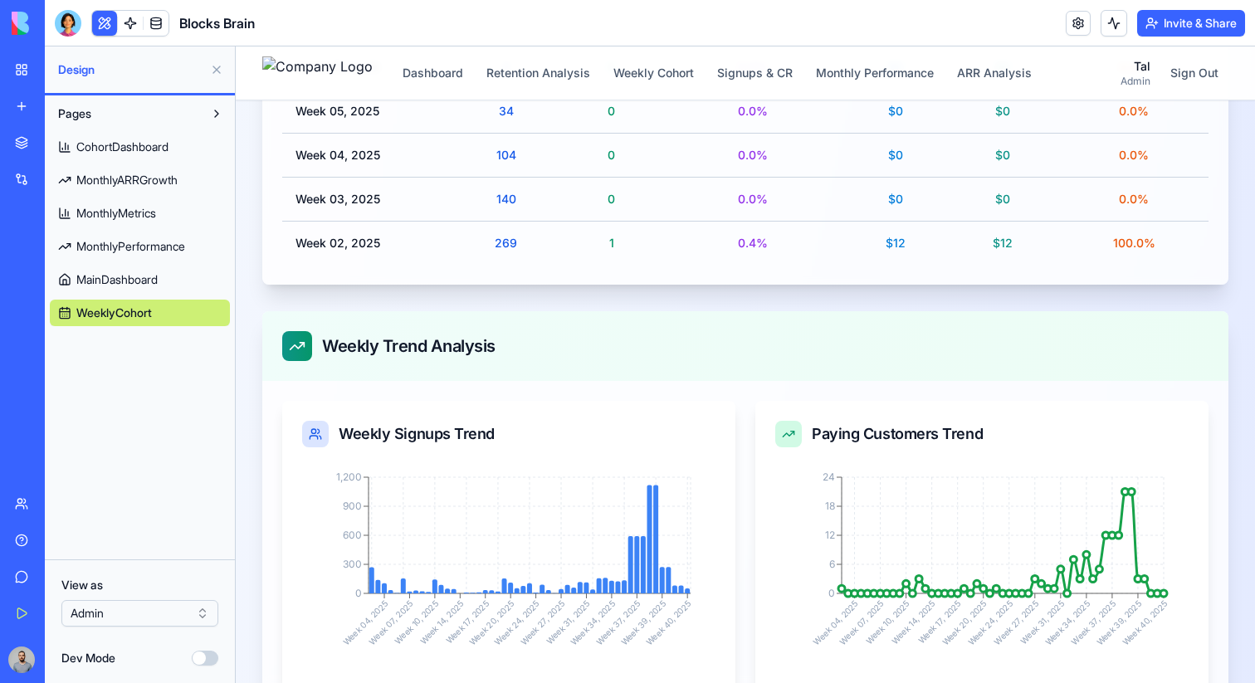
scroll to position [2783, 0]
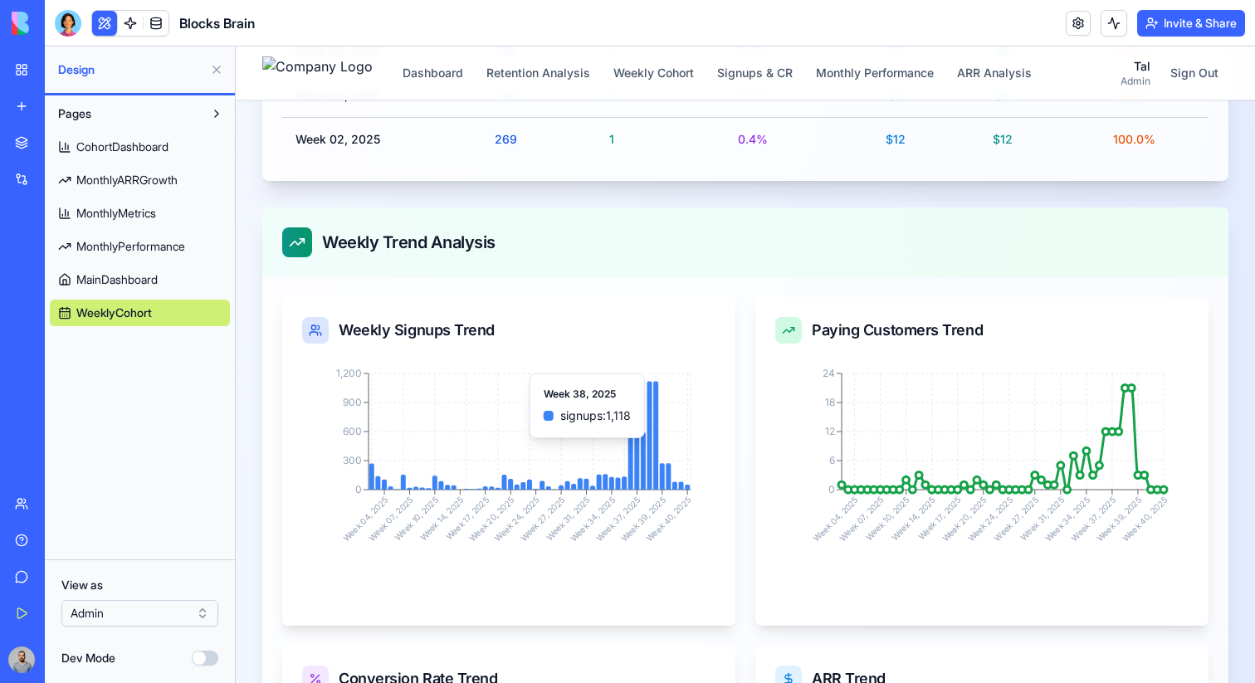
click at [655, 422] on icon at bounding box center [655, 435] width 5 height 108
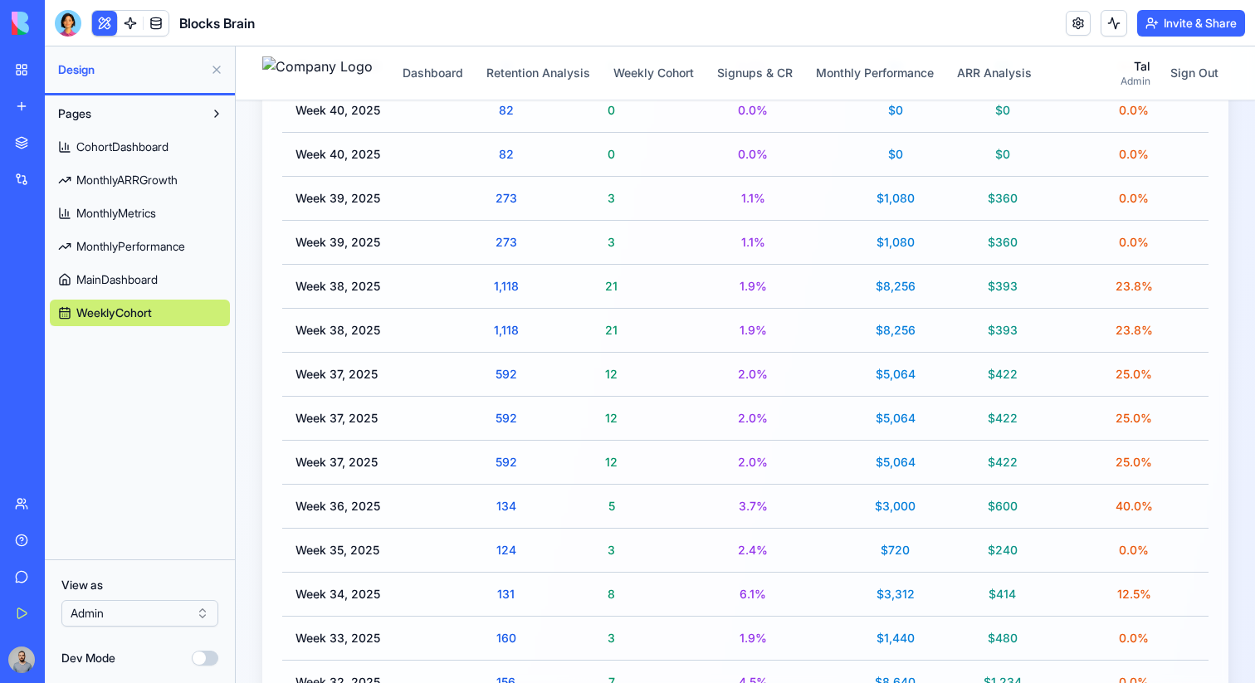
scroll to position [666, 0]
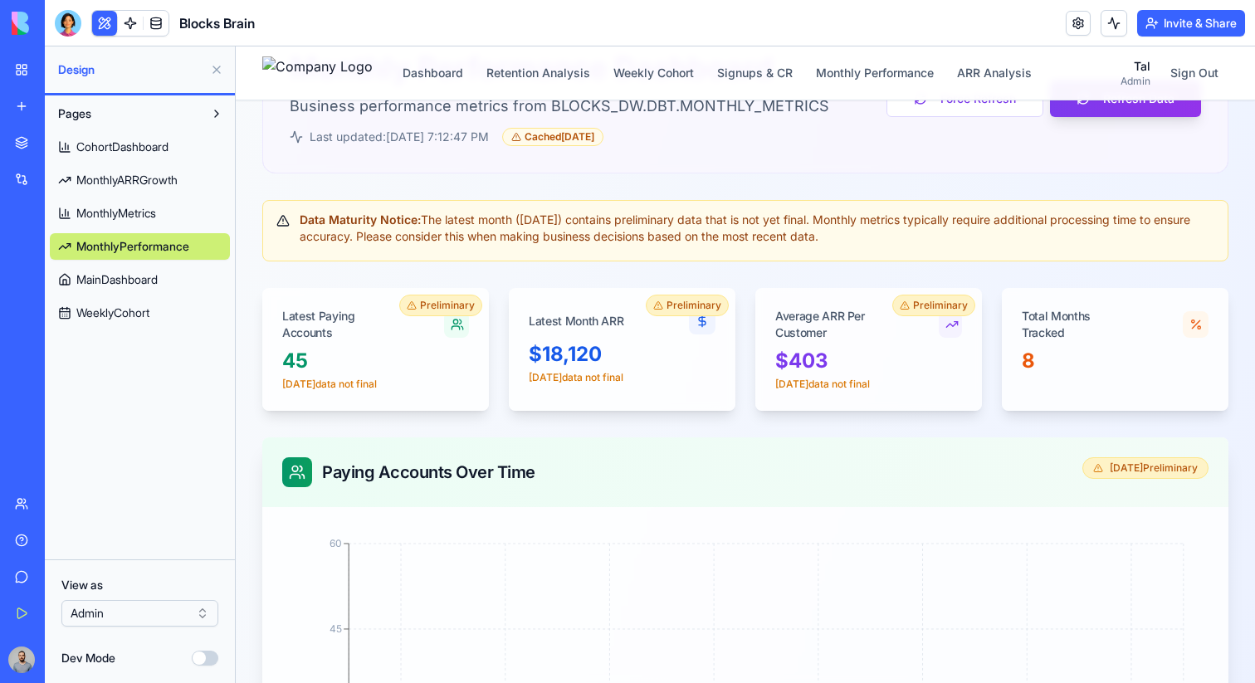
scroll to position [96, 0]
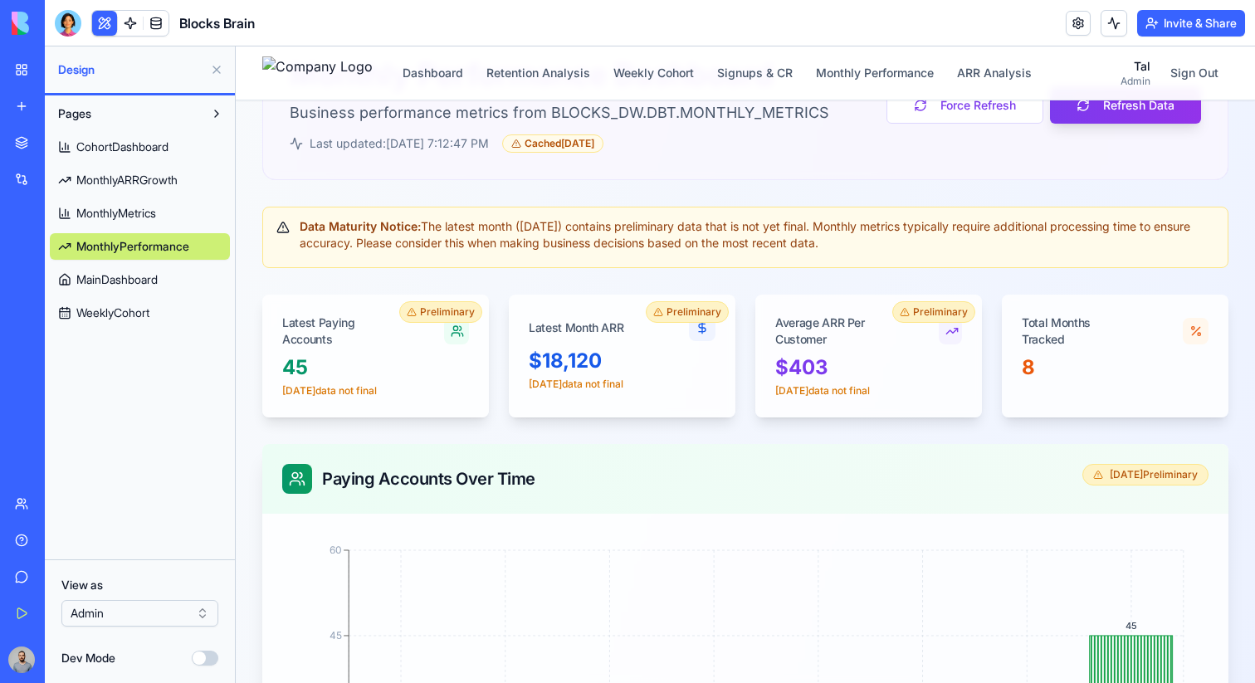
click at [100, 312] on span "WeeklyCohort" at bounding box center [112, 313] width 73 height 17
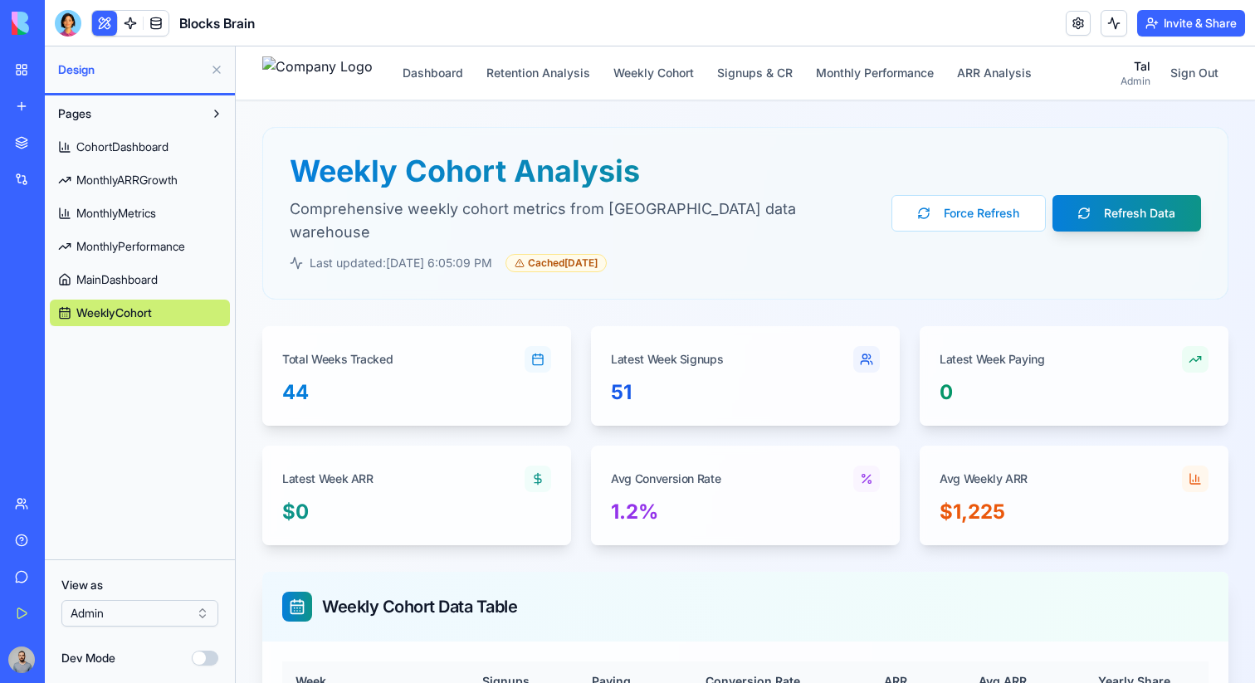
click at [145, 270] on link "MainDashboard" at bounding box center [140, 279] width 180 height 27
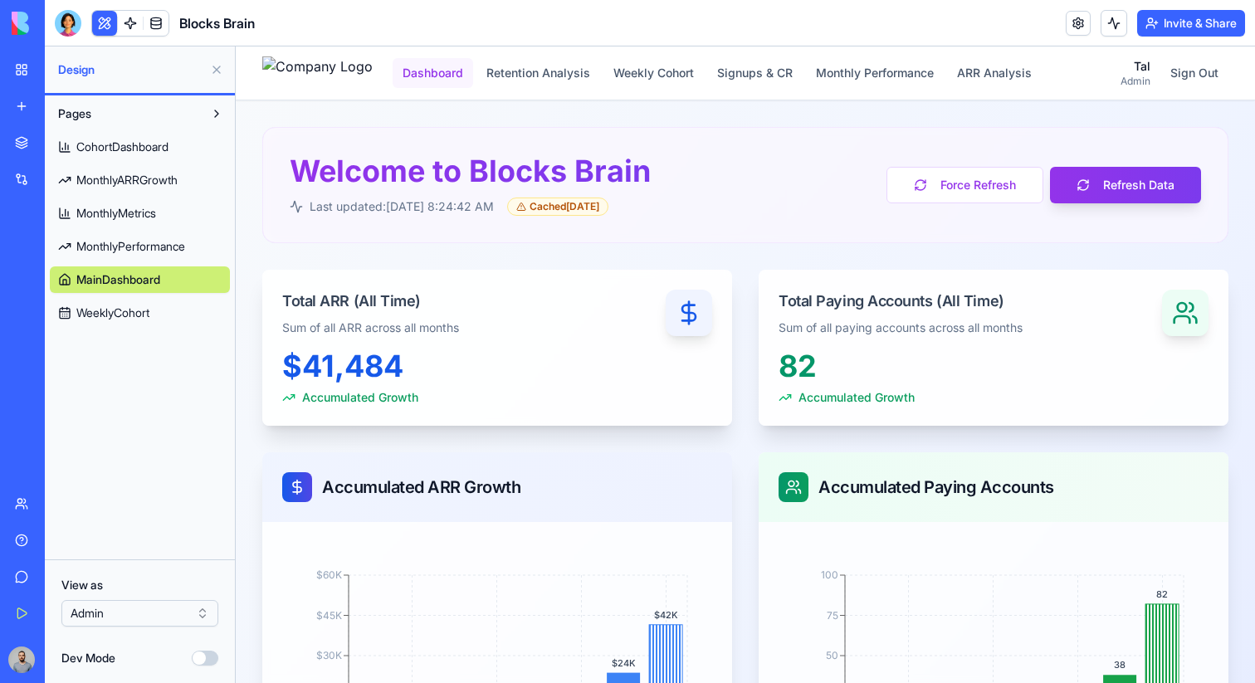
click at [445, 80] on button "Dashboard" at bounding box center [432, 73] width 80 height 30
click at [222, 69] on button at bounding box center [216, 69] width 27 height 27
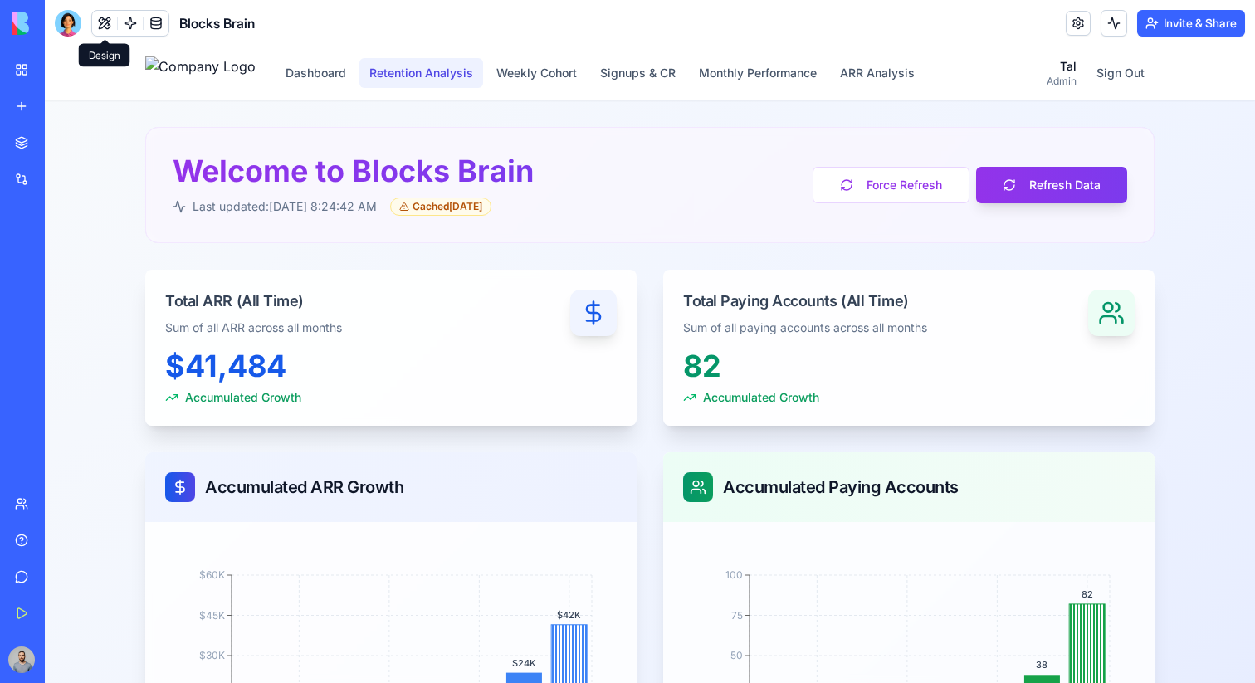
click at [460, 80] on button "Retention Analysis" at bounding box center [421, 73] width 124 height 30
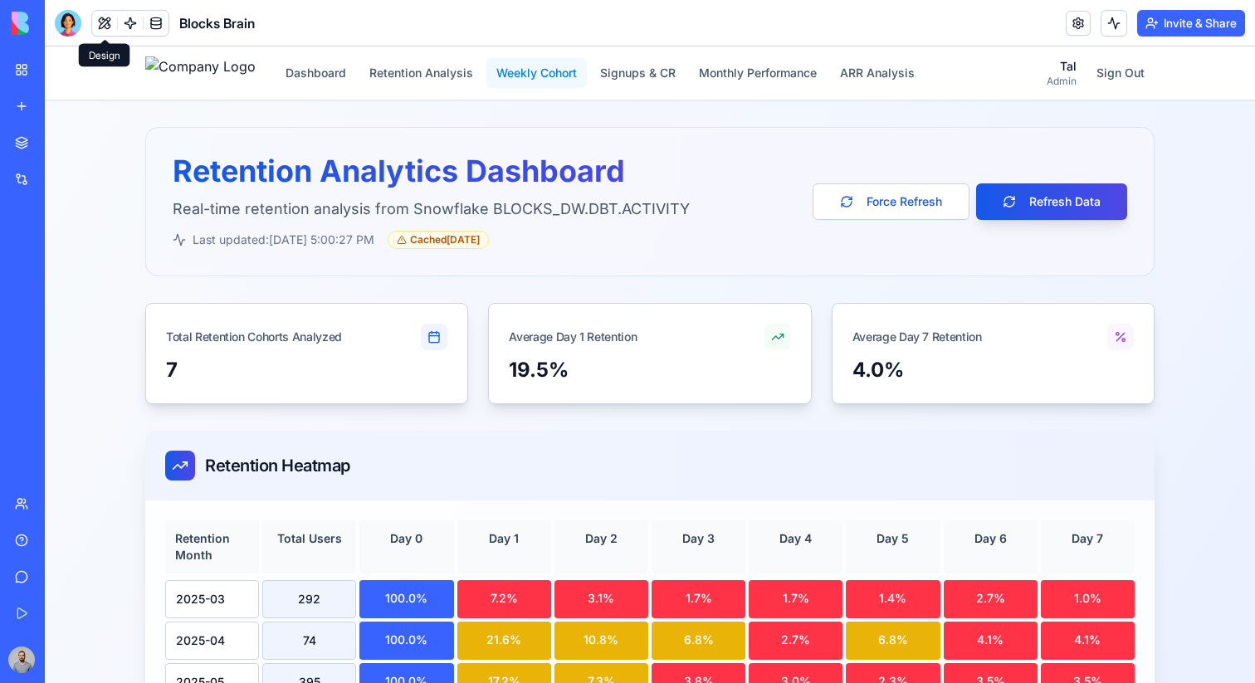
click at [564, 78] on button "Weekly Cohort" at bounding box center [536, 73] width 100 height 30
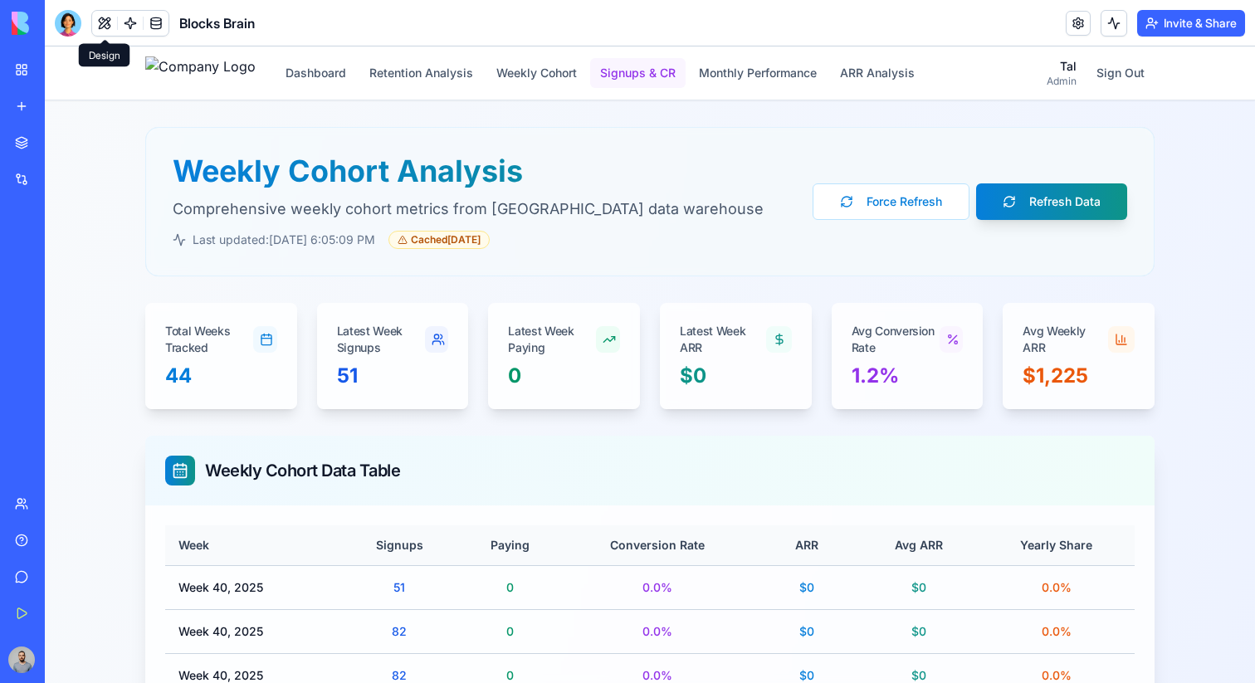
click at [658, 78] on button "Signups & CR" at bounding box center [637, 73] width 95 height 30
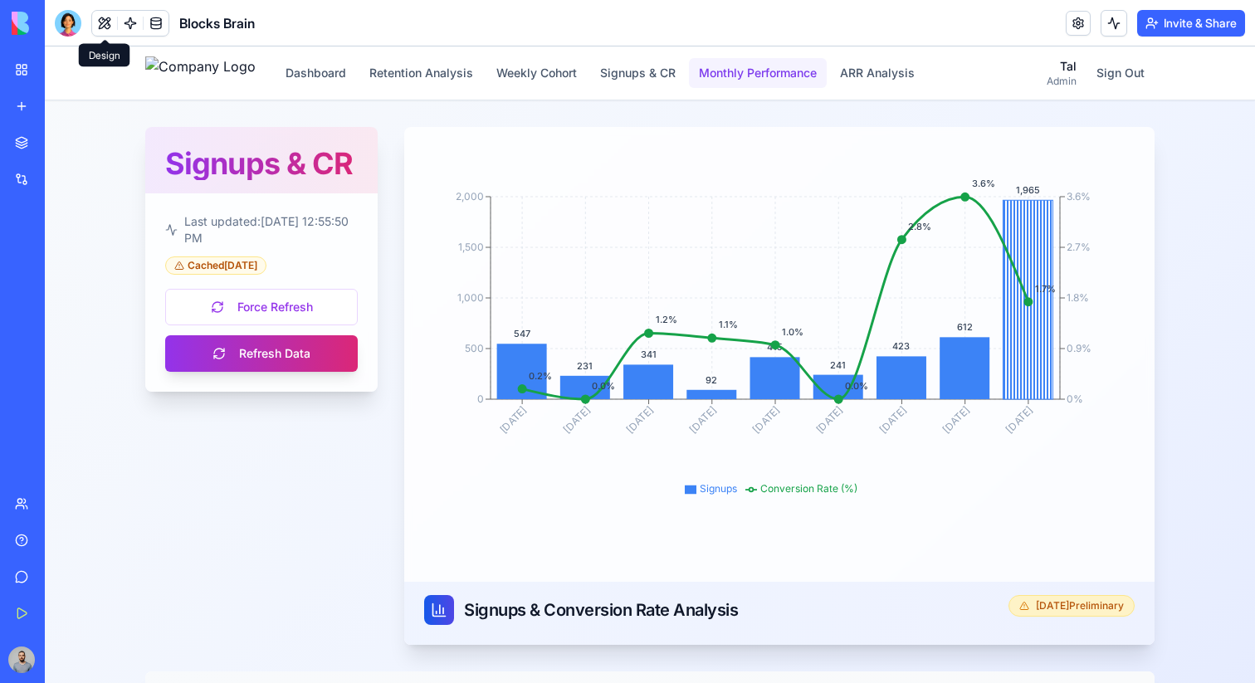
click at [762, 80] on button "Monthly Performance" at bounding box center [758, 73] width 138 height 30
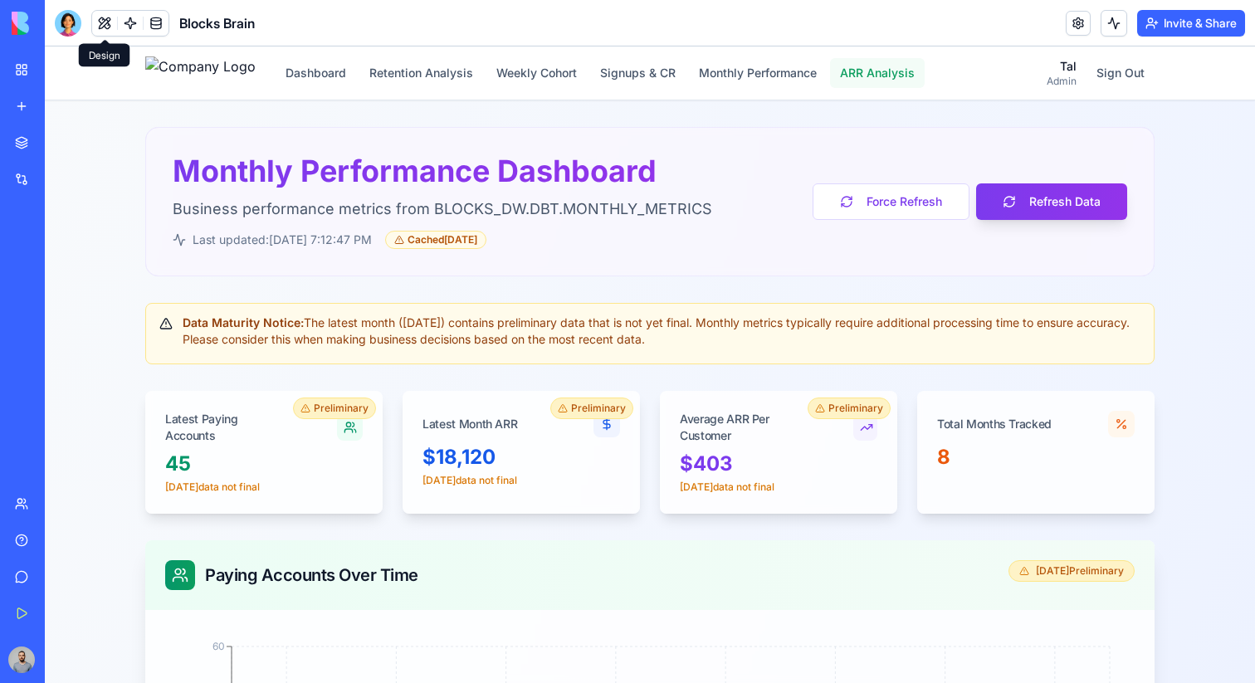
click at [895, 80] on button "ARR Analysis" at bounding box center [877, 73] width 95 height 30
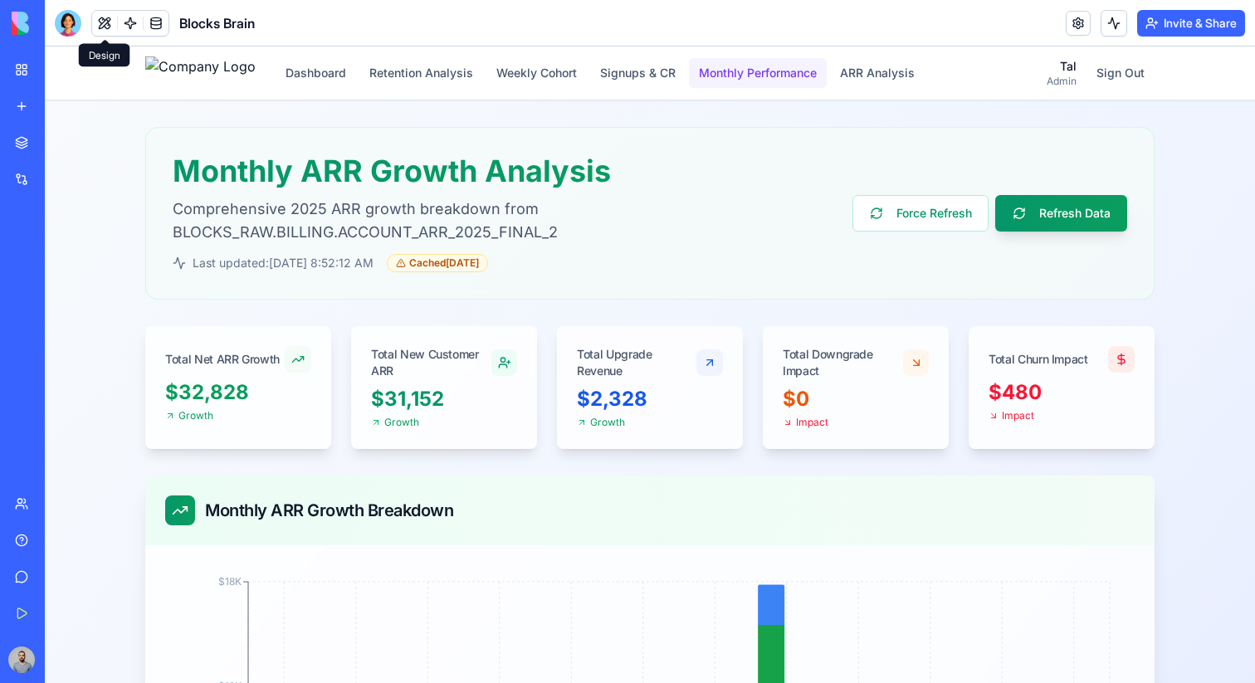
click at [743, 75] on button "Monthly Performance" at bounding box center [758, 73] width 138 height 30
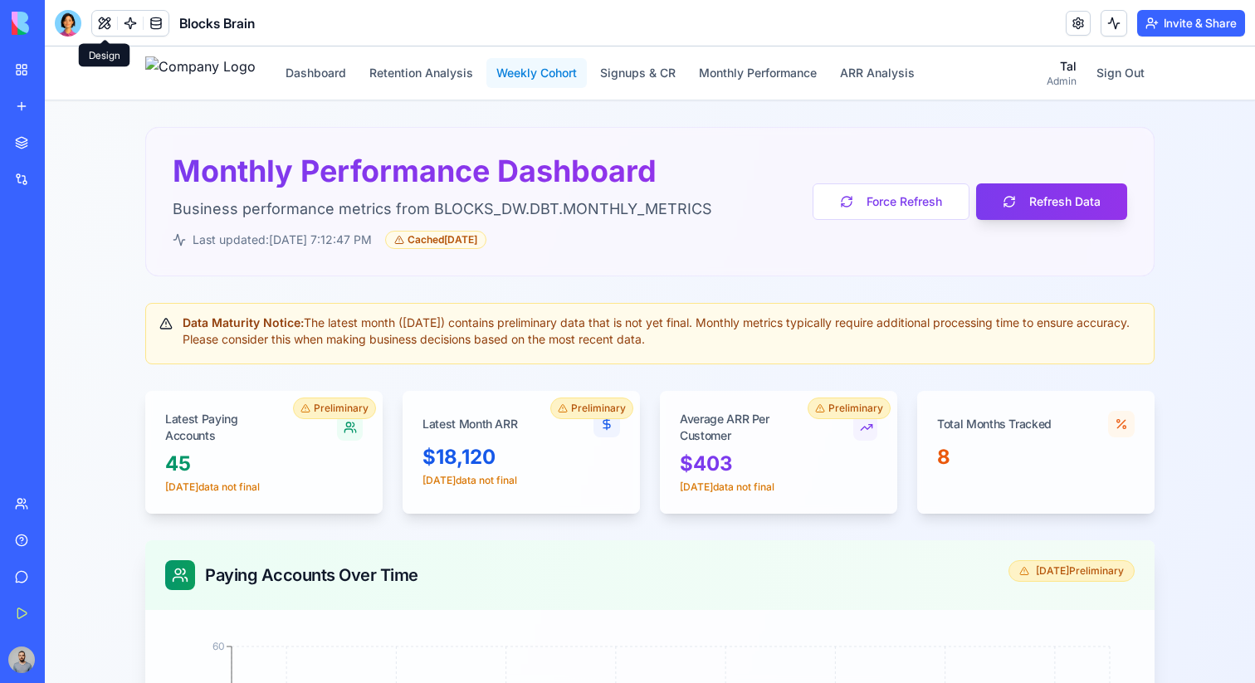
click at [546, 73] on button "Weekly Cohort" at bounding box center [536, 73] width 100 height 30
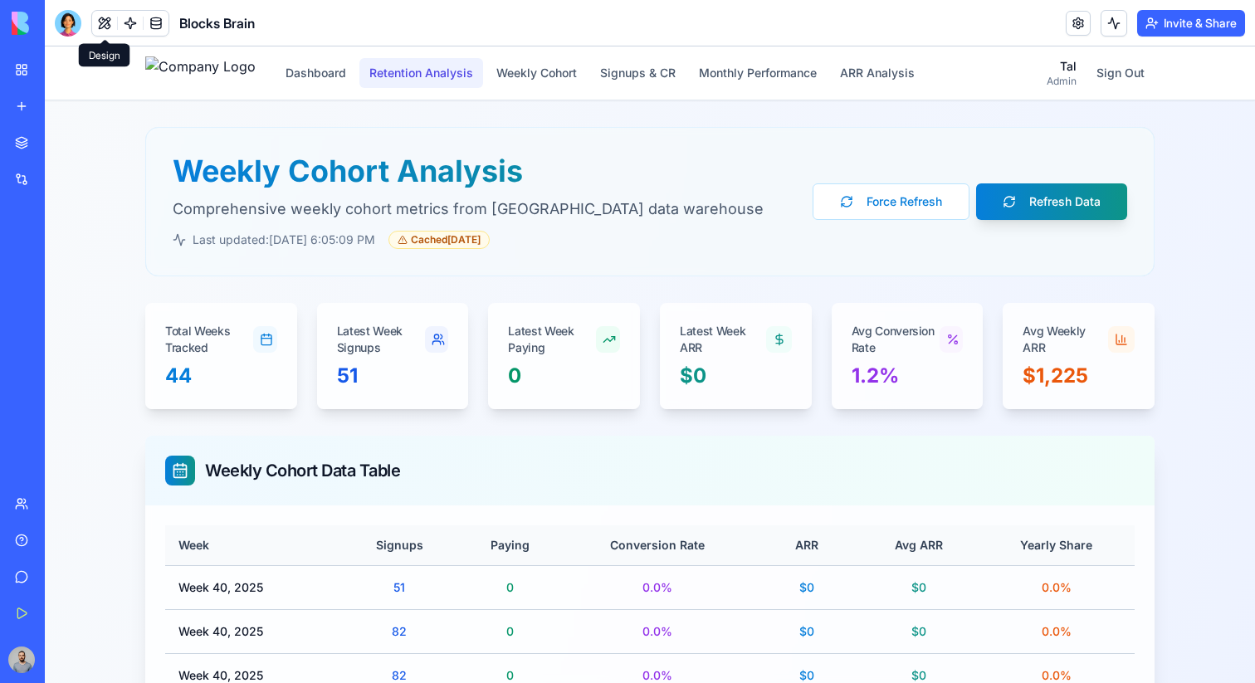
click at [472, 71] on button "Retention Analysis" at bounding box center [421, 73] width 124 height 30
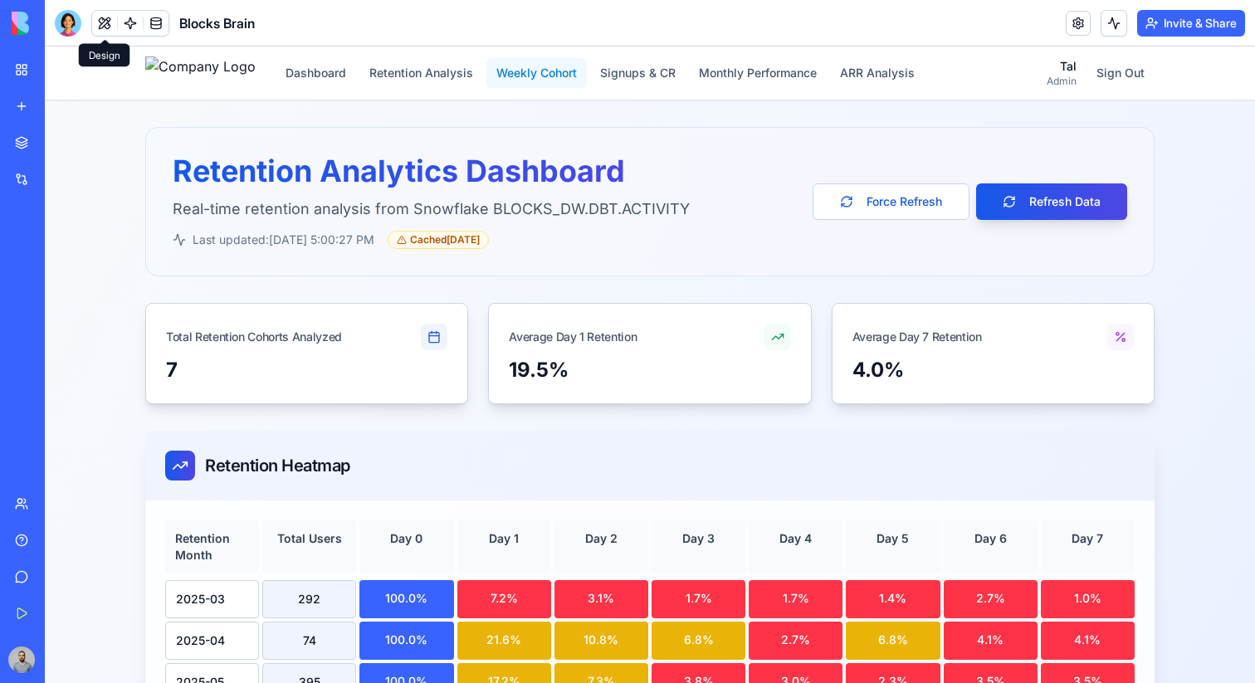
click at [583, 79] on button "Weekly Cohort" at bounding box center [536, 73] width 100 height 30
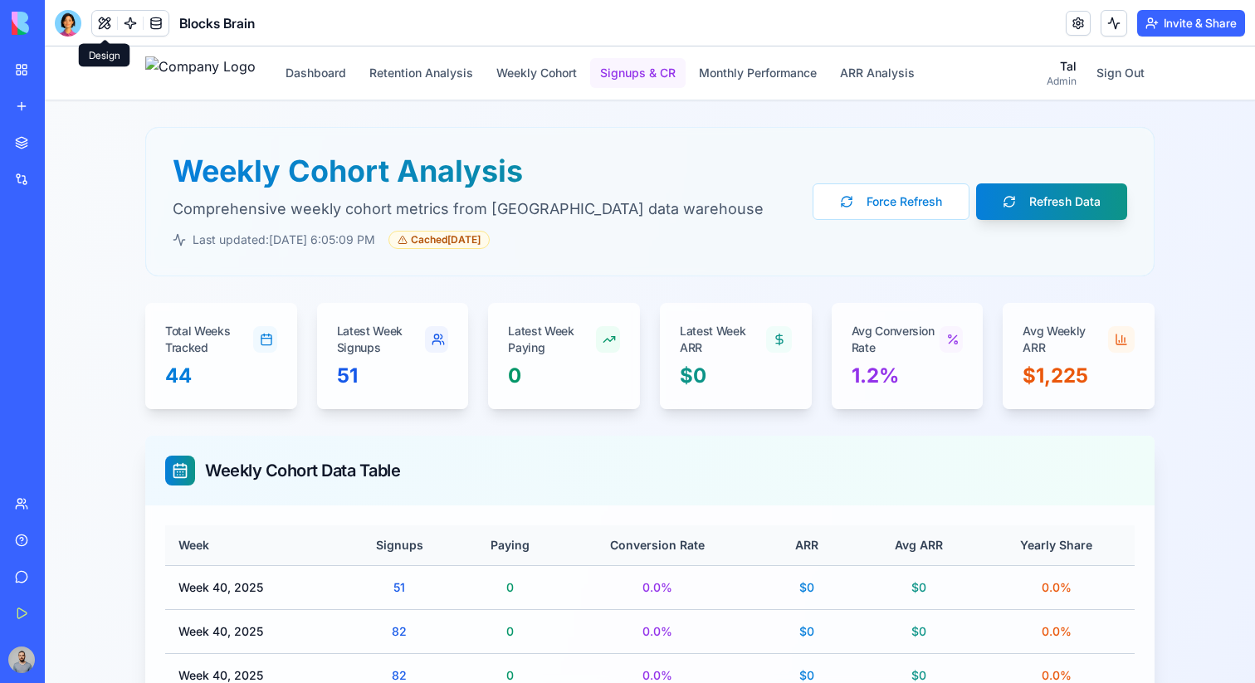
click at [649, 79] on button "Signups & CR" at bounding box center [637, 73] width 95 height 30
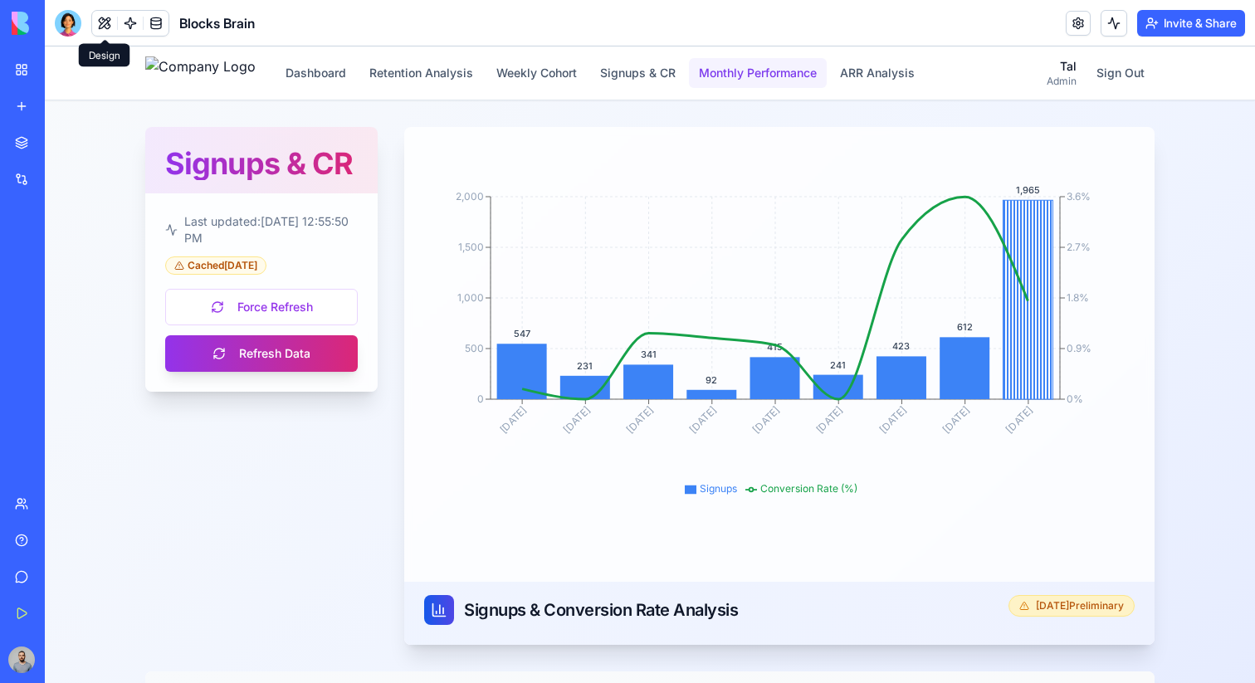
click at [758, 80] on button "Monthly Performance" at bounding box center [758, 73] width 138 height 30
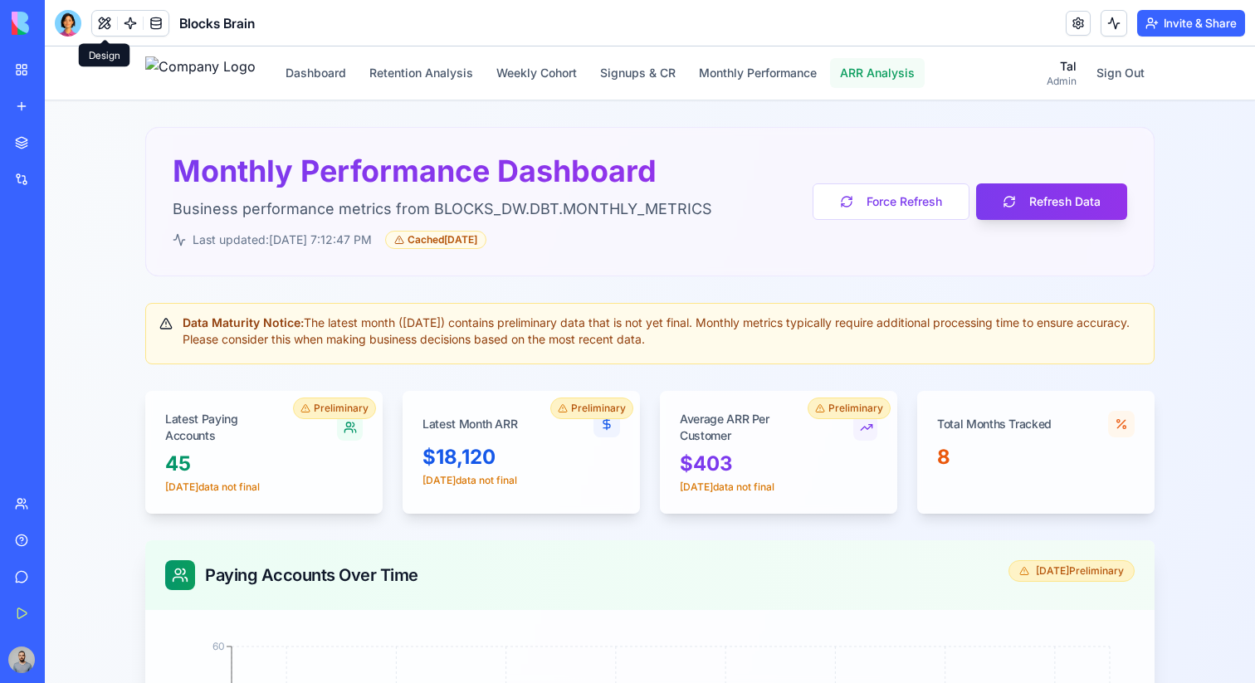
click at [896, 69] on button "ARR Analysis" at bounding box center [877, 73] width 95 height 30
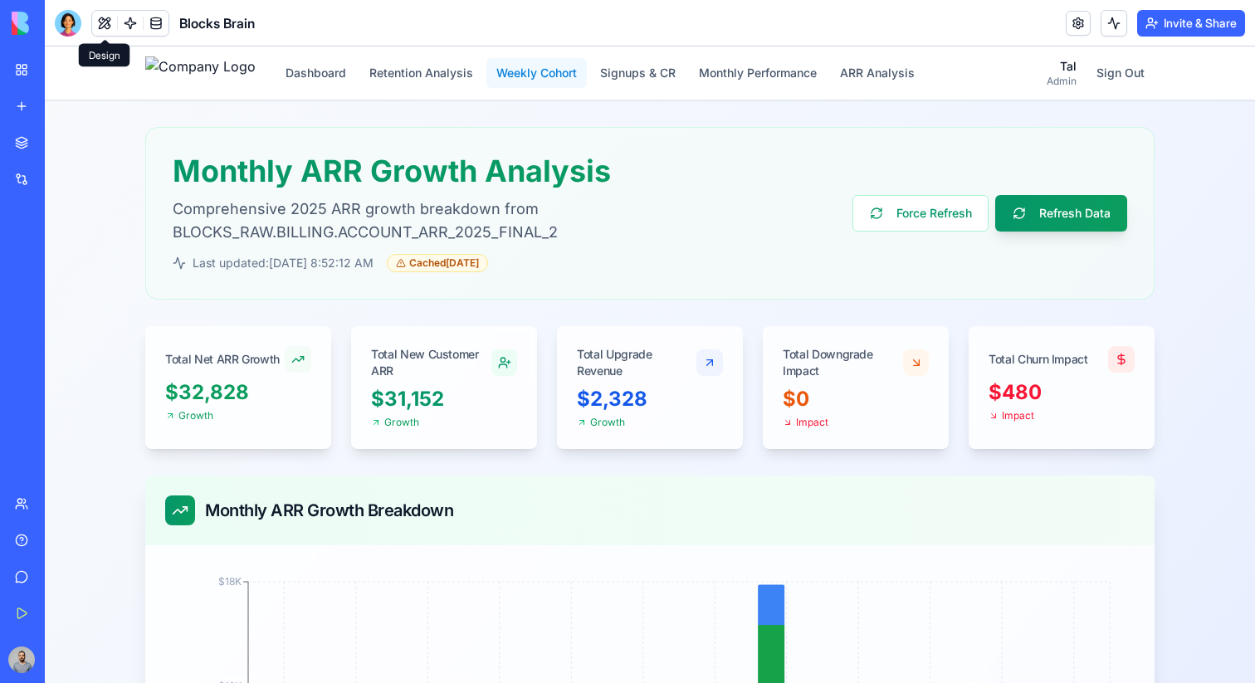
click at [587, 69] on button "Weekly Cohort" at bounding box center [536, 73] width 100 height 30
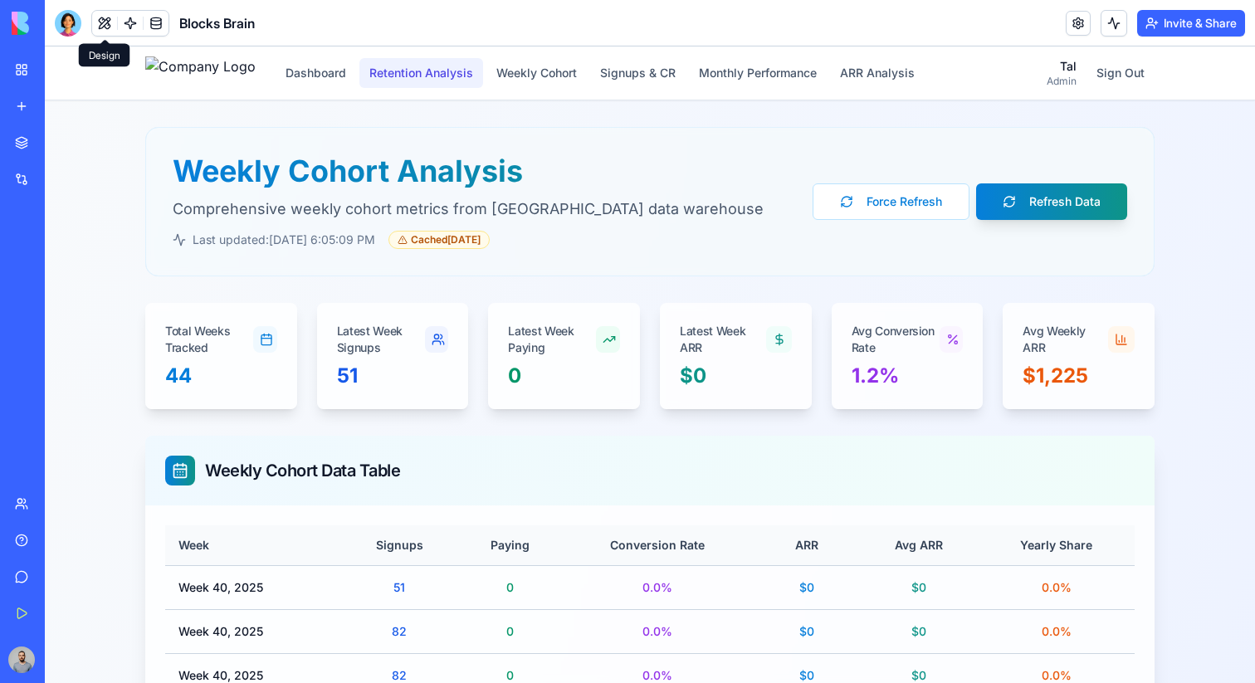
click at [449, 78] on button "Retention Analysis" at bounding box center [421, 73] width 124 height 30
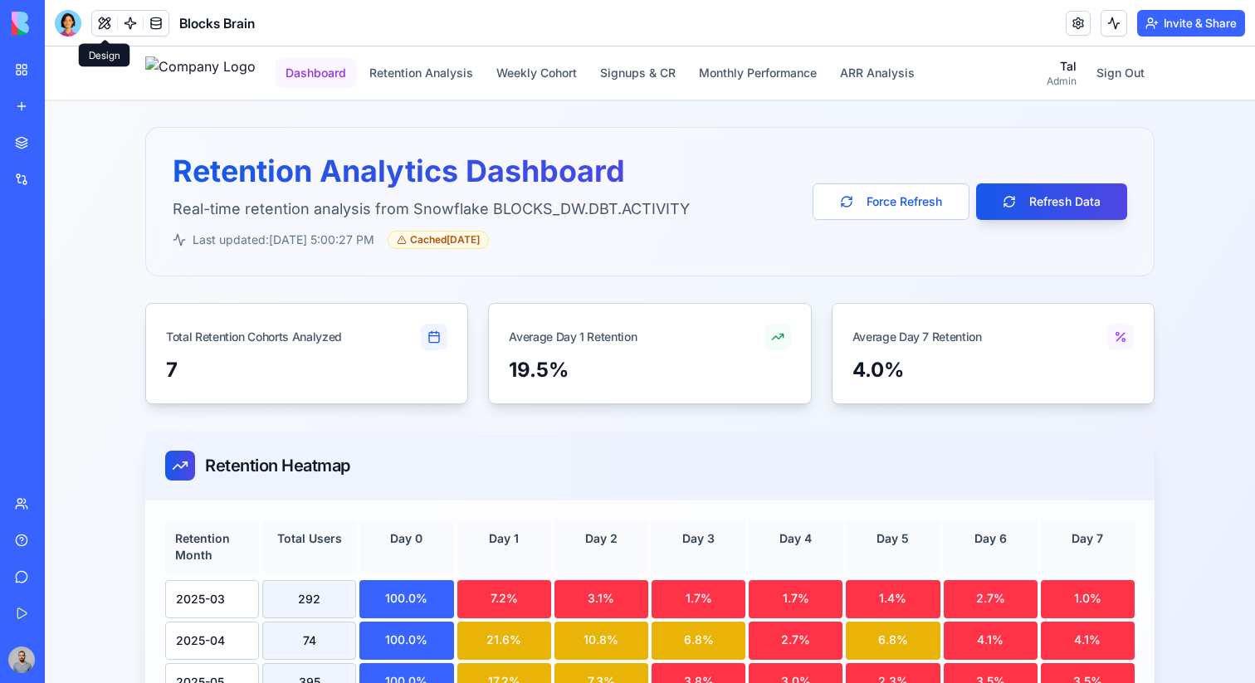
click at [347, 75] on button "Dashboard" at bounding box center [315, 73] width 80 height 30
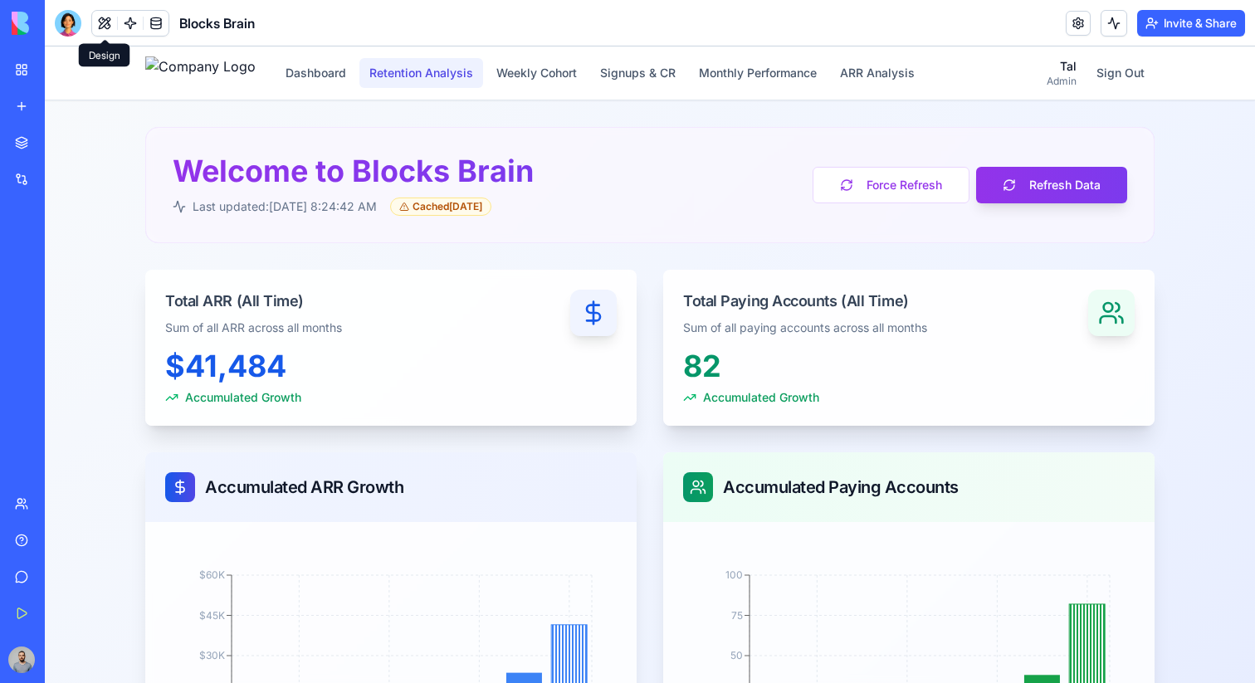
click at [471, 82] on button "Retention Analysis" at bounding box center [421, 73] width 124 height 30
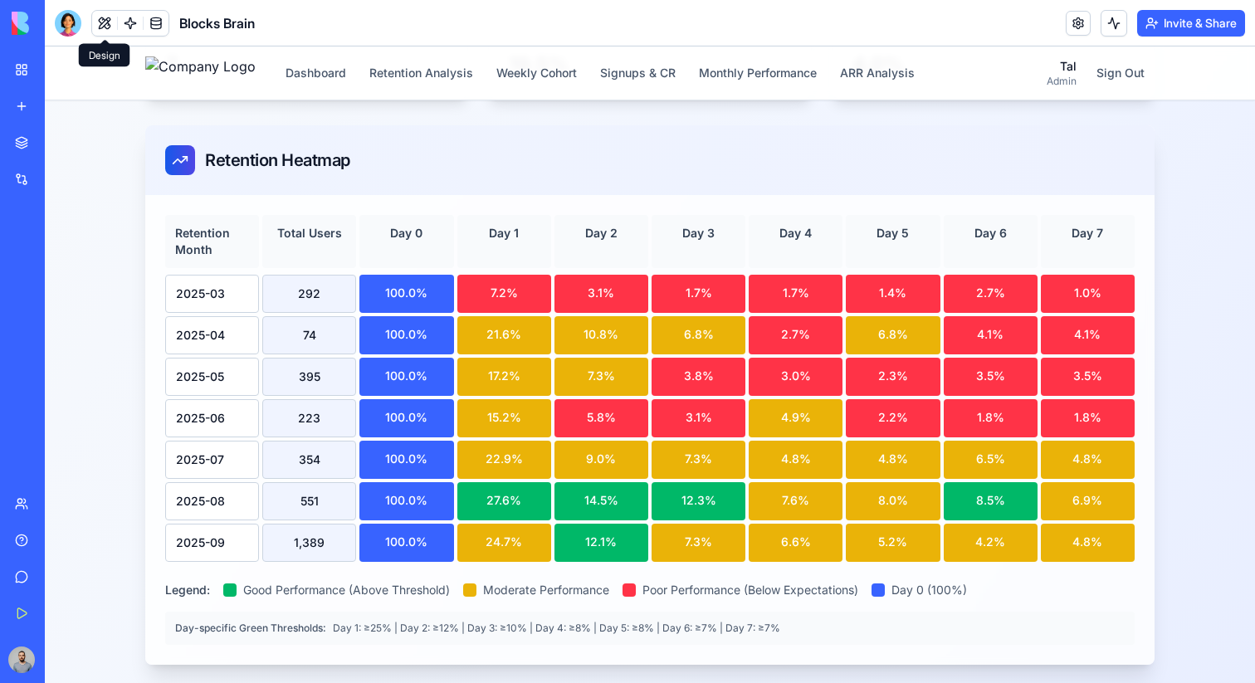
scroll to position [297, 0]
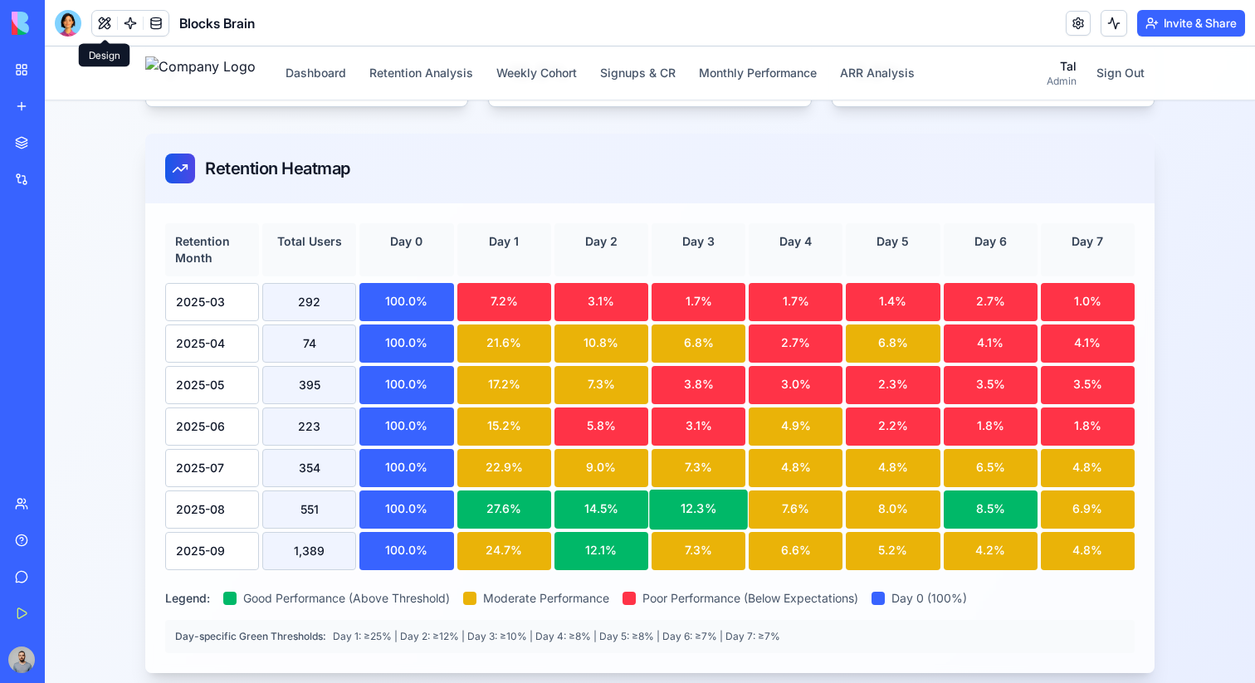
click at [710, 519] on div "12.3%" at bounding box center [698, 510] width 99 height 40
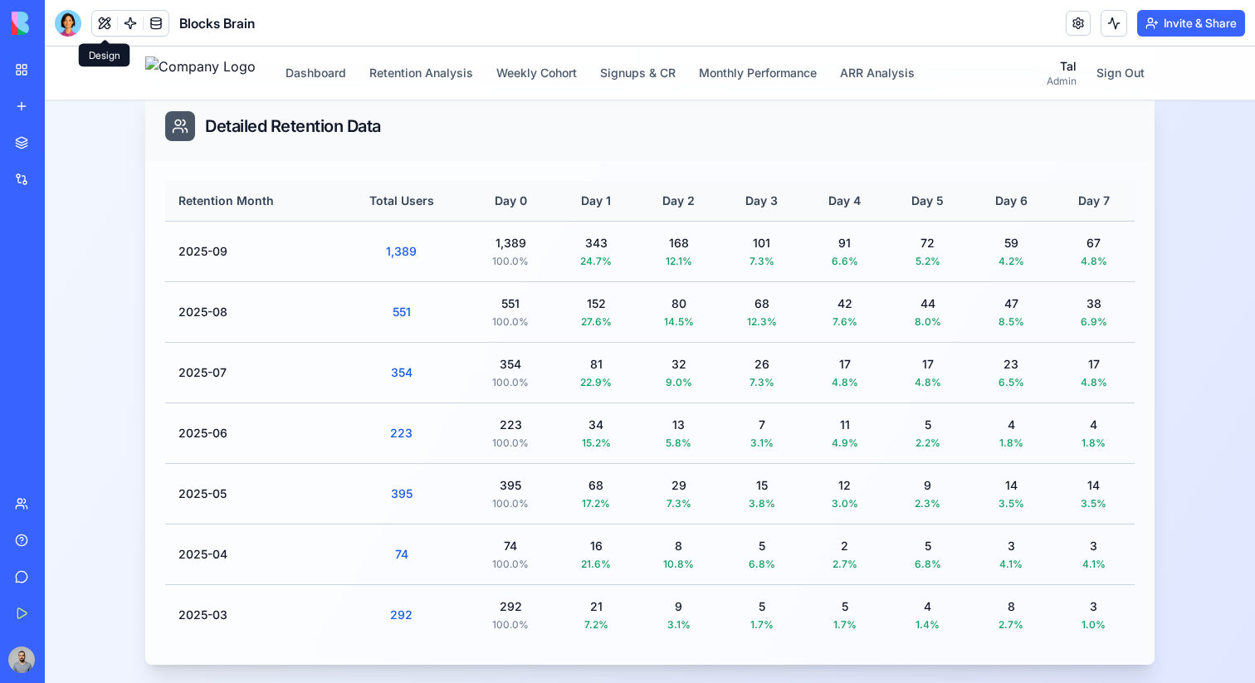
scroll to position [1381, 0]
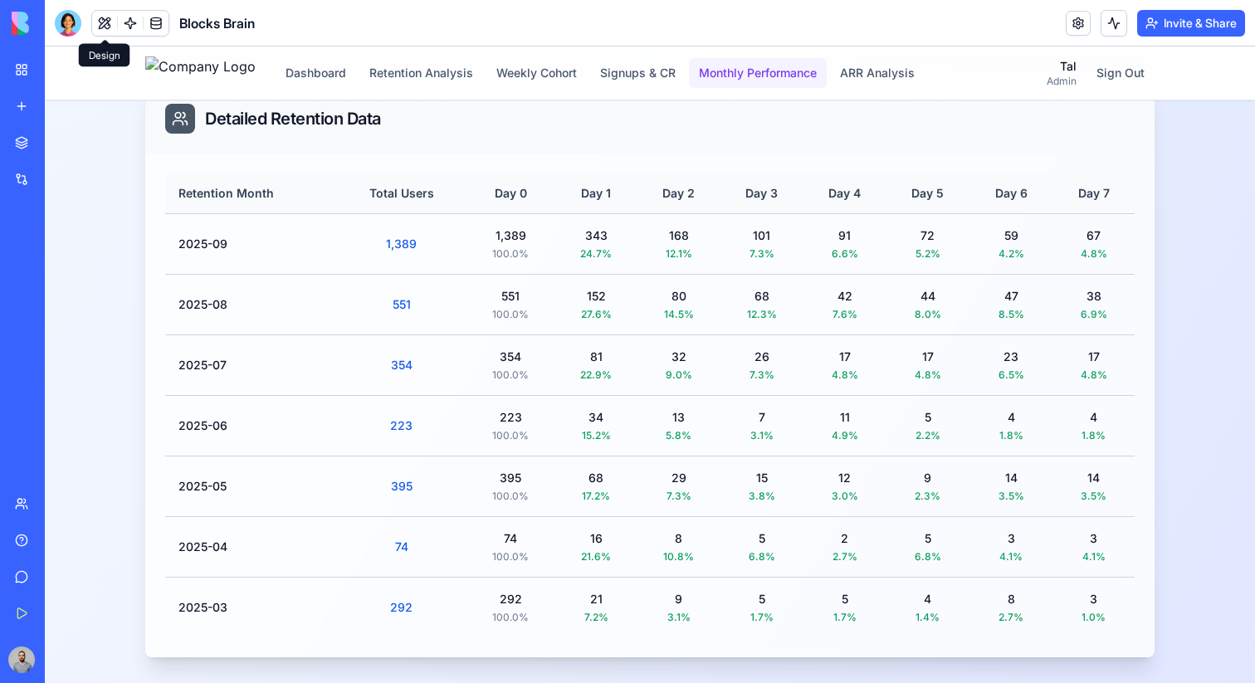
click at [767, 80] on button "Monthly Performance" at bounding box center [758, 73] width 138 height 30
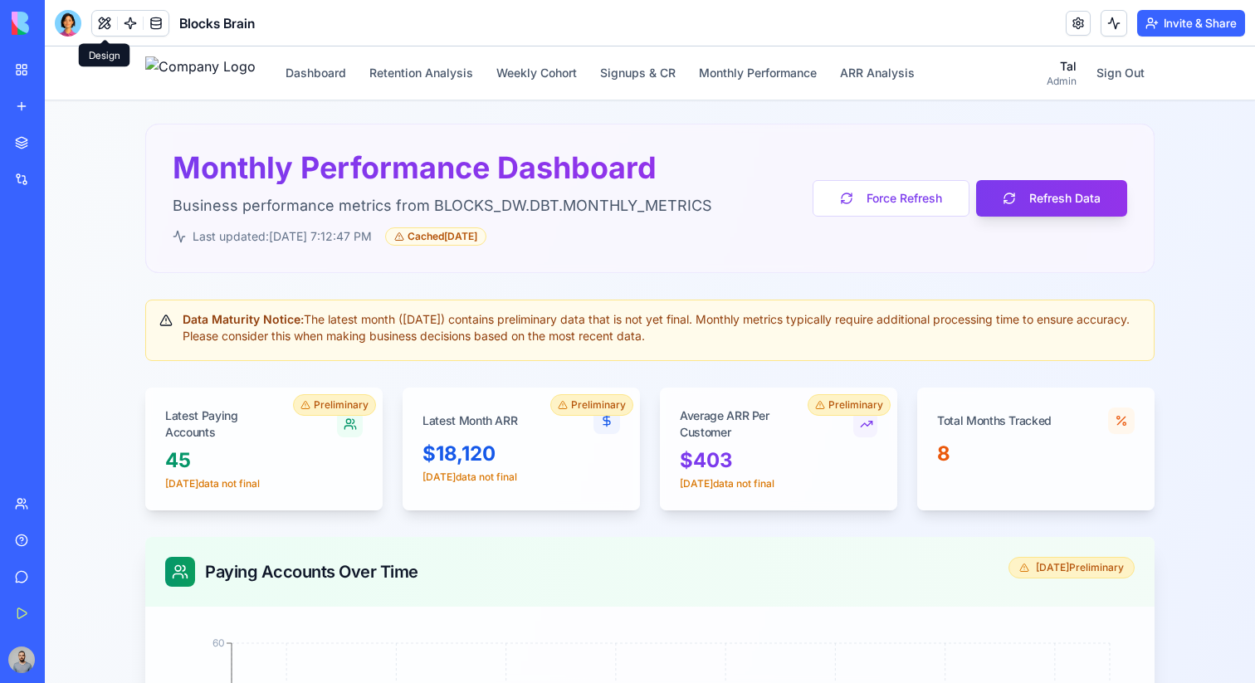
scroll to position [1381, 0]
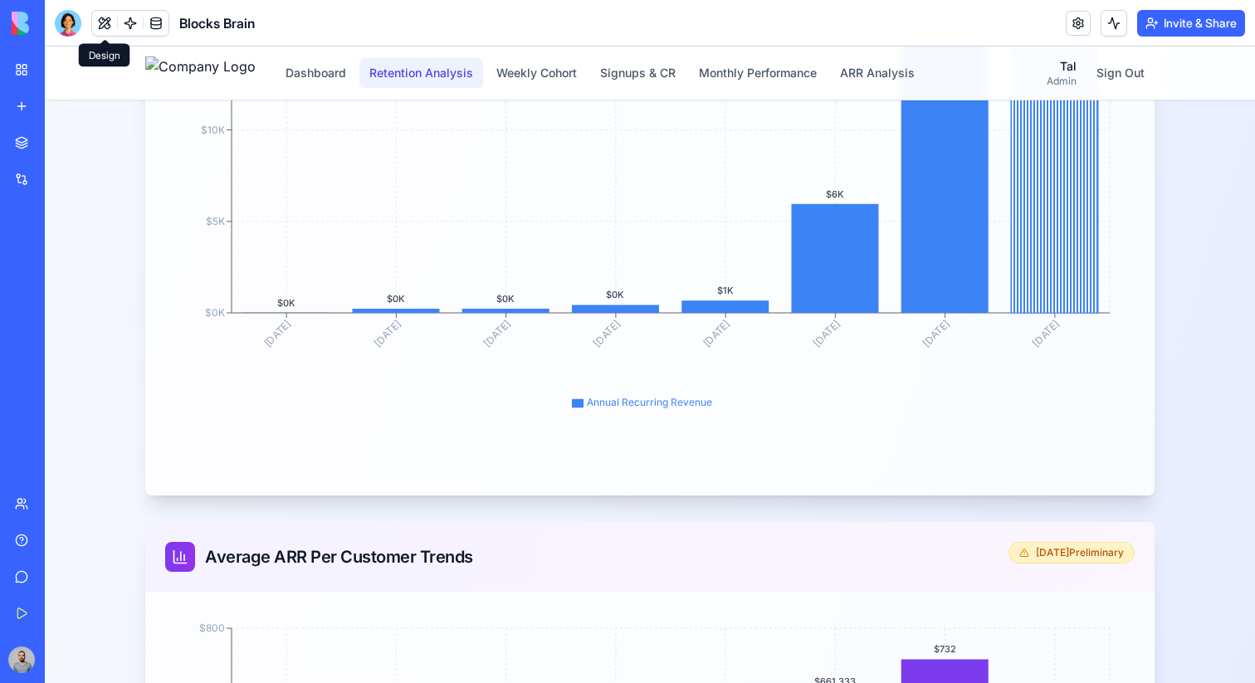
click at [424, 84] on button "Retention Analysis" at bounding box center [421, 73] width 124 height 30
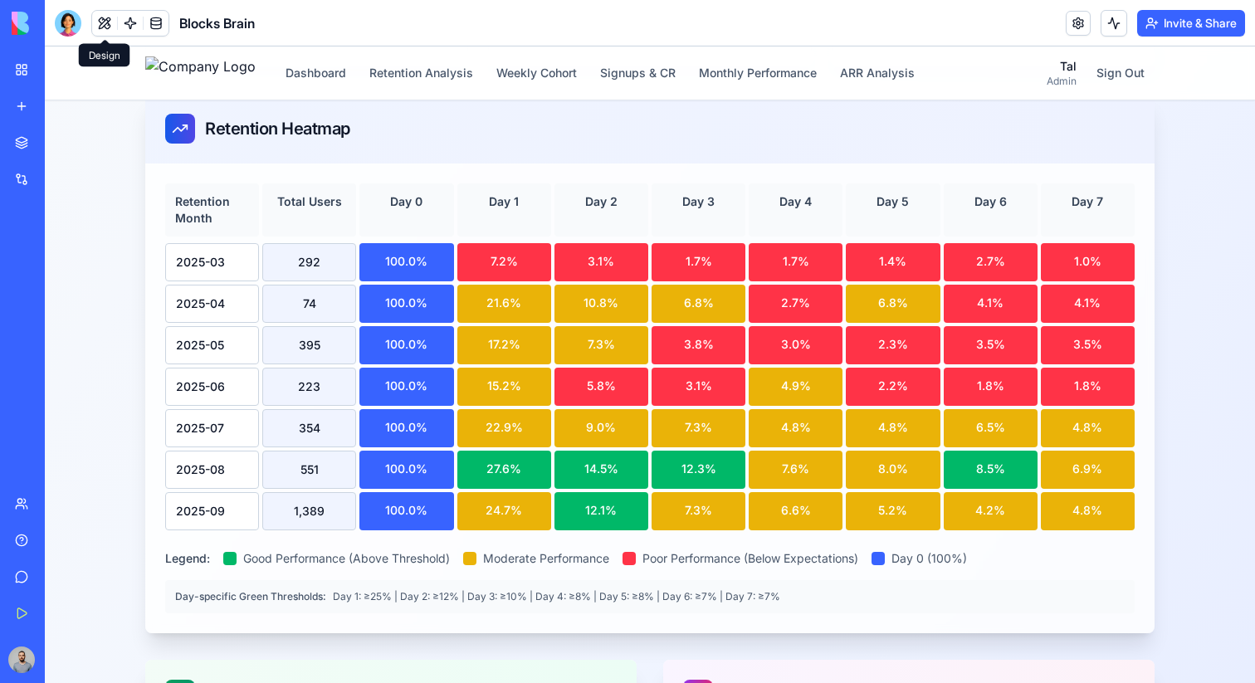
scroll to position [330, 0]
